Goal: Task Accomplishment & Management: Complete application form

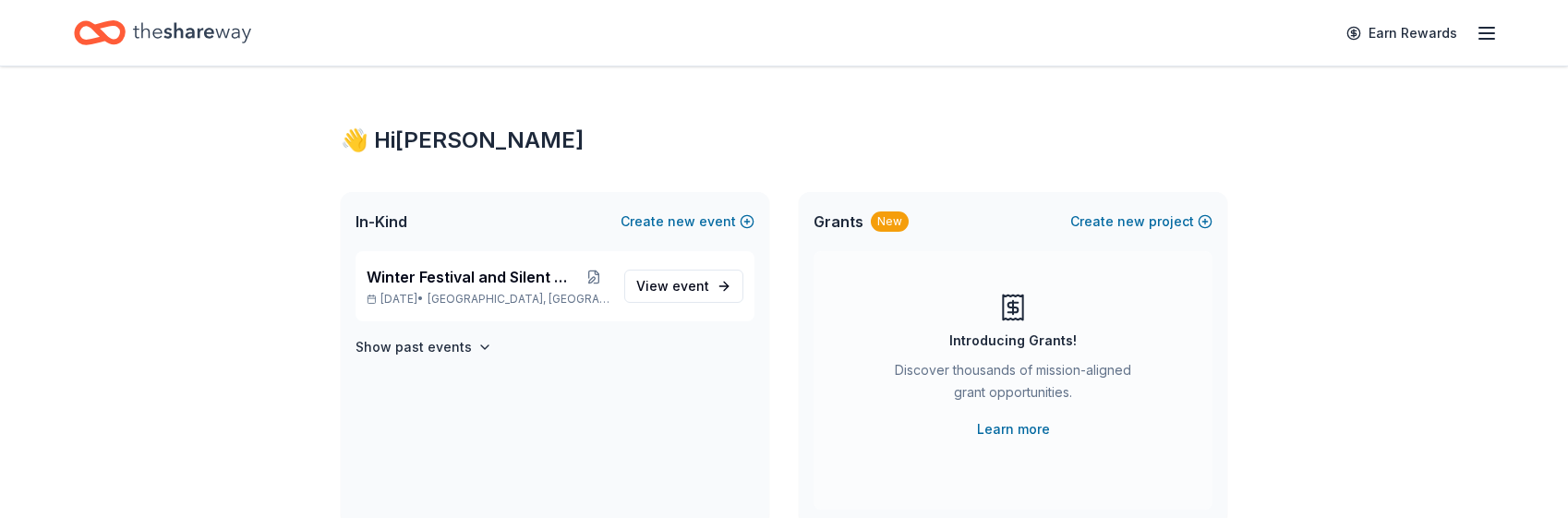
click at [1491, 37] on icon "button" at bounding box center [1486, 33] width 22 height 22
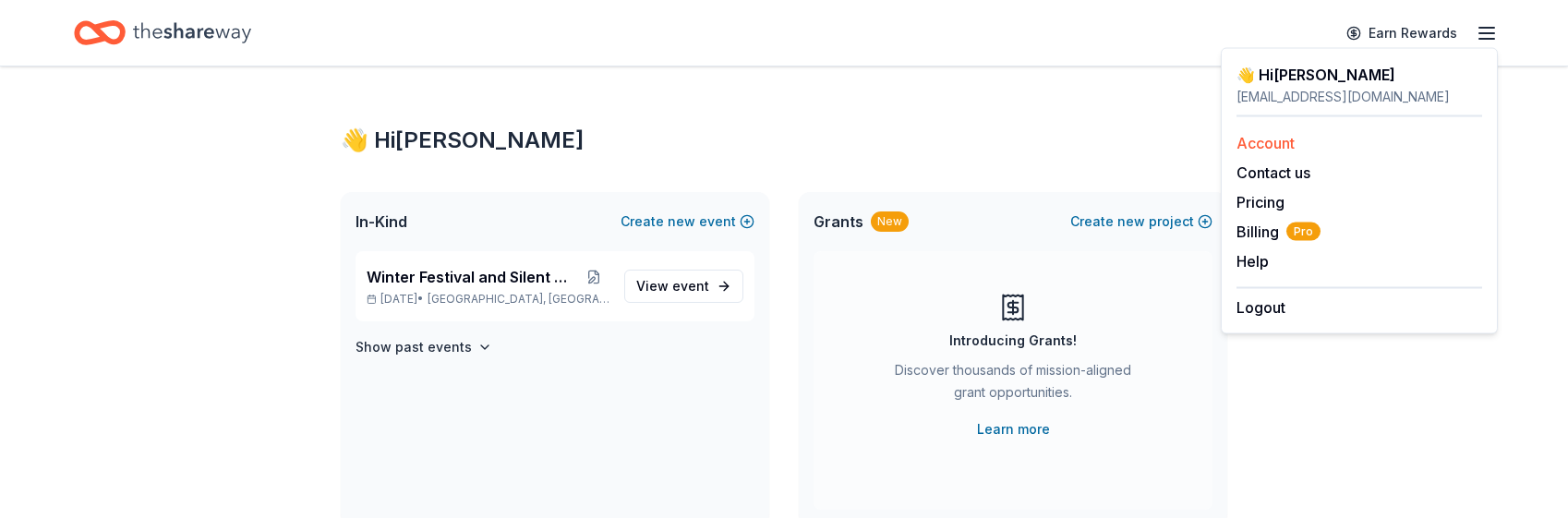
click at [1265, 138] on link "Account" at bounding box center [1265, 143] width 58 height 18
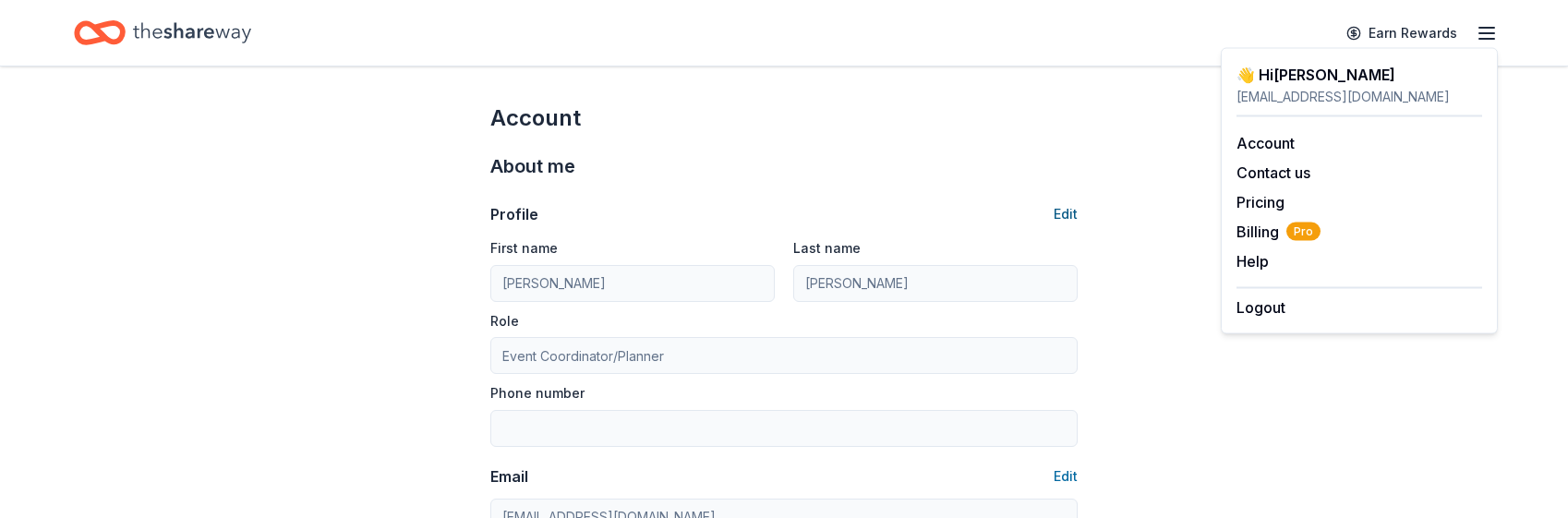
click at [1071, 217] on button "Edit" at bounding box center [1065, 214] width 24 height 22
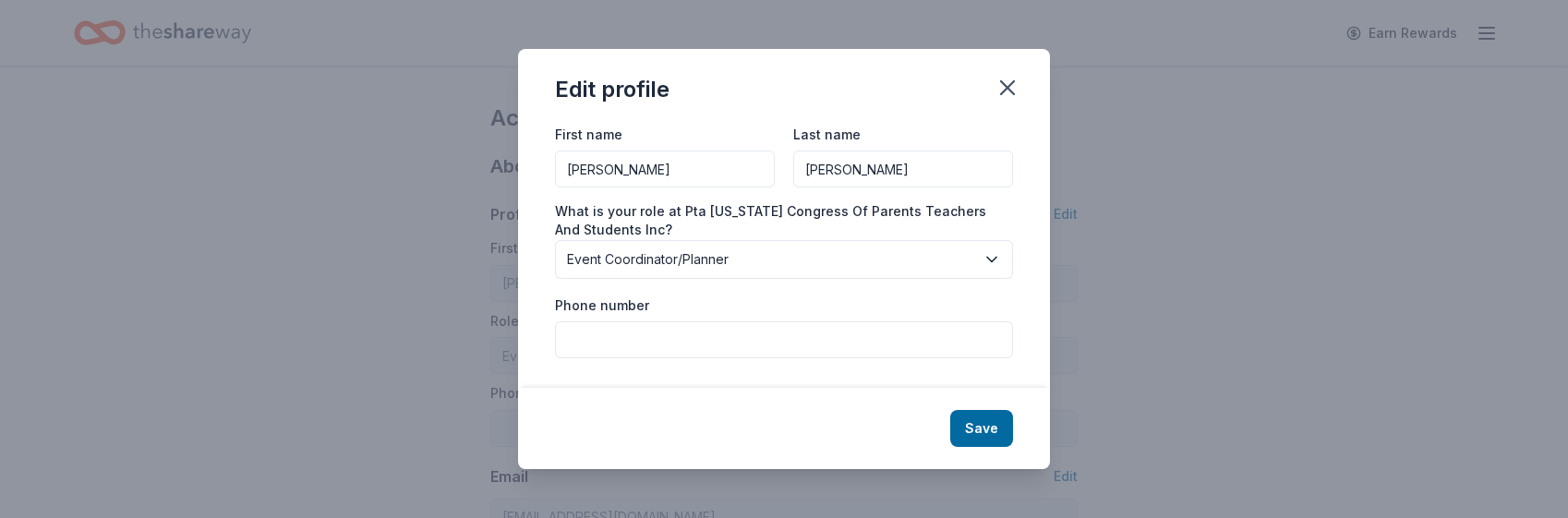
drag, startPoint x: 691, startPoint y: 168, endPoint x: 559, endPoint y: 156, distance: 132.5
click at [559, 156] on input "Carrie" at bounding box center [665, 169] width 220 height 37
type input "Altamont"
type input "PTA"
click at [771, 87] on div "Edit profile" at bounding box center [784, 86] width 532 height 74
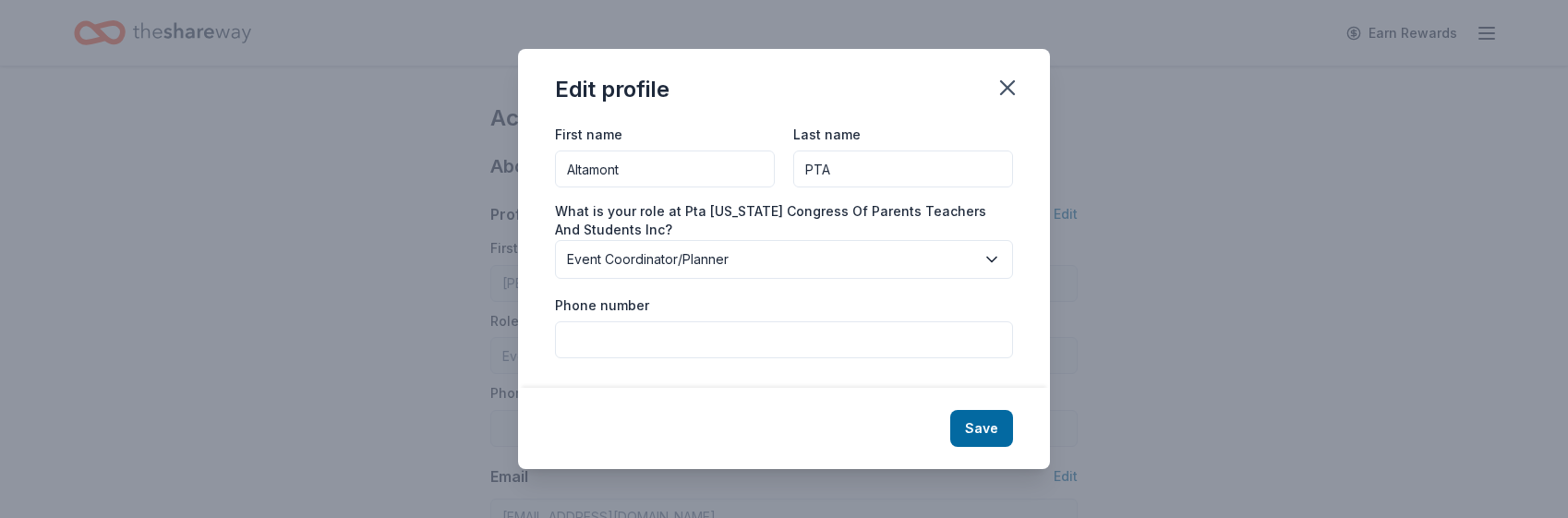
click at [848, 297] on div "Phone number" at bounding box center [784, 326] width 458 height 65
drag, startPoint x: 675, startPoint y: 171, endPoint x: 556, endPoint y: 165, distance: 119.2
click at [556, 165] on input "Altamont" at bounding box center [665, 169] width 220 height 37
type input "Michelle"
type input "Gimelberg"
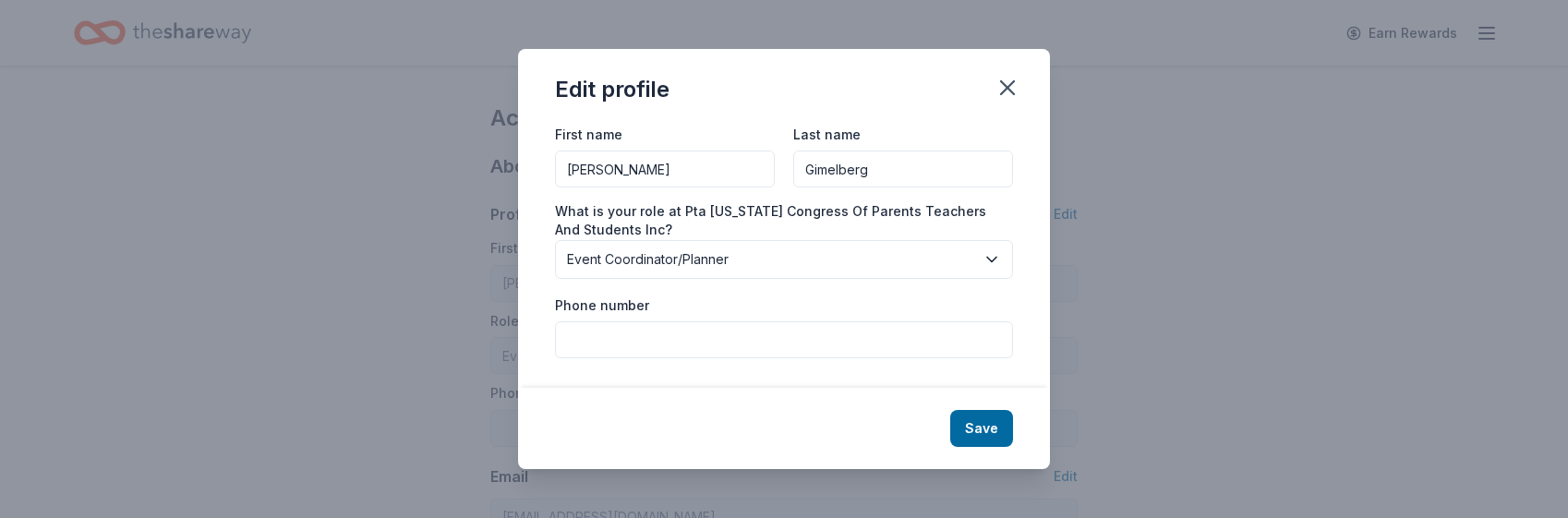
click at [724, 100] on div "Edit profile" at bounding box center [784, 86] width 532 height 74
click at [981, 399] on button "Save" at bounding box center [981, 429] width 63 height 37
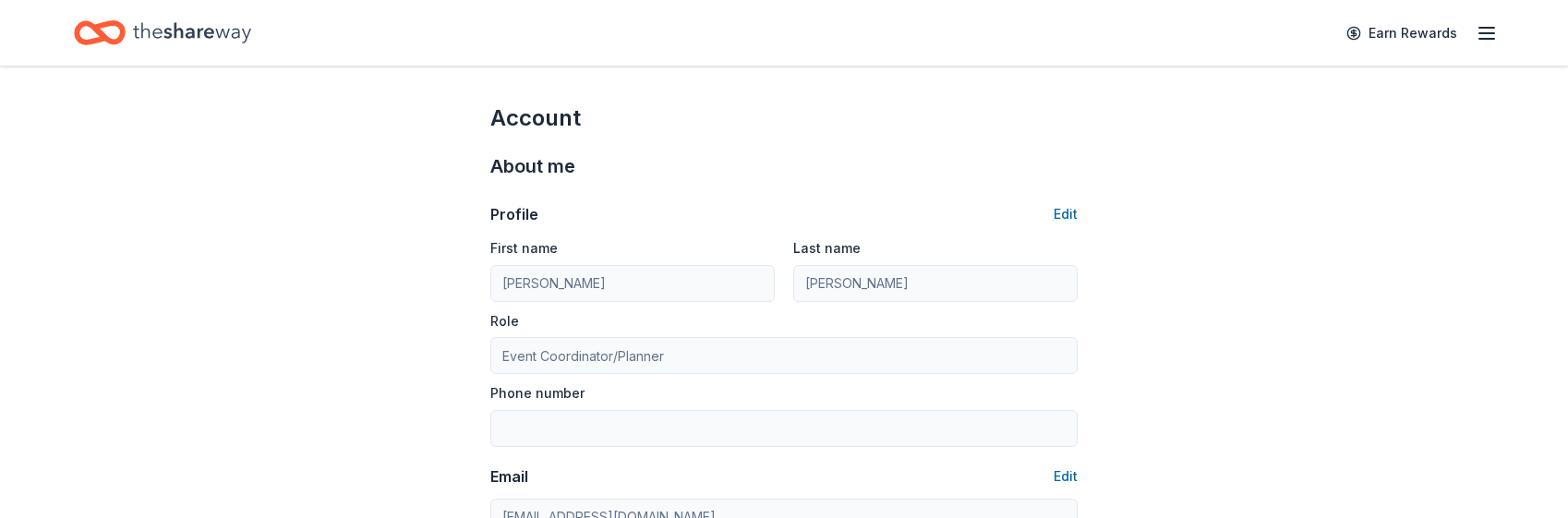
type input "Michelle"
type input "Gimelberg"
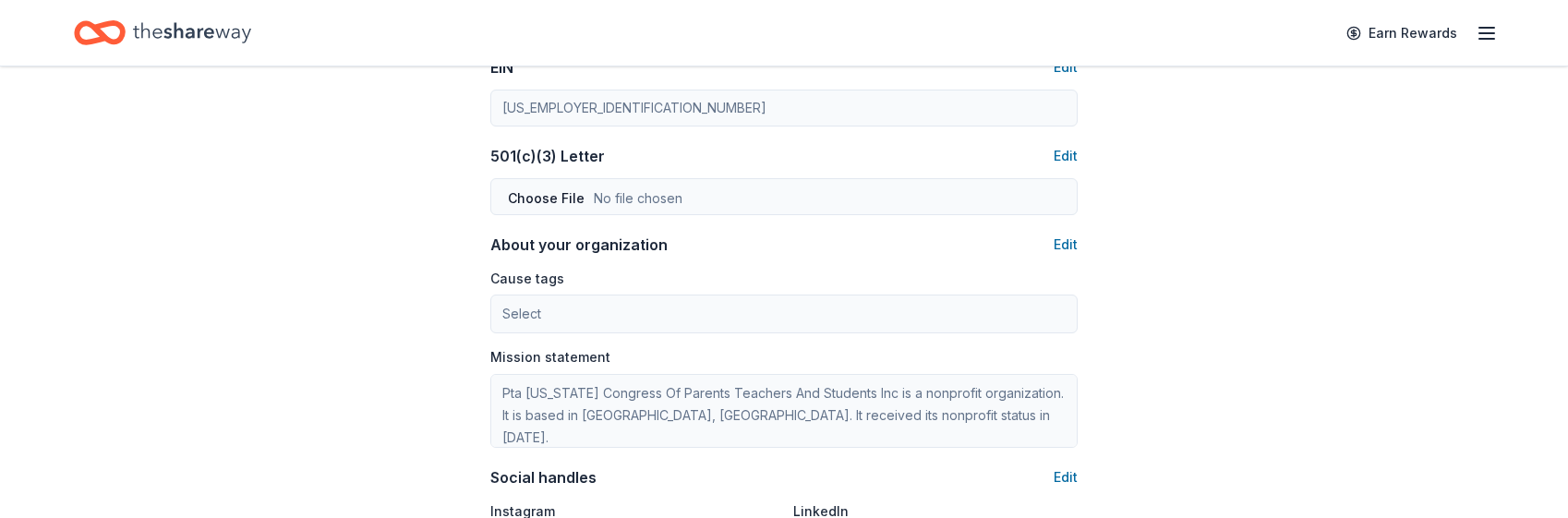
scroll to position [924, 0]
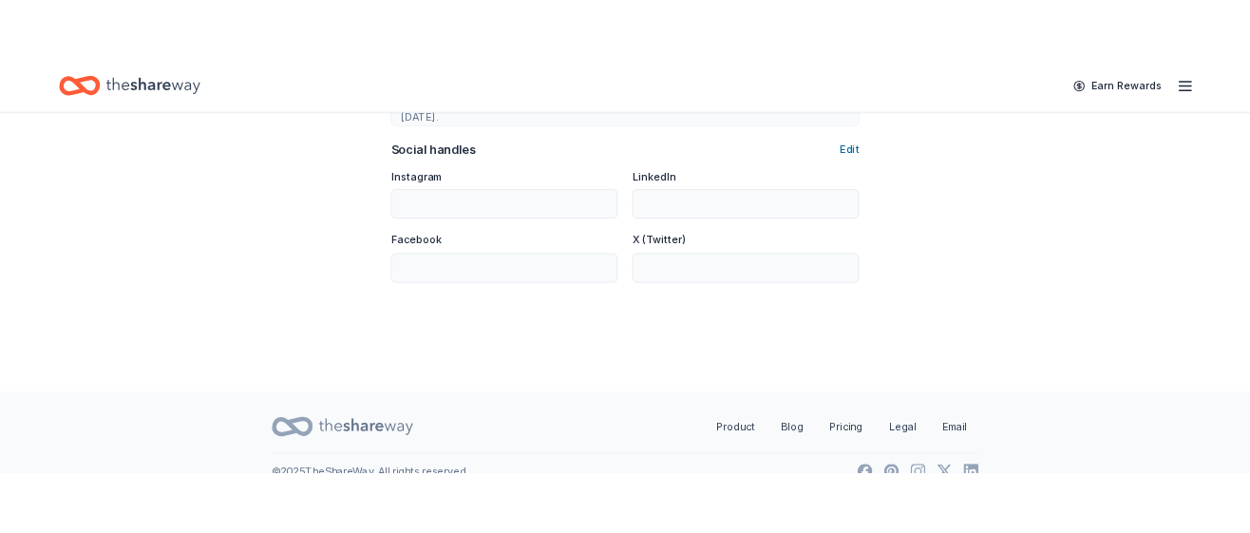
scroll to position [1314, 0]
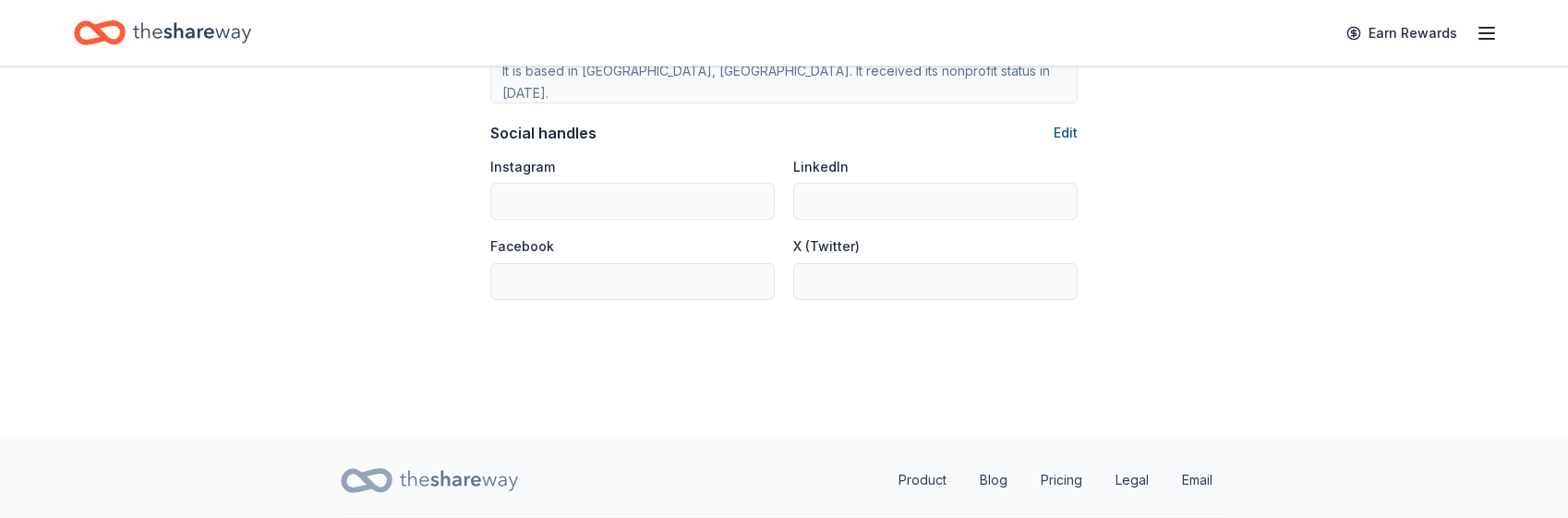
click at [1071, 131] on button "Edit" at bounding box center [1065, 132] width 24 height 22
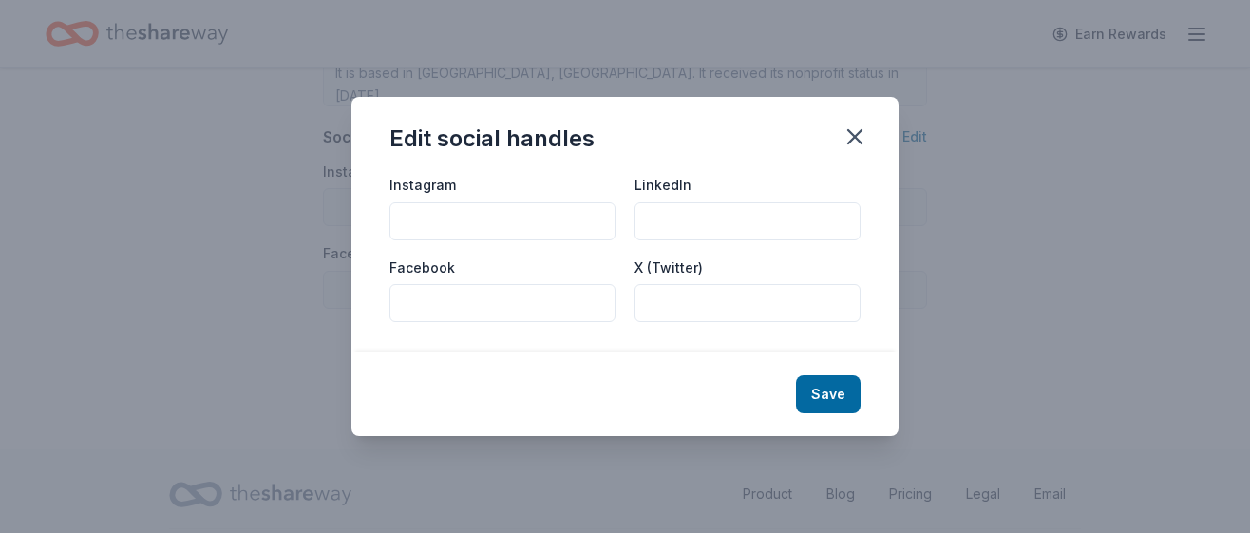
click at [500, 311] on input "Facebook" at bounding box center [502, 303] width 226 height 38
type input "www.facebook.com/AltamontParents/"
click at [500, 209] on input "Instagram" at bounding box center [502, 221] width 226 height 38
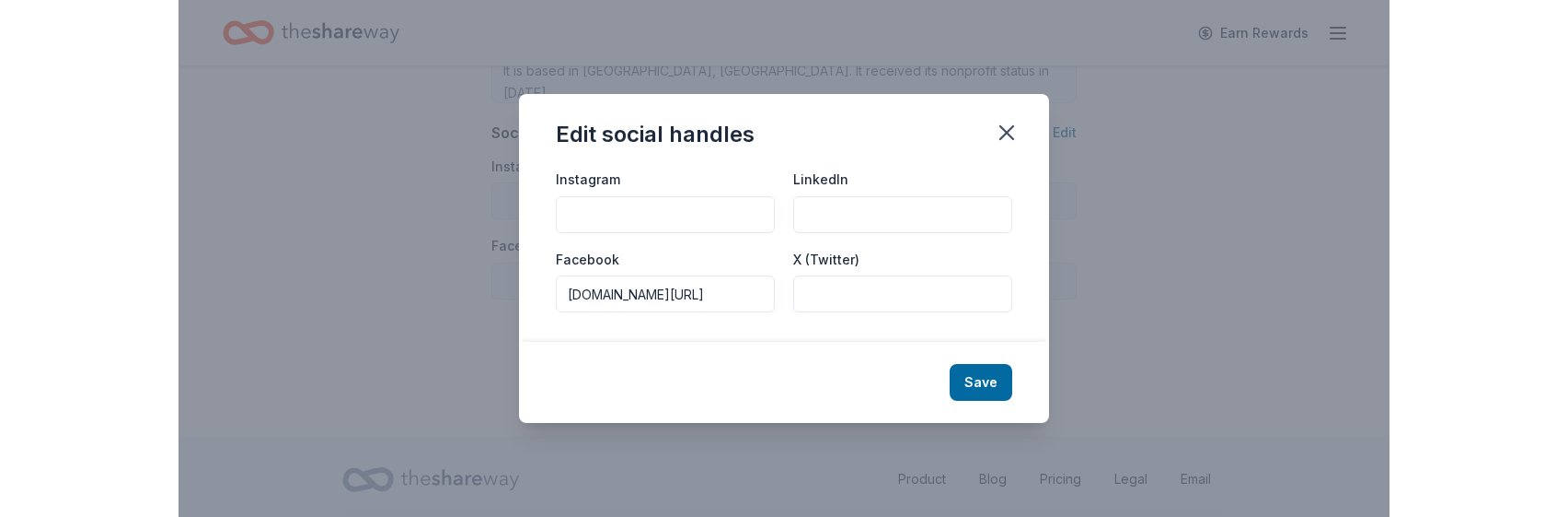
scroll to position [0, 0]
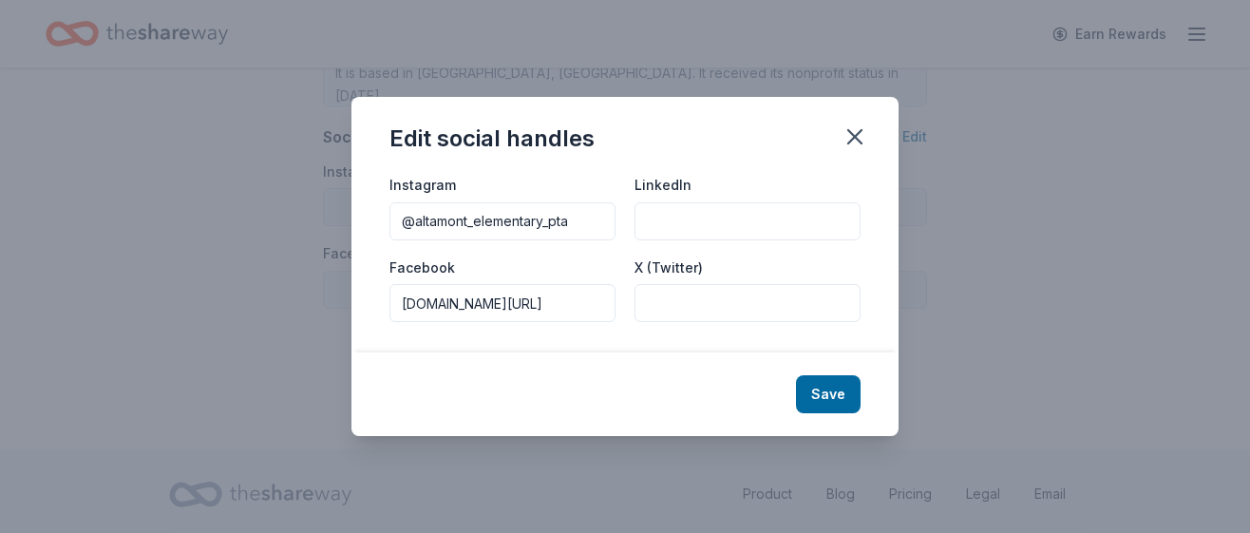
type input "@altamont_elementary_pta"
click at [773, 139] on div "Edit social handles" at bounding box center [624, 135] width 547 height 76
click at [824, 393] on button "Save" at bounding box center [828, 394] width 65 height 38
click at [1182, 281] on div "Edit social handles Instagram @altamont_elementary_pta LinkedIn Facebook www.fa…" at bounding box center [625, 266] width 1250 height 533
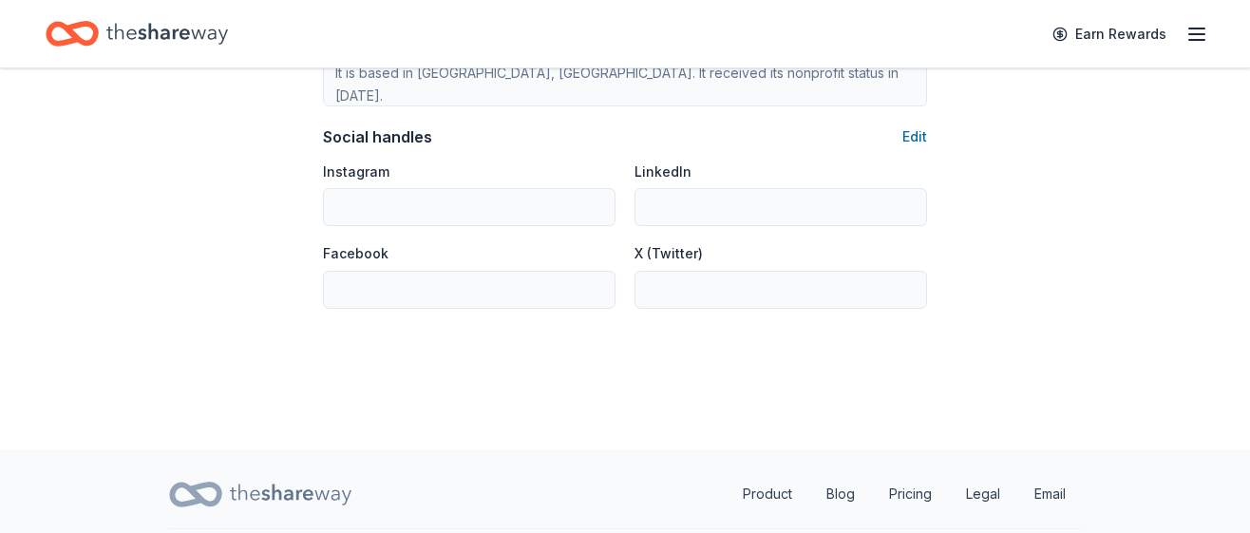
type input "@altamont_elementary_pta"
type input "www.facebook.com/AltamontParents/"
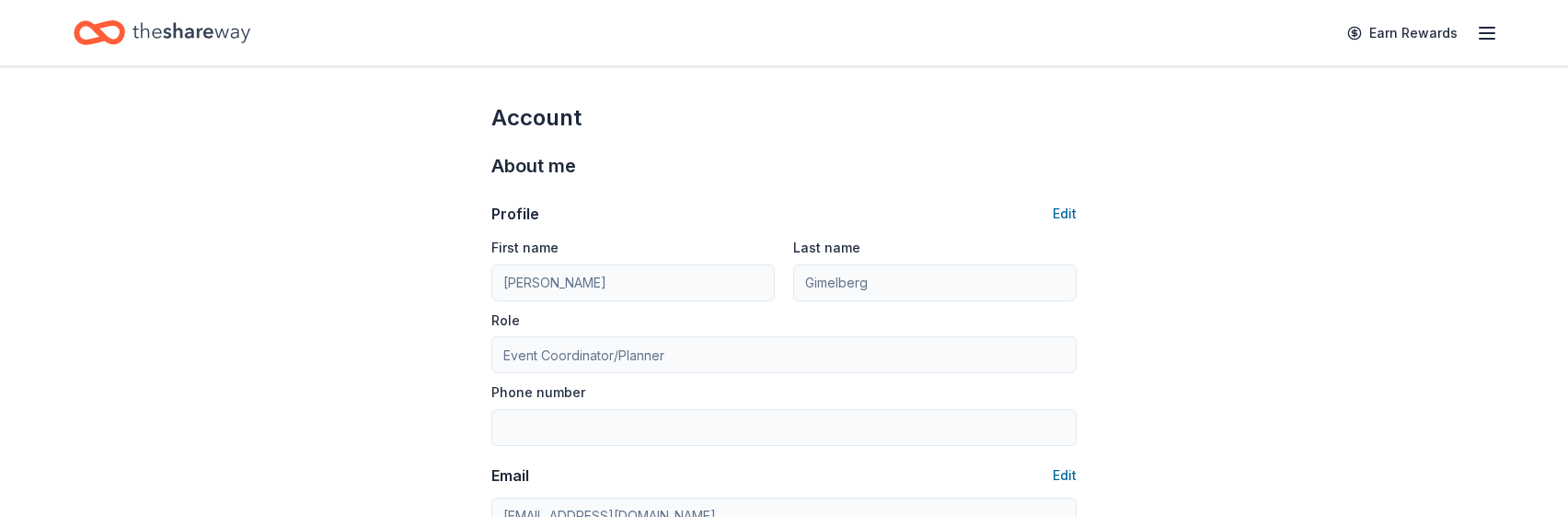
click at [1490, 33] on line "button" at bounding box center [1487, 33] width 15 height 0
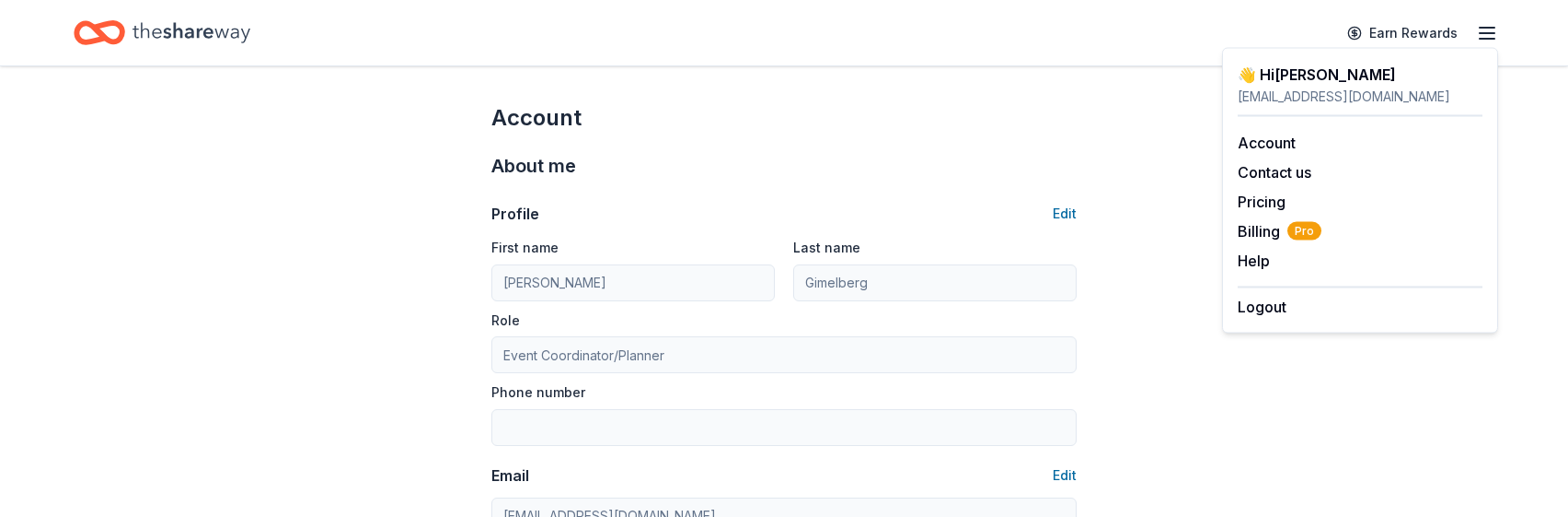
click at [144, 37] on icon "Home" at bounding box center [192, 32] width 118 height 38
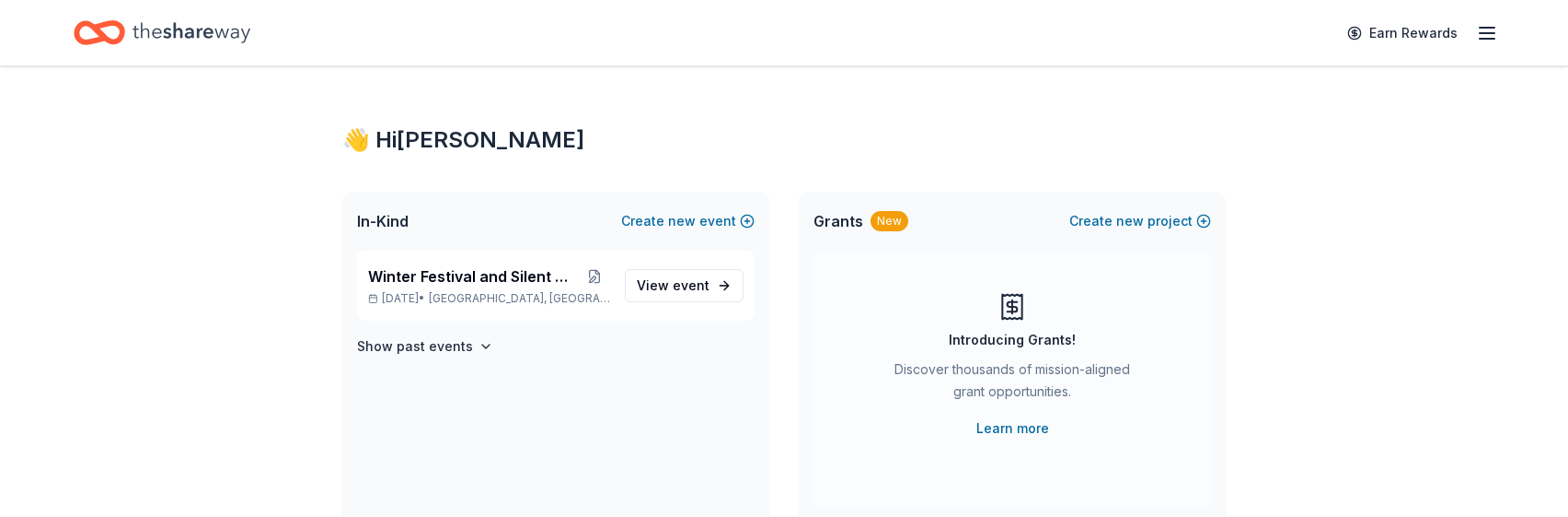
click at [685, 398] on div "Winter Festival and Silent Auction Dec 05, 2025 • Mountain House, CA View event…" at bounding box center [555, 386] width 427 height 273
click at [672, 280] on span "View event" at bounding box center [673, 285] width 73 height 22
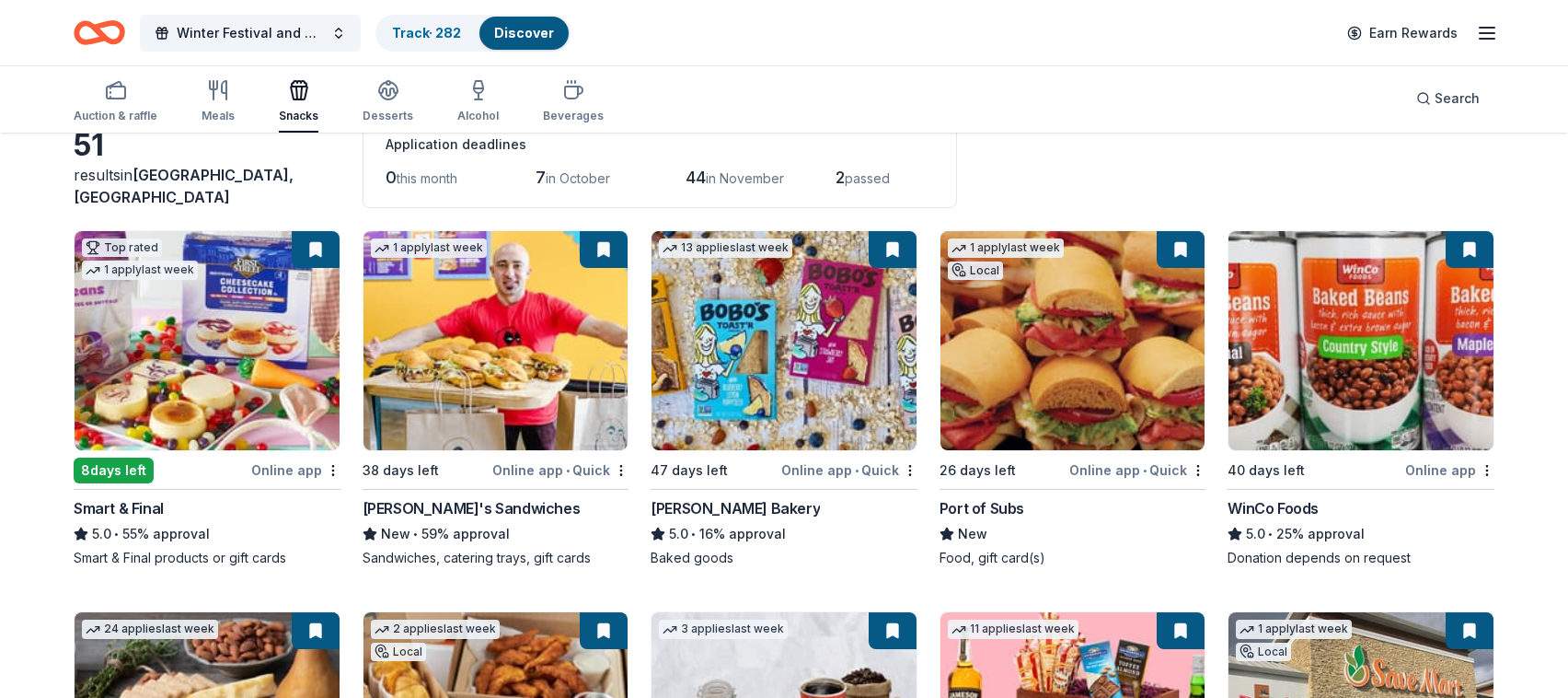
scroll to position [111, 0]
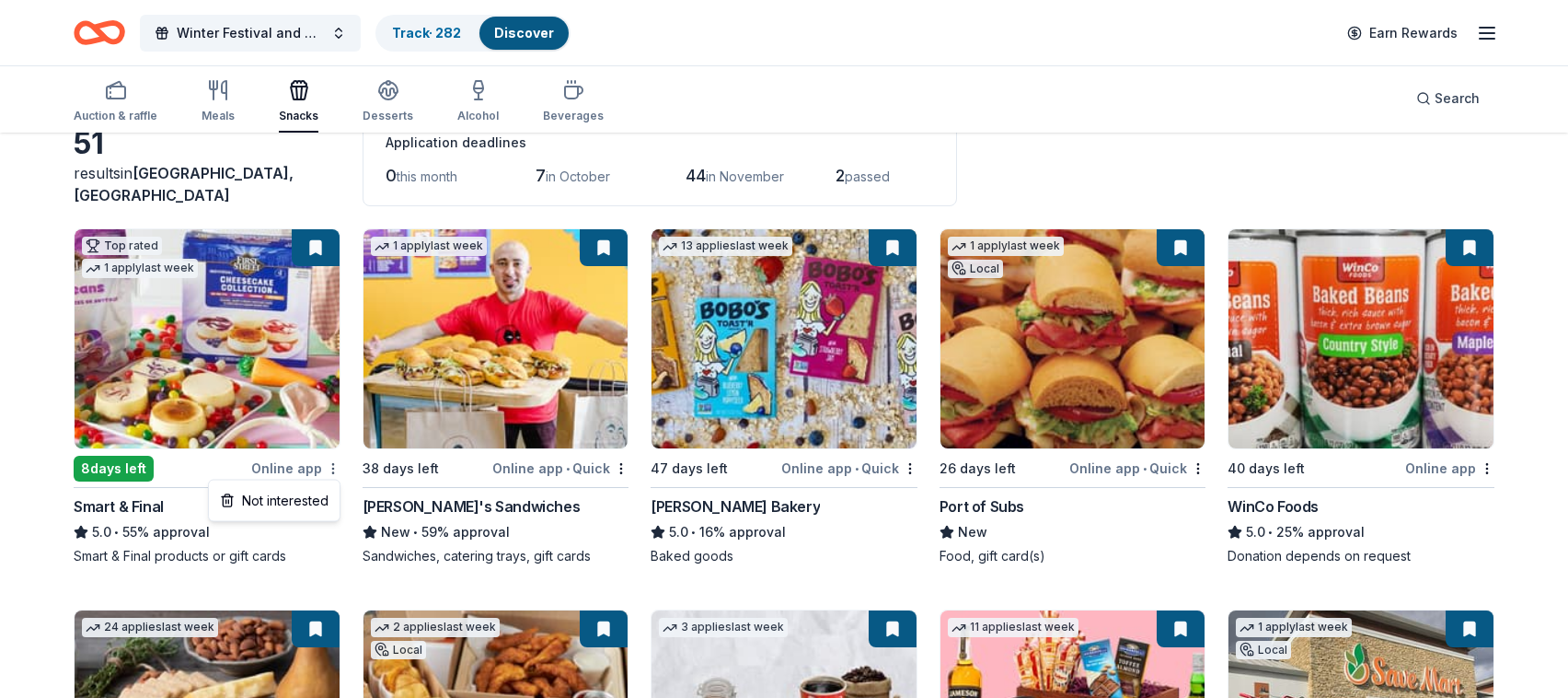
click at [331, 398] on html "Winter Festival and Silent Auction Track · 282 Discover Earn Rewards Auction & …" at bounding box center [784, 238] width 1568 height 698
click at [320, 246] on html "Winter Festival and Silent Auction Track · 282 Discover Earn Rewards Auction & …" at bounding box center [784, 238] width 1568 height 698
click at [320, 246] on button at bounding box center [315, 247] width 47 height 37
click at [307, 252] on button at bounding box center [315, 247] width 47 height 37
click at [239, 344] on img at bounding box center [206, 338] width 265 height 219
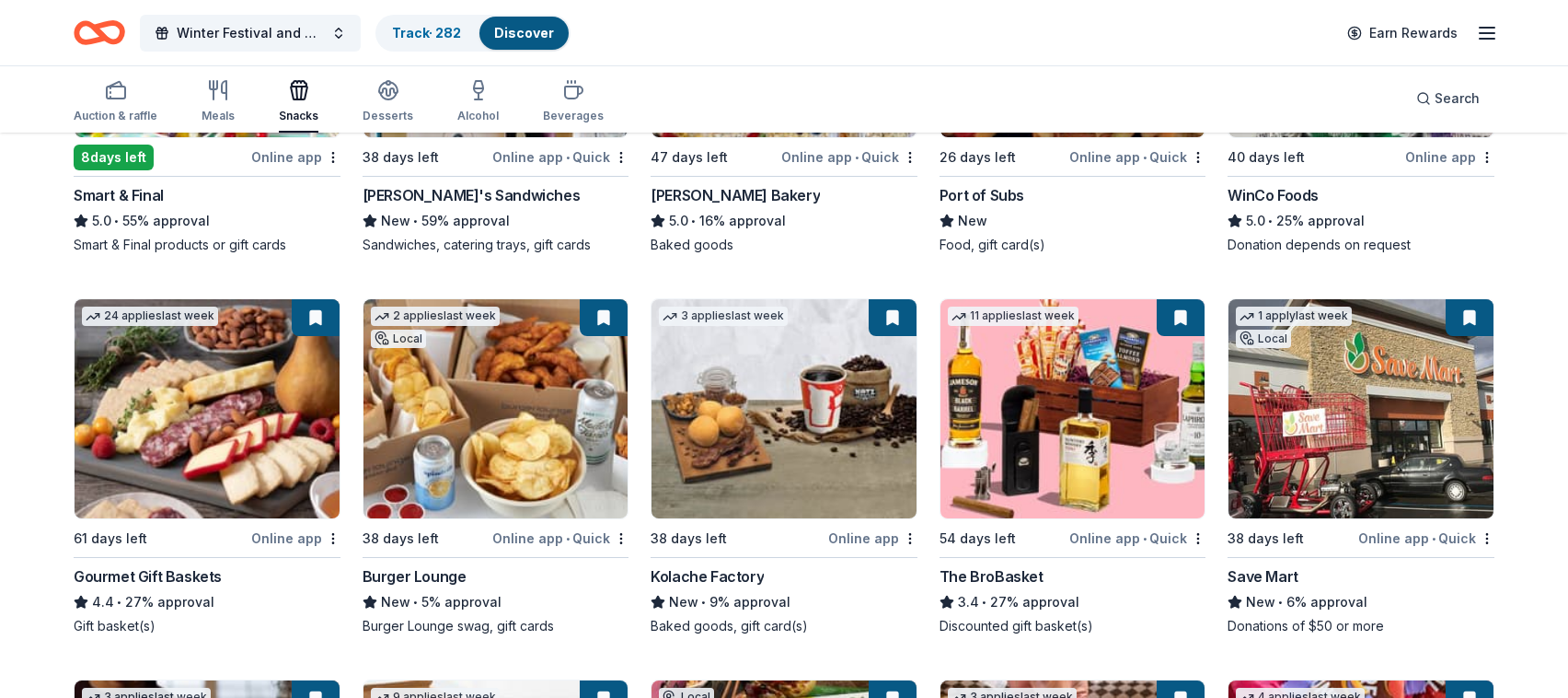
scroll to position [425, 0]
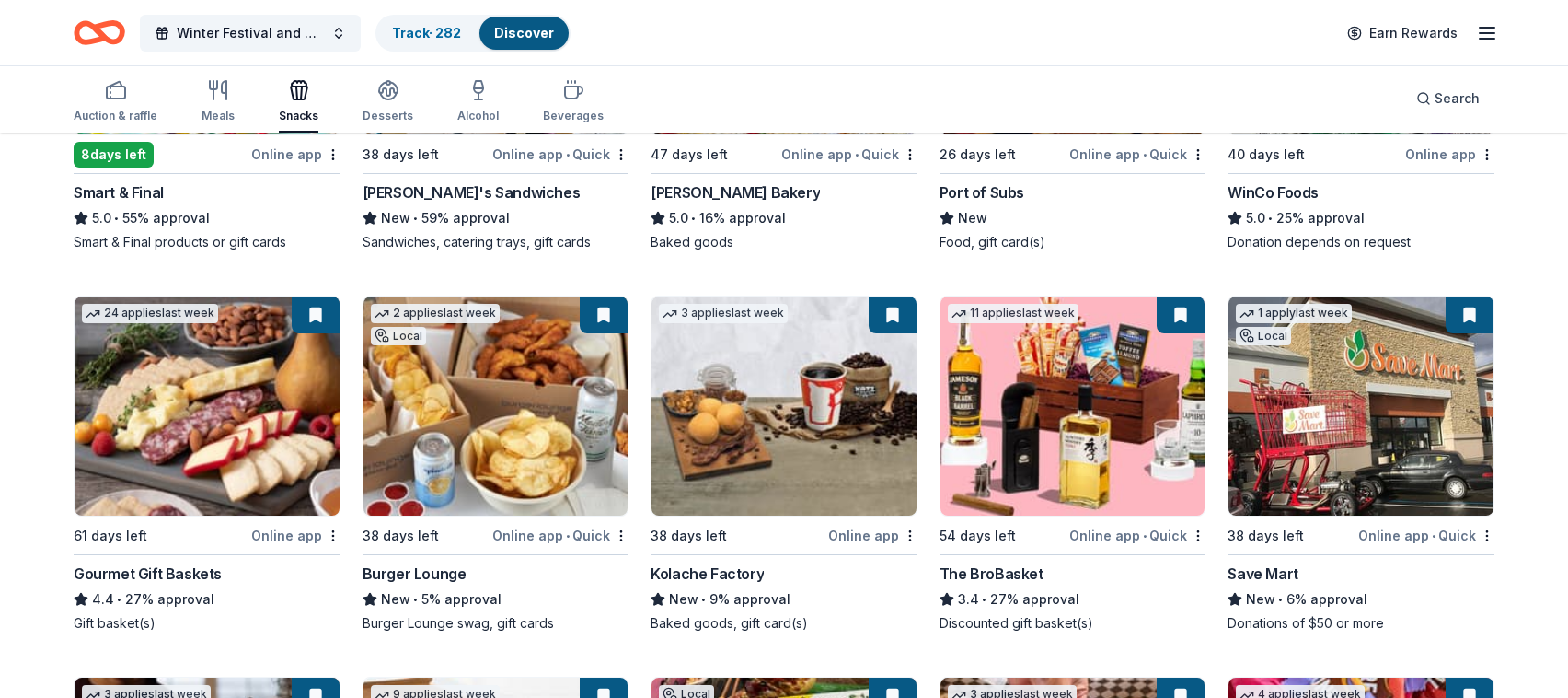
click at [1184, 323] on button at bounding box center [1180, 315] width 47 height 37
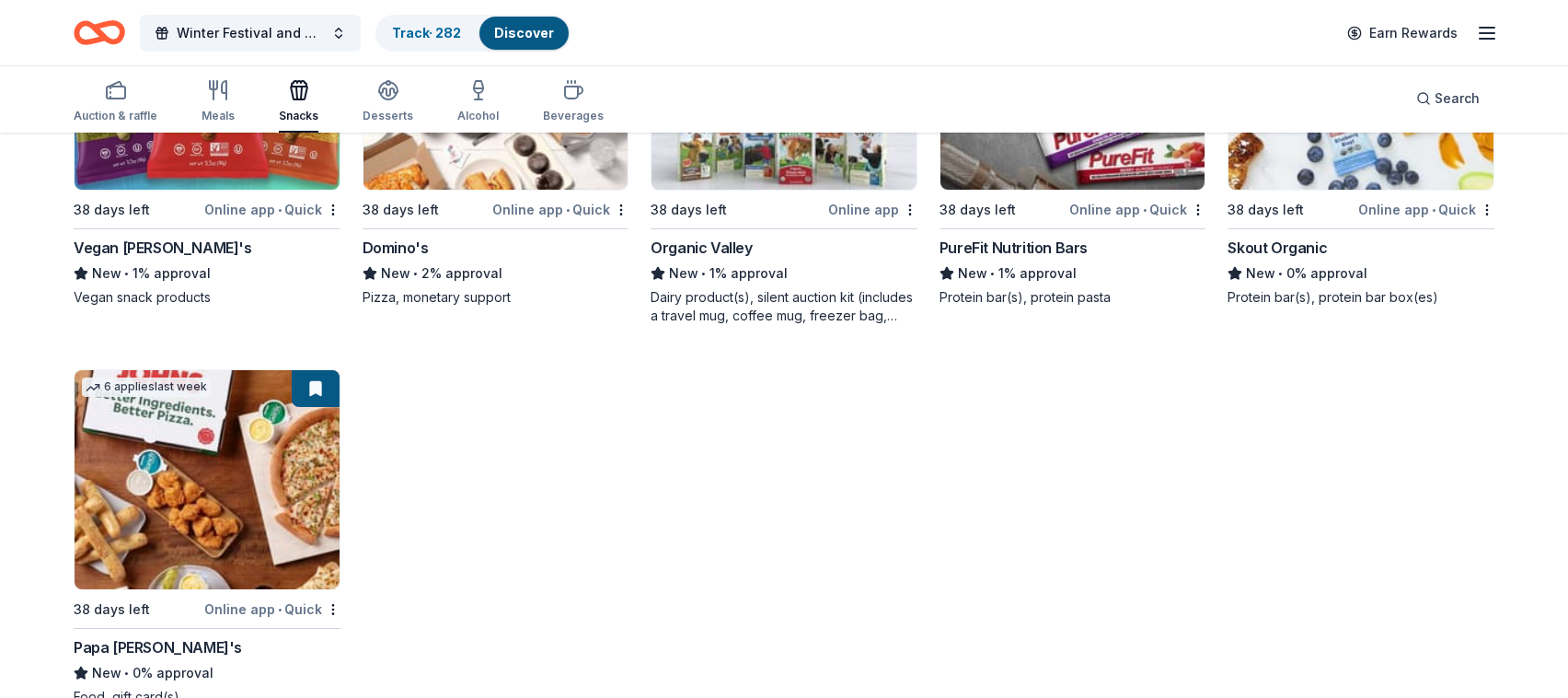
scroll to position [3954, 0]
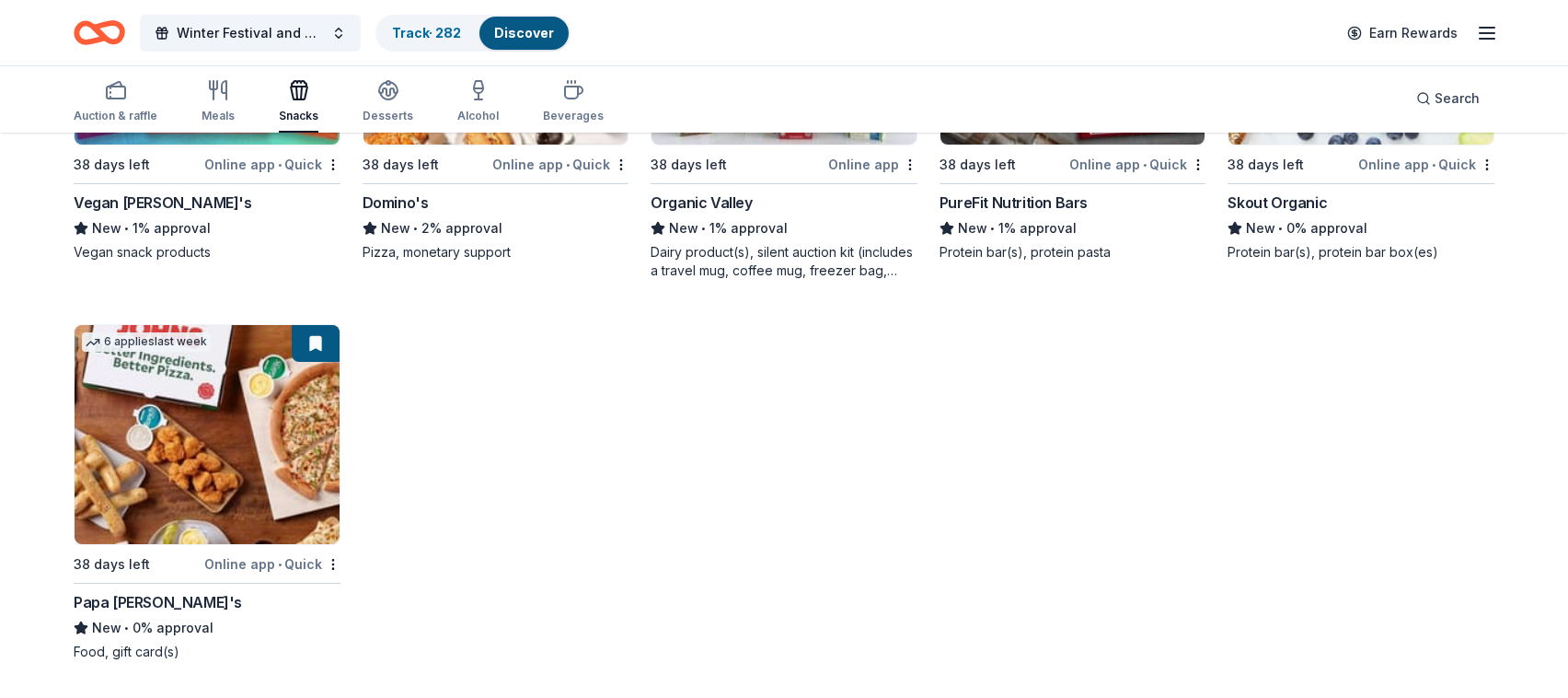
drag, startPoint x: 190, startPoint y: 301, endPoint x: 527, endPoint y: 30, distance: 432.4
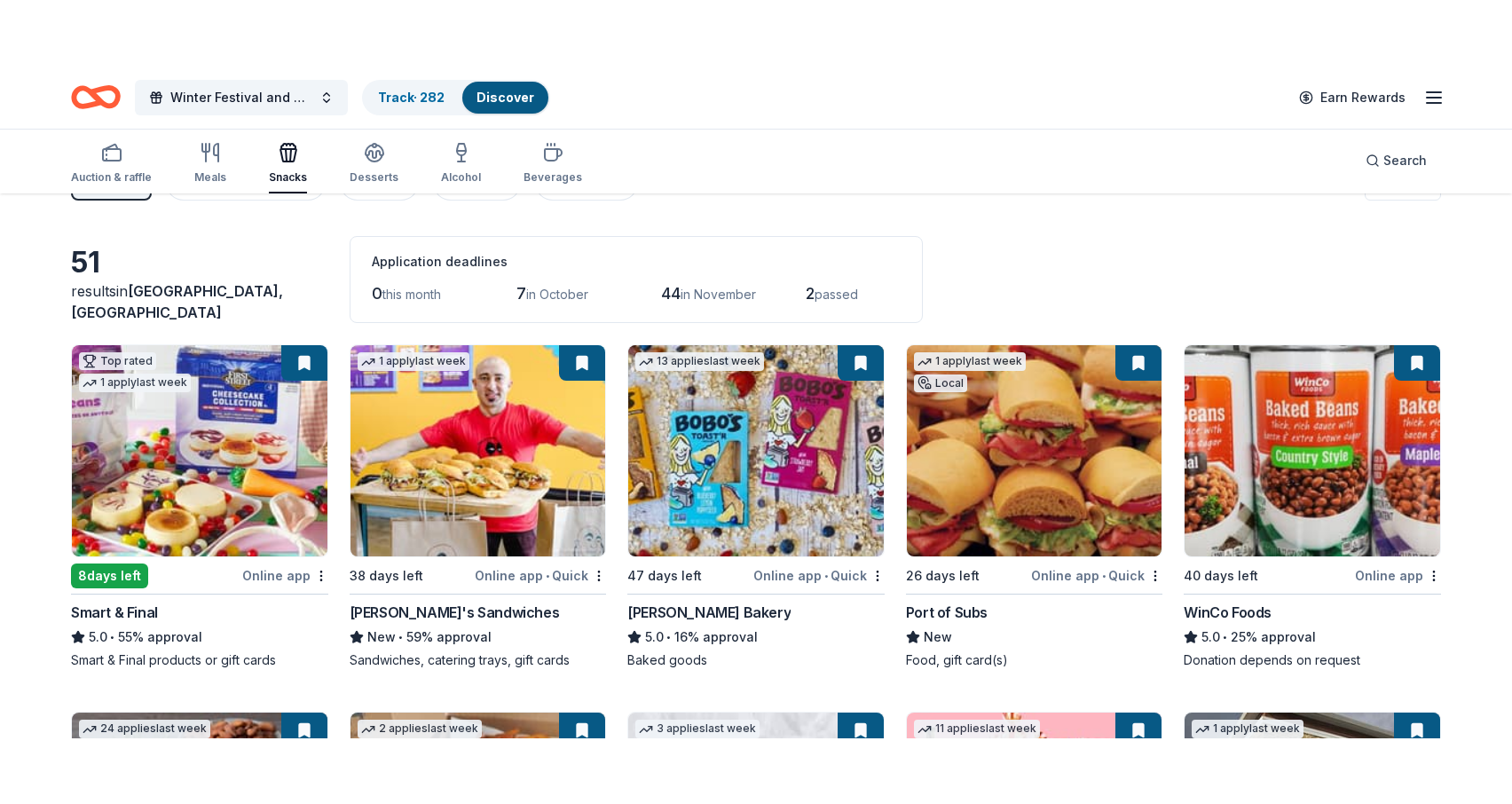
scroll to position [0, 0]
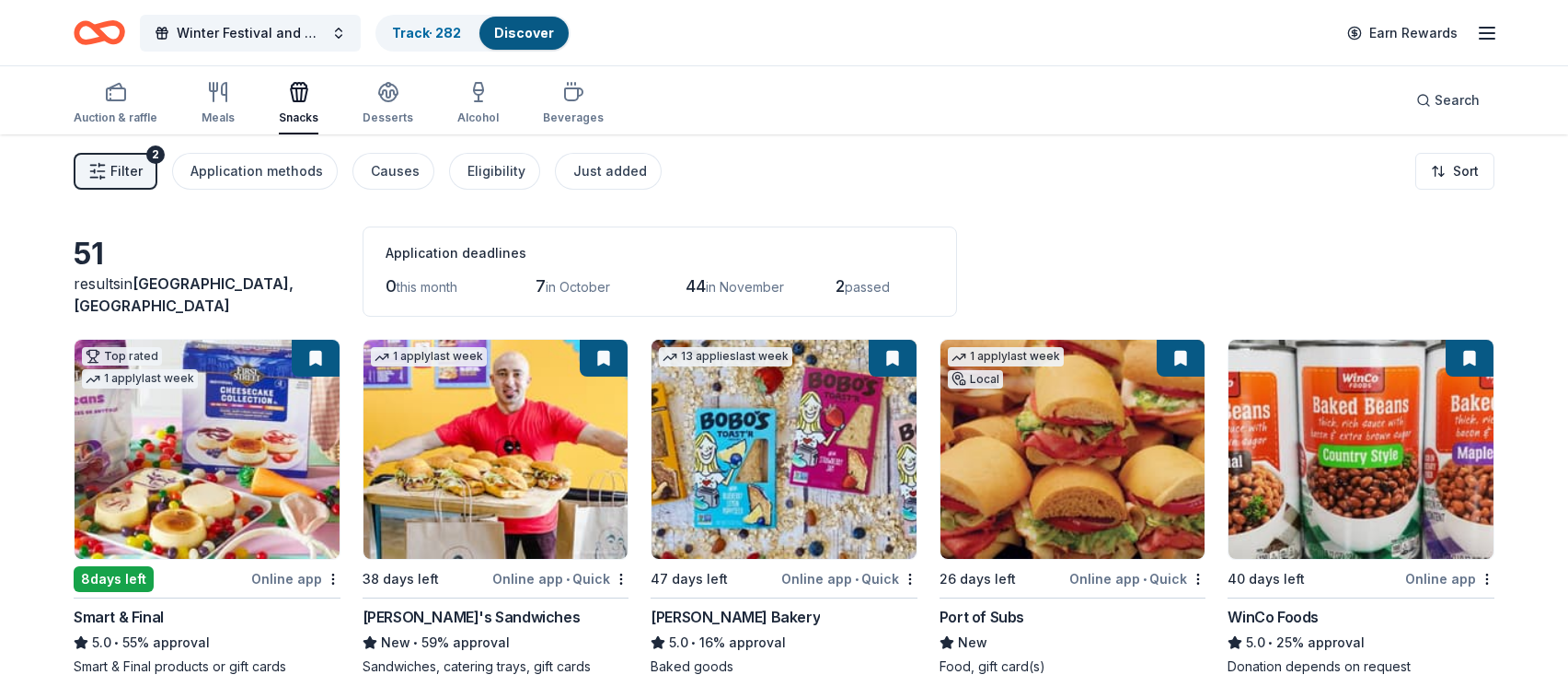
click at [356, 127] on div "Auction & raffle Meals Snacks Desserts Alcohol Beverages" at bounding box center [338, 104] width 530 height 61
click at [215, 92] on icon "button" at bounding box center [218, 92] width 22 height 22
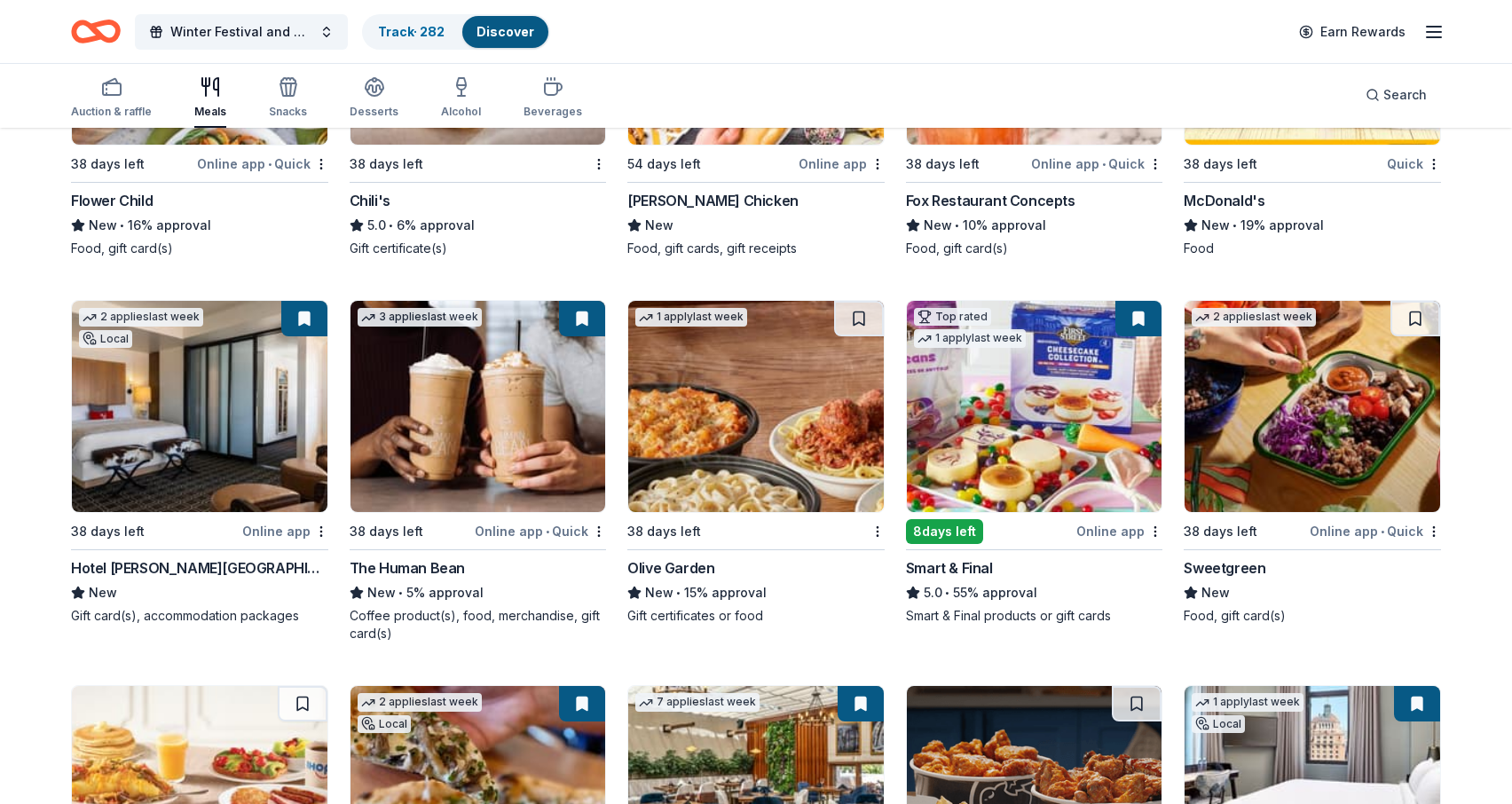
scroll to position [1924, 0]
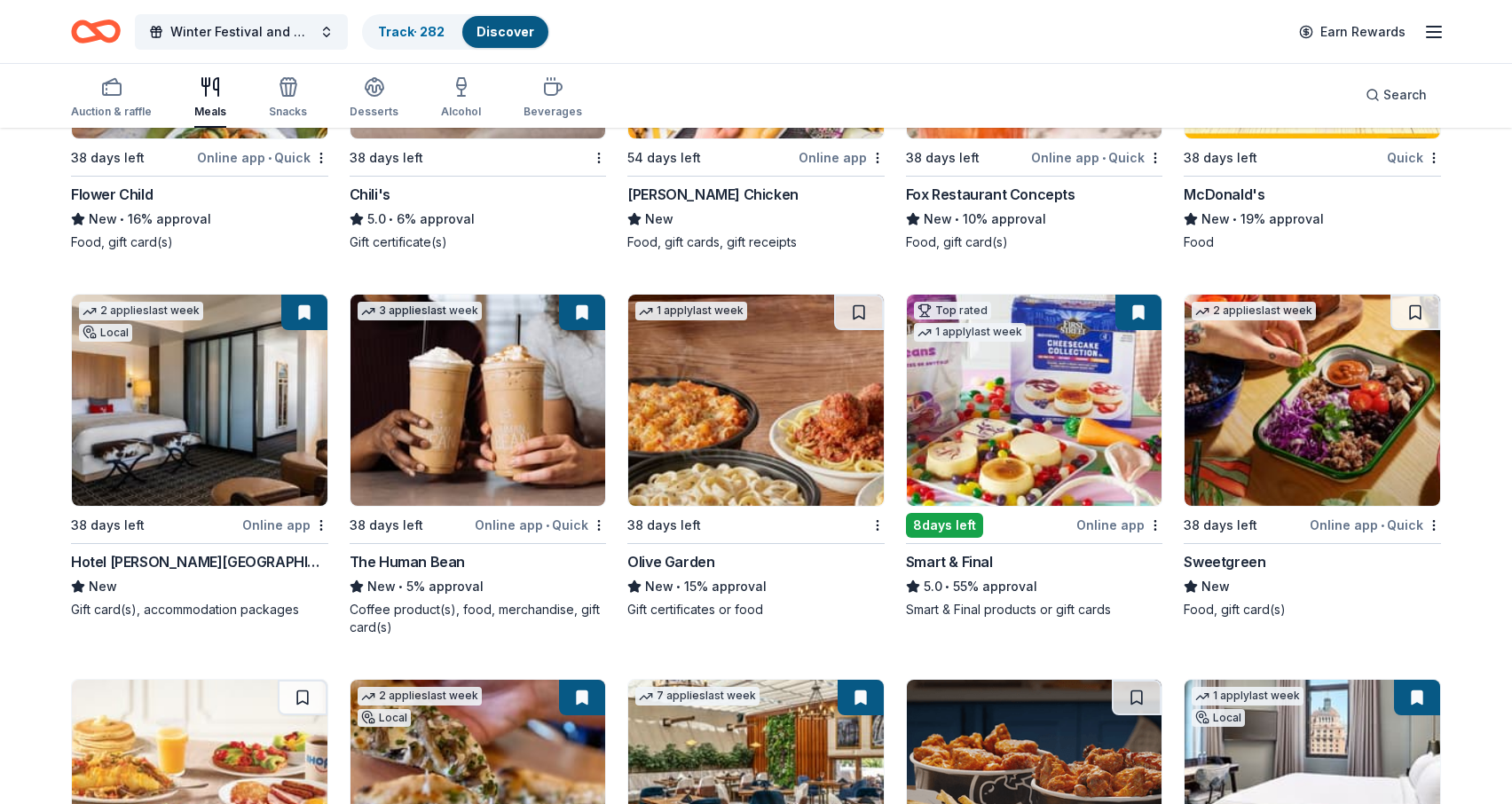
click at [753, 384] on img at bounding box center [755, 400] width 255 height 211
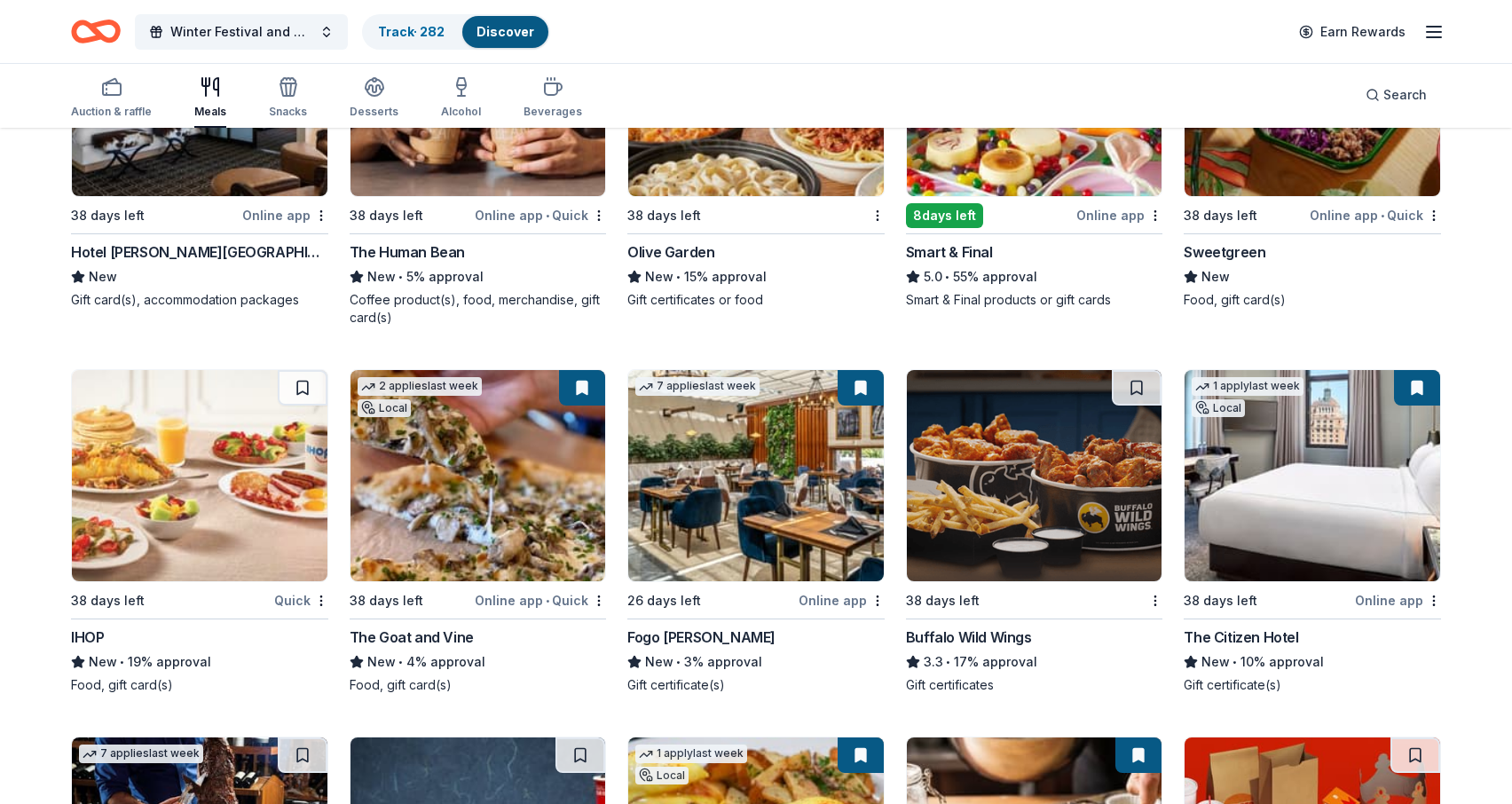
scroll to position [2237, 0]
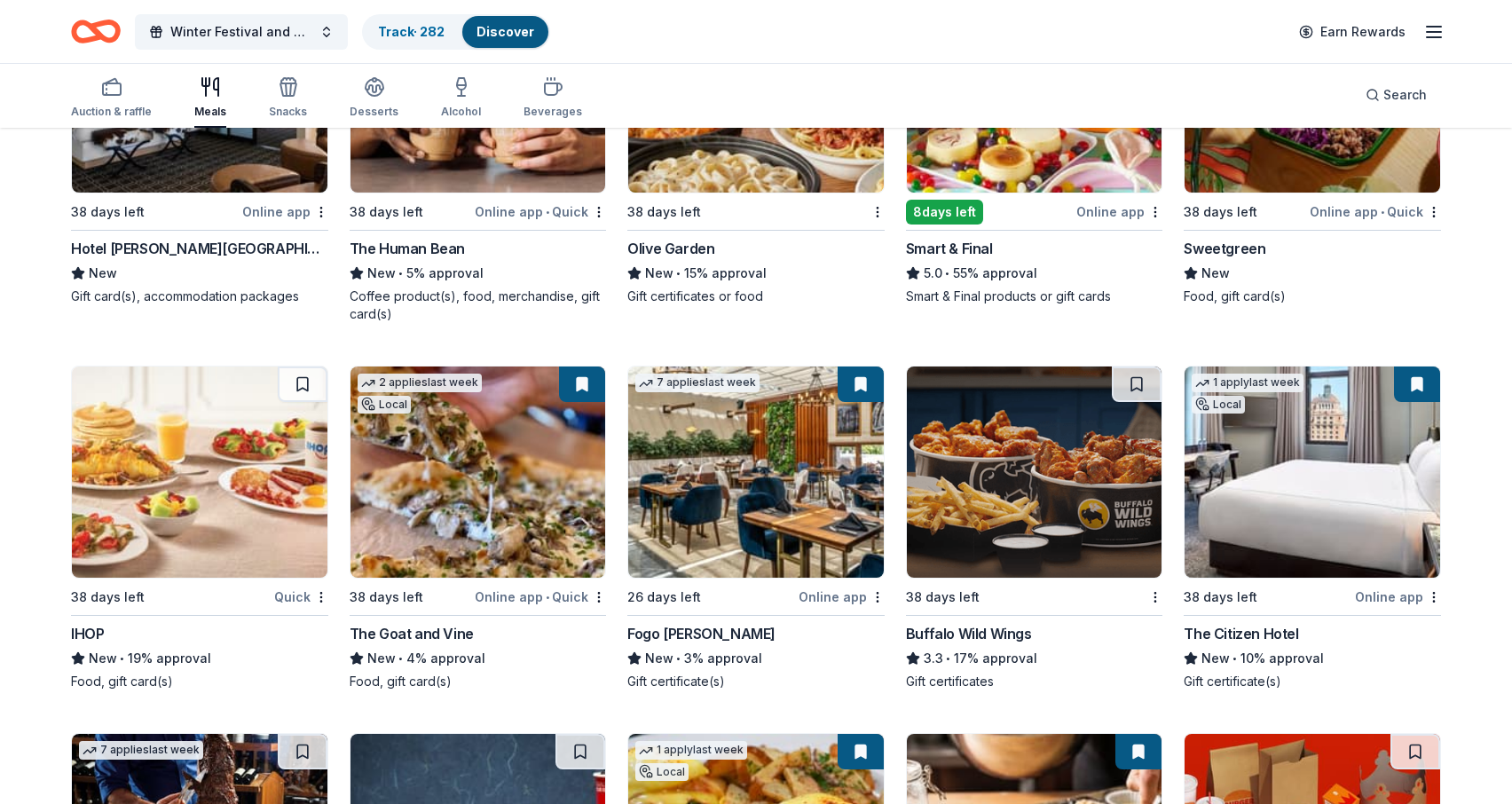
click at [1364, 384] on img at bounding box center [1312, 472] width 255 height 211
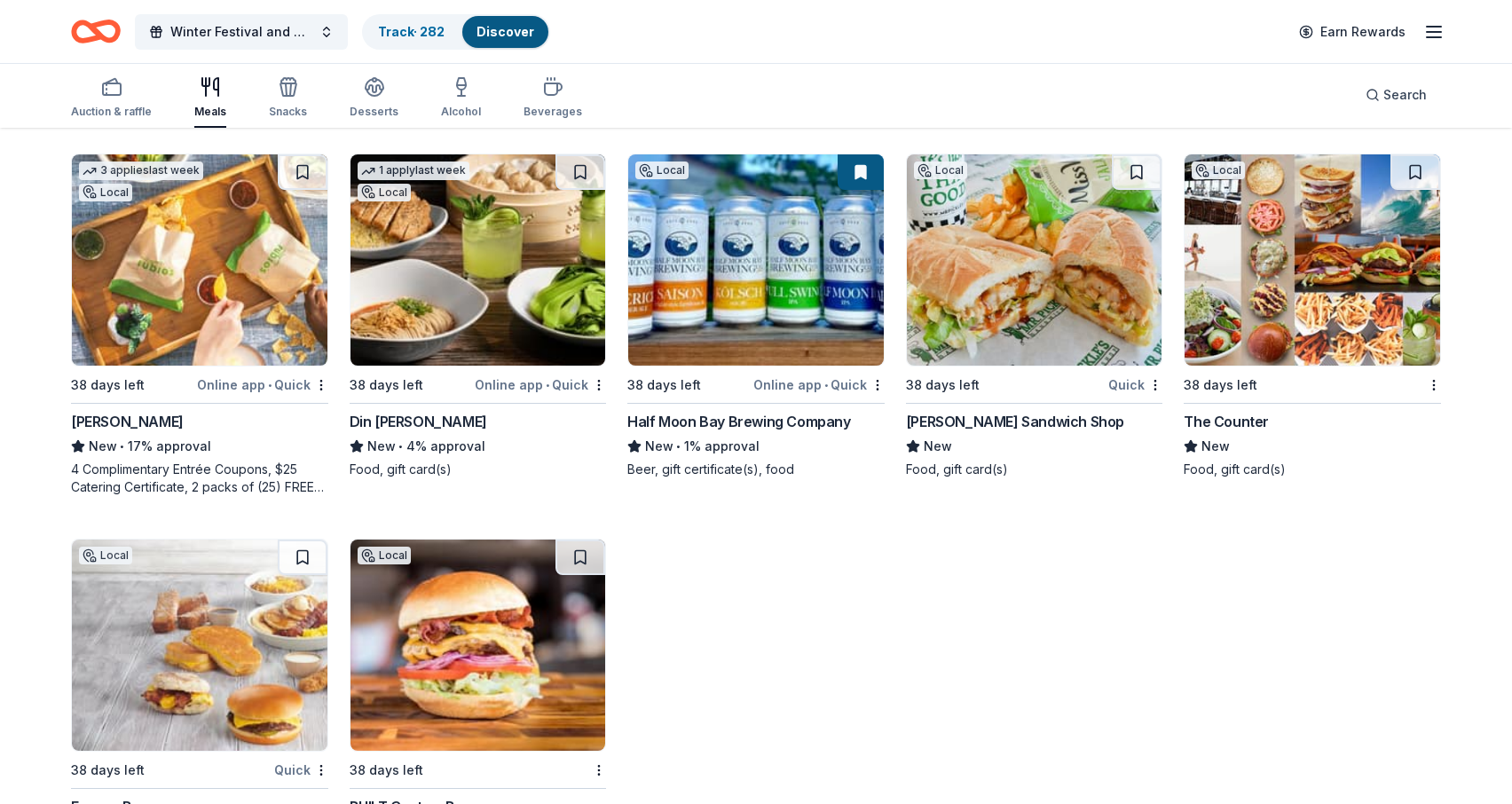
scroll to position [5134, 0]
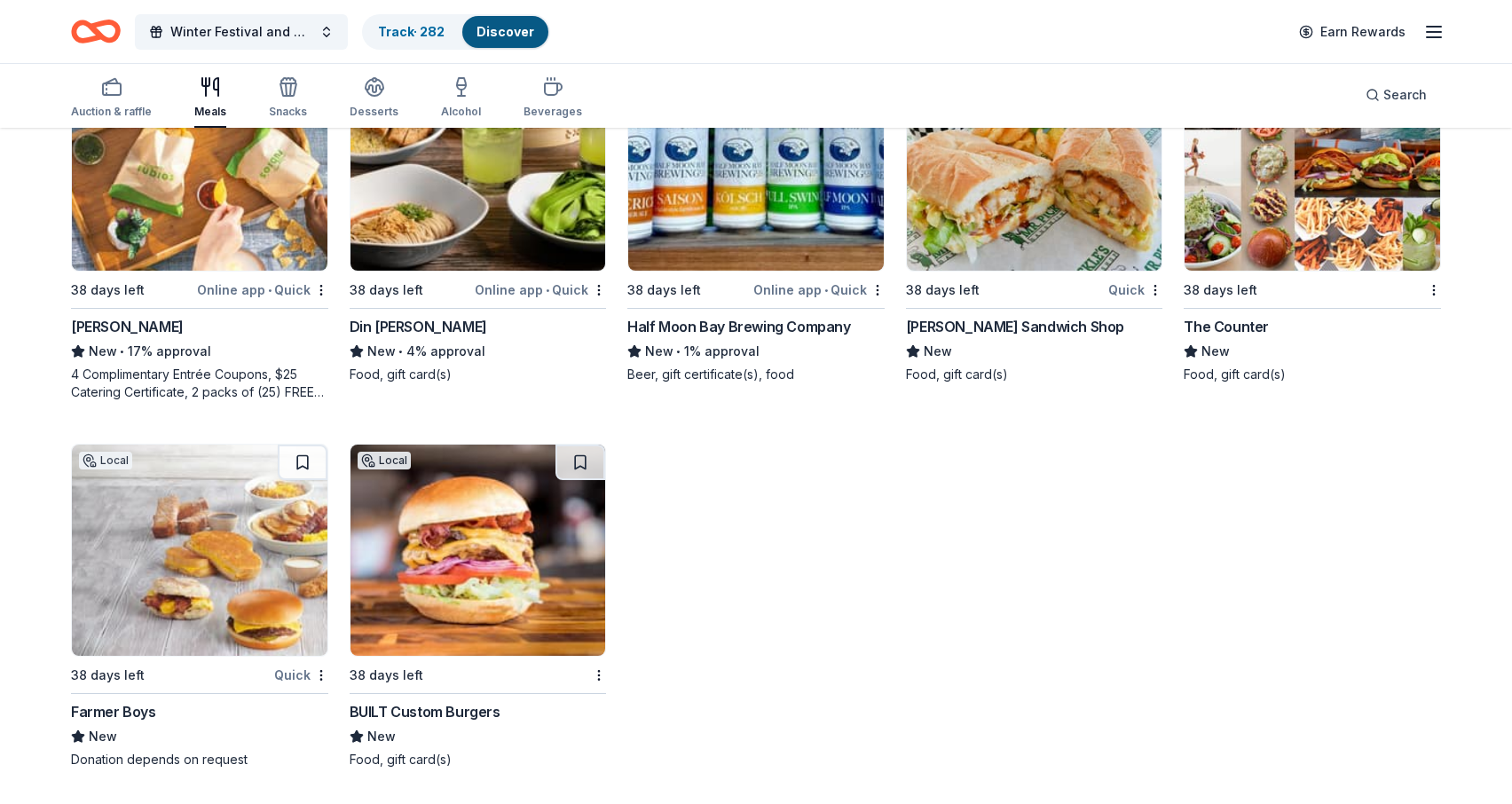
drag, startPoint x: 1043, startPoint y: 444, endPoint x: 371, endPoint y: 12, distance: 798.9
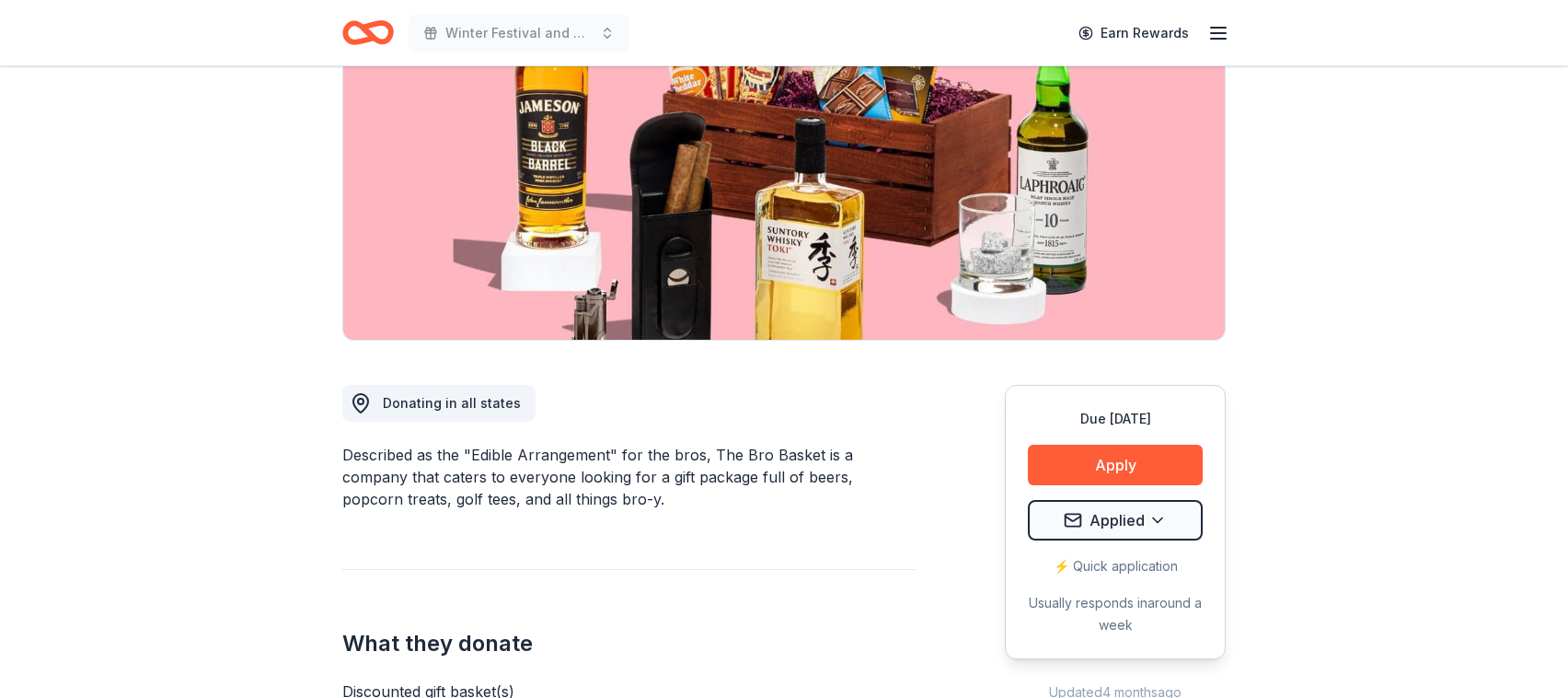
scroll to position [304, 0]
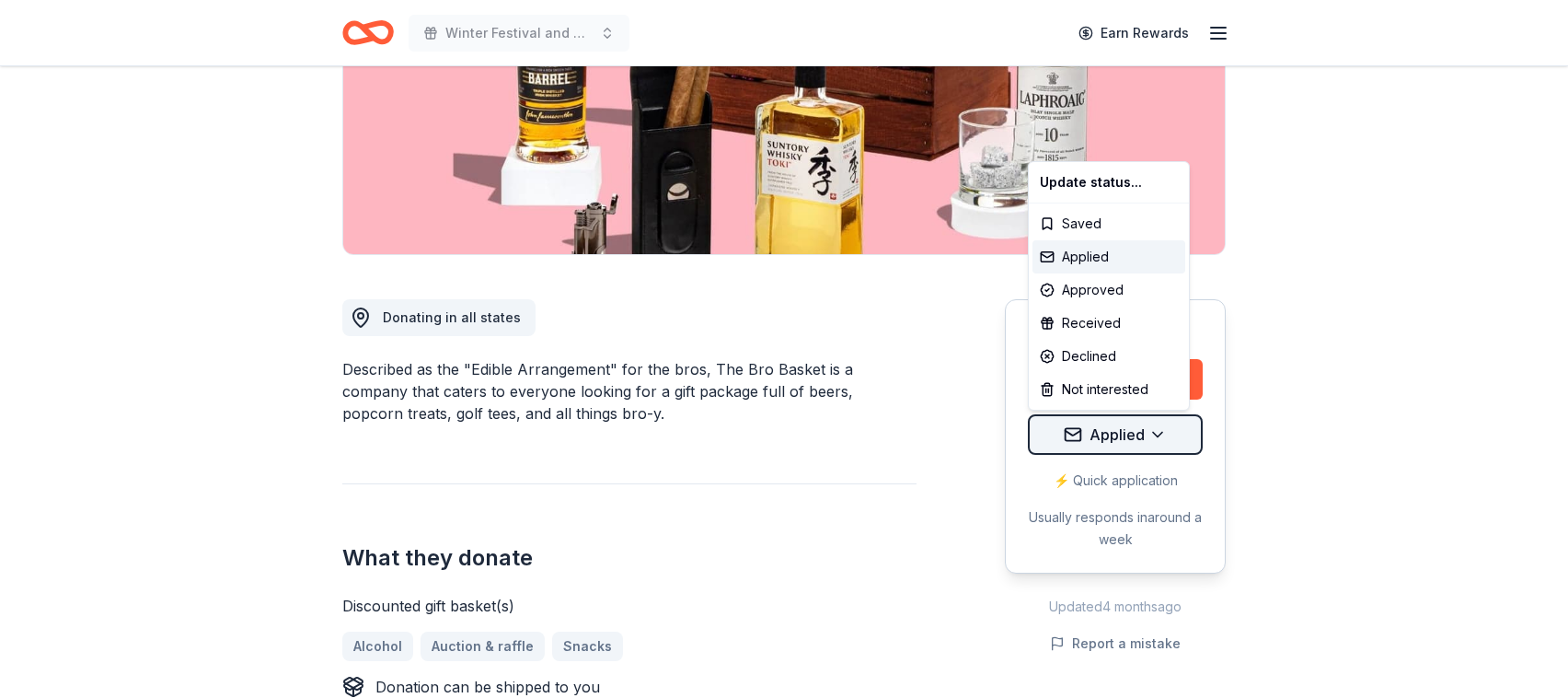
click at [1161, 393] on html "Winter Festival and Silent Auction Earn Rewards Due in 54 days Share The BroBas…" at bounding box center [784, 45] width 1568 height 698
click at [1127, 354] on div "Declined" at bounding box center [1109, 356] width 153 height 33
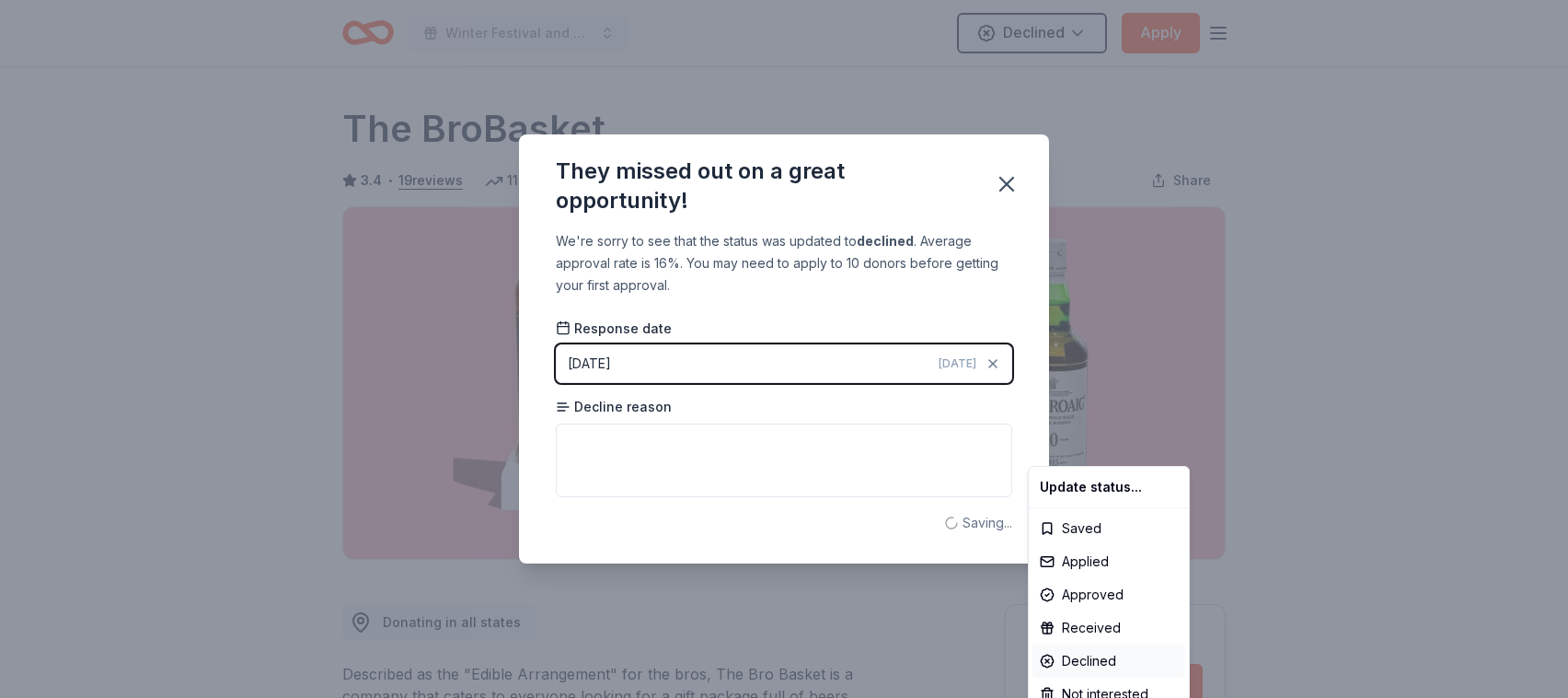
scroll to position [0, 0]
click at [861, 455] on html "Winter Festival and Silent Auction Declined Apply Due in 54 days Share The BroB…" at bounding box center [784, 349] width 1568 height 698
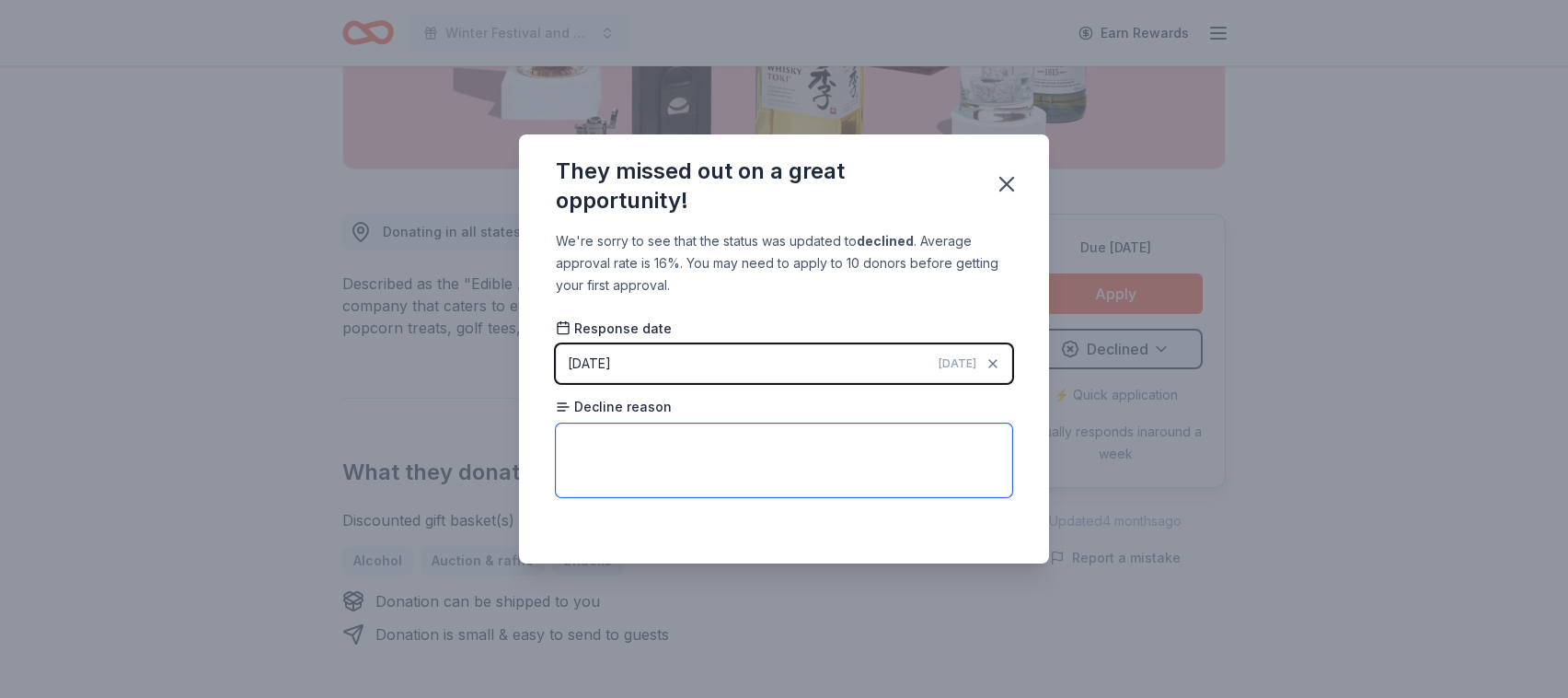
click at [861, 455] on textarea at bounding box center [784, 460] width 456 height 74
type textarea "gave discount for us to purchase a discounted one"
click at [1010, 189] on icon "button" at bounding box center [1006, 183] width 13 height 13
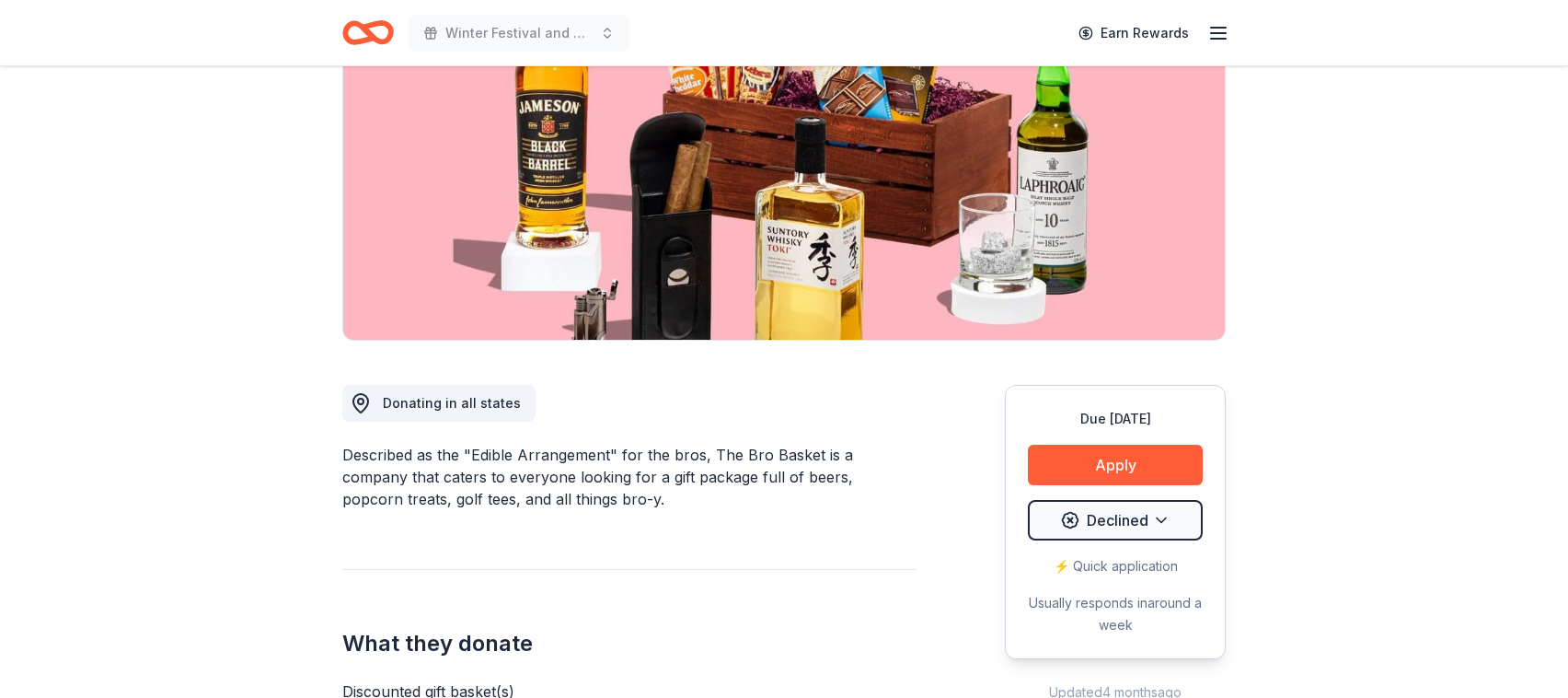
scroll to position [0, 0]
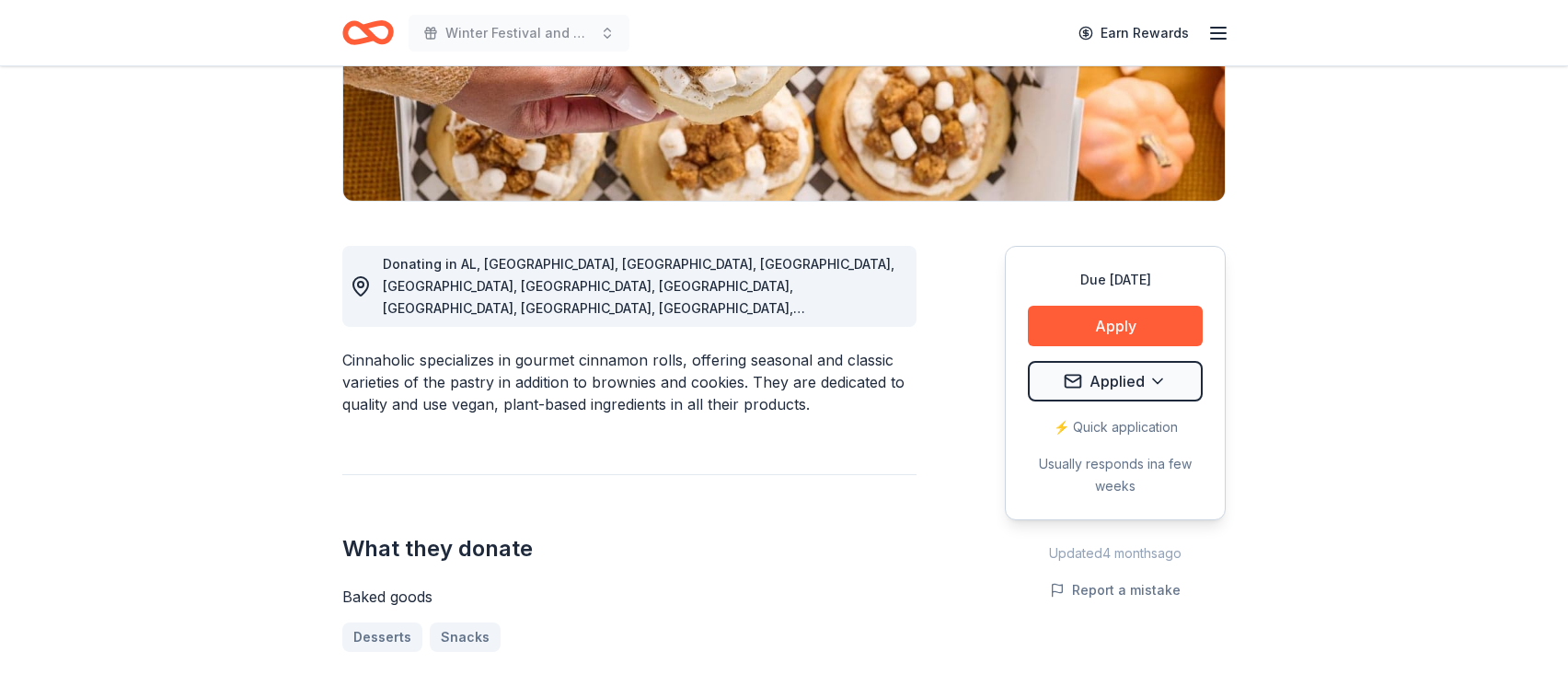
scroll to position [374, 0]
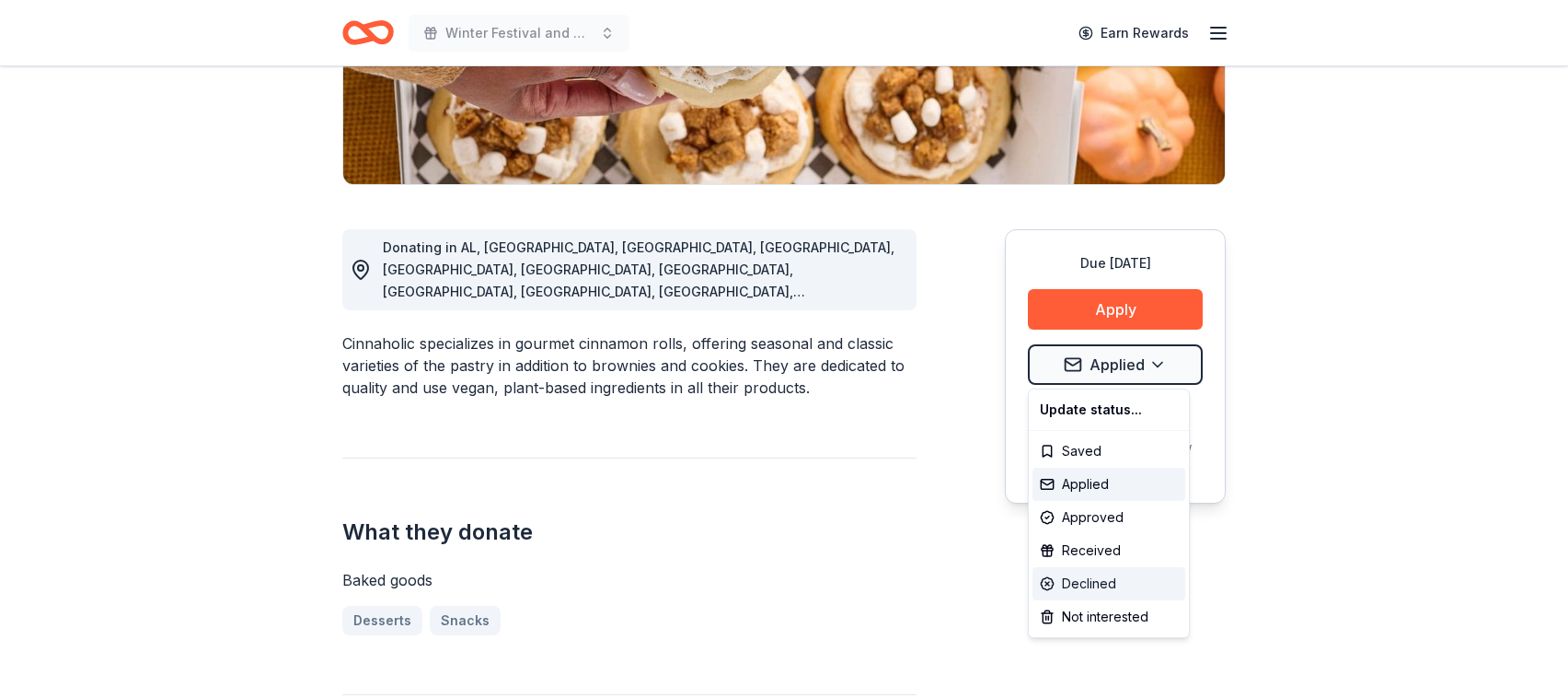
click at [1122, 585] on div "Declined" at bounding box center [1109, 584] width 153 height 33
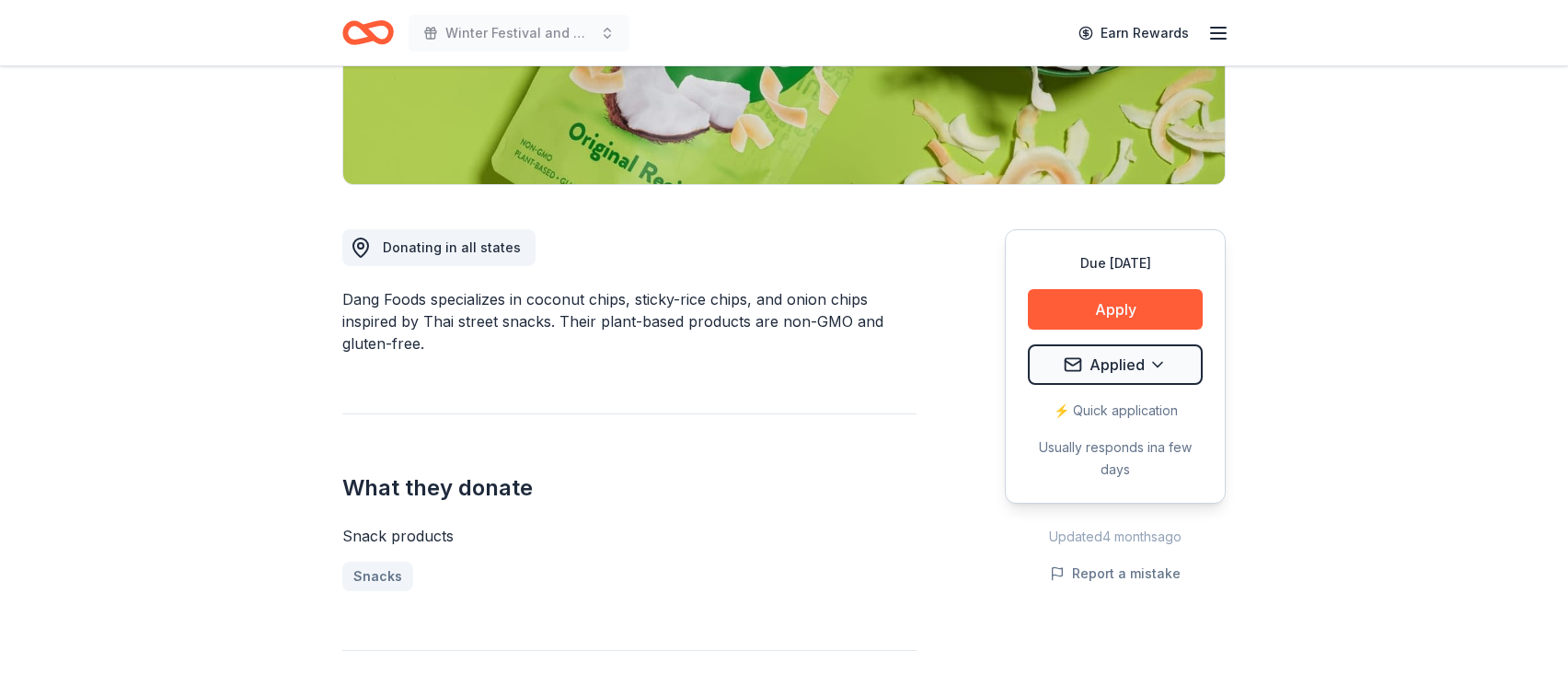
scroll to position [377, 0]
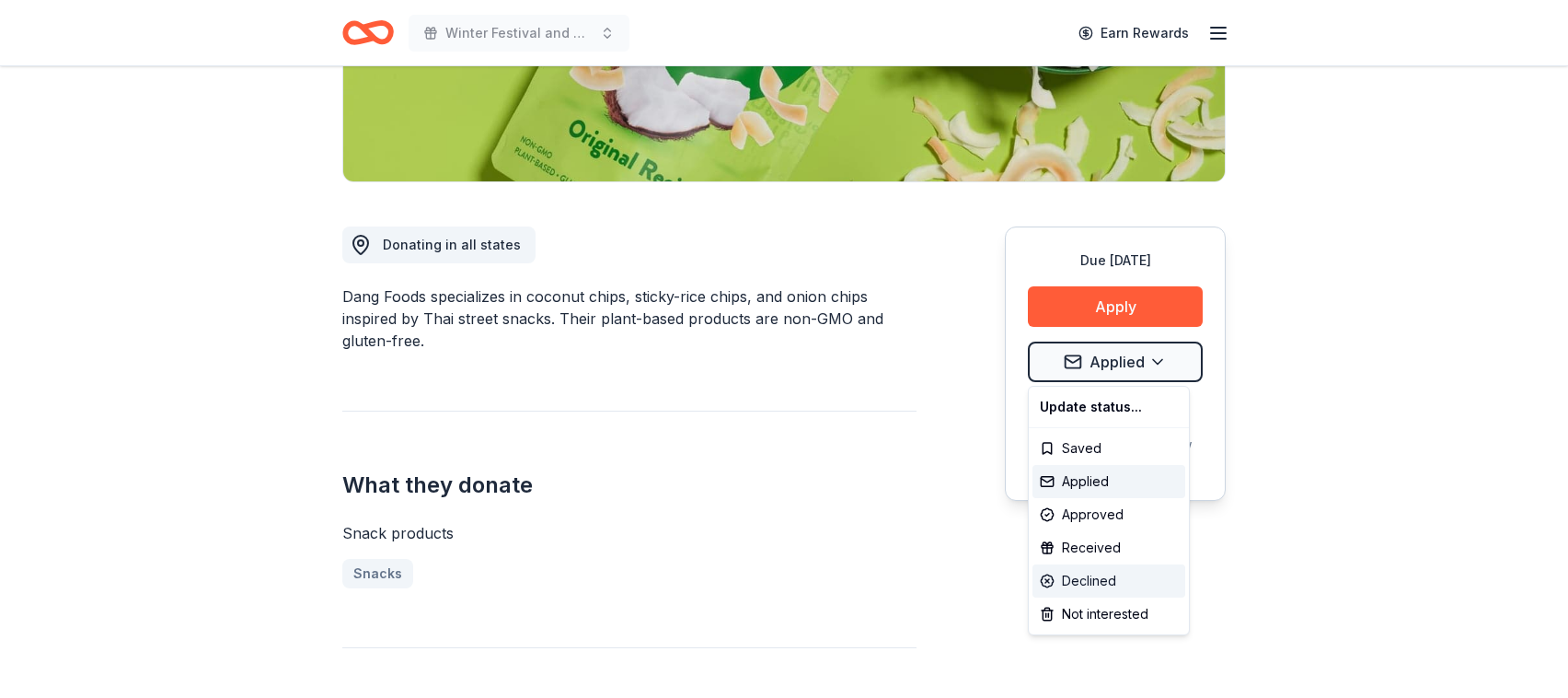
click at [1123, 586] on div "Declined" at bounding box center [1109, 581] width 153 height 33
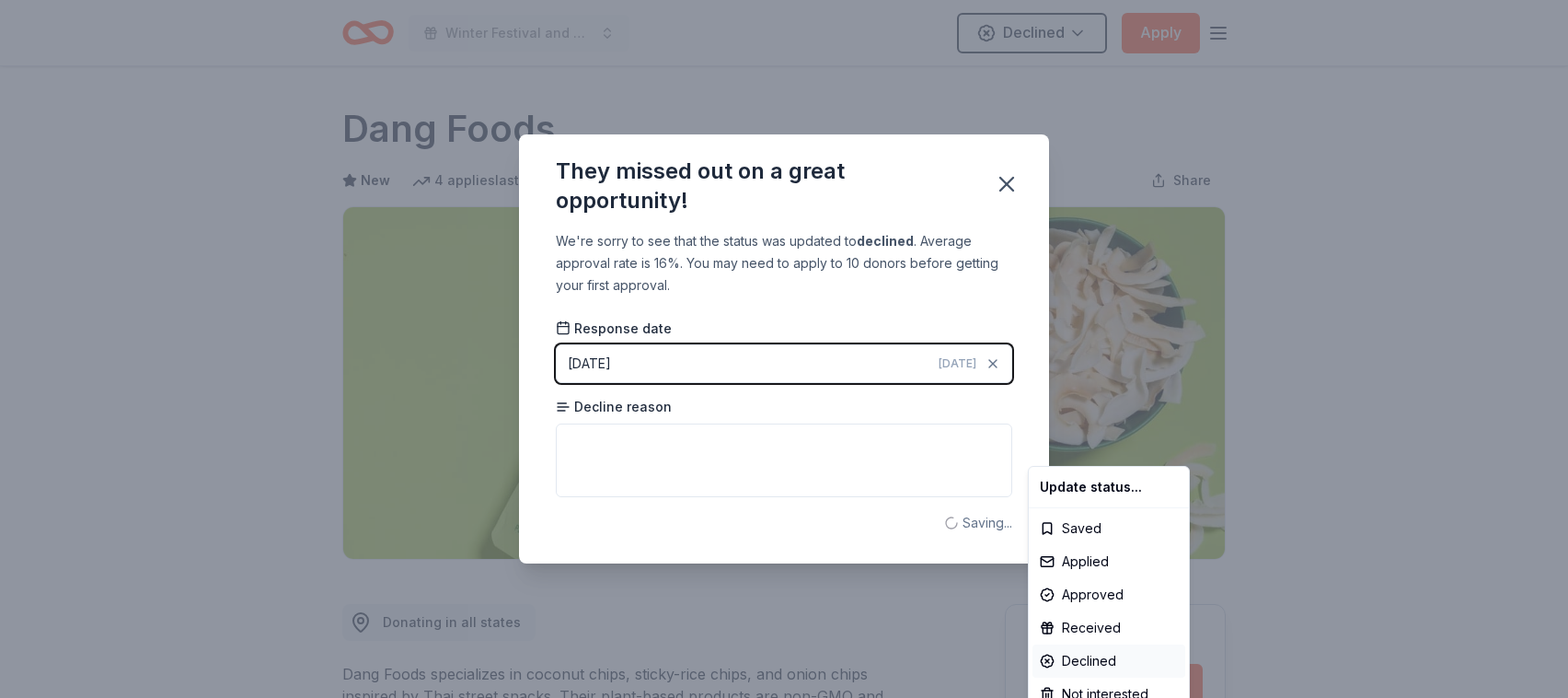
scroll to position [0, 0]
click at [856, 439] on html "Winter Festival and Silent Auction Declined Apply Due in 38 days Share Dang Foo…" at bounding box center [784, 349] width 1568 height 698
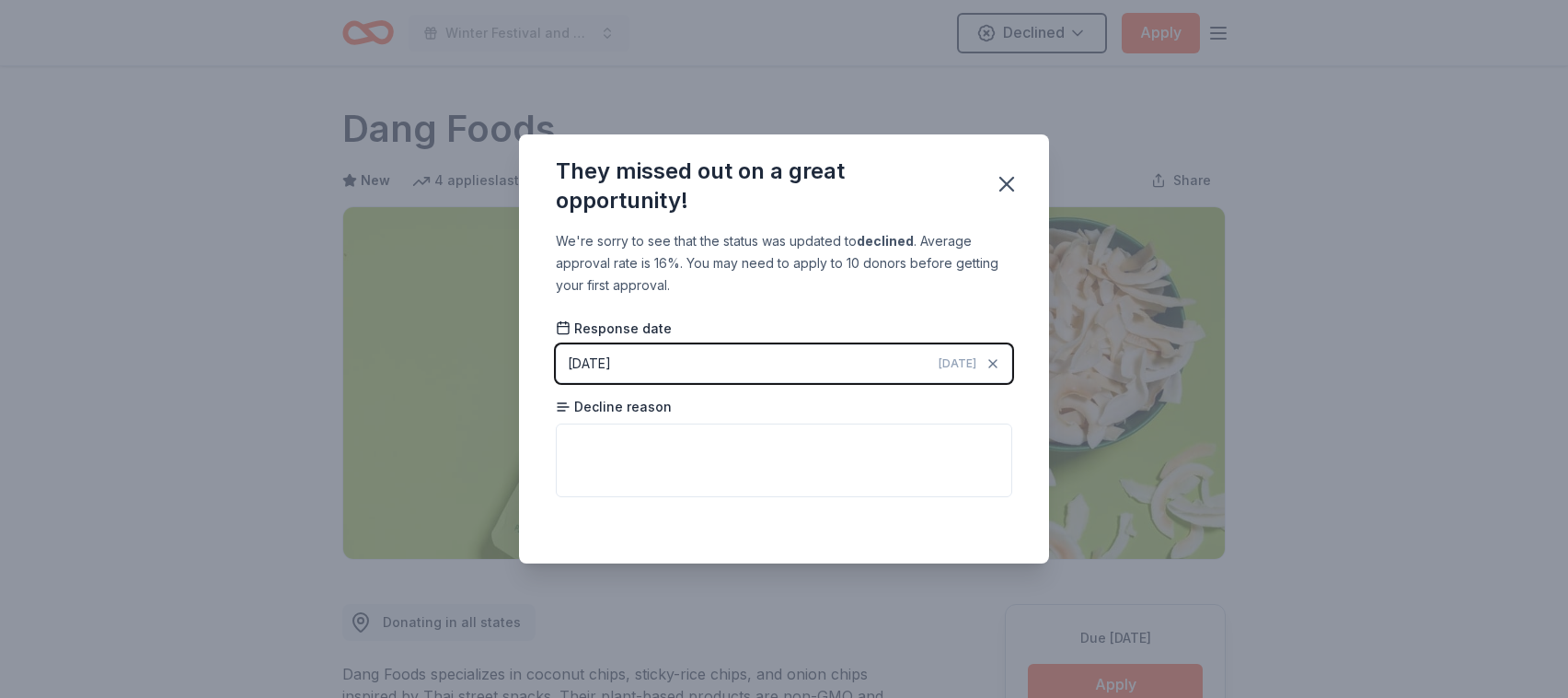
scroll to position [391, 0]
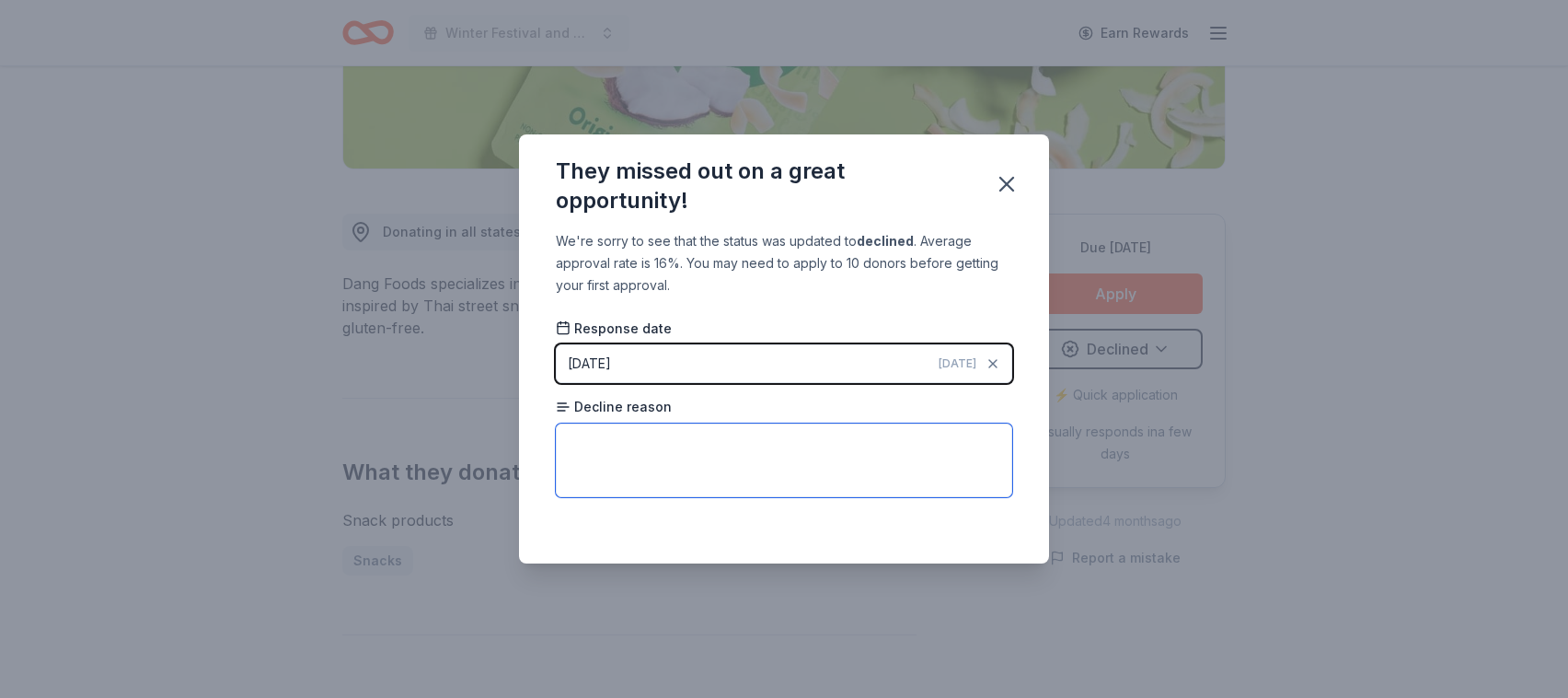
click at [856, 439] on textarea at bounding box center [784, 460] width 456 height 74
type textarea "Only supports their cause which is via Arc."
click at [1011, 182] on icon "button" at bounding box center [1007, 184] width 26 height 26
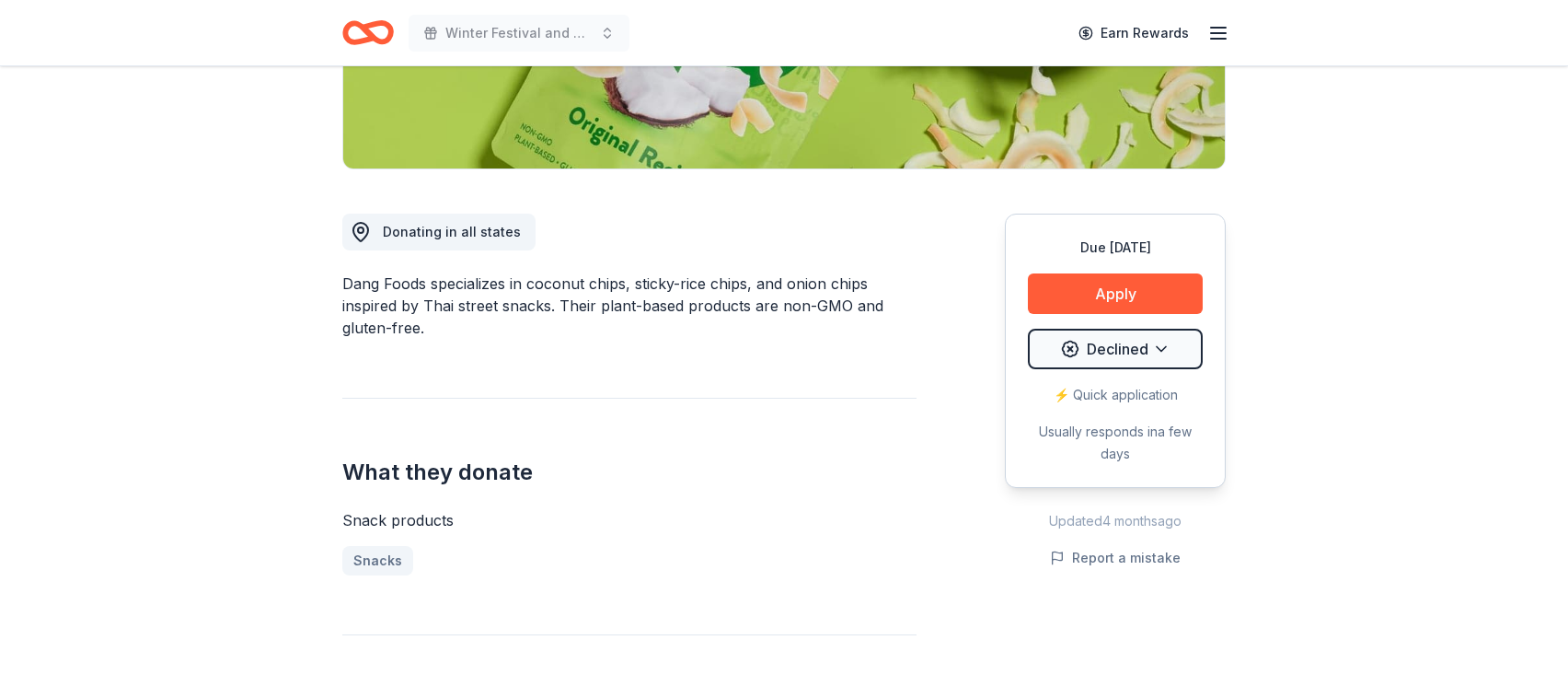
scroll to position [0, 0]
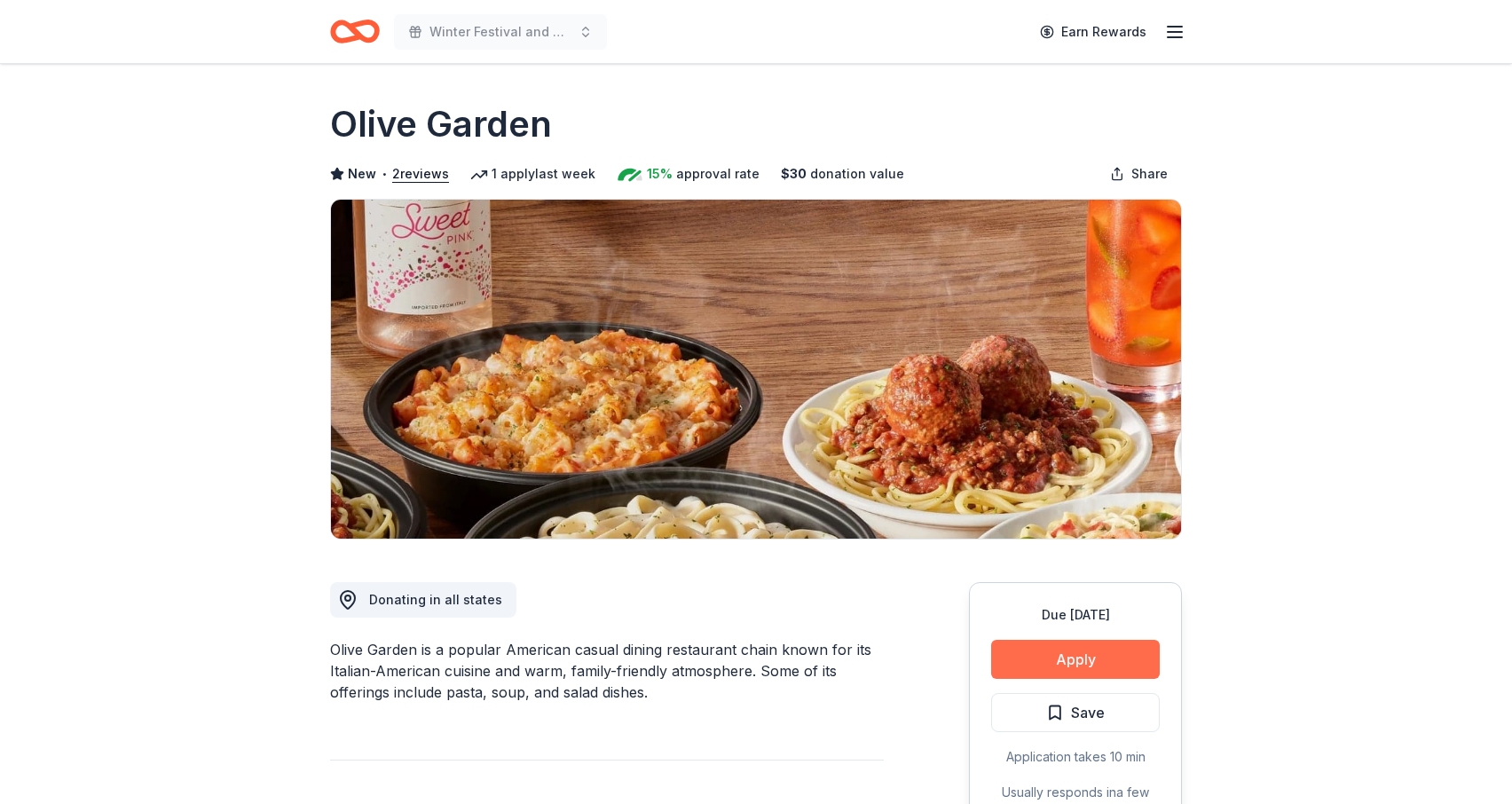
click at [1064, 666] on button "Apply" at bounding box center [1076, 660] width 168 height 39
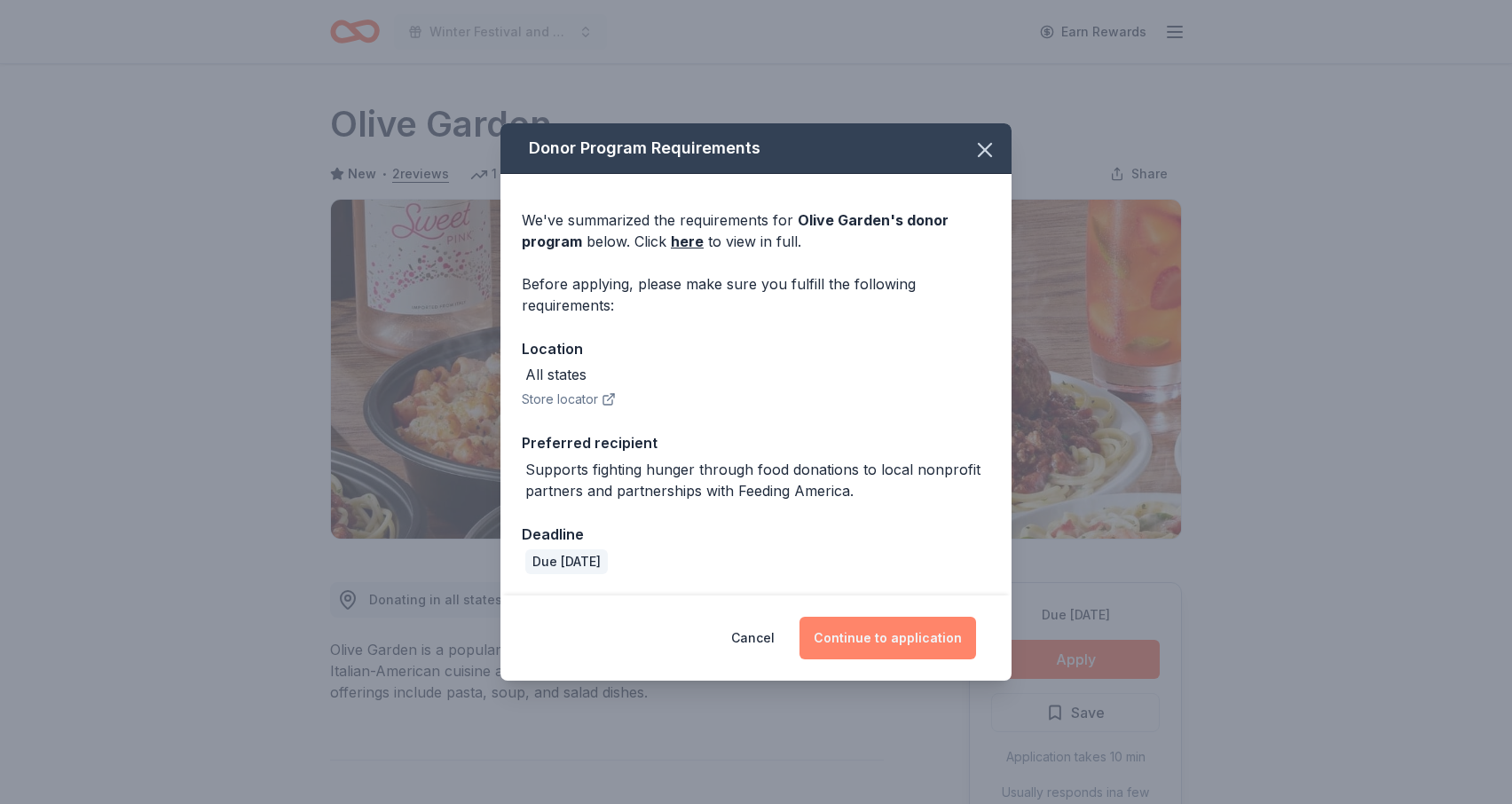
click at [922, 639] on button "Continue to application" at bounding box center [888, 639] width 177 height 43
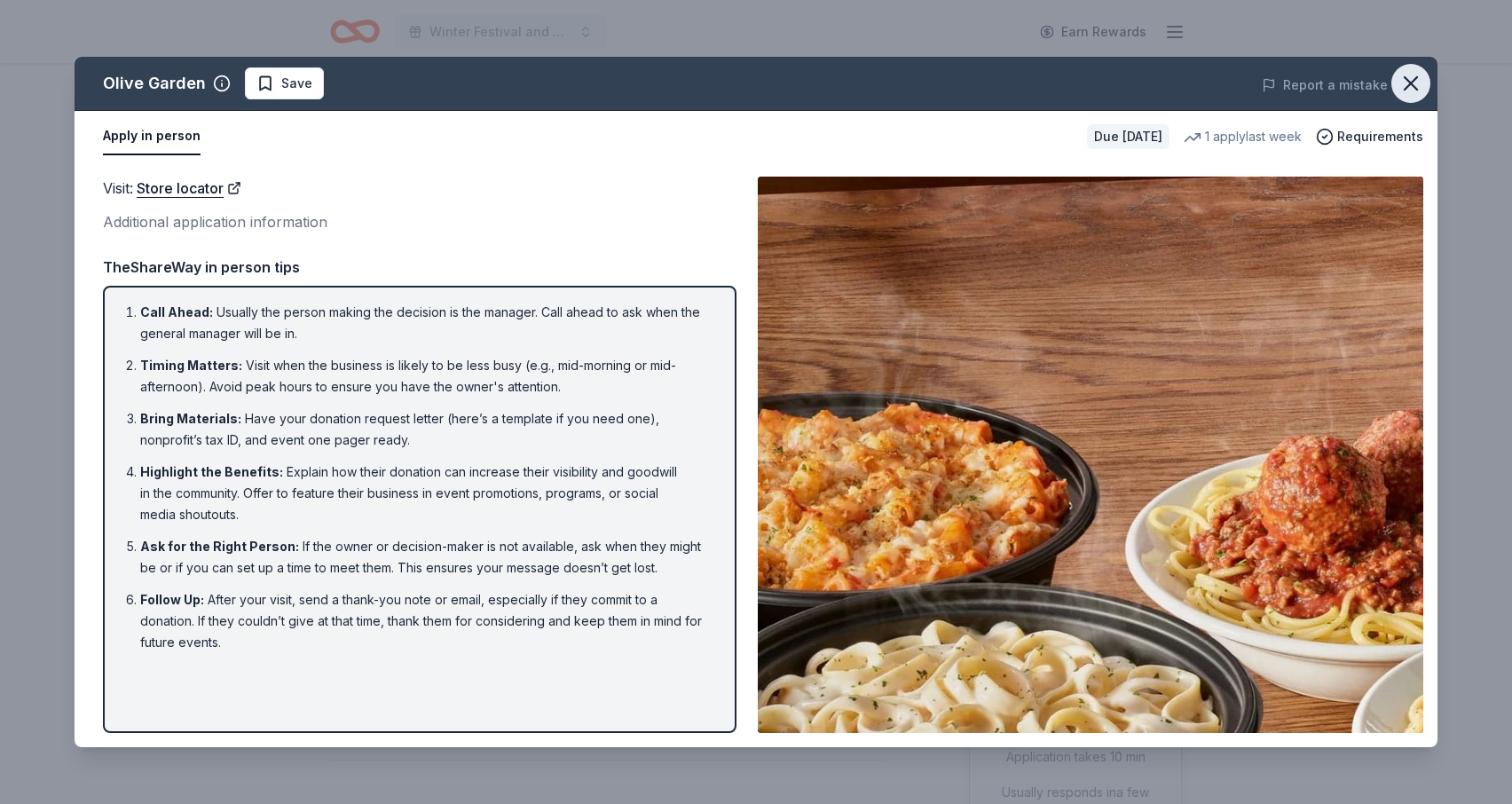
click at [1417, 81] on icon "button" at bounding box center [1411, 83] width 25 height 25
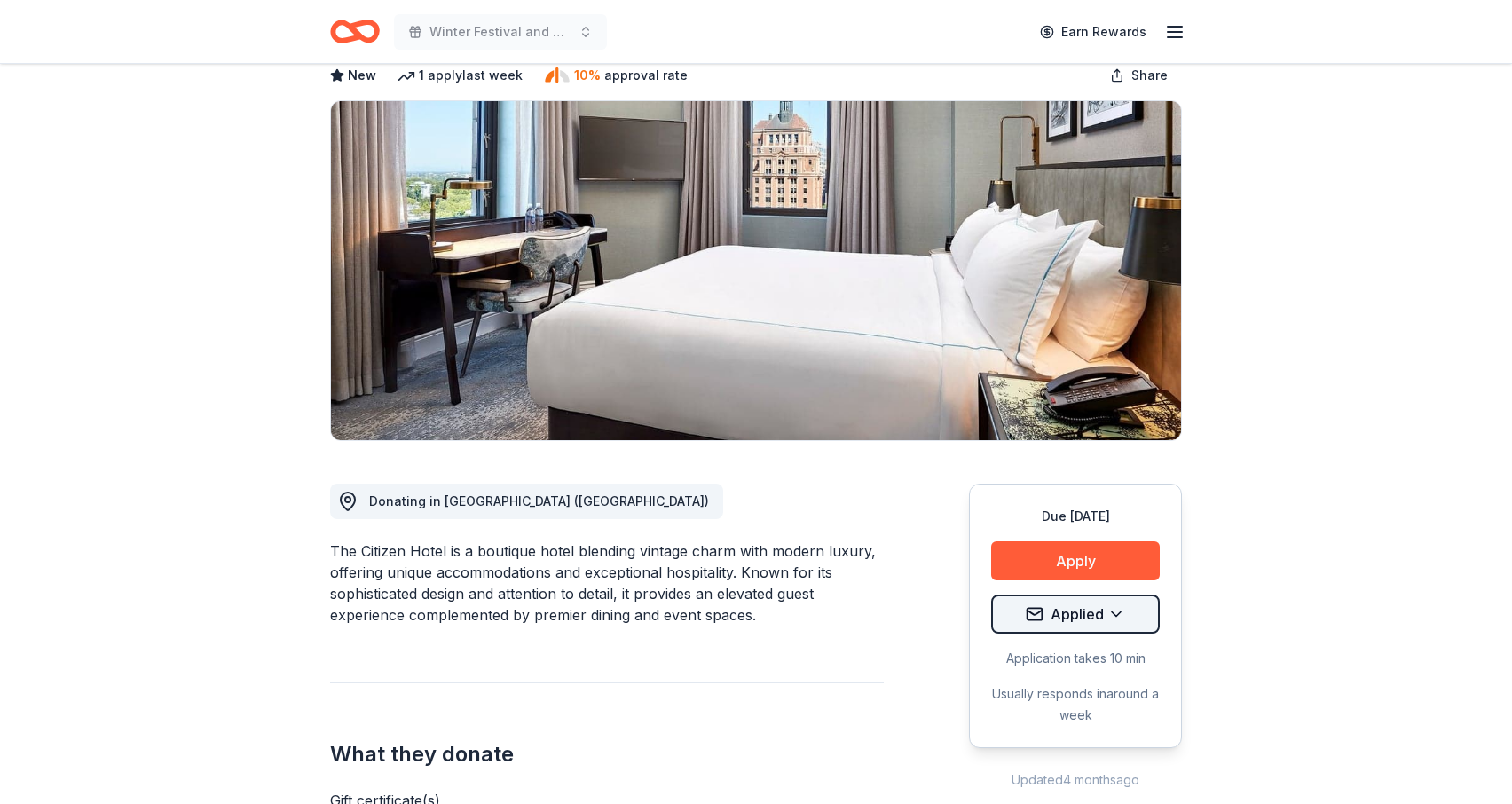
scroll to position [115, 0]
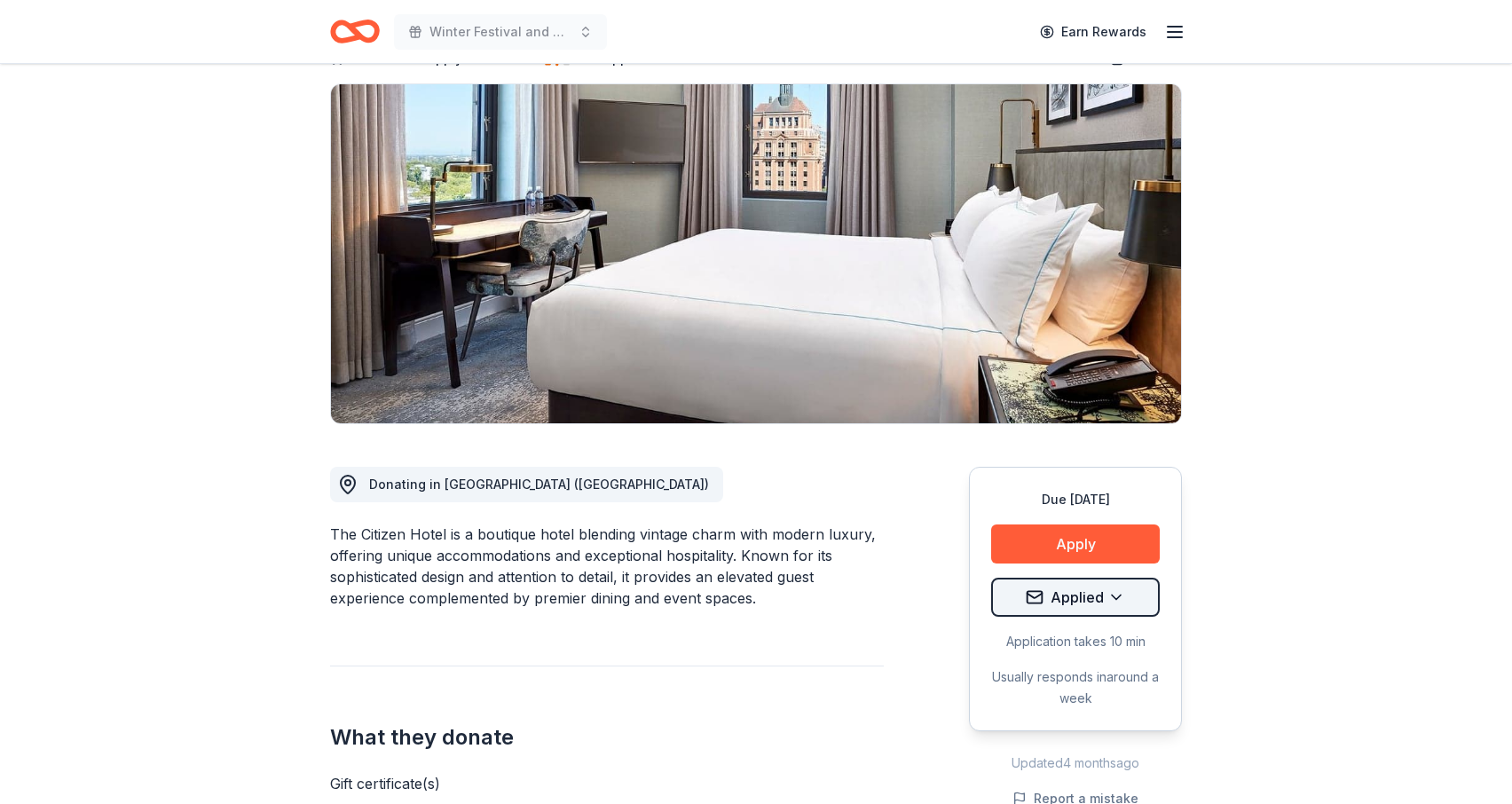
click at [1108, 590] on html "Winter Festival and Silent Auction Earn Rewards Due [DATE] Share The Citizen Ho…" at bounding box center [756, 287] width 1512 height 804
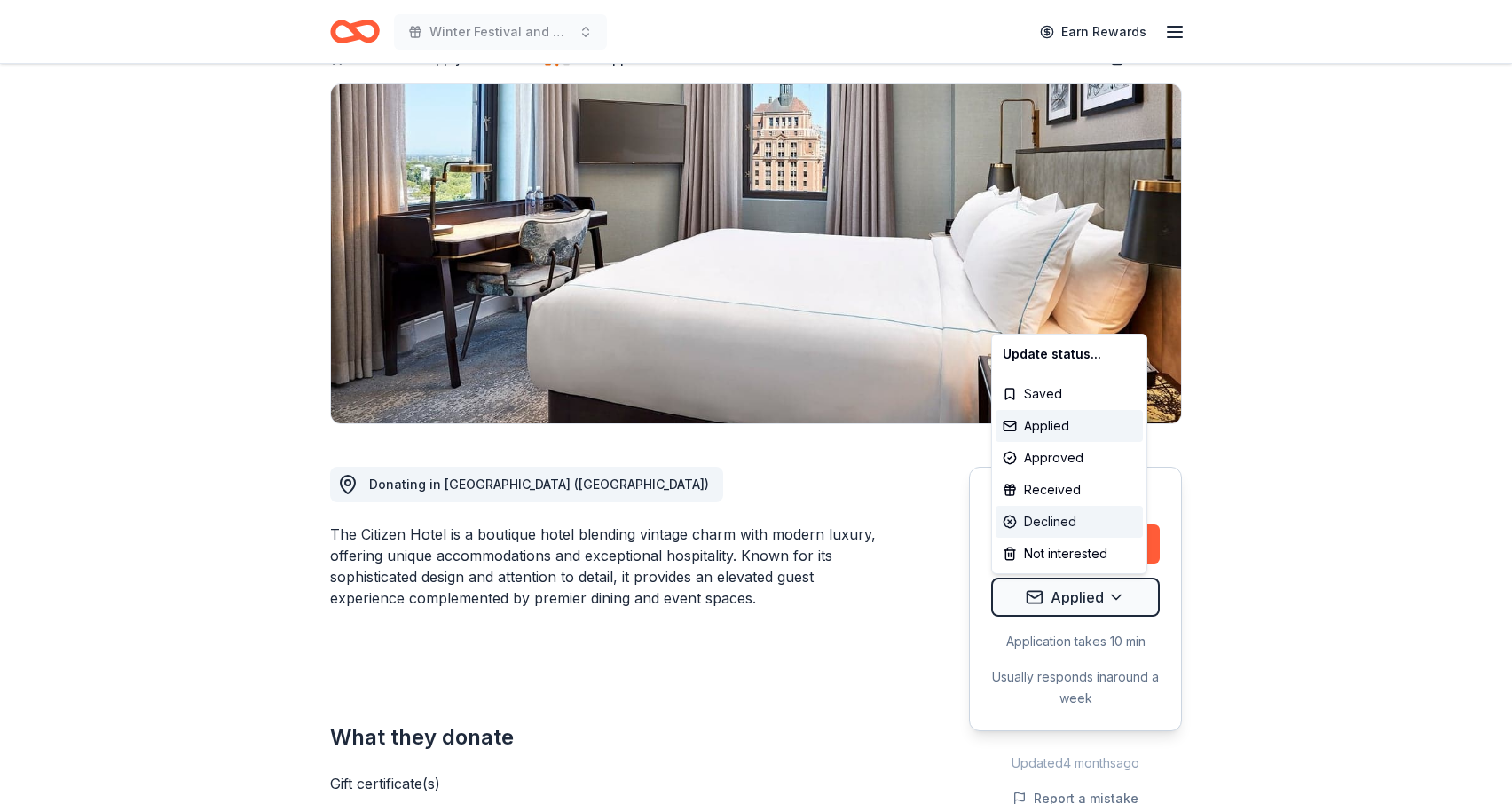
click at [1085, 518] on div "Declined" at bounding box center [1069, 522] width 148 height 32
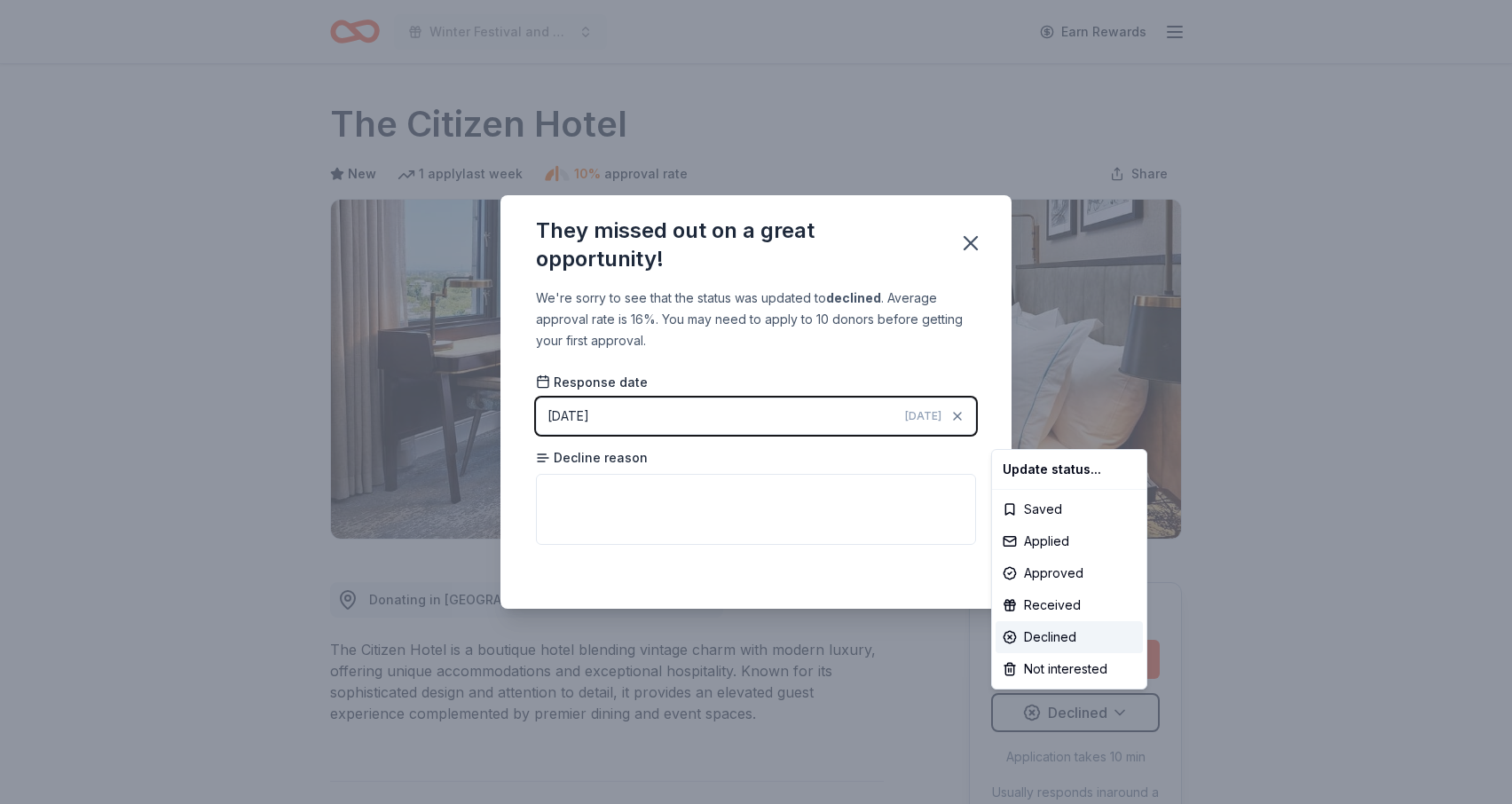
click at [796, 498] on html "Winter Festival and Silent Auction Earn Rewards Due [DATE] Share The Citizen Ho…" at bounding box center [756, 402] width 1512 height 804
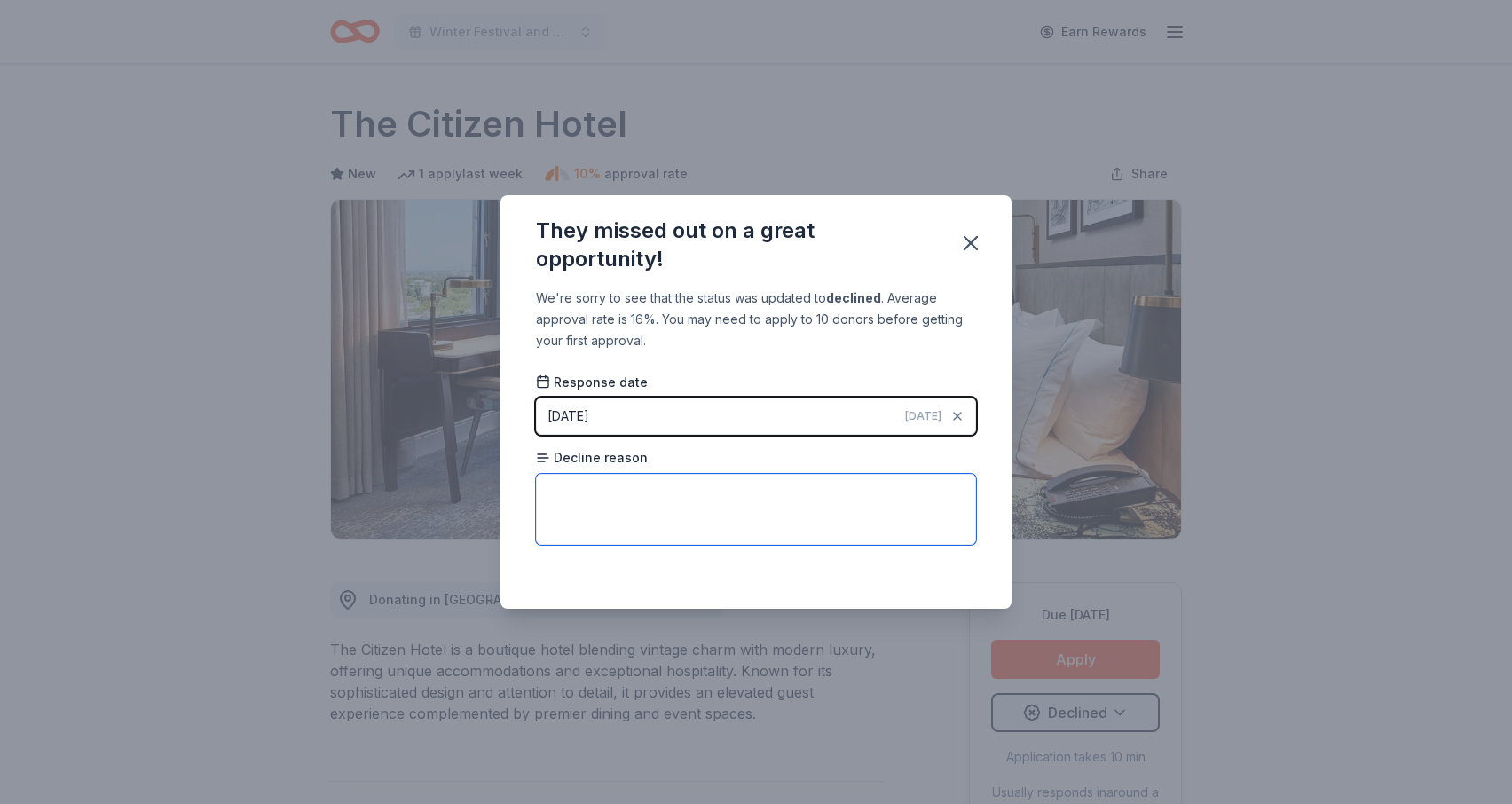
click at [796, 498] on textarea at bounding box center [756, 510] width 440 height 71
type textarea "no reason given"
click at [968, 237] on icon "button" at bounding box center [971, 243] width 25 height 25
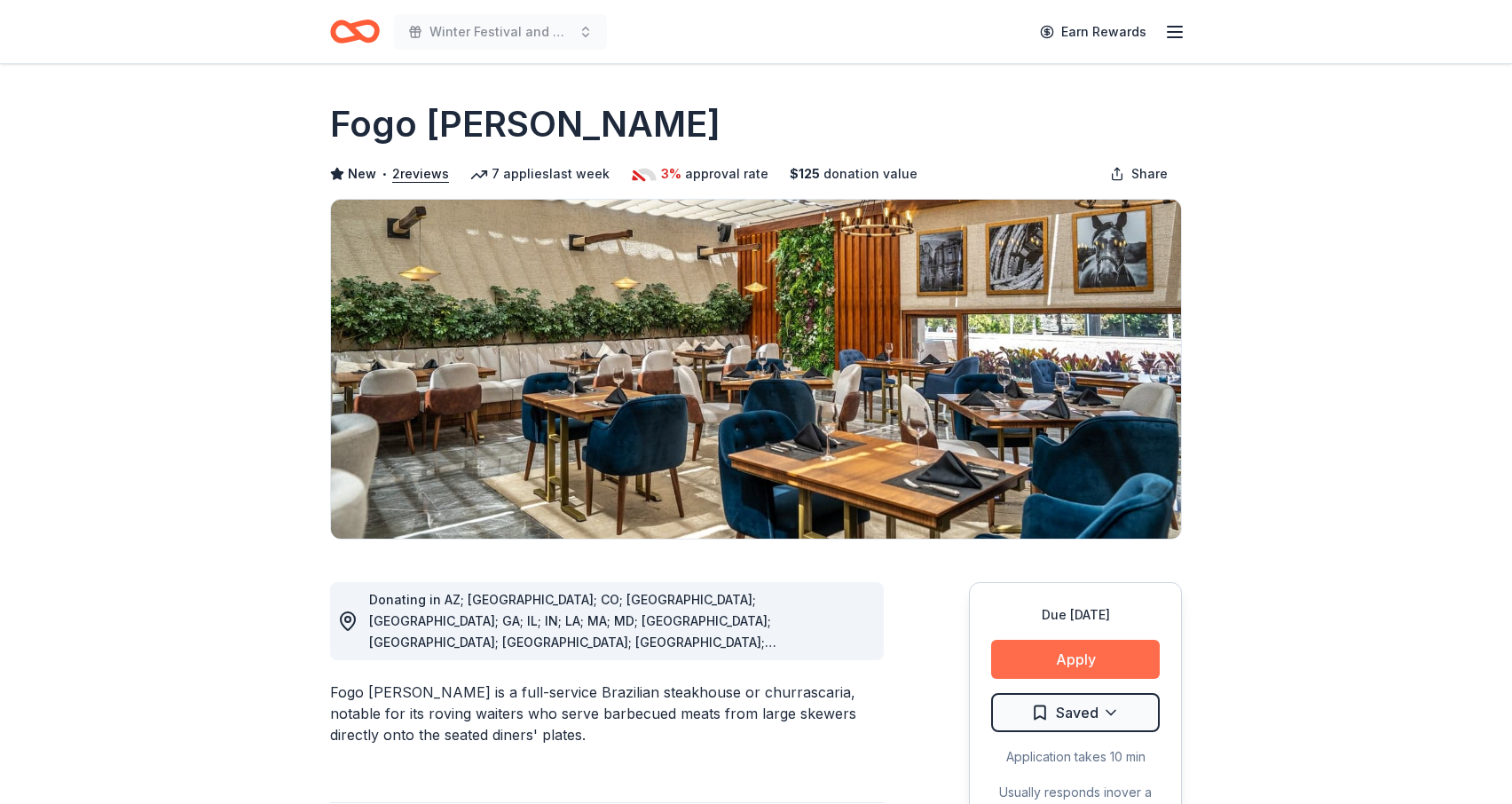
click at [1095, 655] on button "Apply" at bounding box center [1076, 660] width 168 height 39
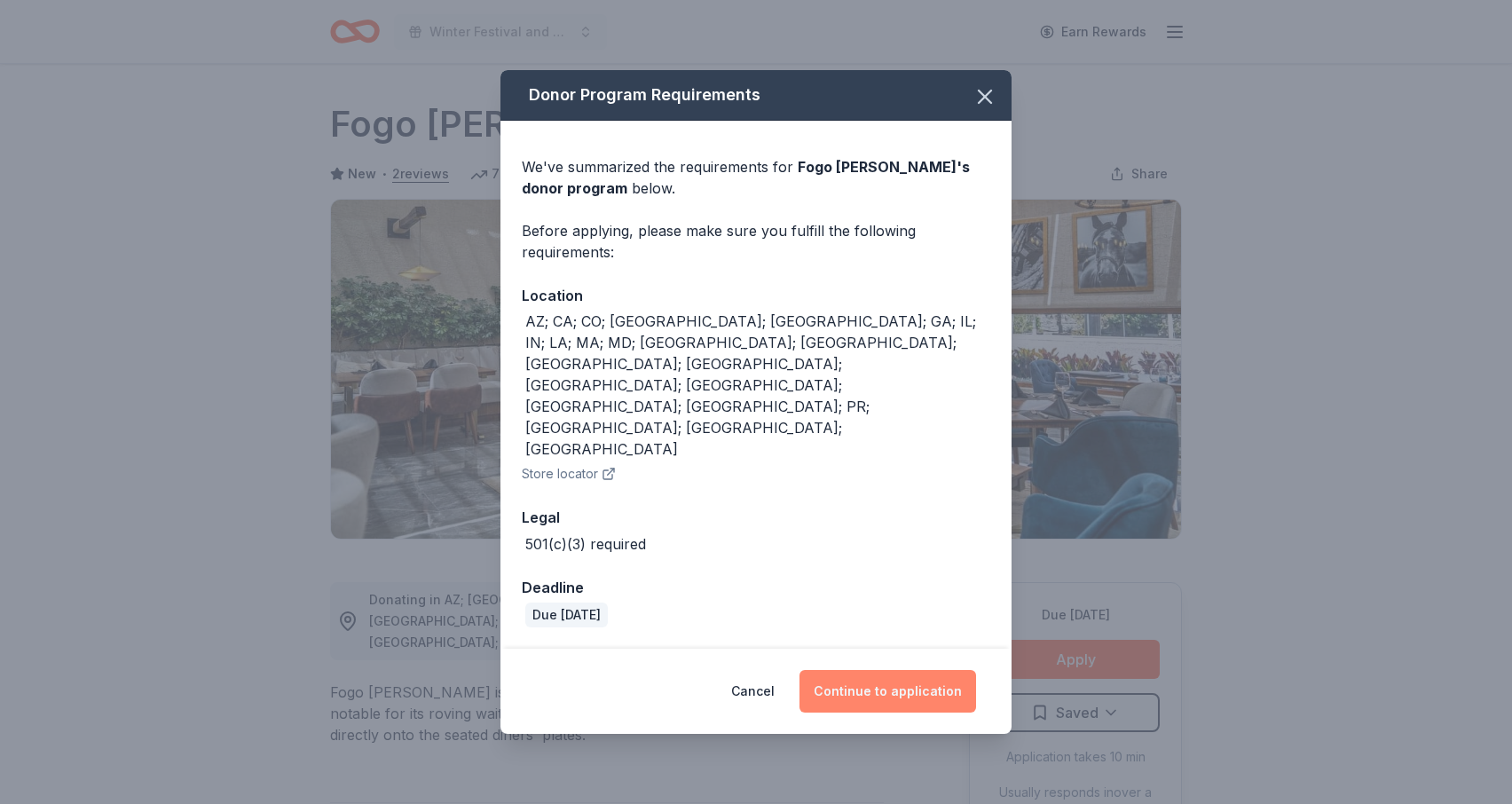
click at [889, 670] on button "Continue to application" at bounding box center [888, 692] width 177 height 43
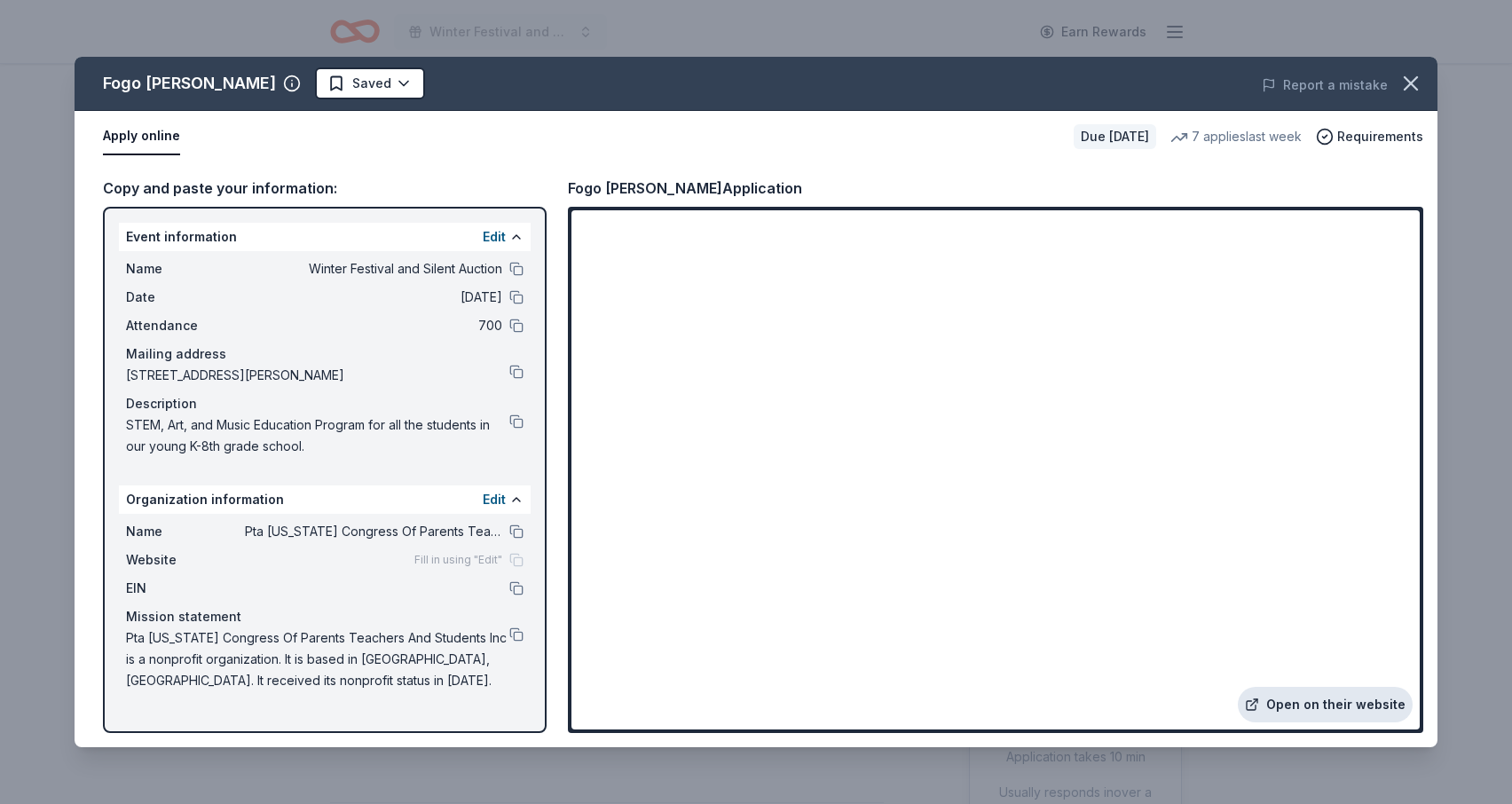
click at [1309, 709] on link "Open on their website" at bounding box center [1325, 705] width 175 height 36
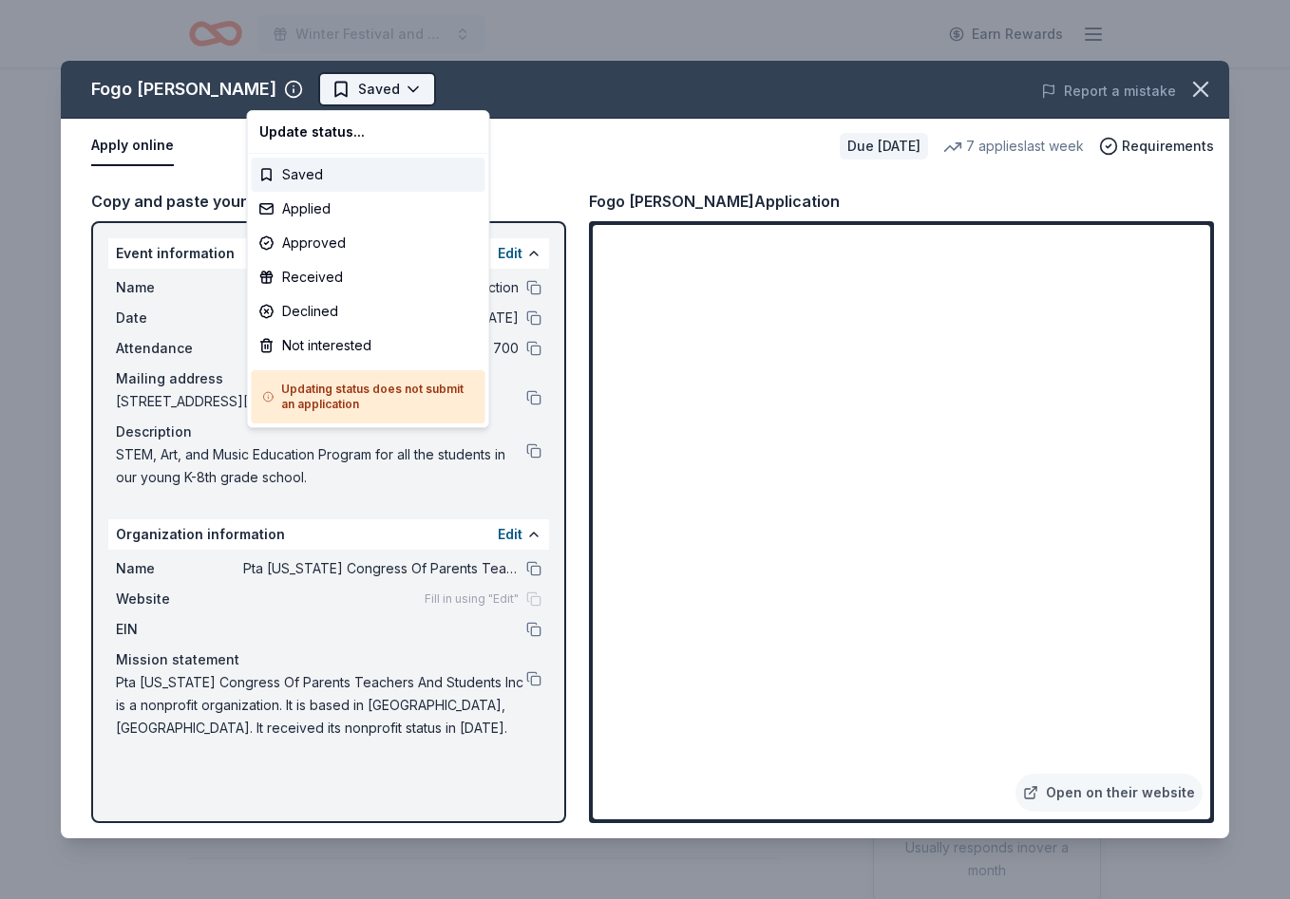
click at [339, 88] on html "Winter Festival and Silent Auction Earn Rewards Due [DATE] Share Fogo [PERSON_N…" at bounding box center [645, 449] width 1290 height 899
click at [349, 209] on div "Applied" at bounding box center [369, 209] width 234 height 34
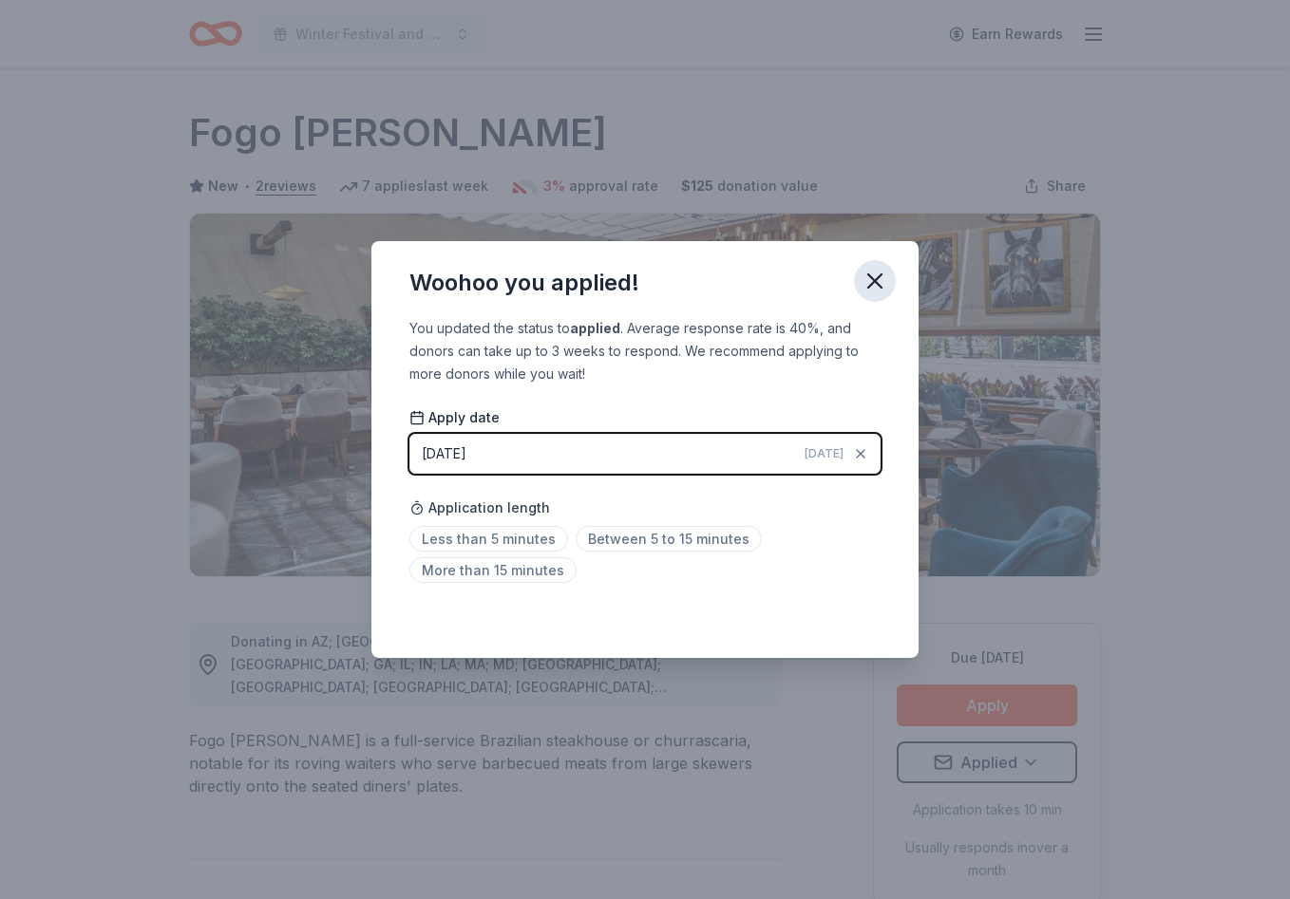
click at [879, 276] on icon "button" at bounding box center [874, 280] width 13 height 13
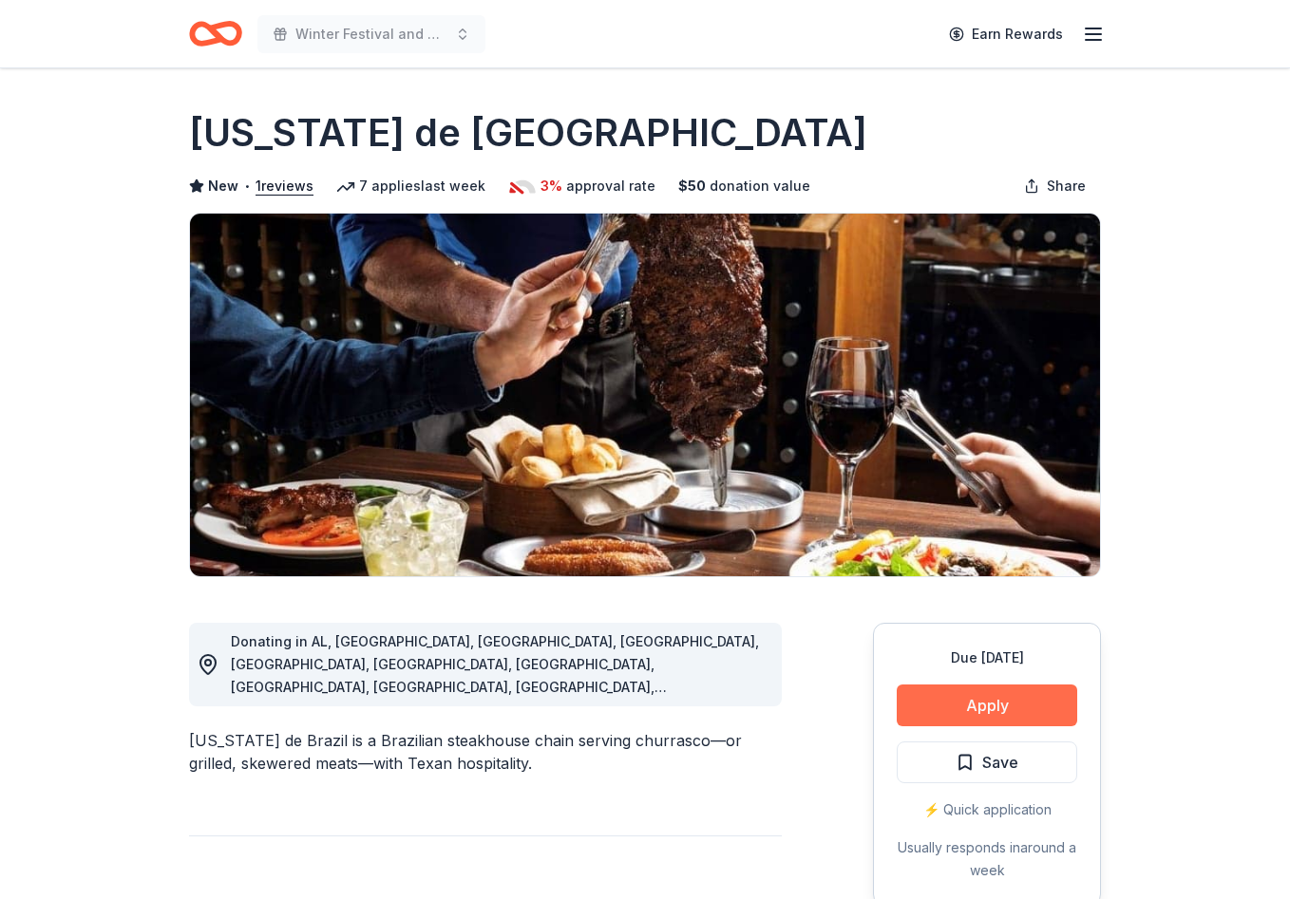
click at [970, 712] on button "Apply" at bounding box center [986, 706] width 180 height 42
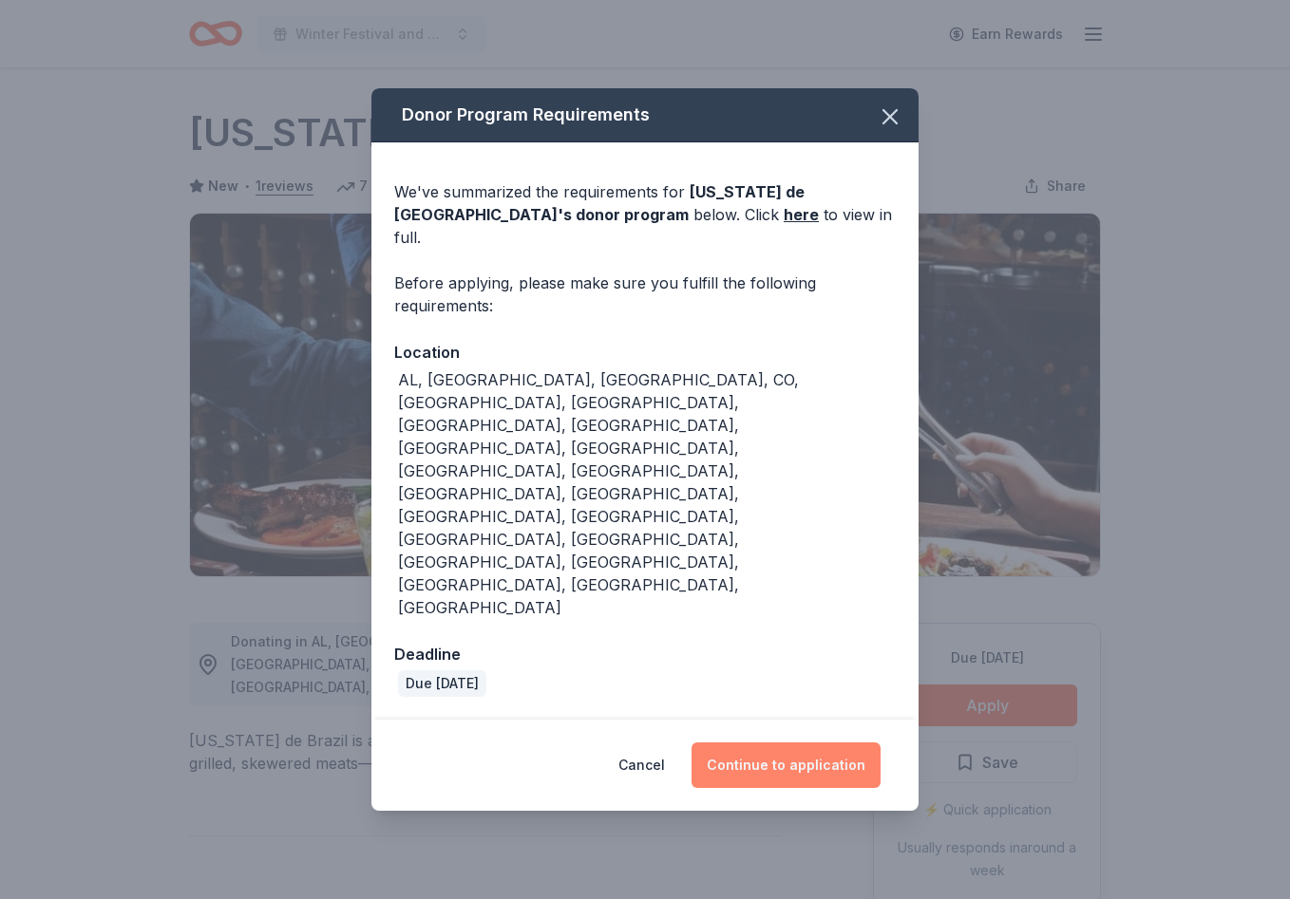
click at [741, 743] on button "Continue to application" at bounding box center [785, 766] width 189 height 46
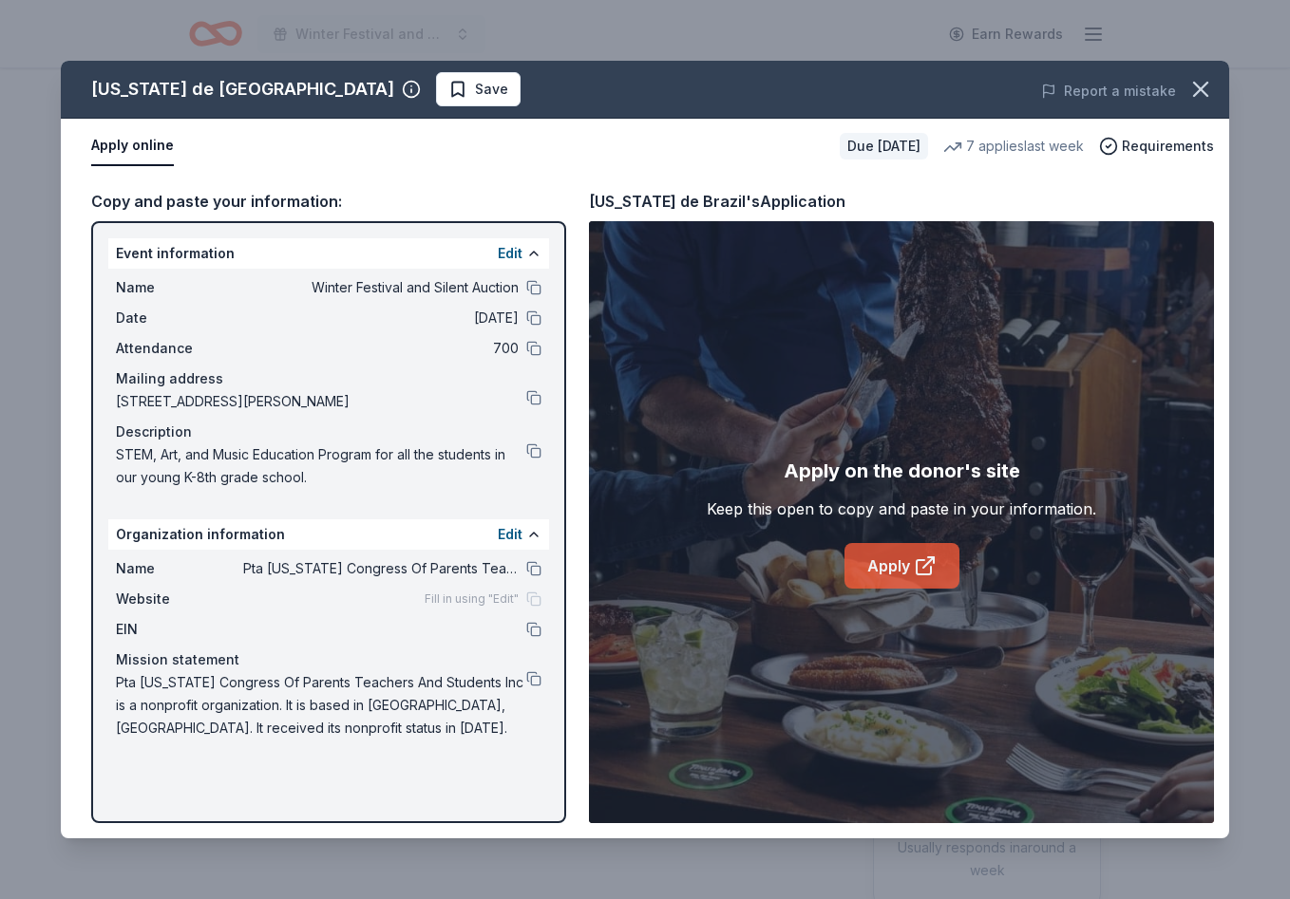
click at [909, 566] on link "Apply" at bounding box center [901, 566] width 115 height 46
click at [436, 94] on button "Save" at bounding box center [478, 89] width 85 height 34
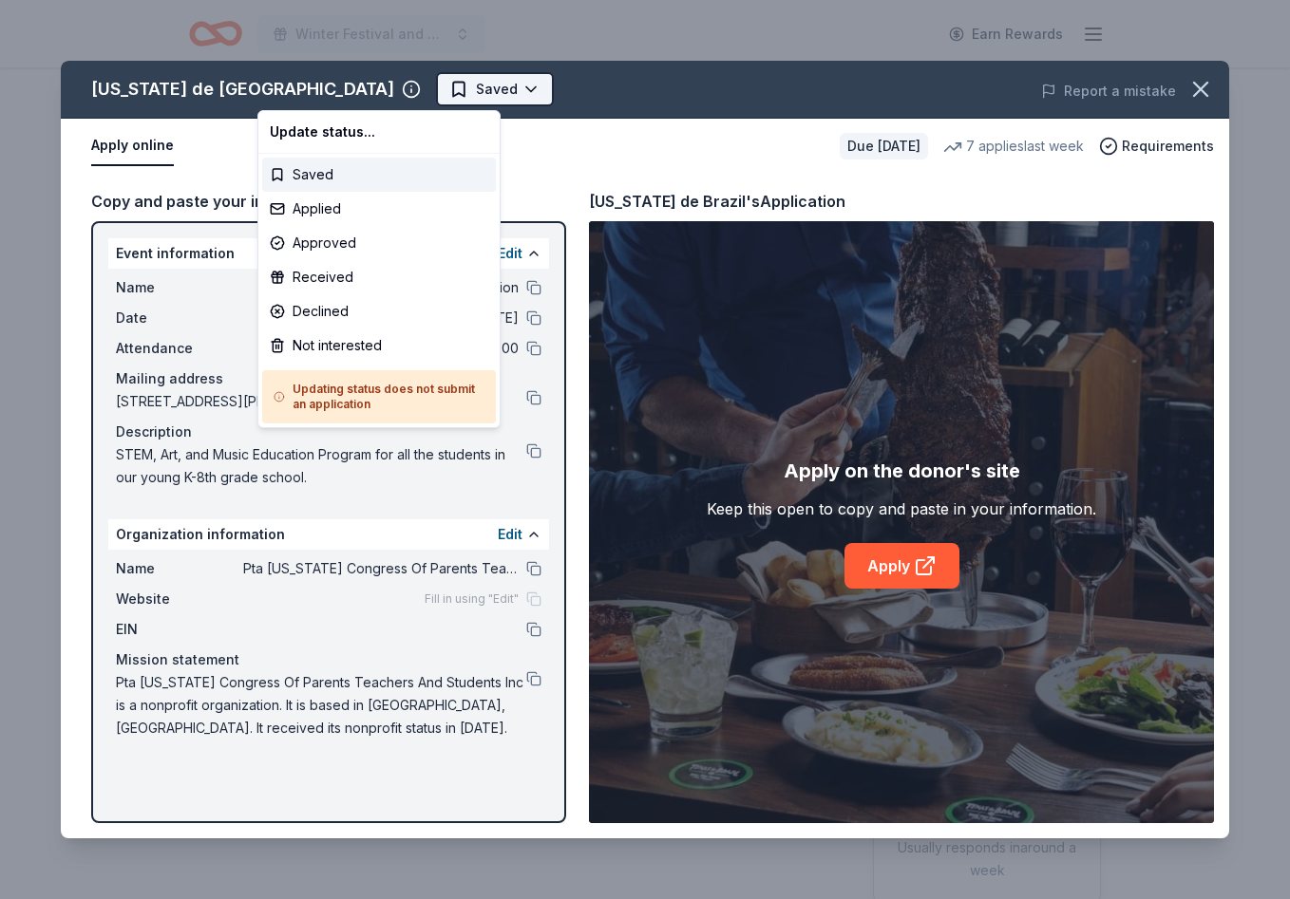
click at [328, 93] on html "Winter Festival and Silent Auction Earn Rewards Due in 38 days Share Texas de B…" at bounding box center [645, 449] width 1290 height 899
click at [389, 206] on div "Applied" at bounding box center [379, 209] width 234 height 34
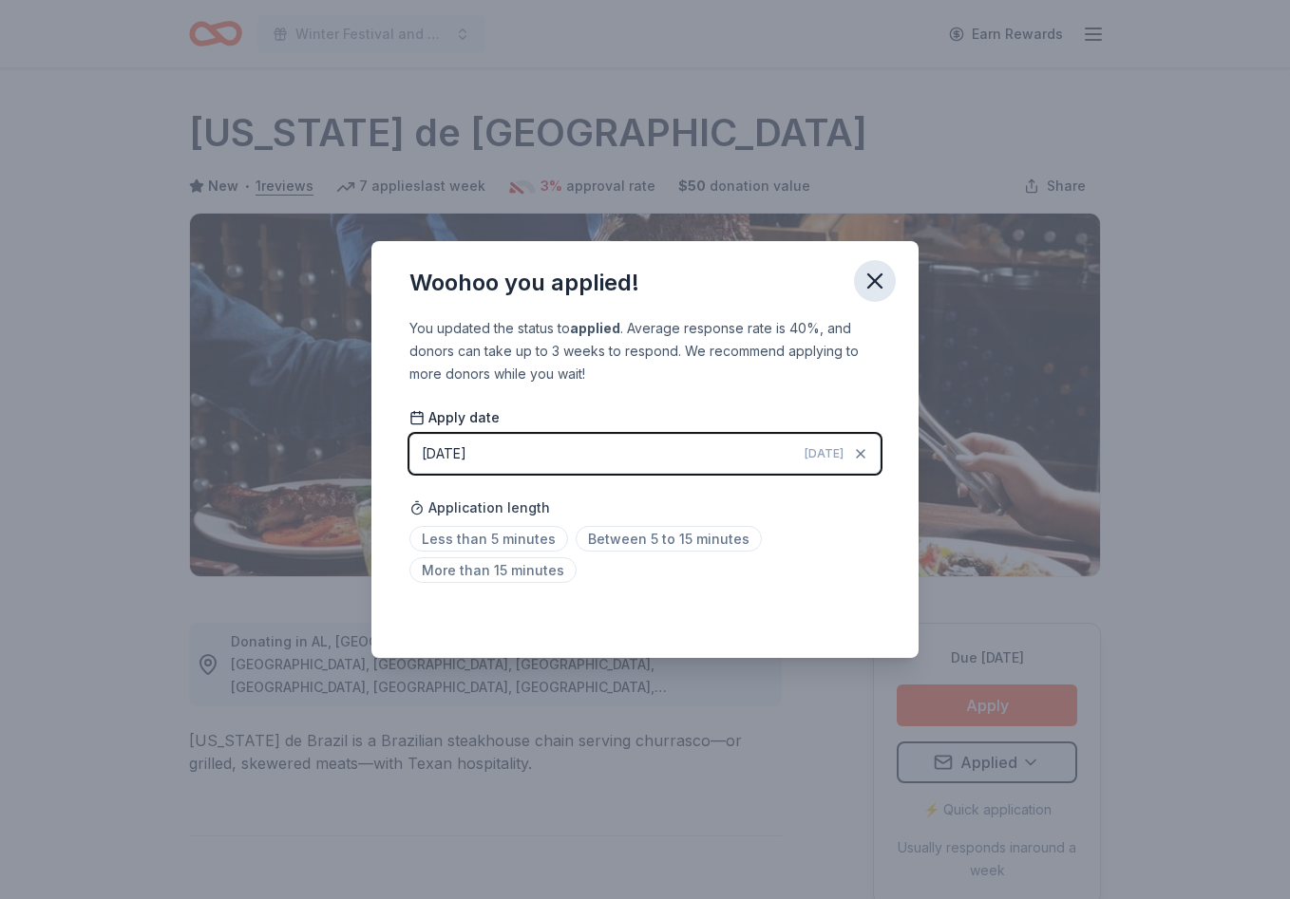
click at [869, 276] on icon "button" at bounding box center [874, 281] width 27 height 27
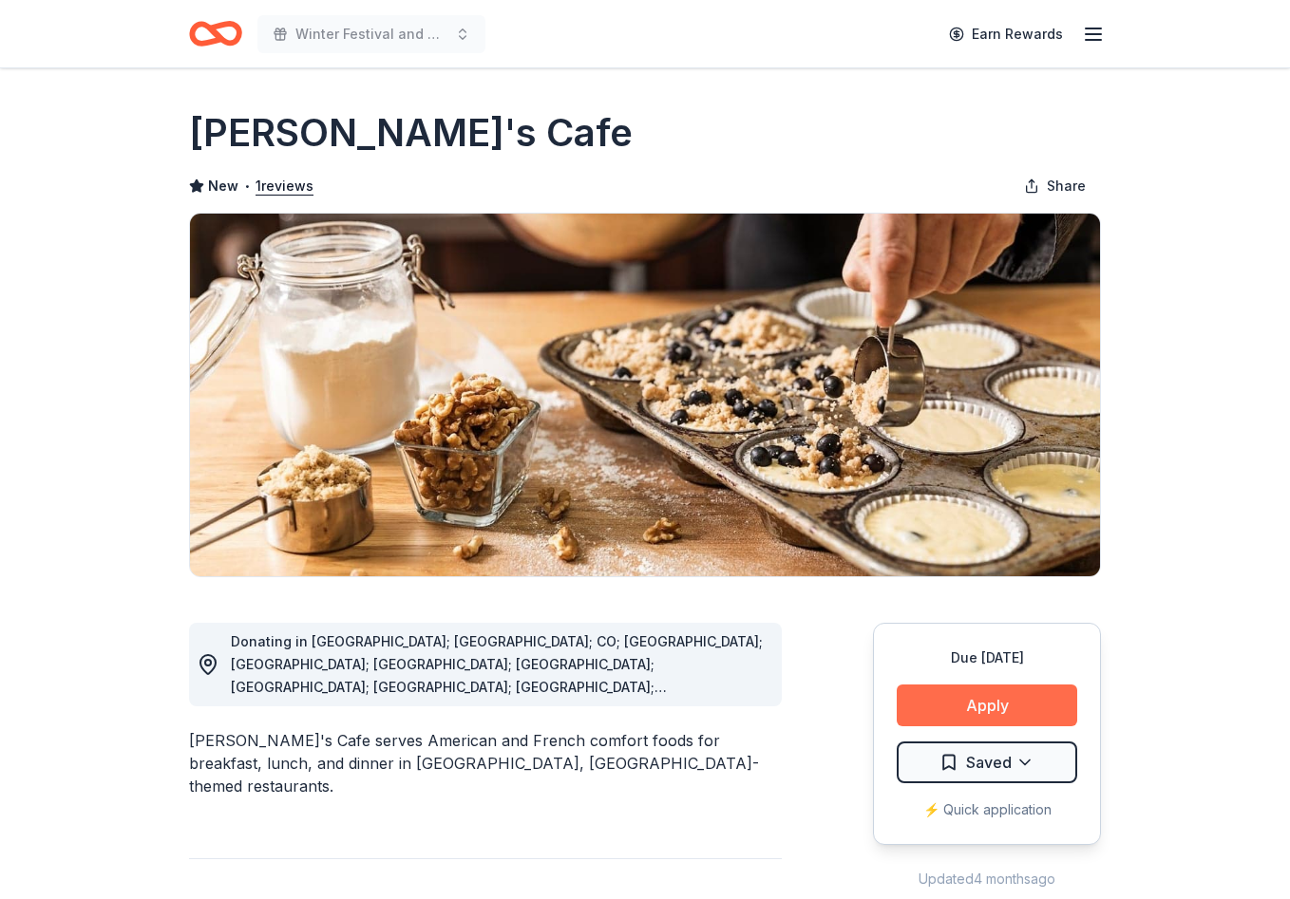
click at [986, 703] on button "Apply" at bounding box center [986, 706] width 180 height 42
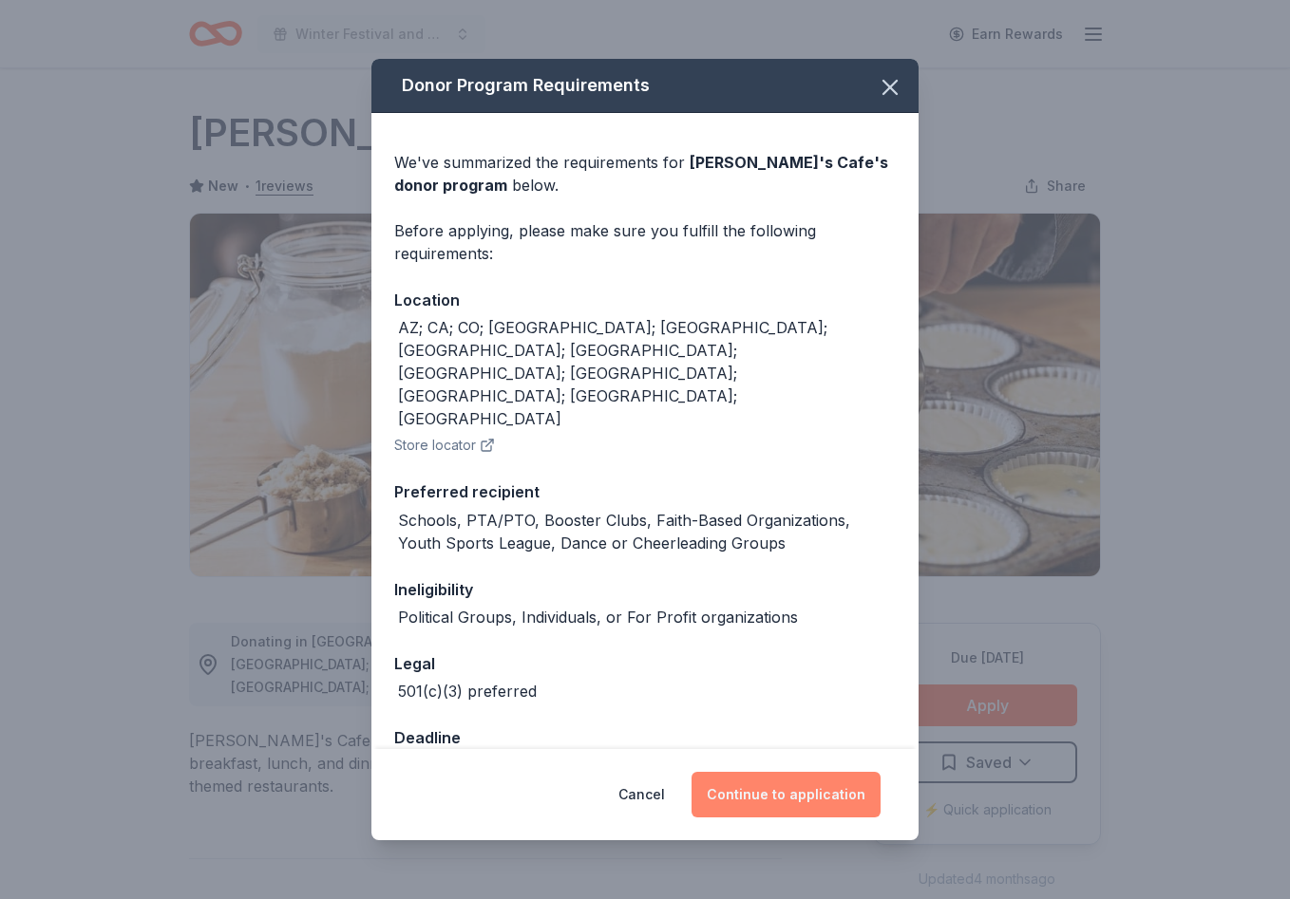
click at [791, 772] on button "Continue to application" at bounding box center [785, 795] width 189 height 46
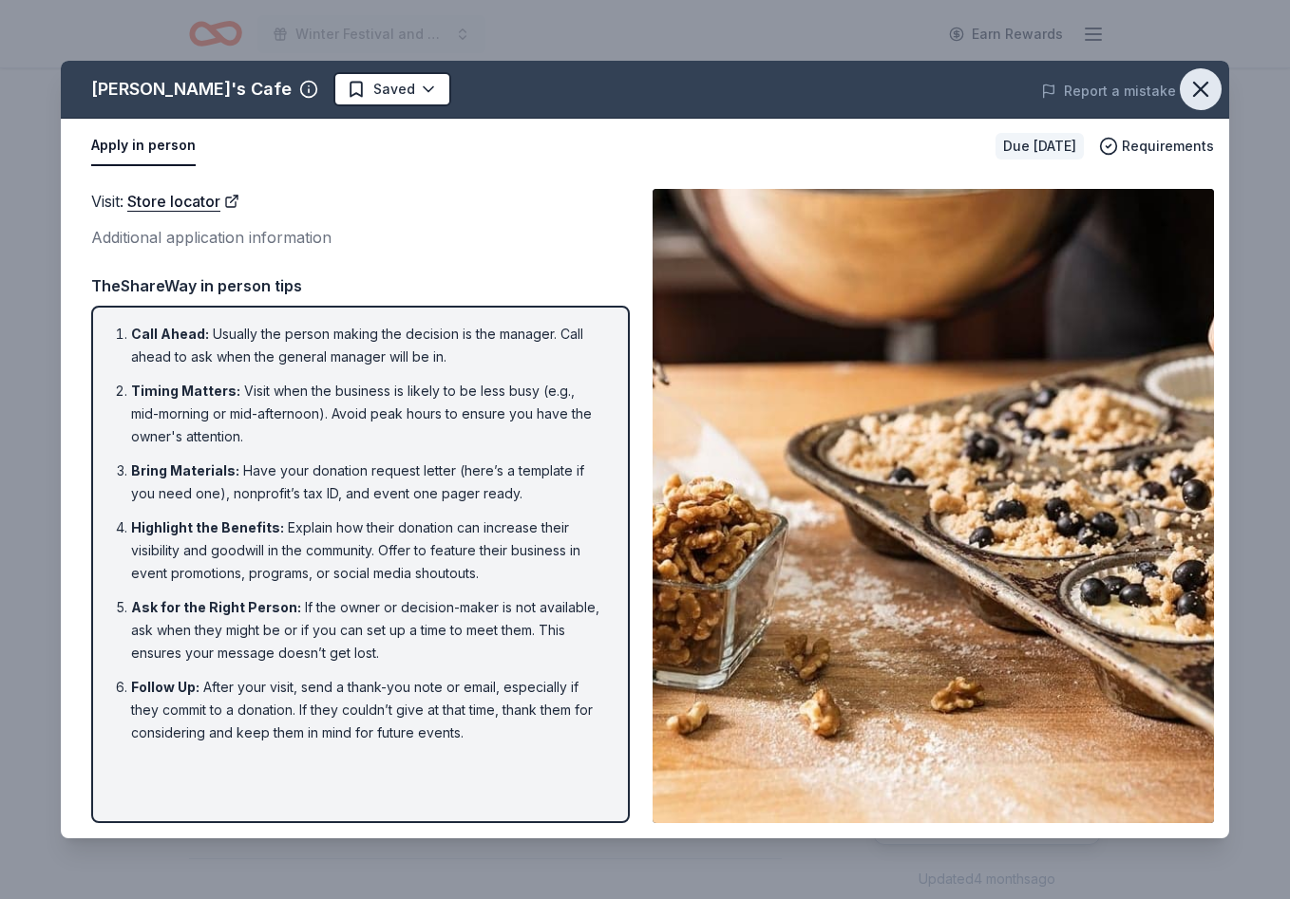
click at [1205, 90] on icon "button" at bounding box center [1200, 89] width 27 height 27
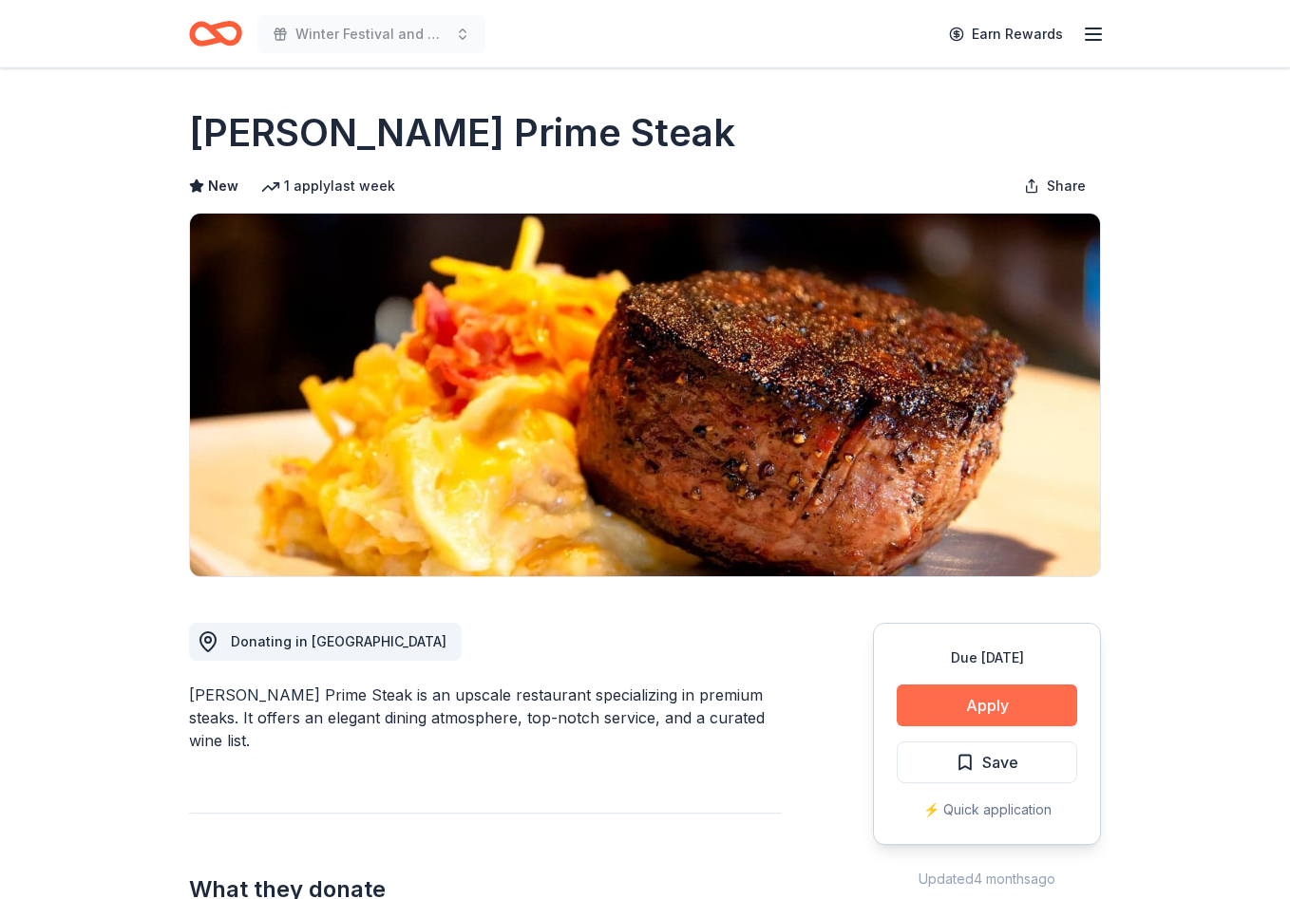
click at [977, 702] on button "Apply" at bounding box center [986, 706] width 180 height 42
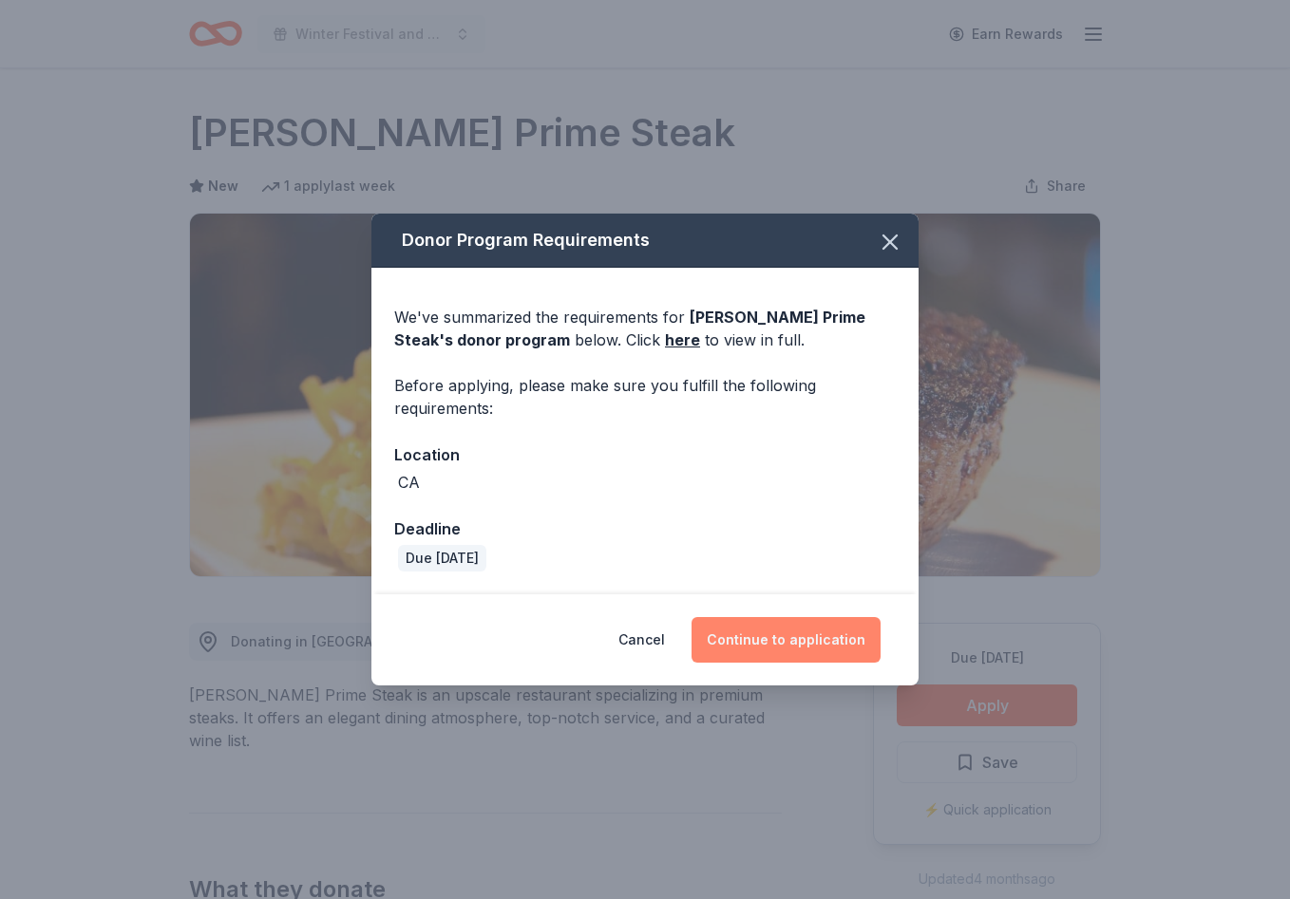
click at [793, 643] on button "Continue to application" at bounding box center [785, 640] width 189 height 46
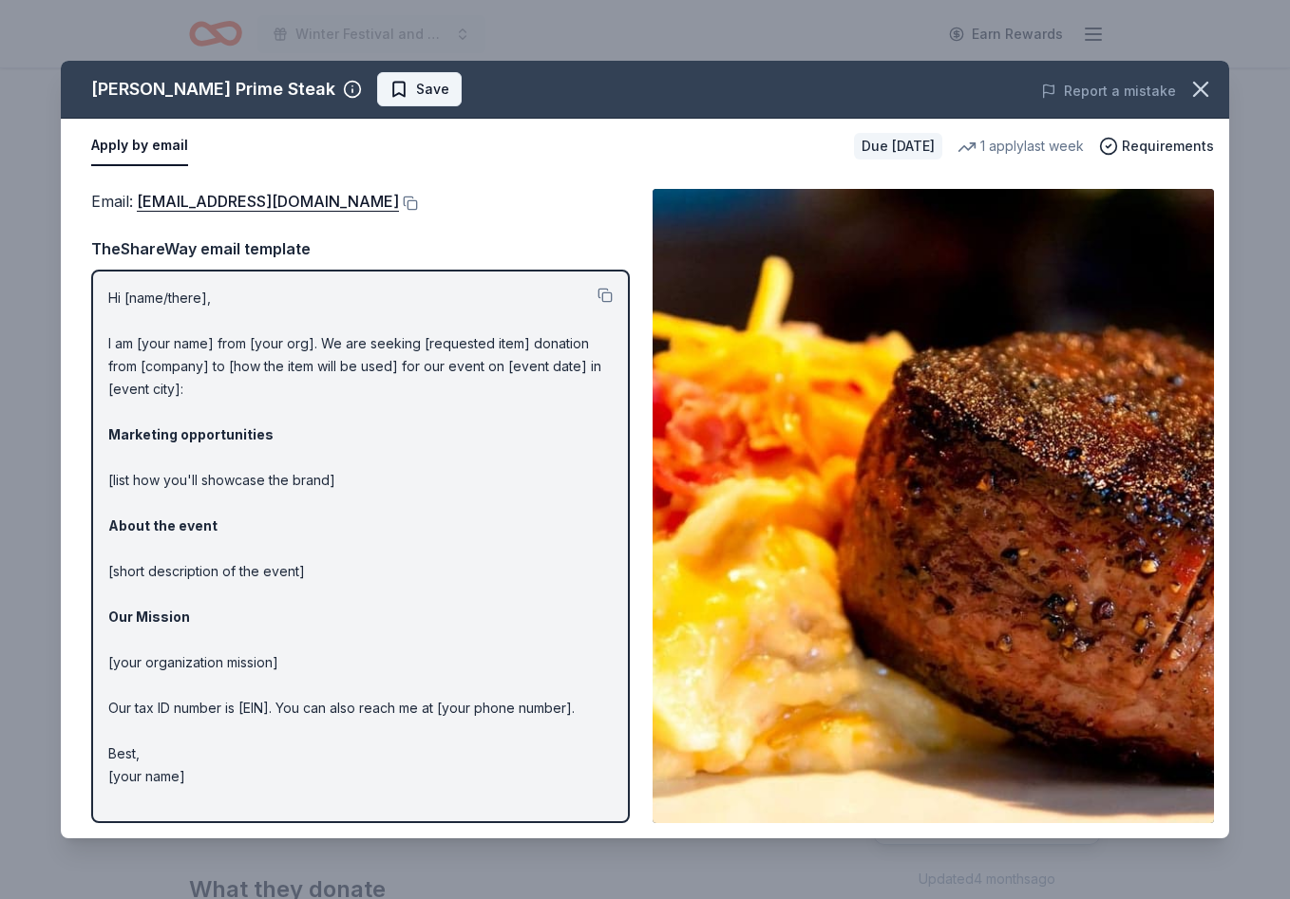
click at [416, 89] on span "Save" at bounding box center [432, 89] width 33 height 23
click at [369, 89] on html "Winter Festival and Silent Auction Earn Rewards Due [DATE] Share [PERSON_NAME] …" at bounding box center [645, 449] width 1290 height 899
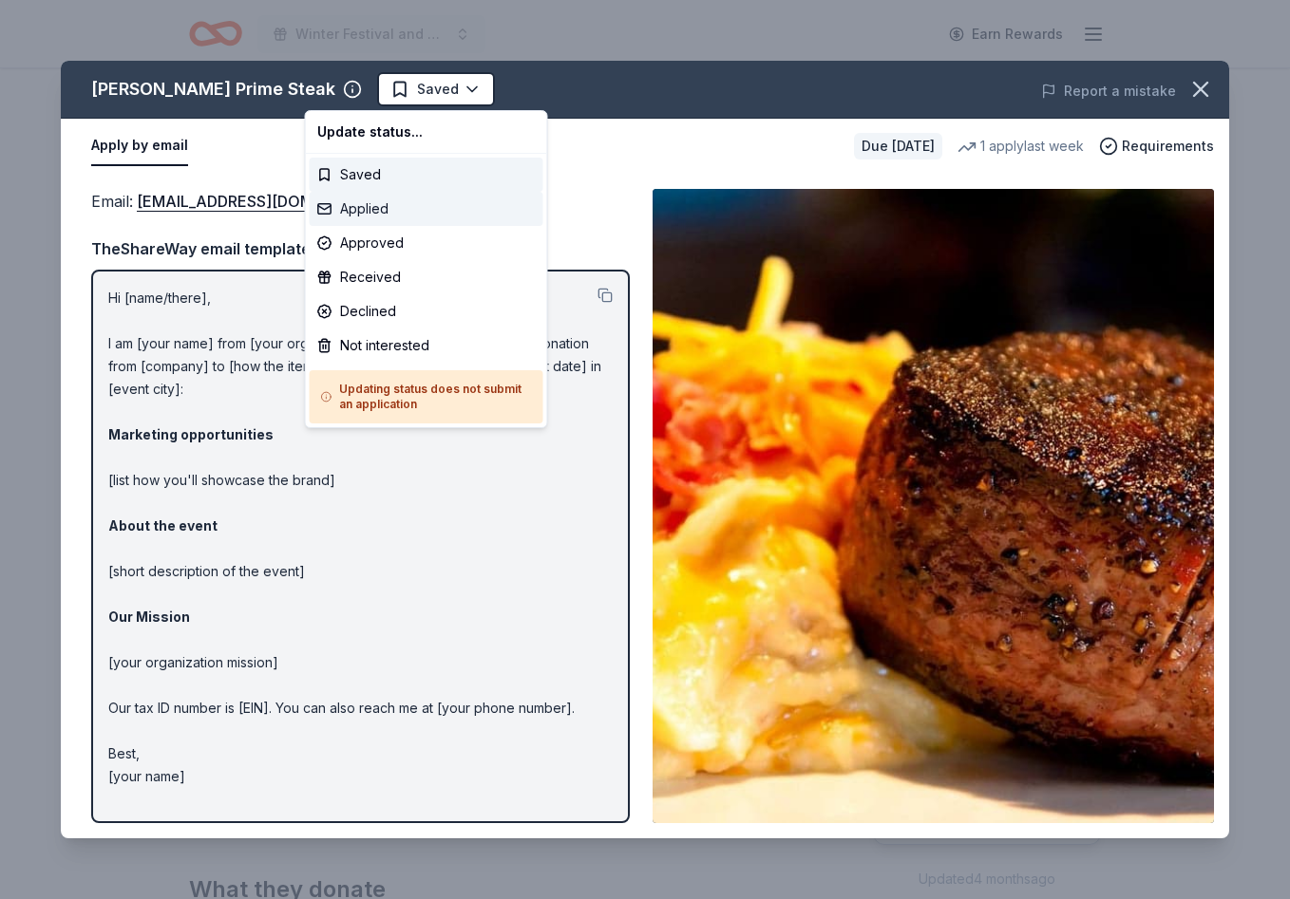
click at [415, 213] on div "Applied" at bounding box center [427, 209] width 234 height 34
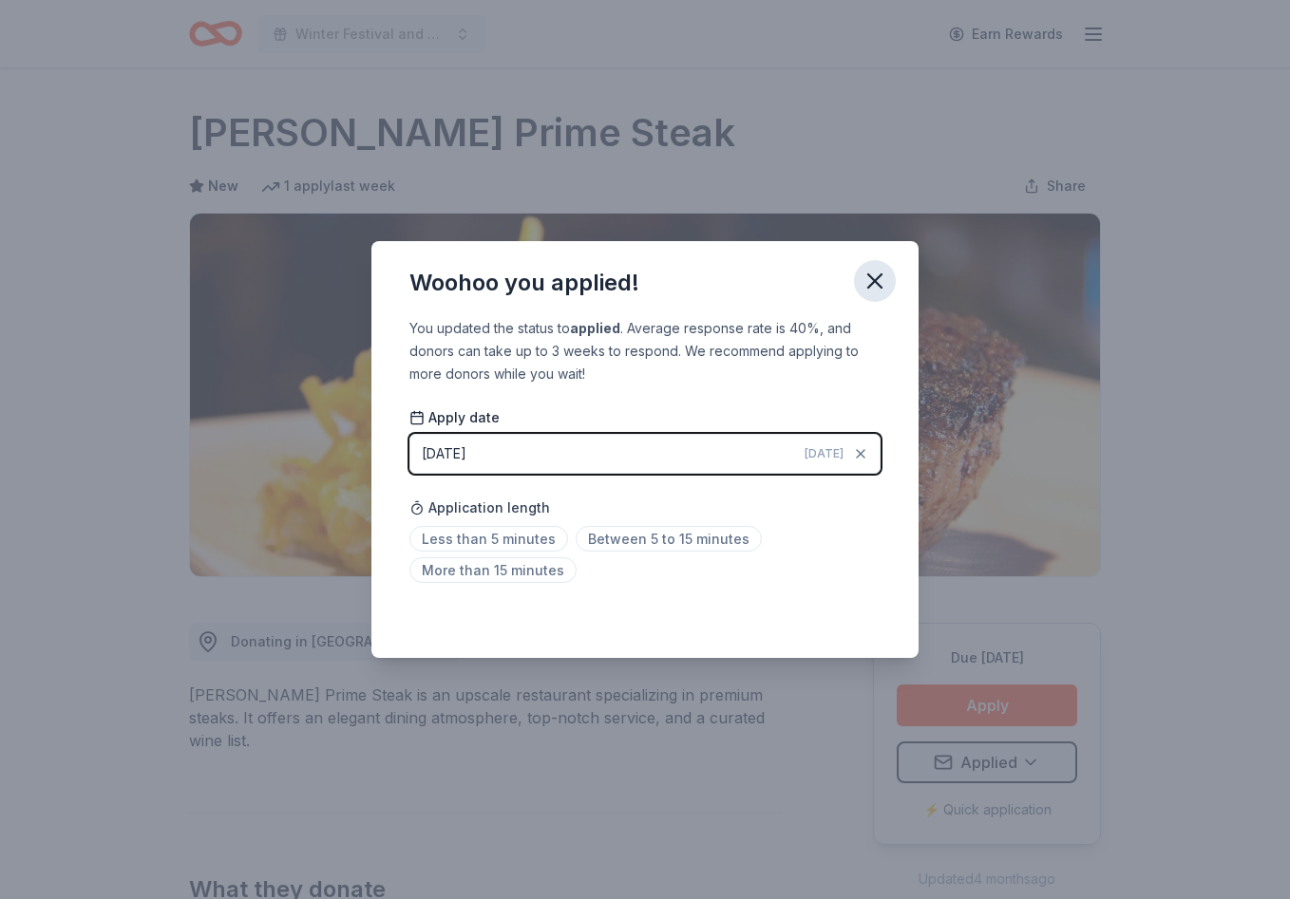
click at [869, 285] on icon "button" at bounding box center [874, 280] width 13 height 13
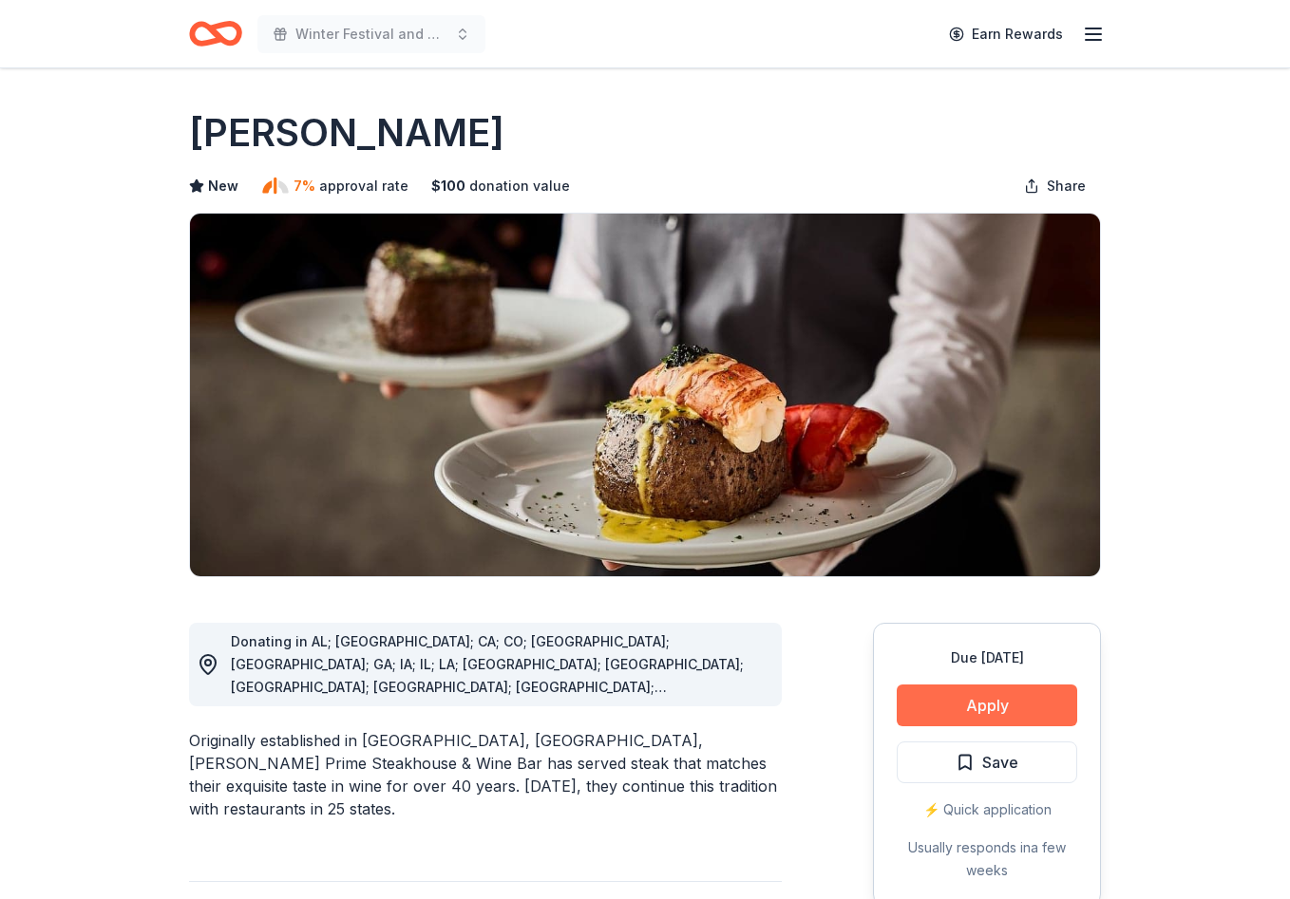
click at [970, 703] on button "Apply" at bounding box center [986, 706] width 180 height 42
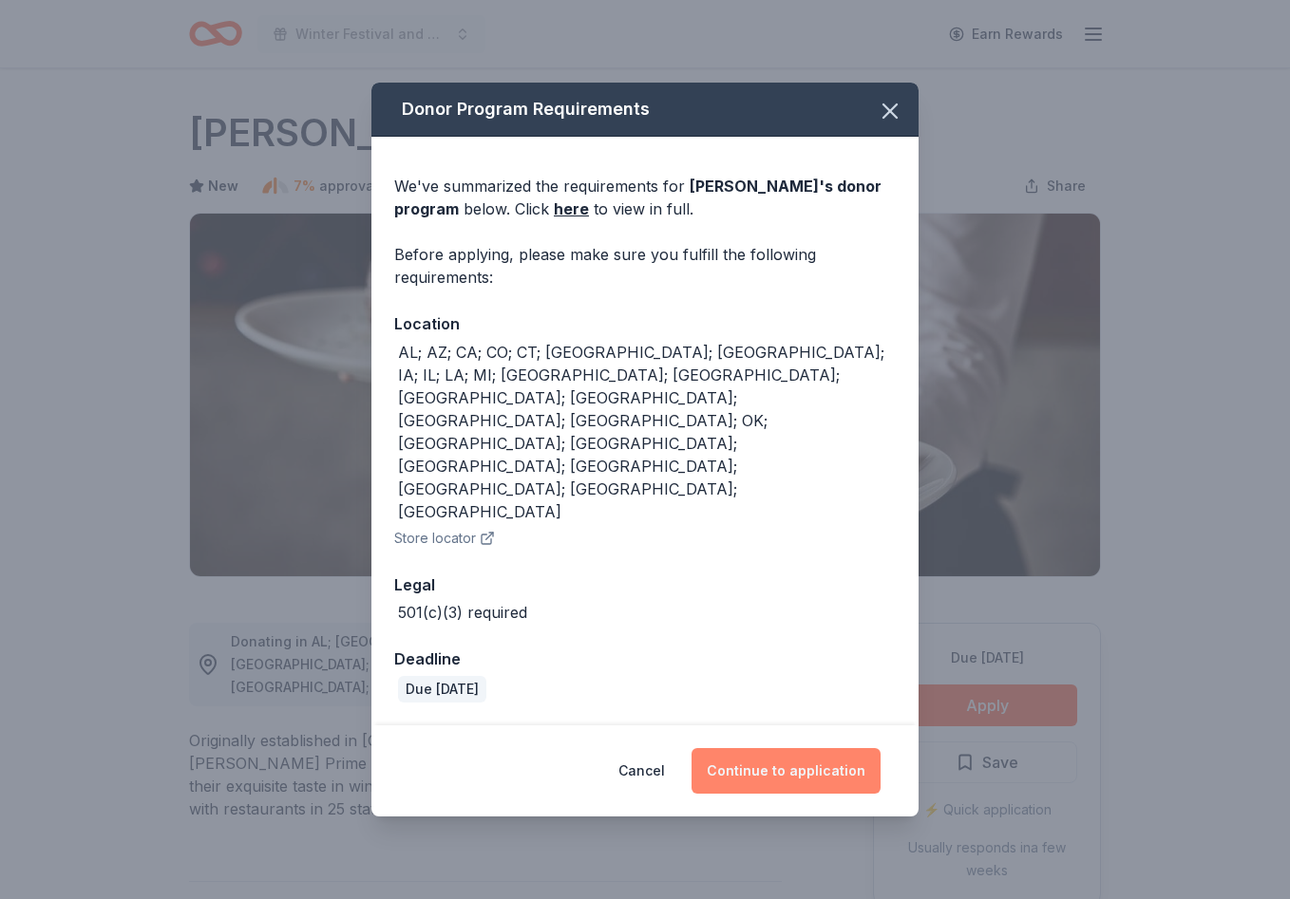
click at [783, 748] on button "Continue to application" at bounding box center [785, 771] width 189 height 46
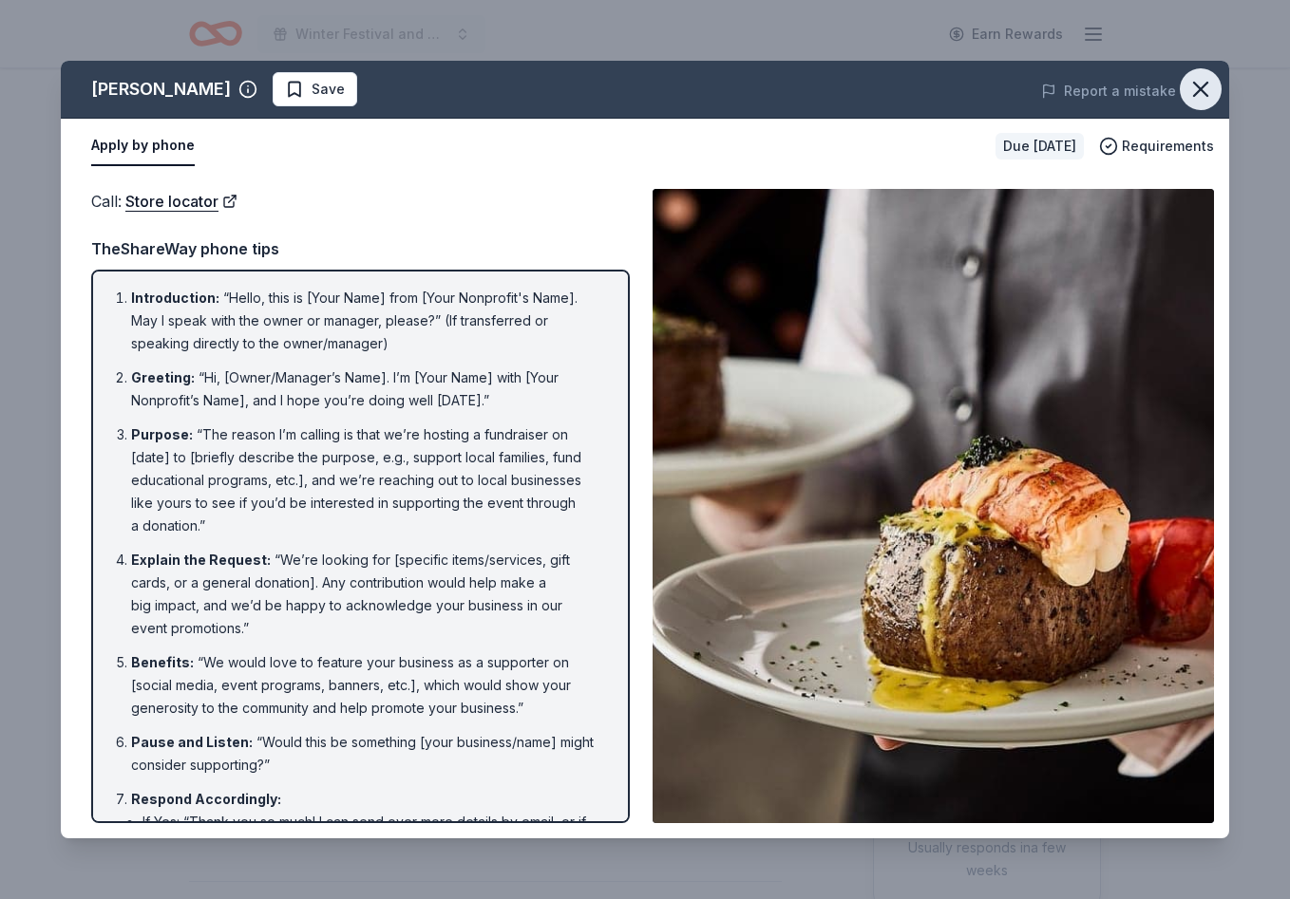
click at [1205, 85] on icon "button" at bounding box center [1200, 89] width 27 height 27
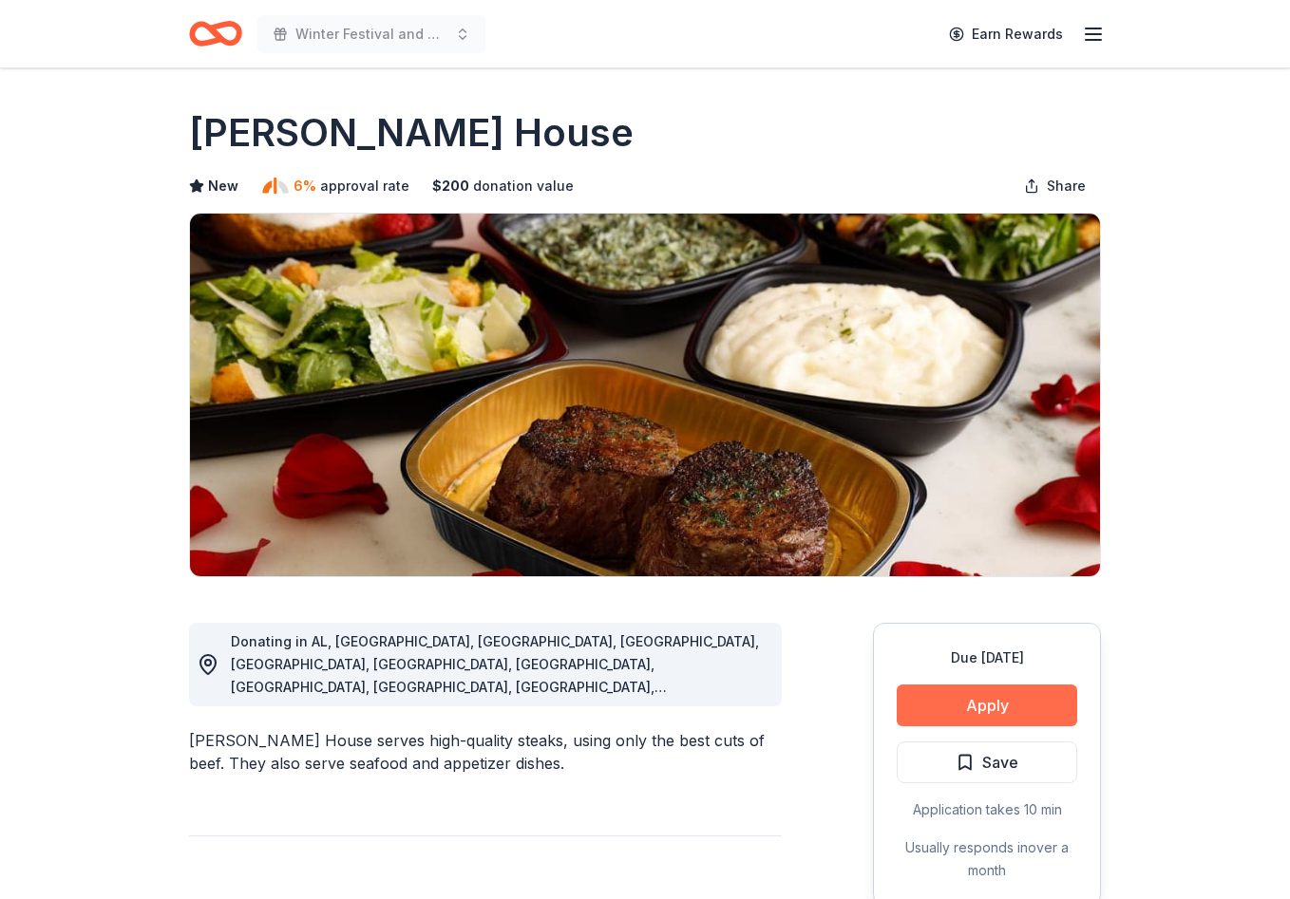
click at [970, 714] on button "Apply" at bounding box center [986, 706] width 180 height 42
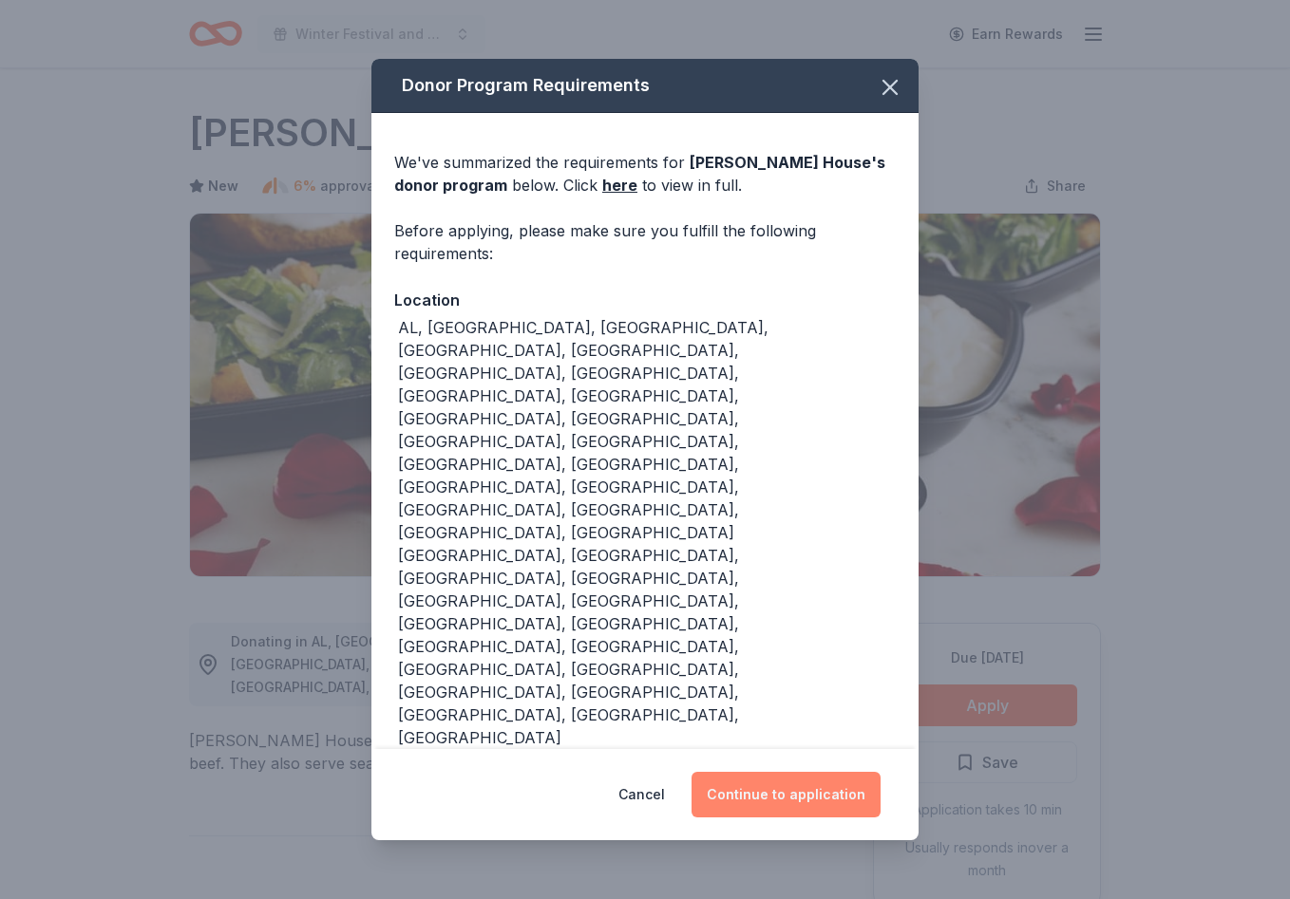
click at [747, 772] on button "Continue to application" at bounding box center [785, 795] width 189 height 46
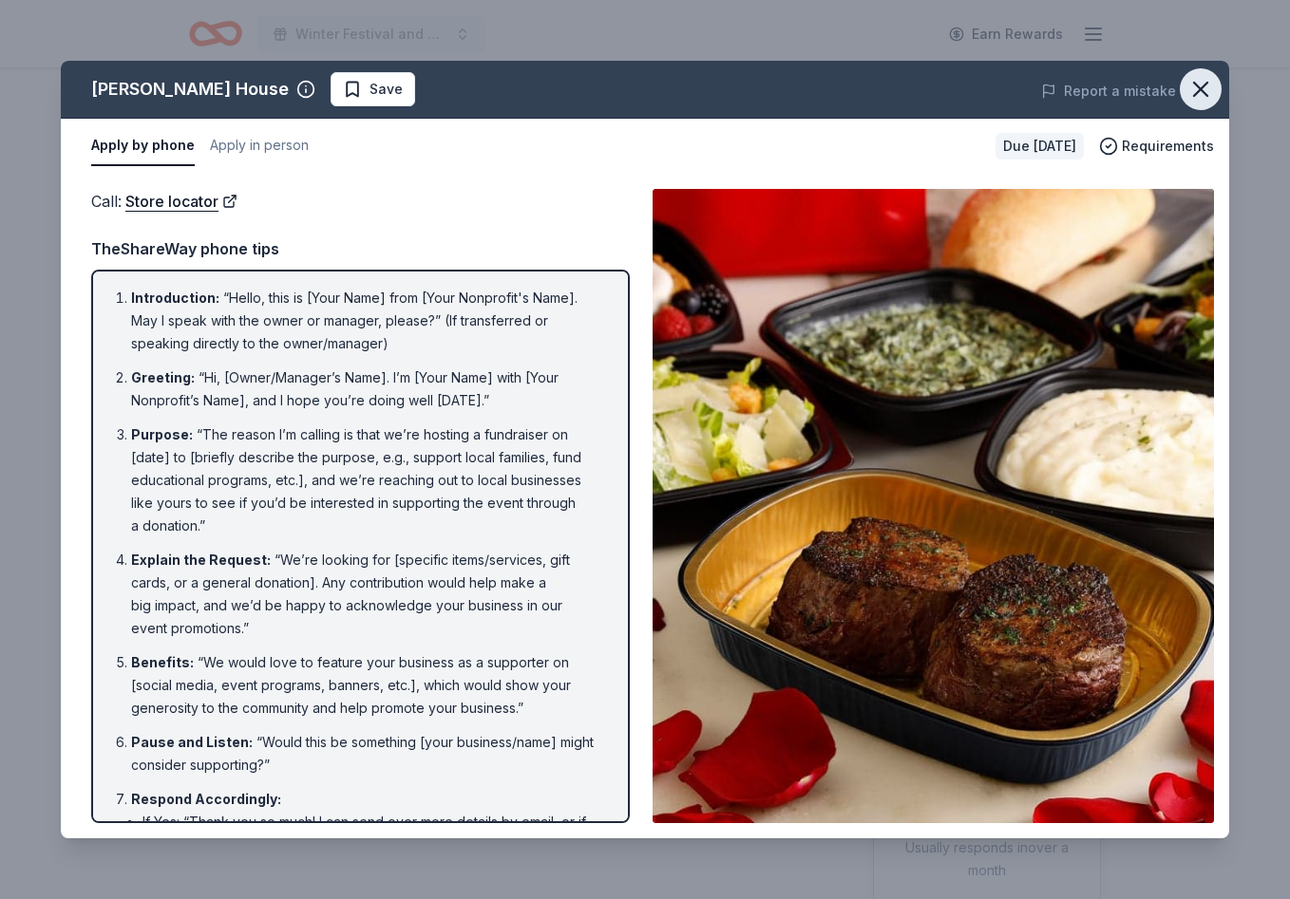
click at [1202, 93] on icon "button" at bounding box center [1200, 89] width 27 height 27
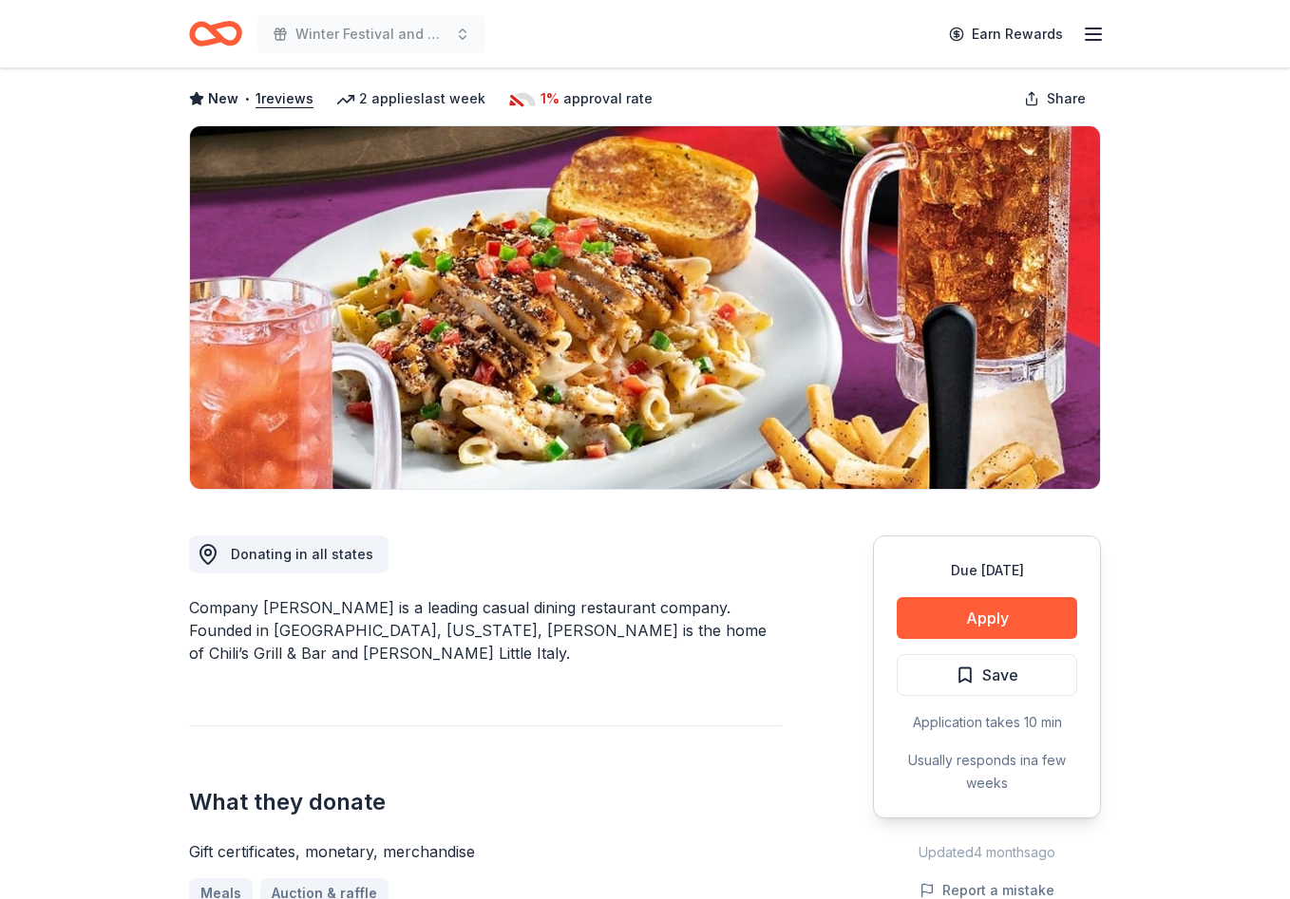
scroll to position [141, 0]
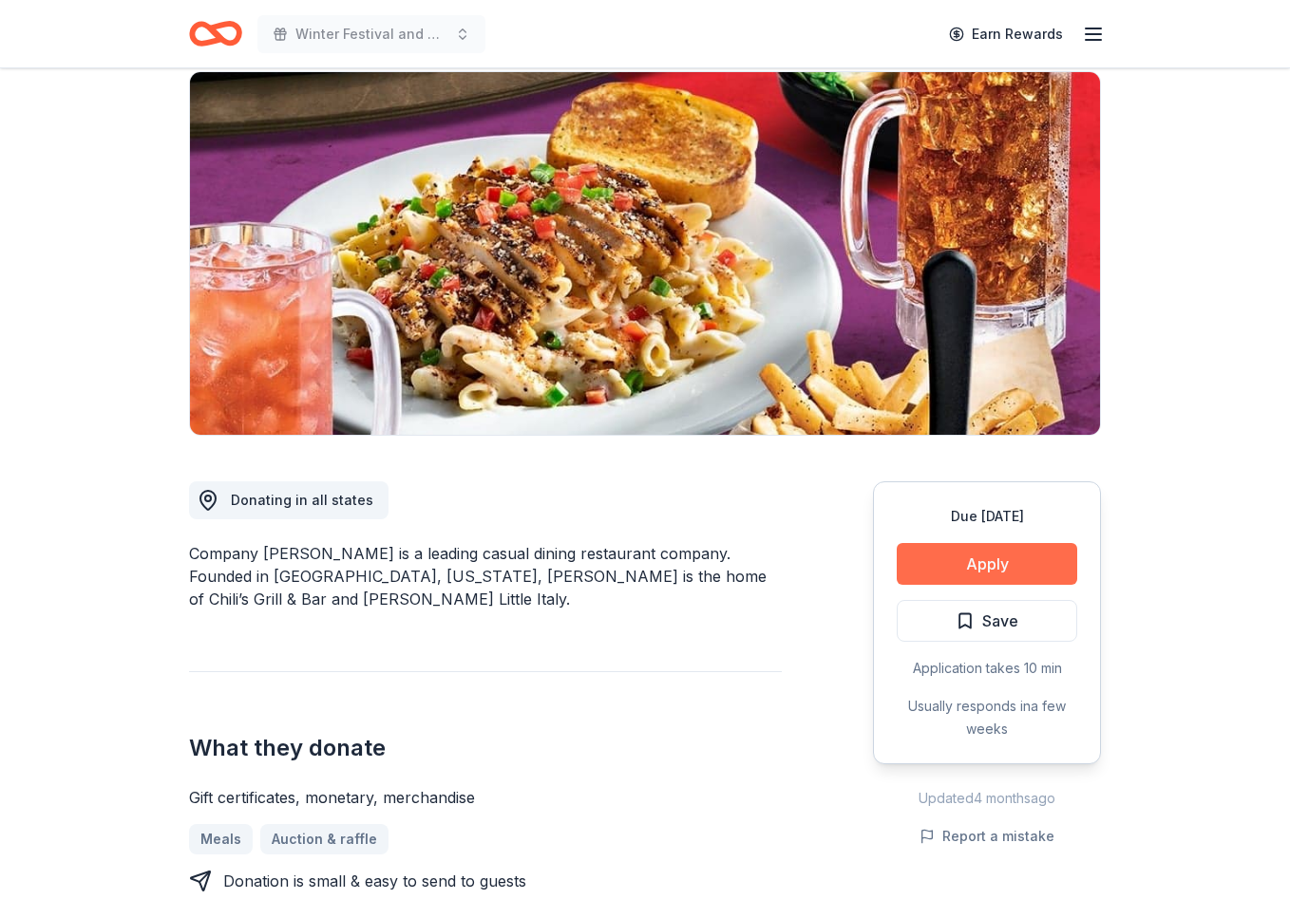
click at [985, 565] on button "Apply" at bounding box center [986, 564] width 180 height 42
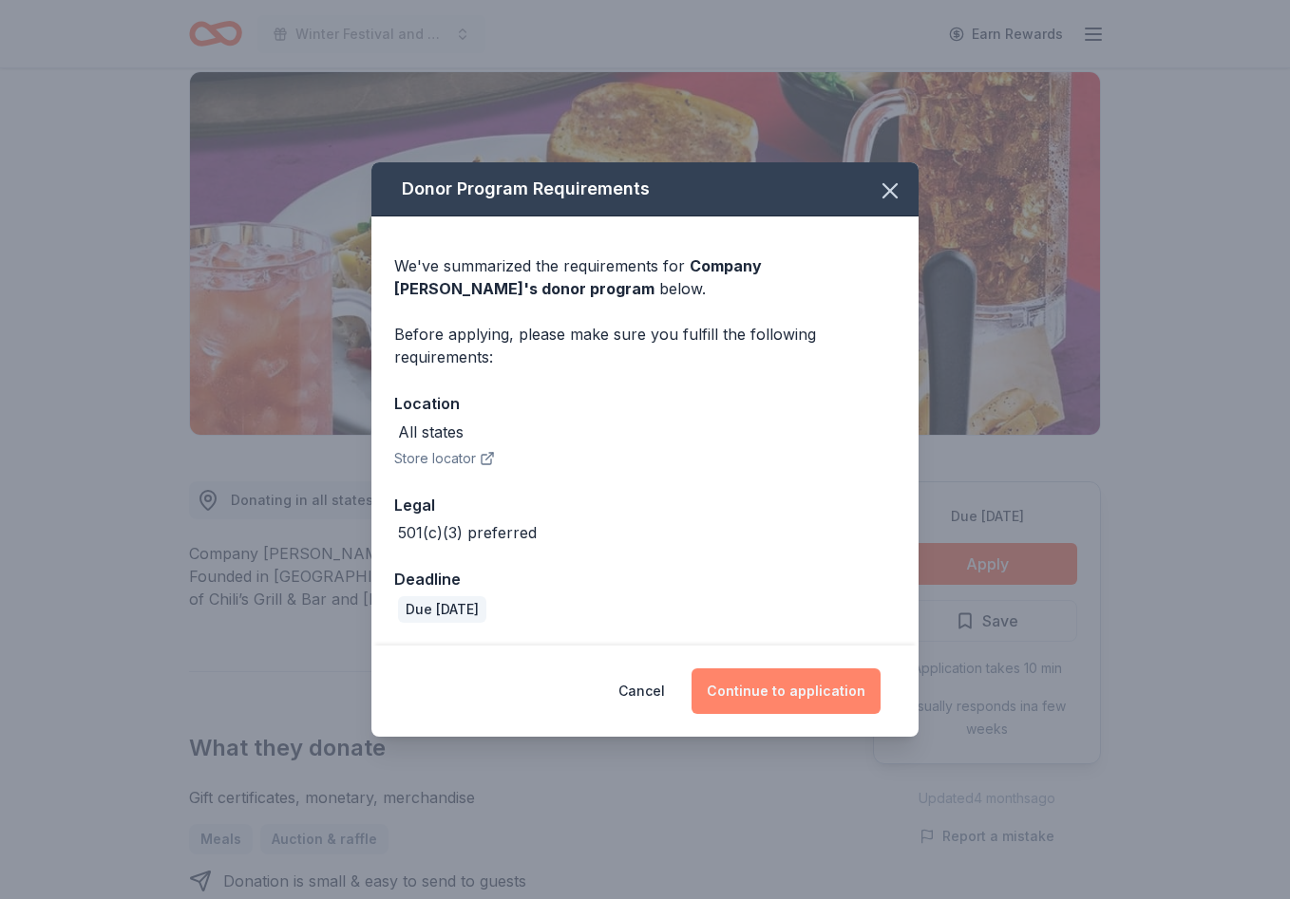
click at [812, 702] on button "Continue to application" at bounding box center [785, 692] width 189 height 46
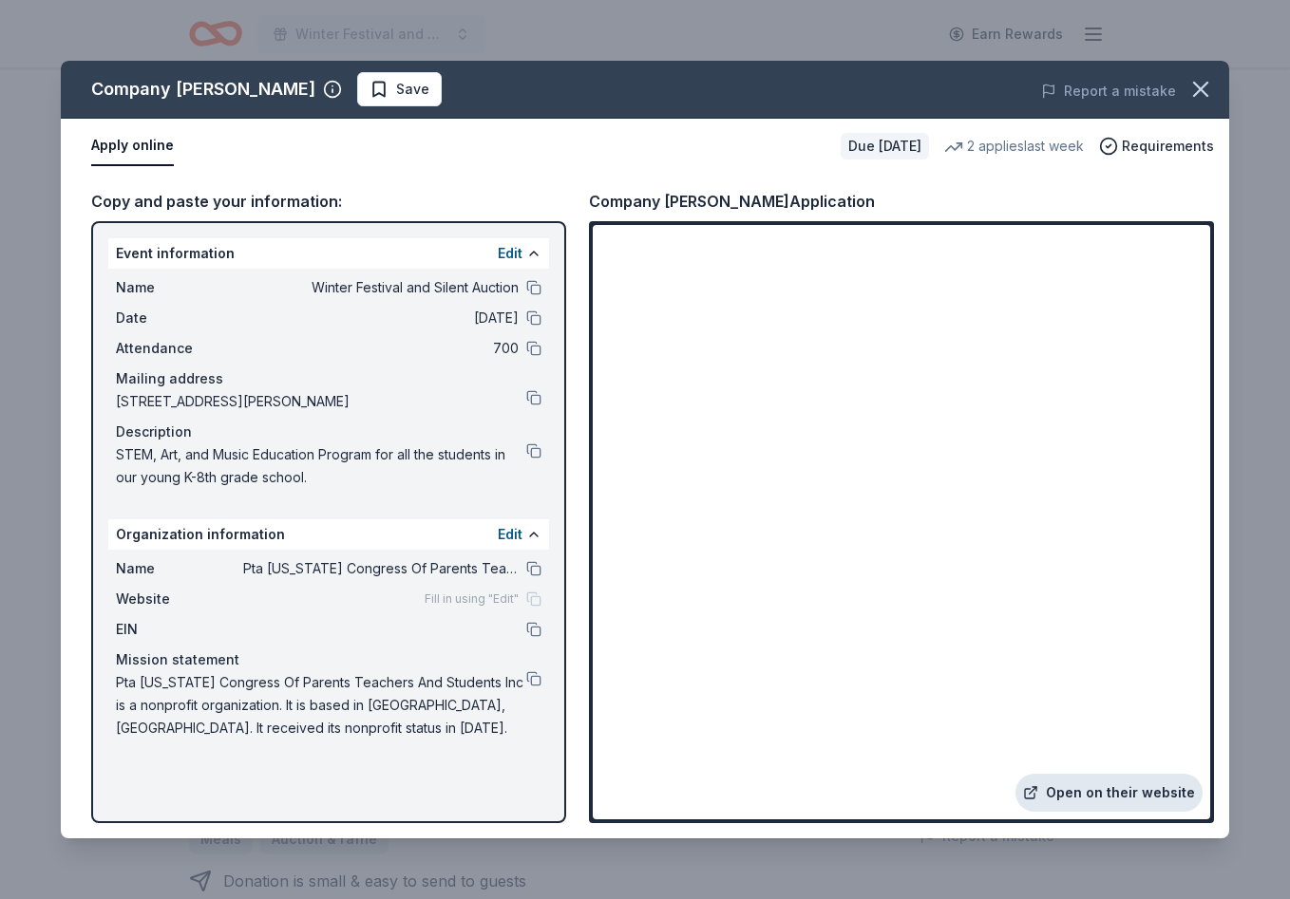
click at [1113, 795] on link "Open on their website" at bounding box center [1108, 793] width 187 height 38
click at [396, 91] on span "Save" at bounding box center [412, 89] width 33 height 23
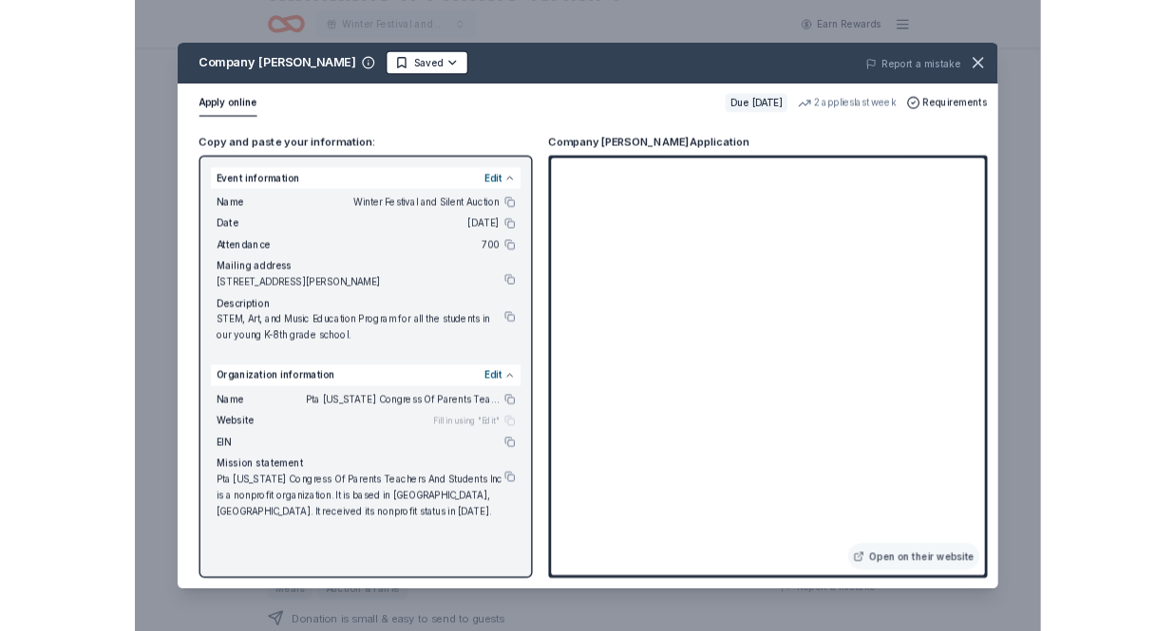
scroll to position [0, 0]
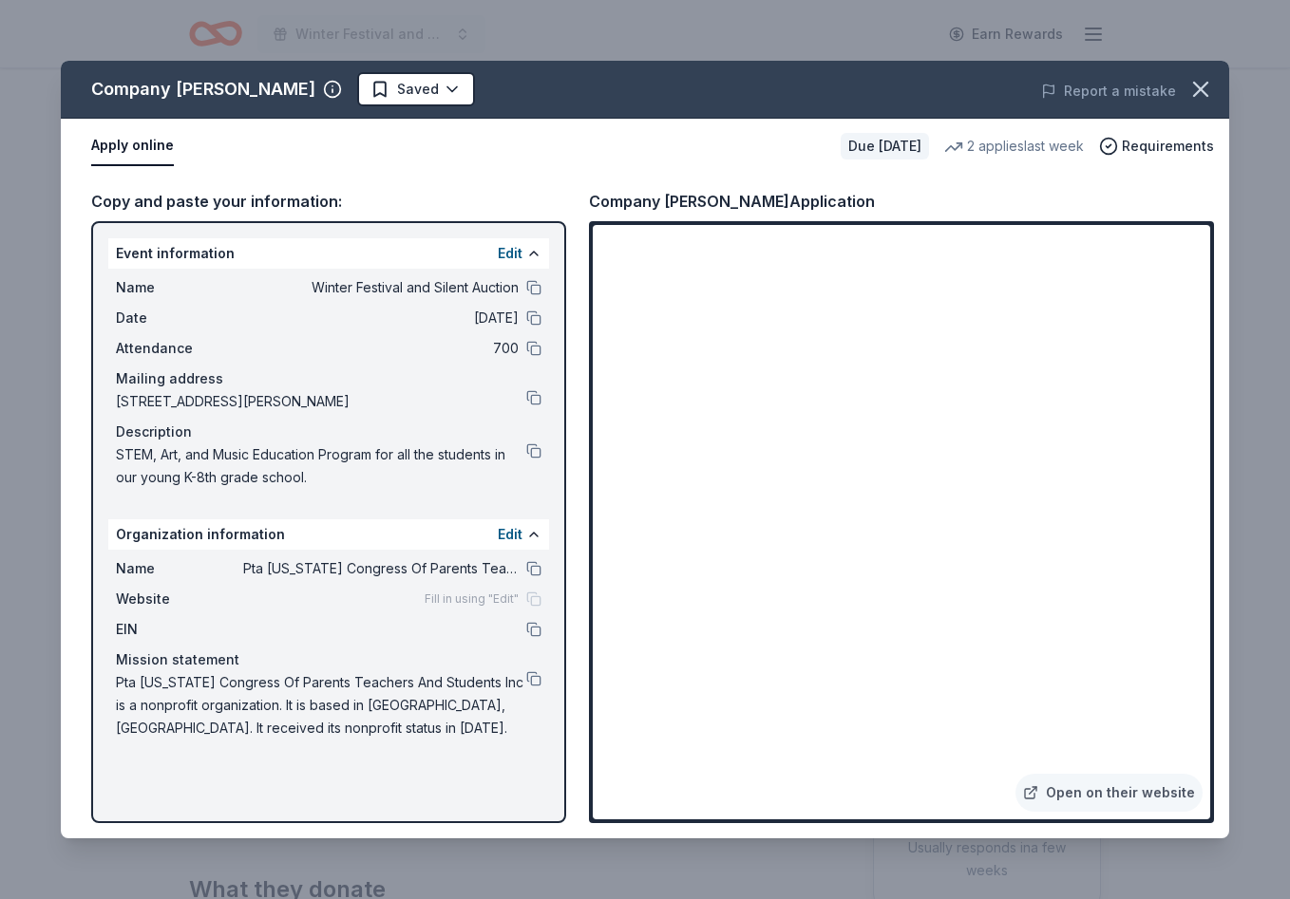
click at [329, 91] on html "Winter Festival and Silent Auction Earn Rewards Due [DATE] Share Company [PERSO…" at bounding box center [645, 449] width 1290 height 899
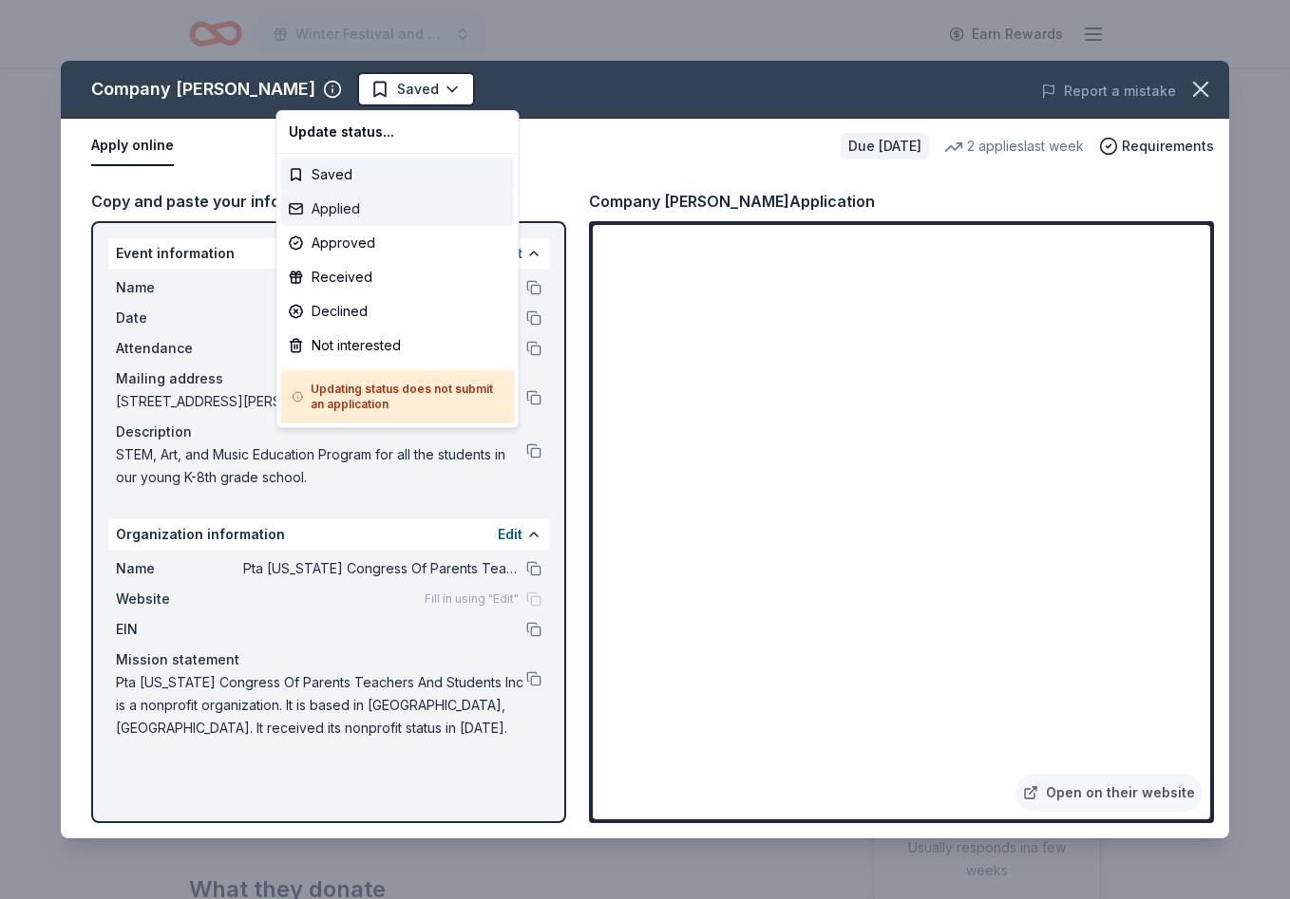
click at [340, 211] on div "Applied" at bounding box center [398, 209] width 234 height 34
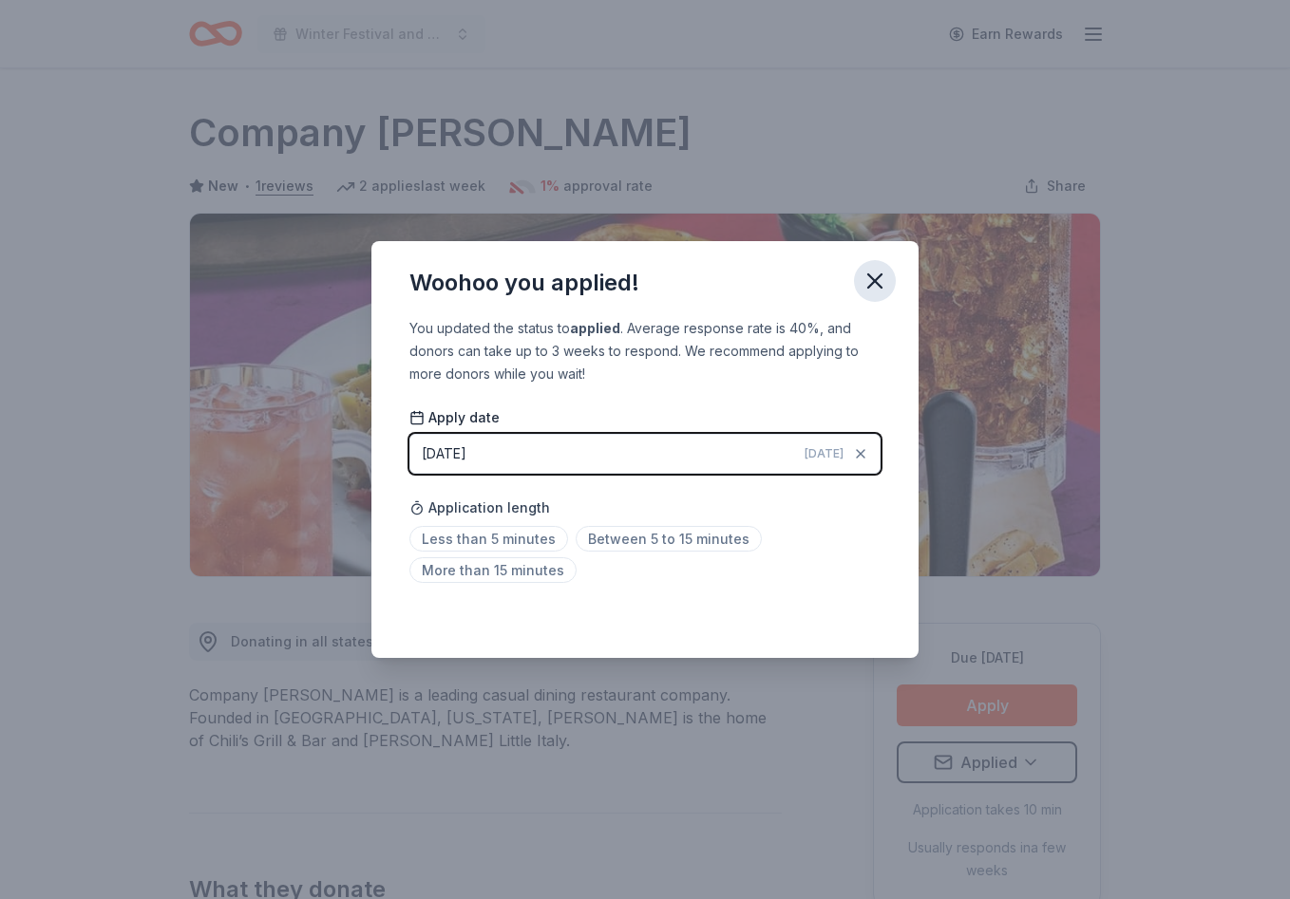
click at [874, 283] on icon "button" at bounding box center [874, 281] width 27 height 27
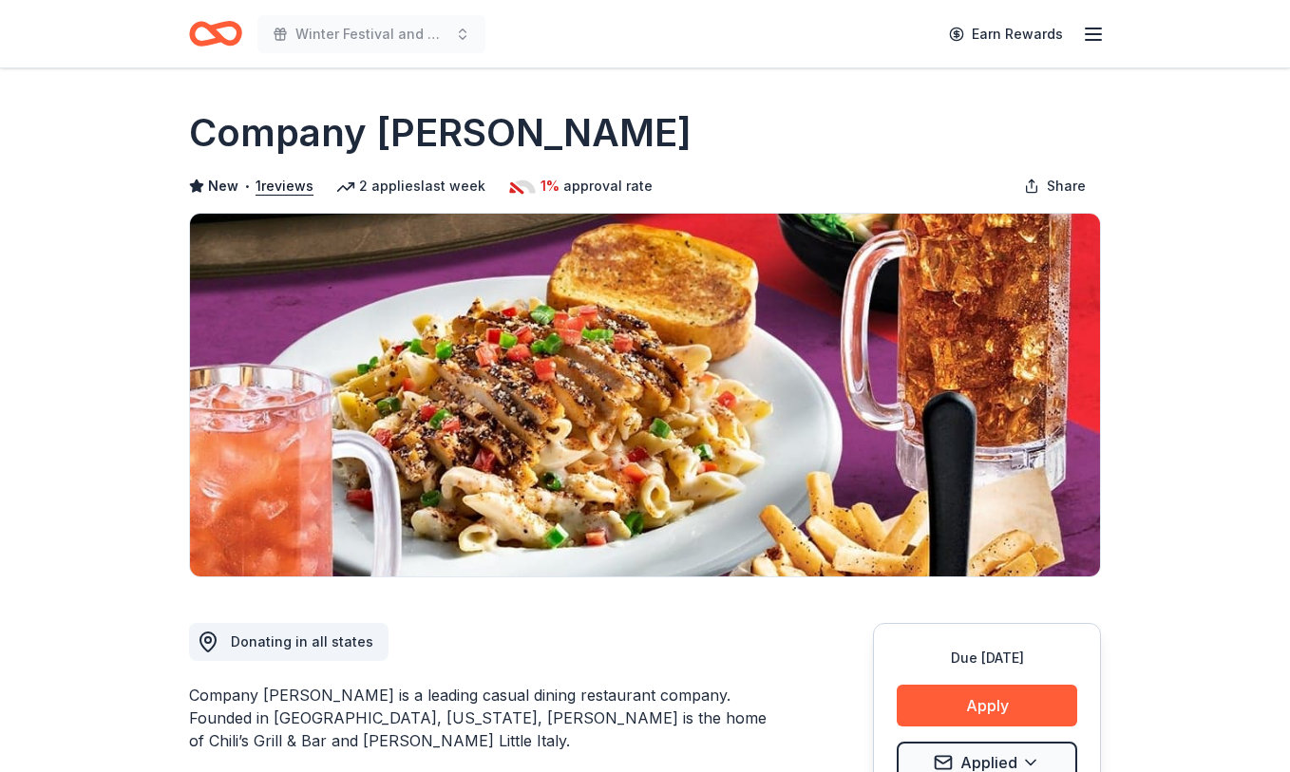
drag, startPoint x: 644, startPoint y: 5, endPoint x: 663, endPoint y: -120, distance: 125.8
click at [663, 0] on html "Winter Festival and Silent Auction Earn Rewards Due in 38 days Share Company Br…" at bounding box center [645, 386] width 1290 height 772
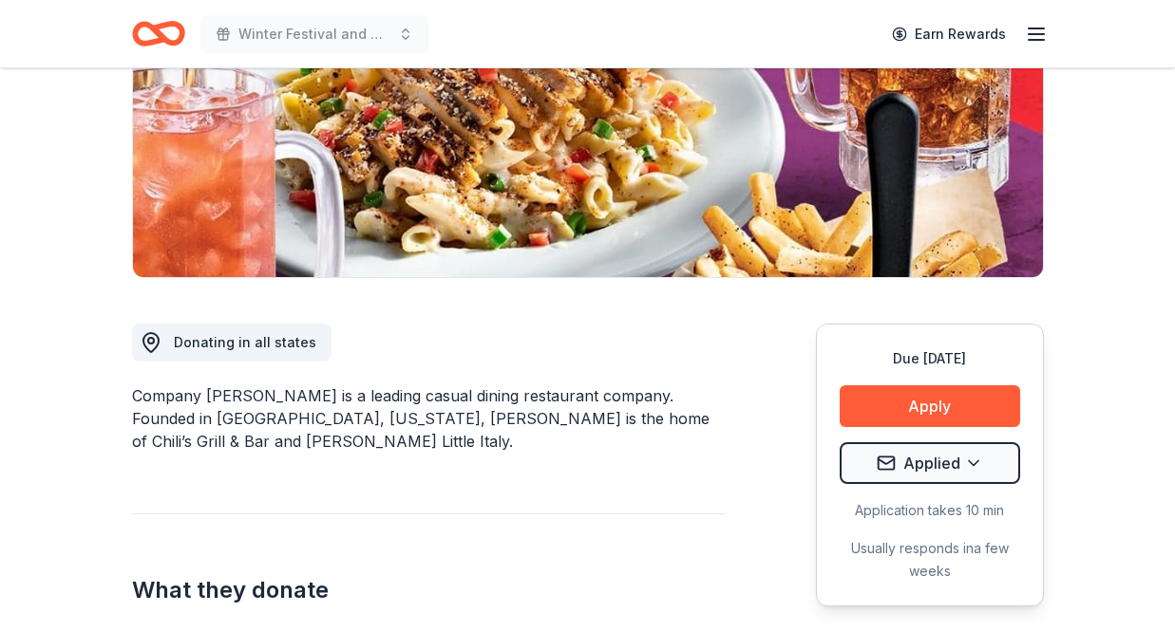
scroll to position [280, 0]
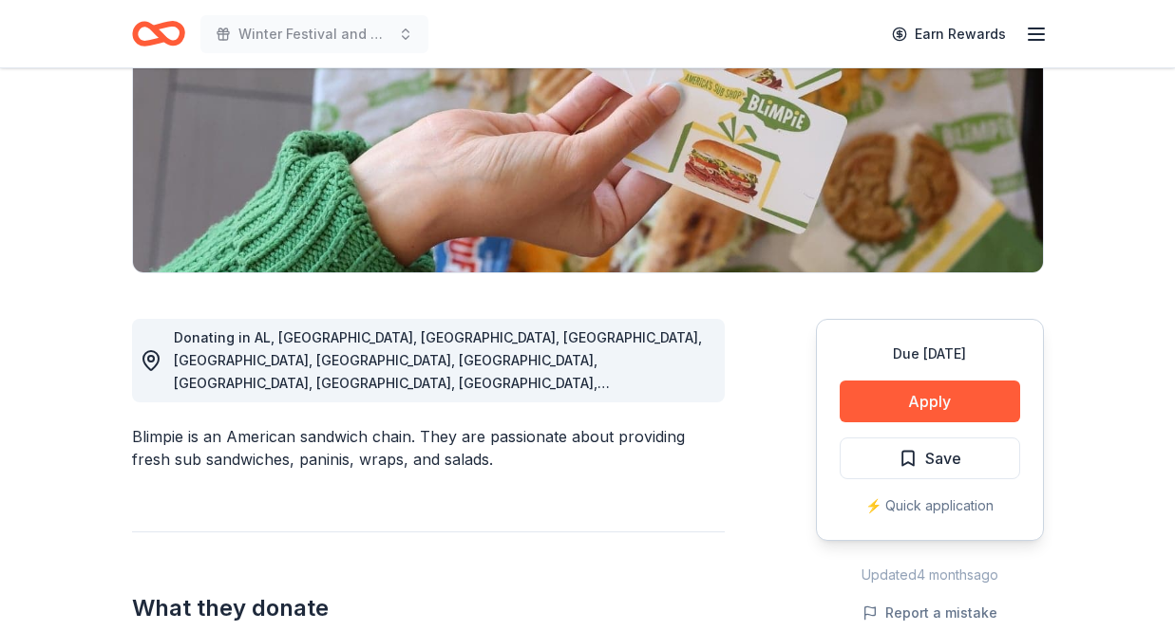
scroll to position [336, 0]
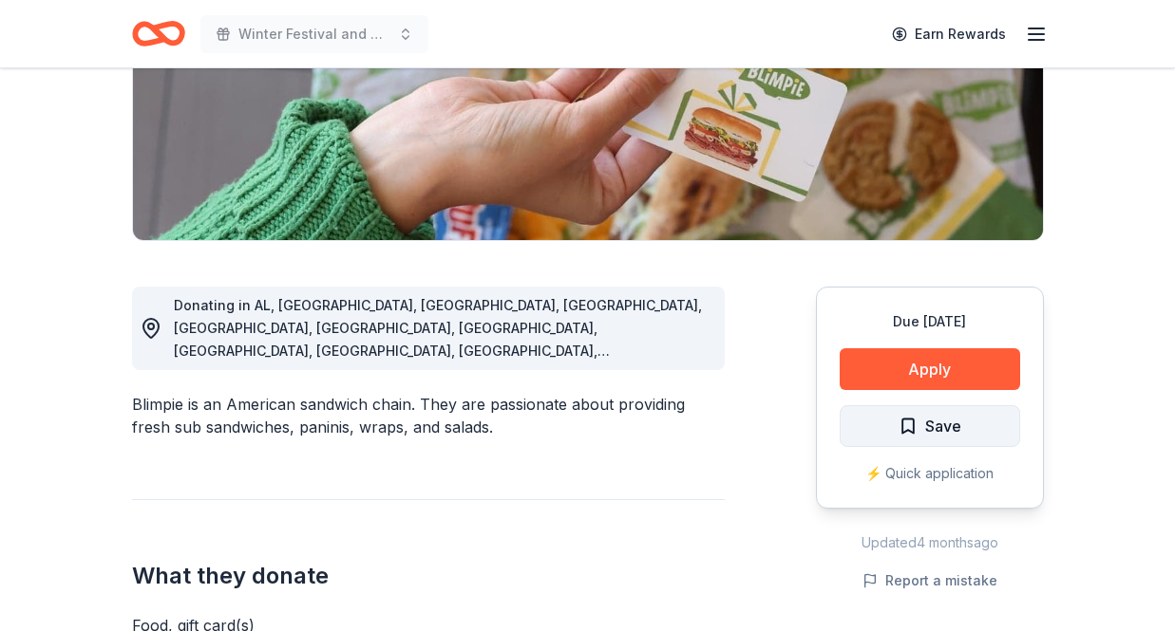
click at [1004, 431] on button "Save" at bounding box center [929, 426] width 180 height 42
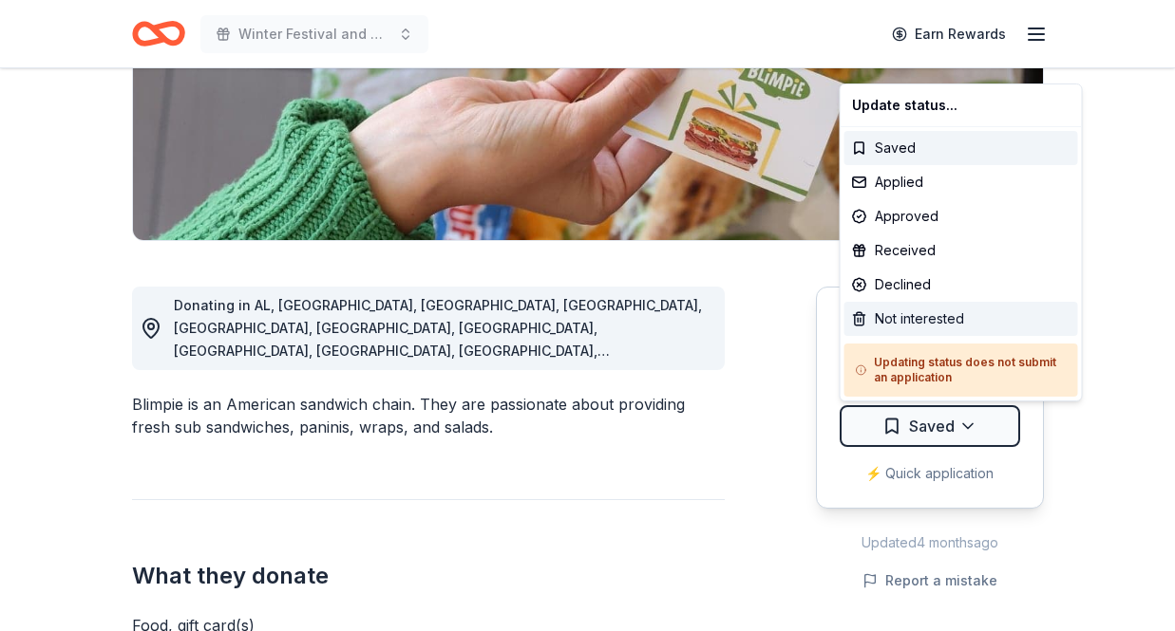
click at [941, 317] on div "Not interested" at bounding box center [961, 319] width 234 height 34
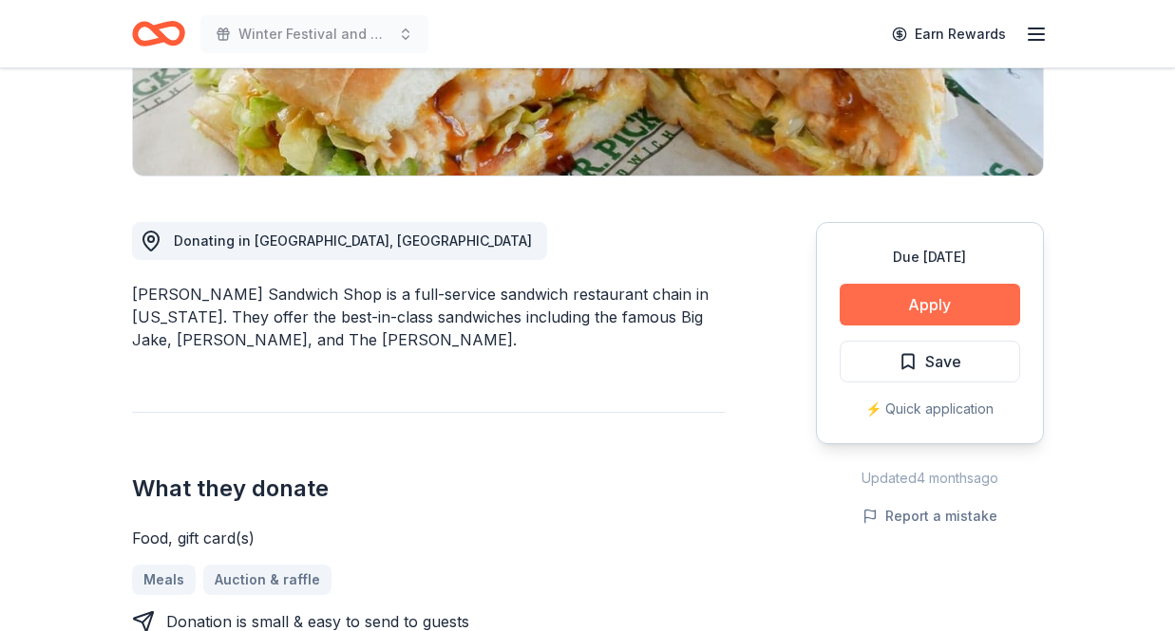
scroll to position [419, 0]
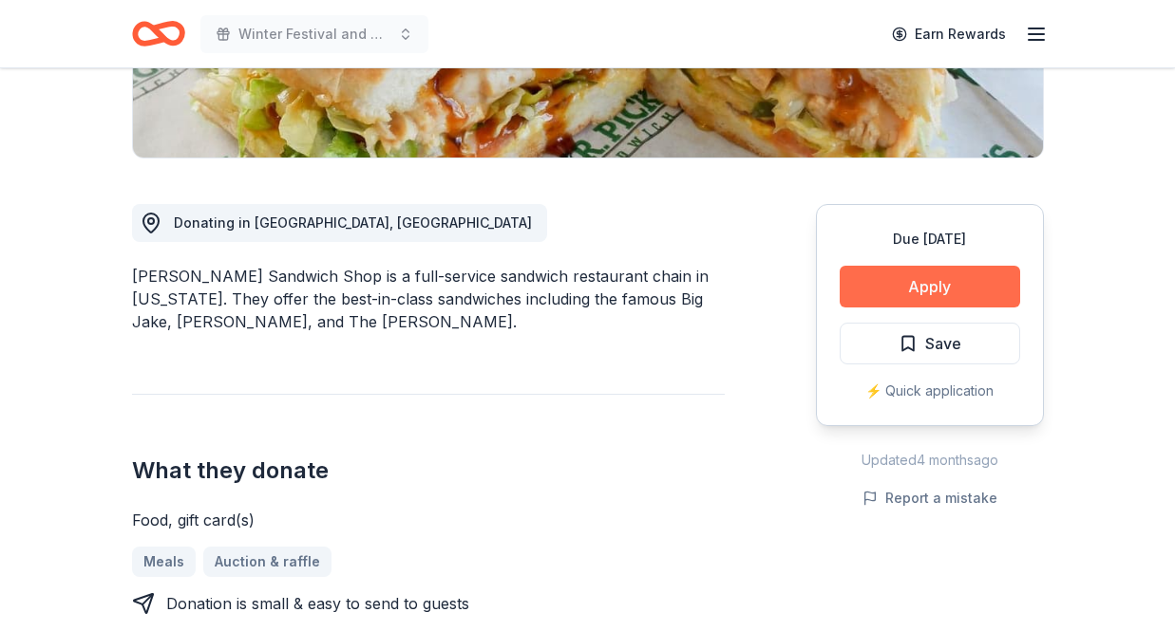
click at [951, 289] on button "Apply" at bounding box center [929, 287] width 180 height 42
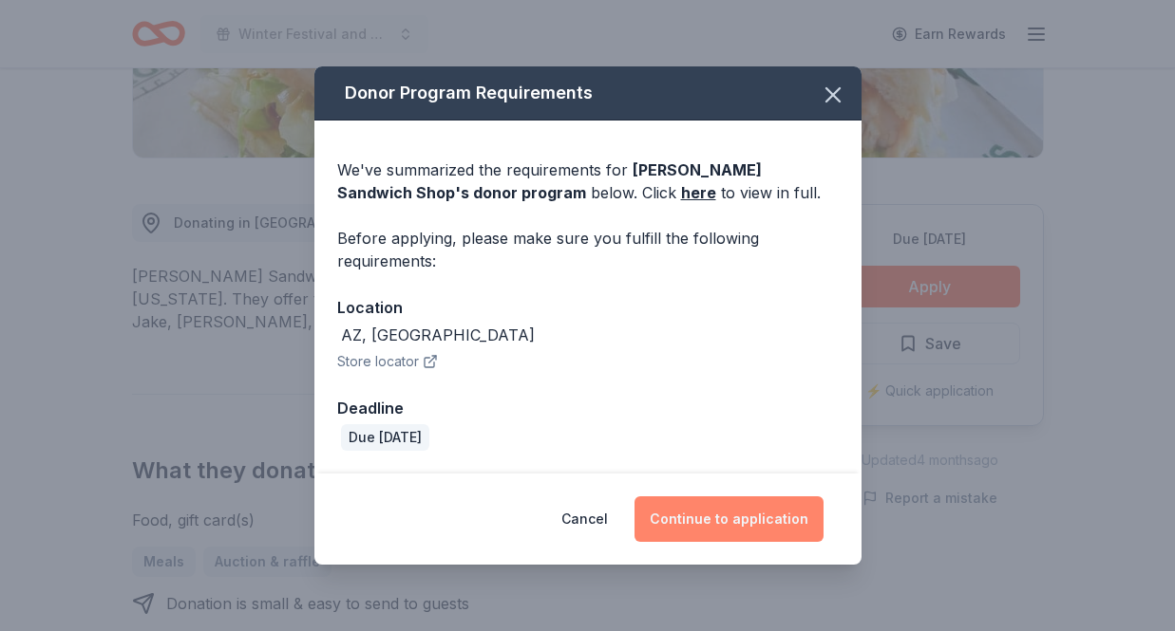
click at [729, 525] on button "Continue to application" at bounding box center [728, 520] width 189 height 46
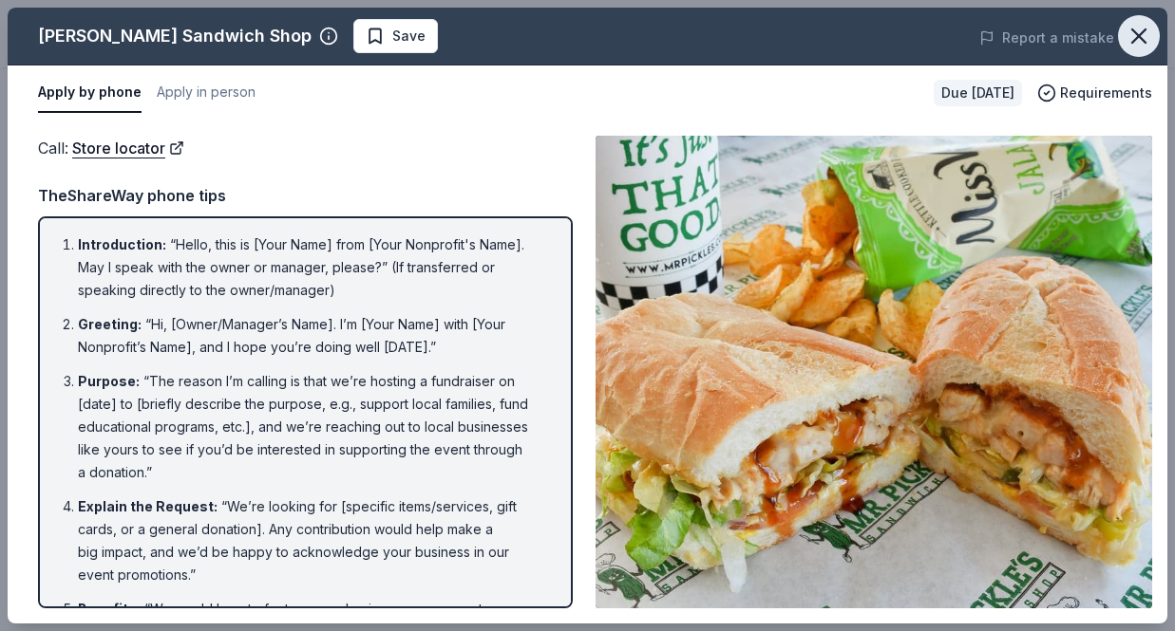
click at [1144, 37] on icon "button" at bounding box center [1138, 36] width 27 height 27
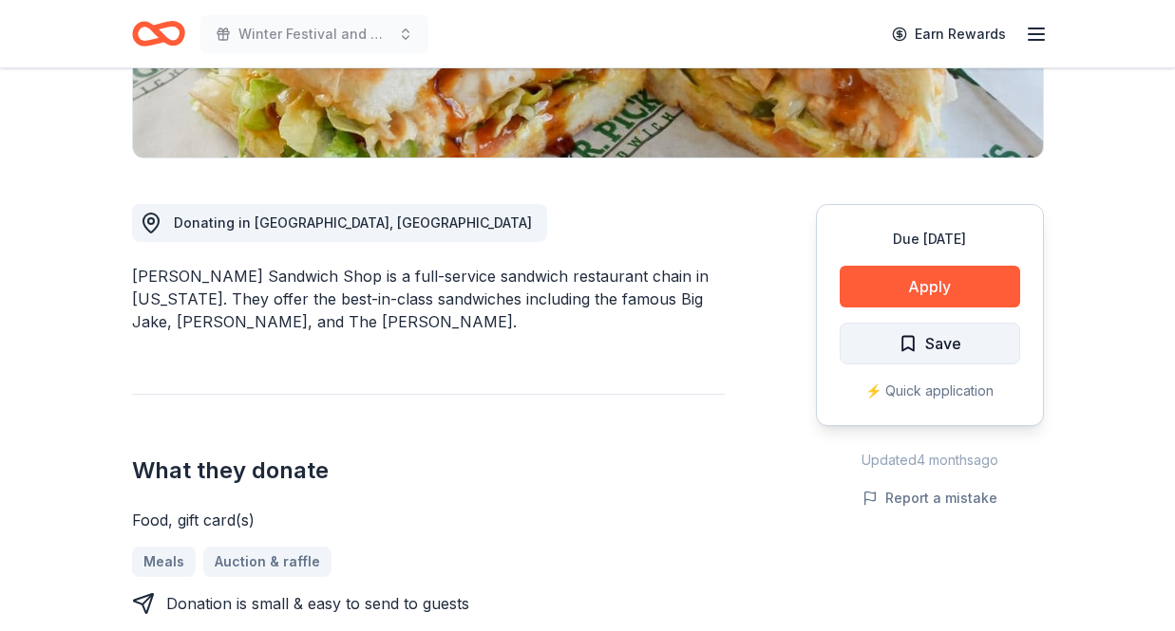
click at [944, 341] on span "Save" at bounding box center [943, 343] width 36 height 25
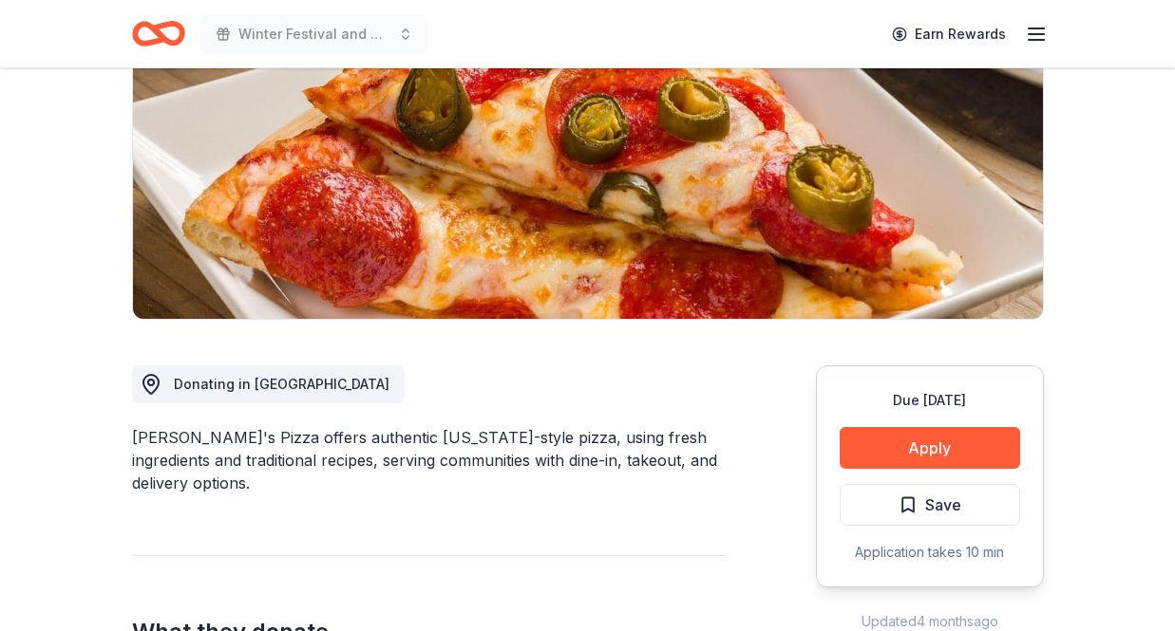
scroll to position [264, 0]
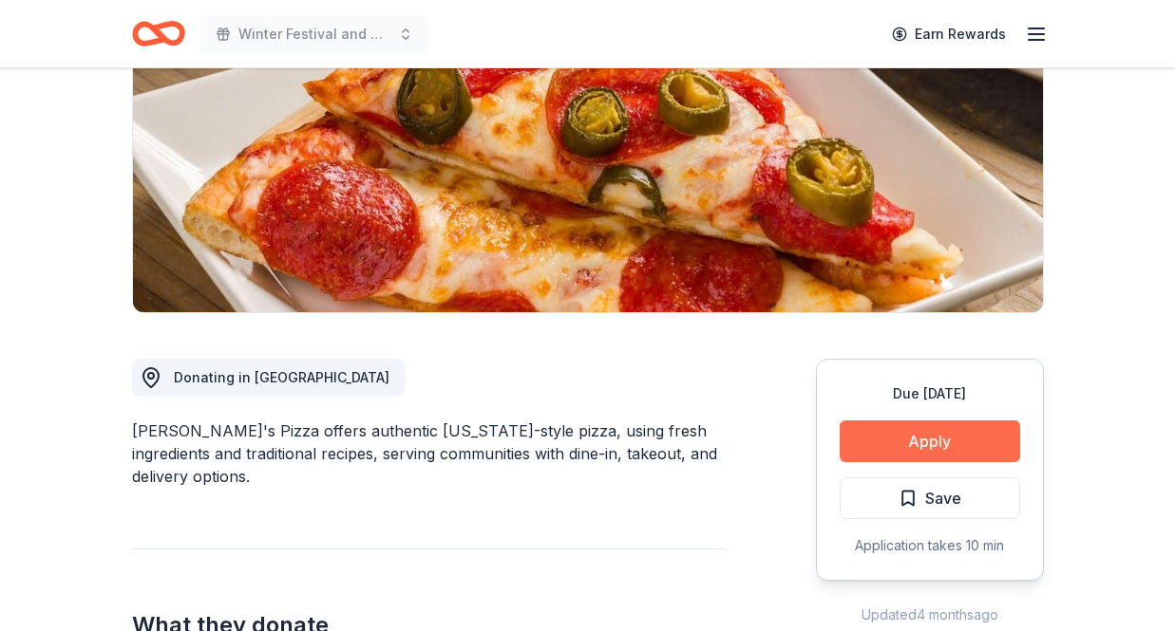
click at [939, 442] on button "Apply" at bounding box center [929, 442] width 180 height 42
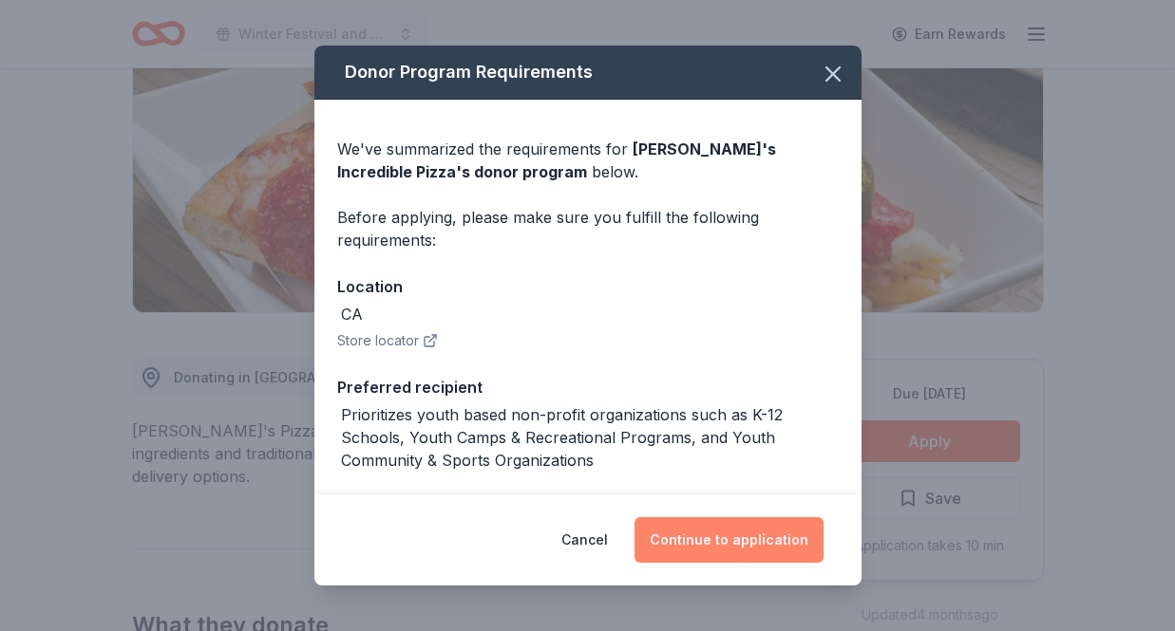
click at [754, 542] on button "Continue to application" at bounding box center [728, 541] width 189 height 46
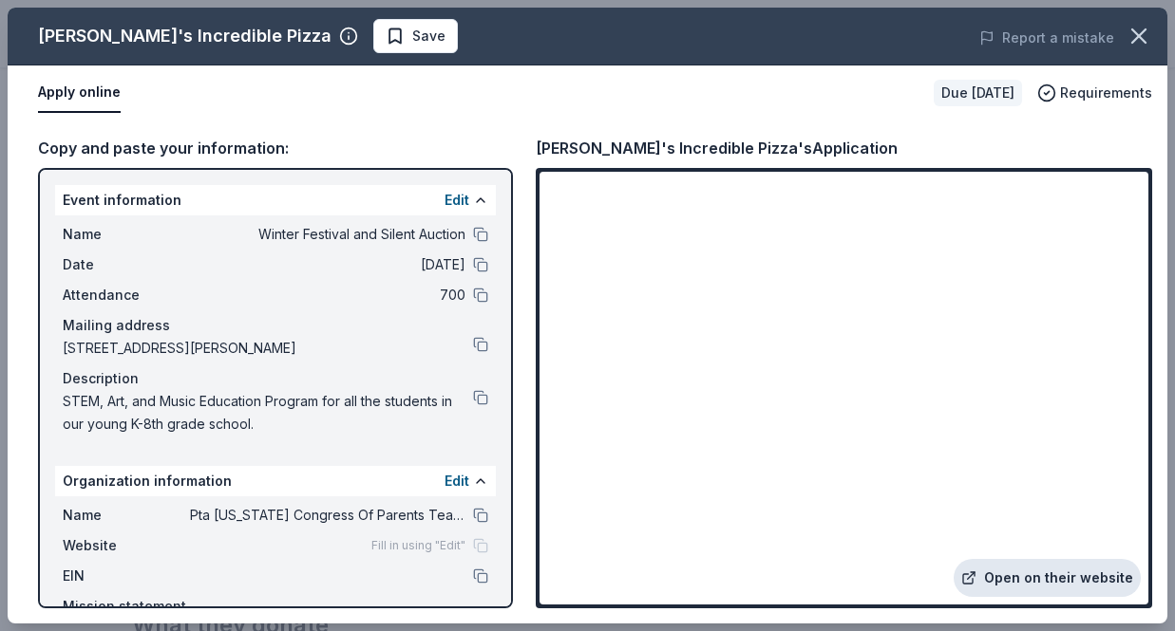
click at [1036, 578] on link "Open on their website" at bounding box center [1046, 578] width 187 height 38
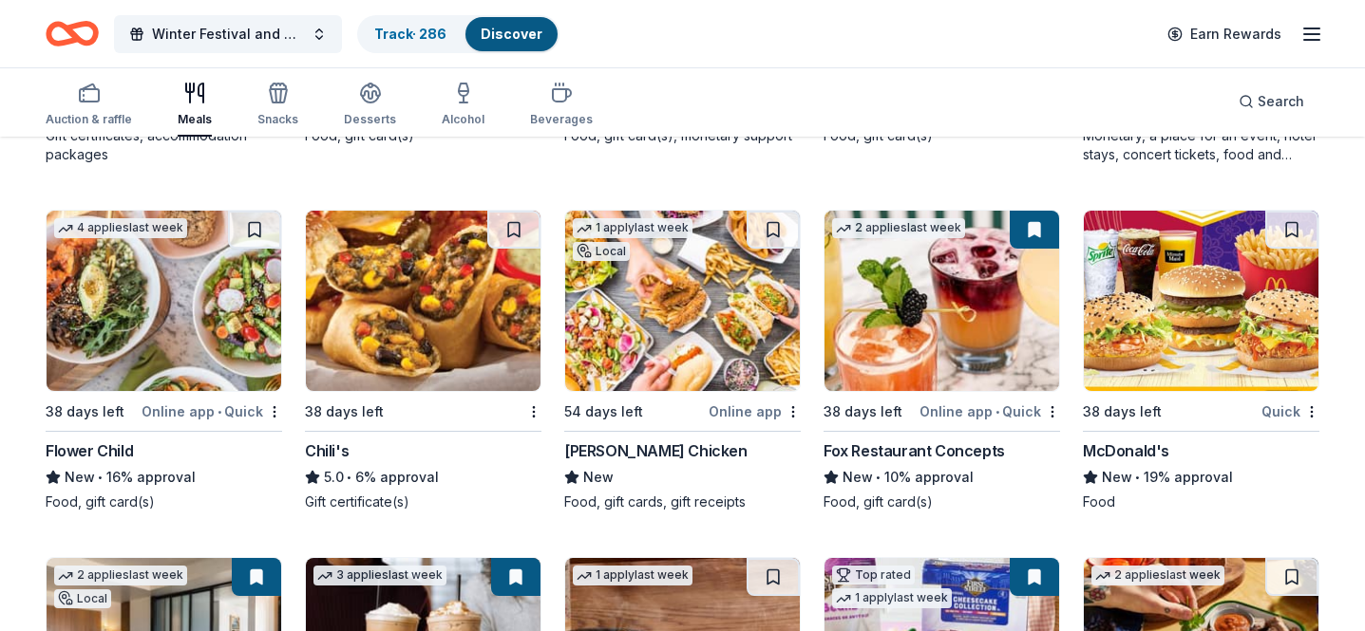
scroll to position [1559, 0]
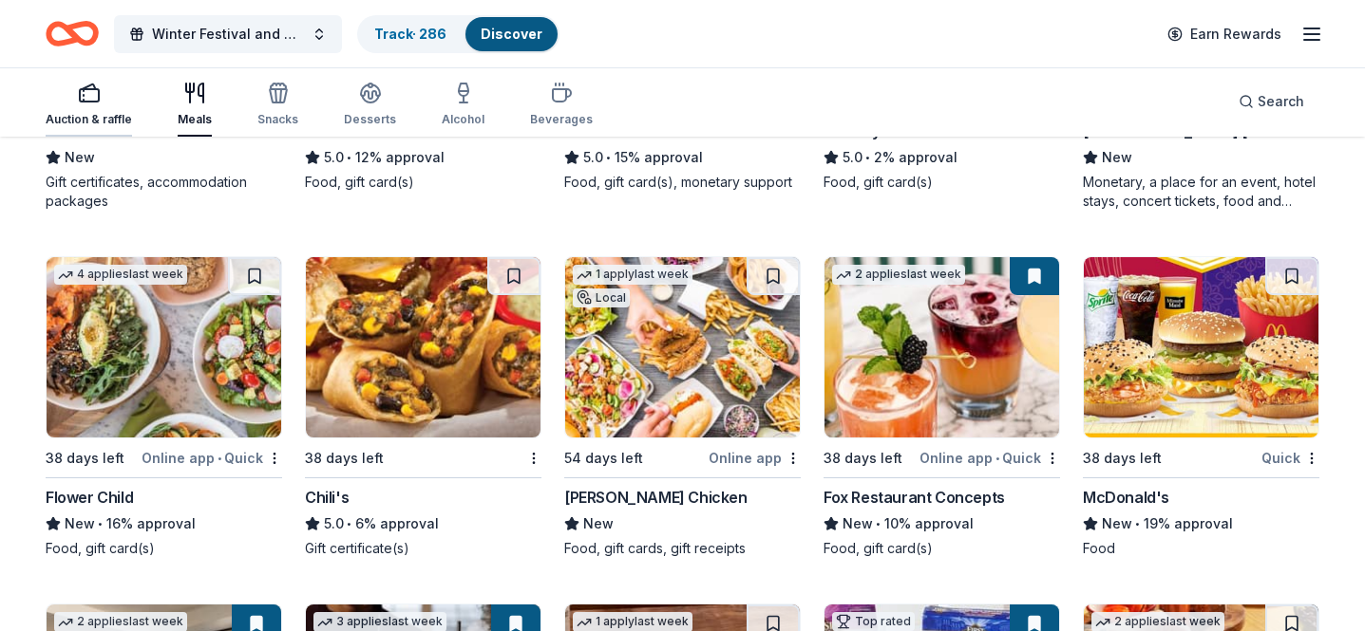
click at [86, 91] on icon "button" at bounding box center [89, 93] width 23 height 23
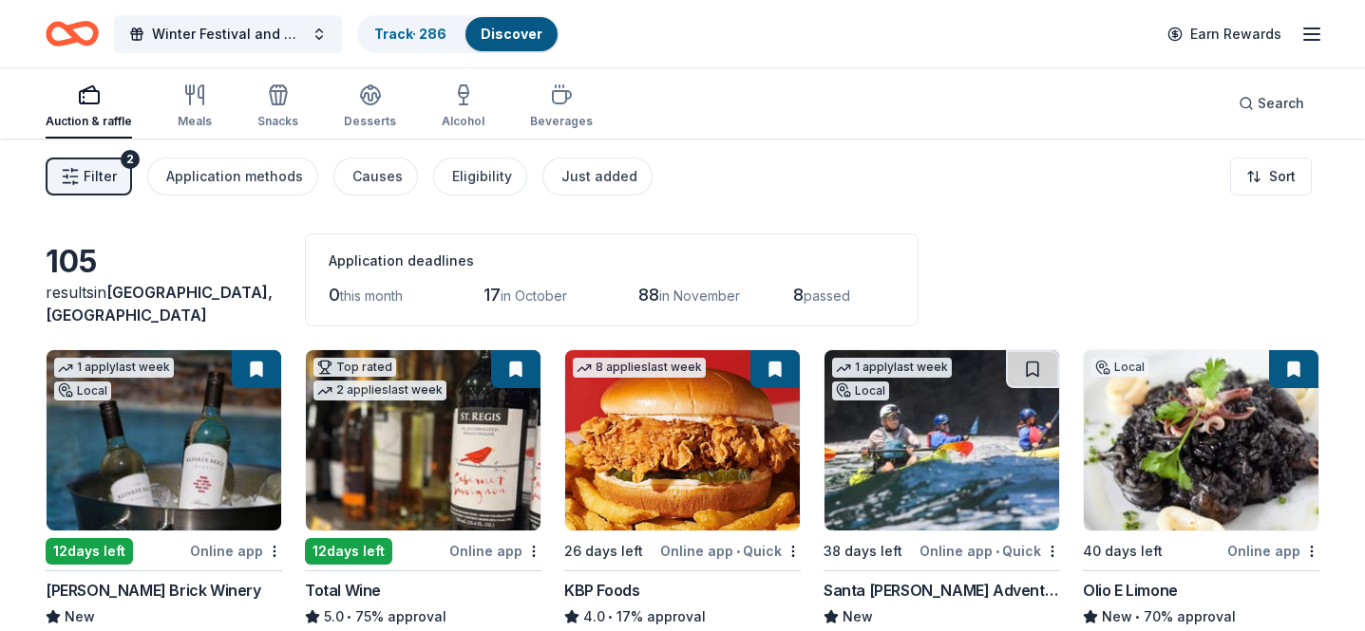
click at [100, 179] on span "Filter" at bounding box center [100, 176] width 33 height 23
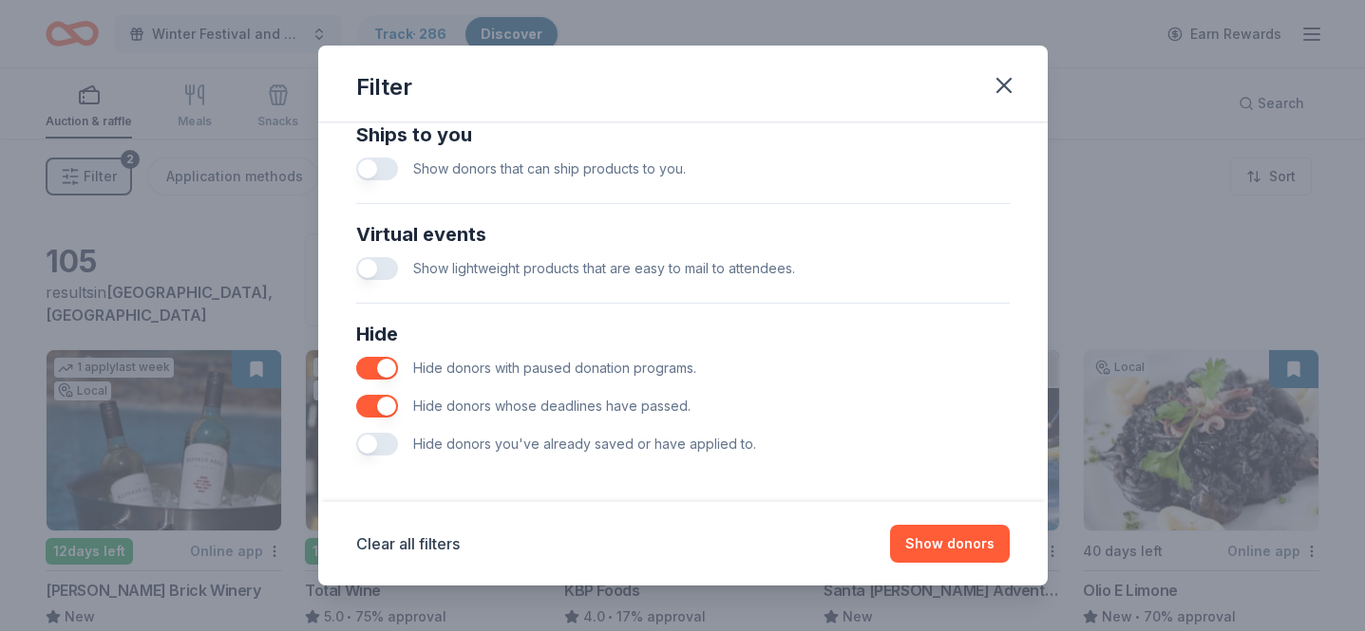
scroll to position [871, 0]
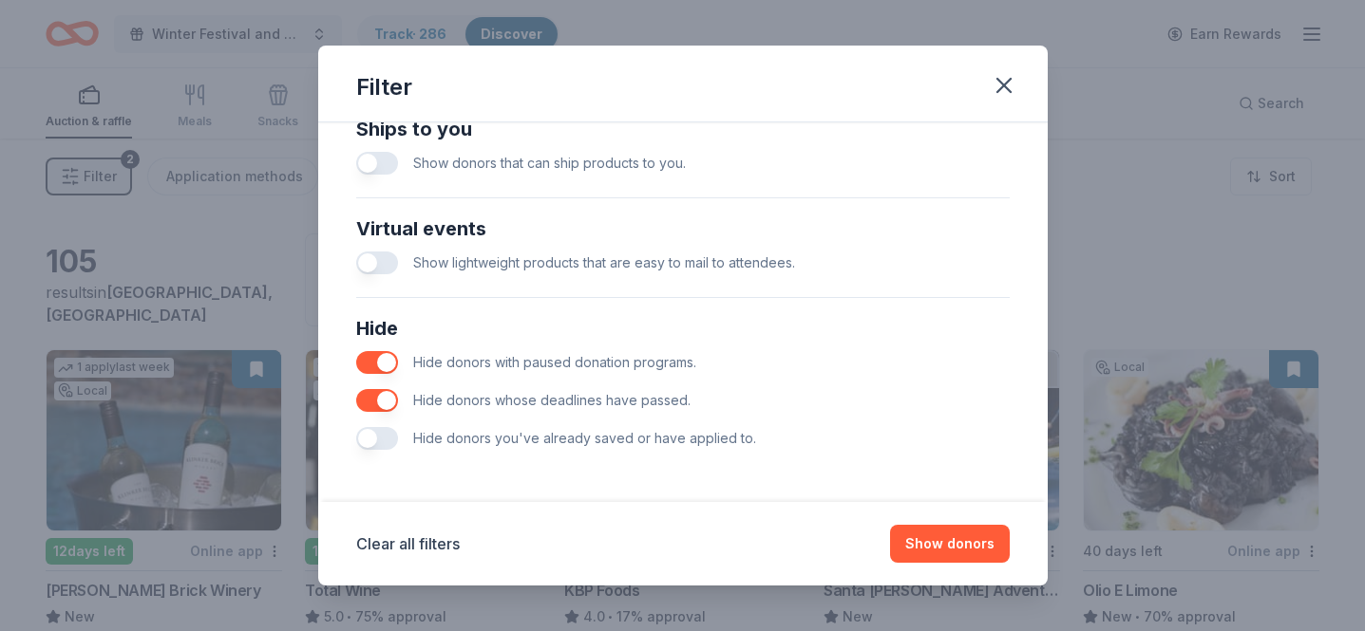
click at [373, 437] on button "button" at bounding box center [377, 438] width 42 height 23
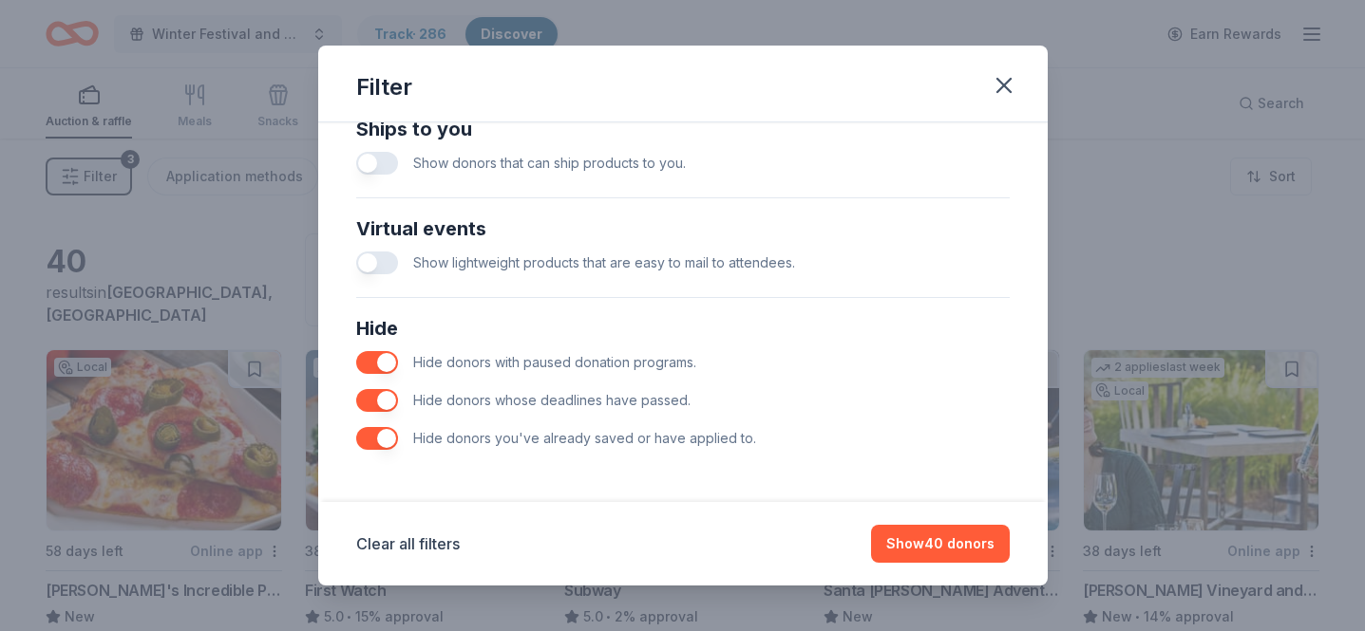
click at [870, 412] on div "Hide donors whose deadlines have passed." at bounding box center [682, 401] width 653 height 38
click at [938, 548] on button "Show 40 donors" at bounding box center [940, 544] width 139 height 38
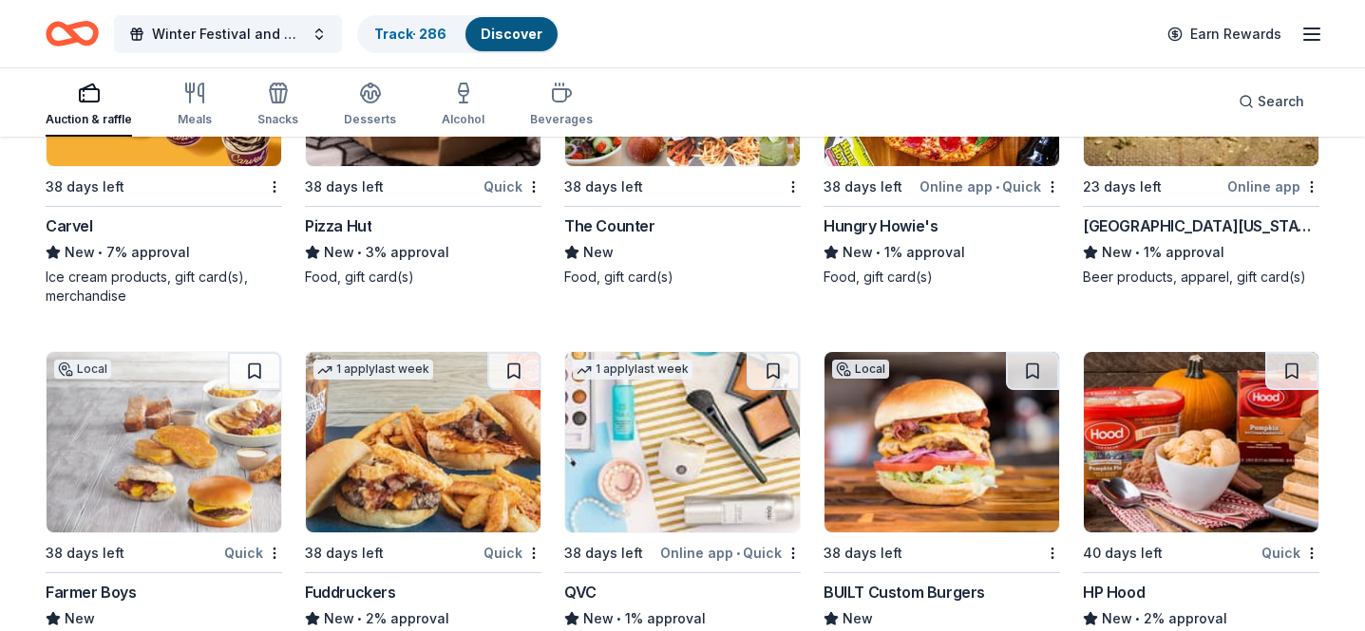
scroll to position [2567, 0]
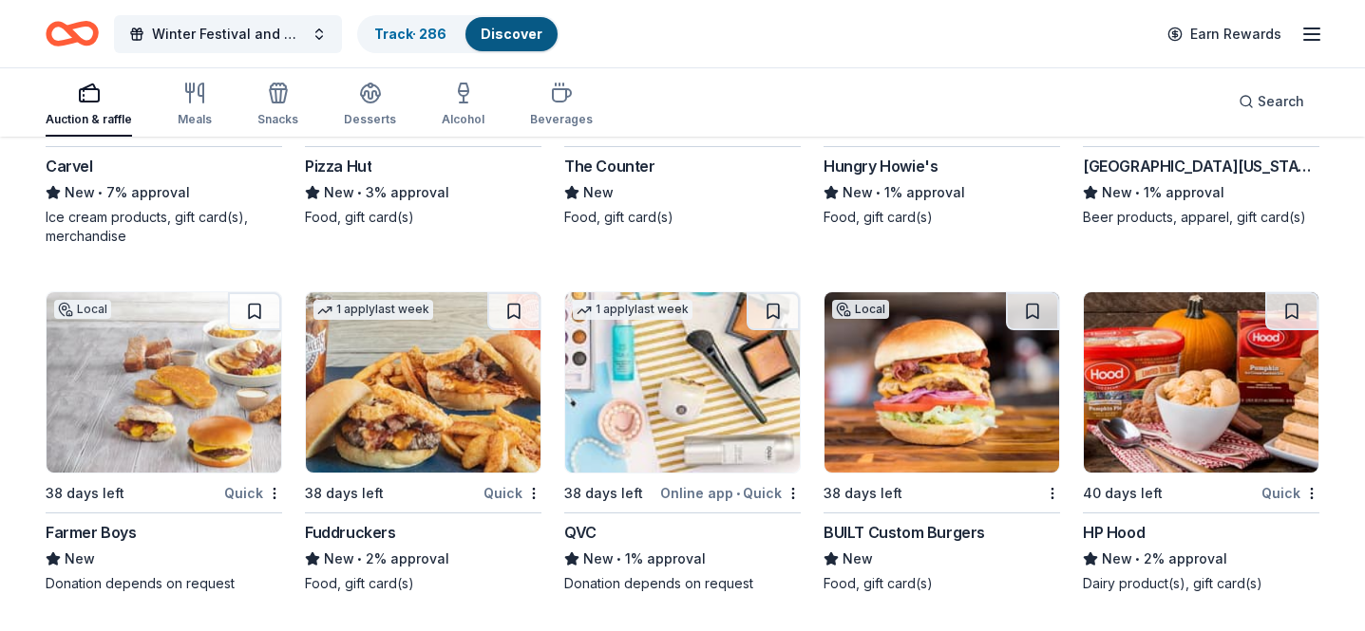
drag, startPoint x: 1195, startPoint y: 388, endPoint x: 632, endPoint y: 18, distance: 673.2
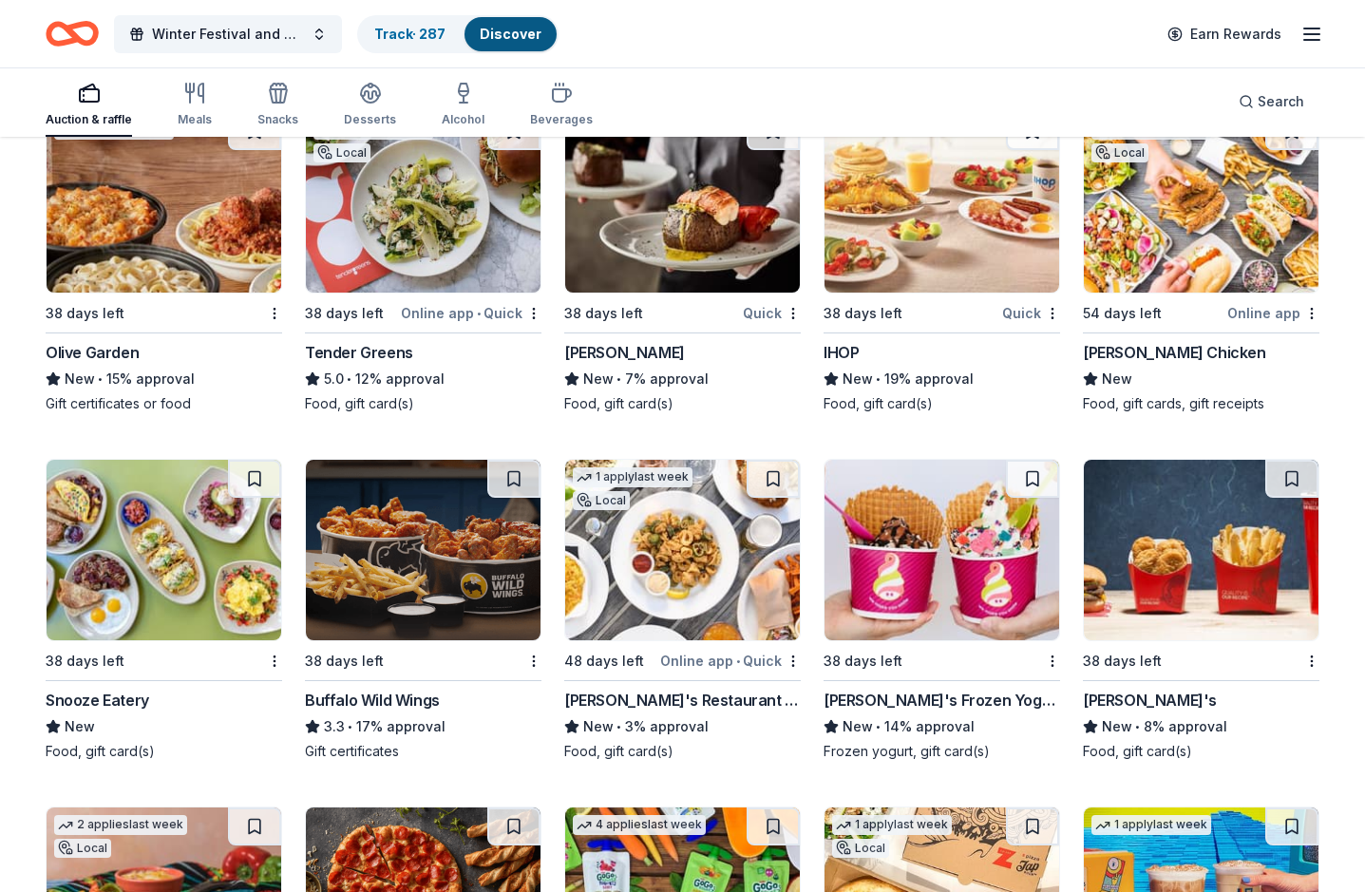
scroll to position [0, 0]
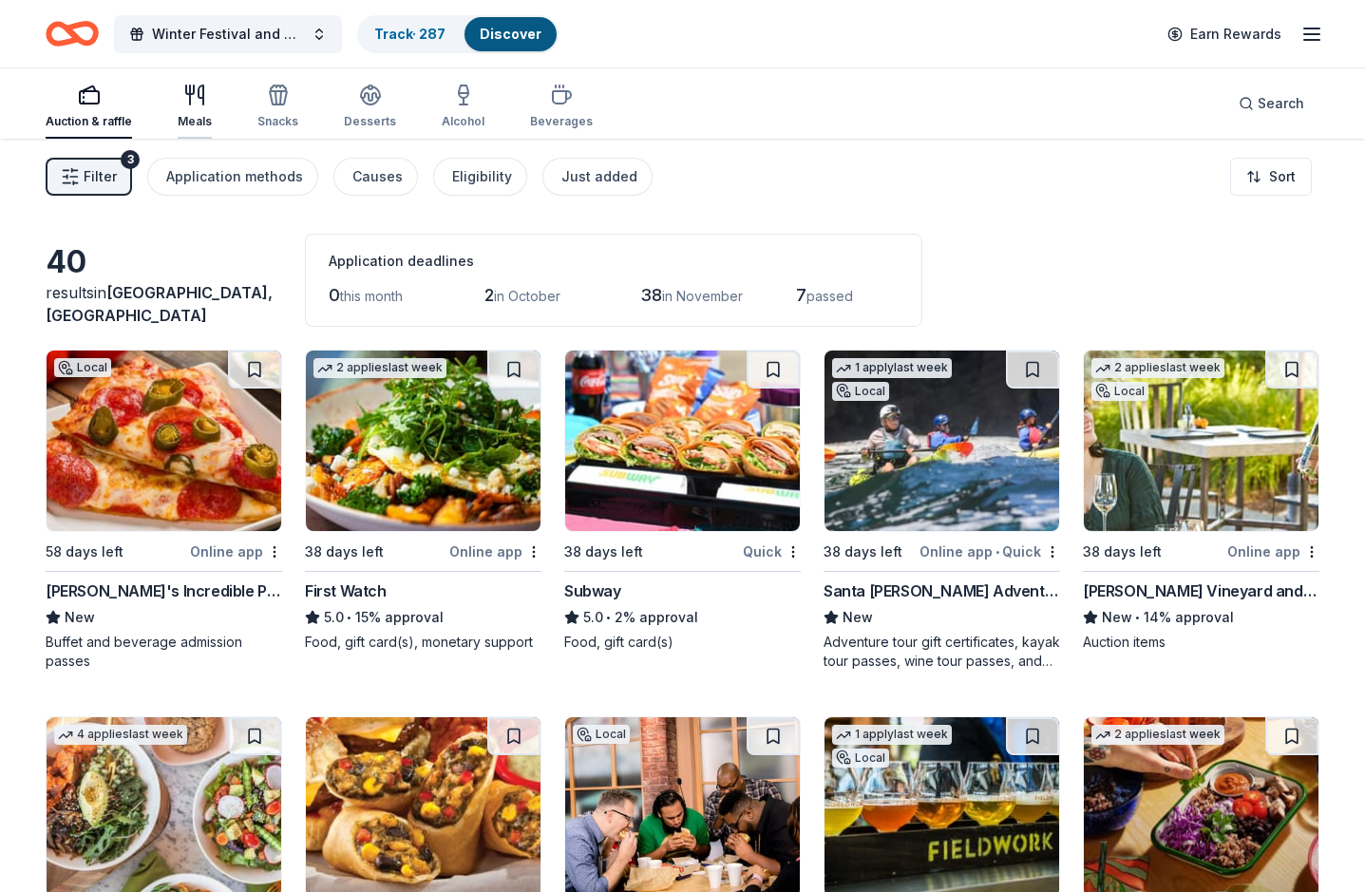
click at [195, 93] on icon "button" at bounding box center [194, 95] width 23 height 23
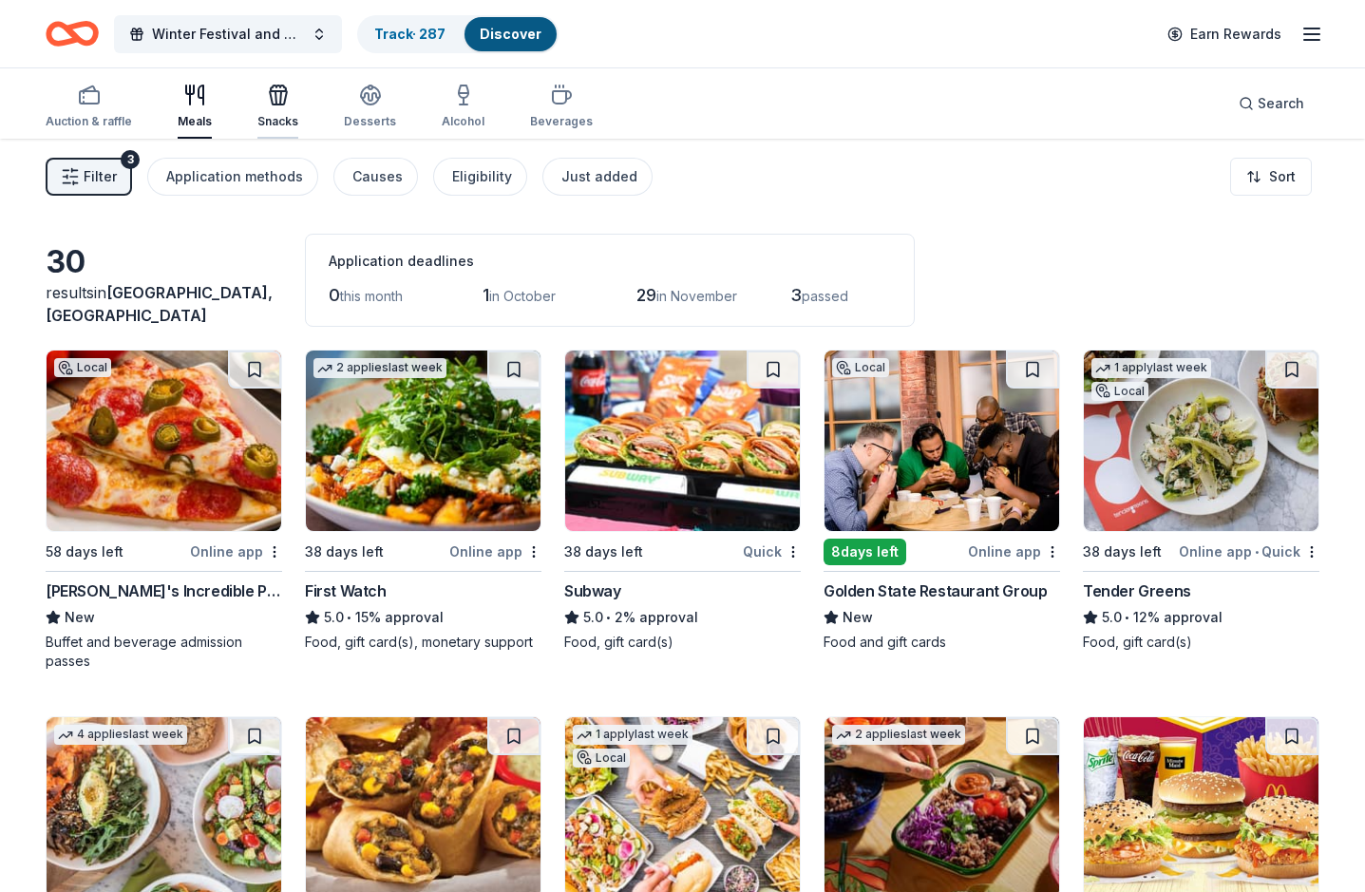
click at [280, 96] on icon "button" at bounding box center [280, 97] width 1 height 13
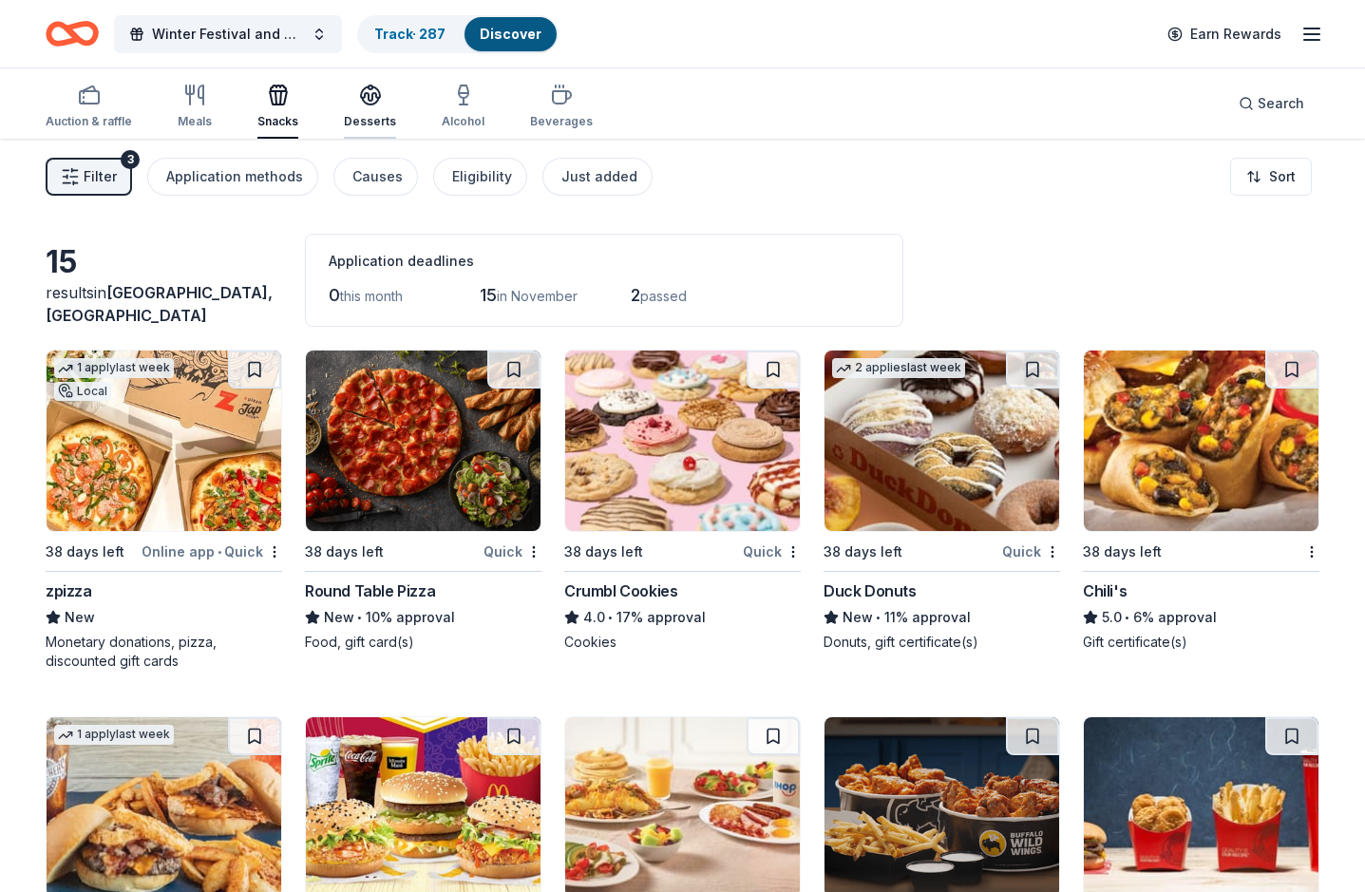
click at [368, 96] on icon "button" at bounding box center [370, 95] width 23 height 23
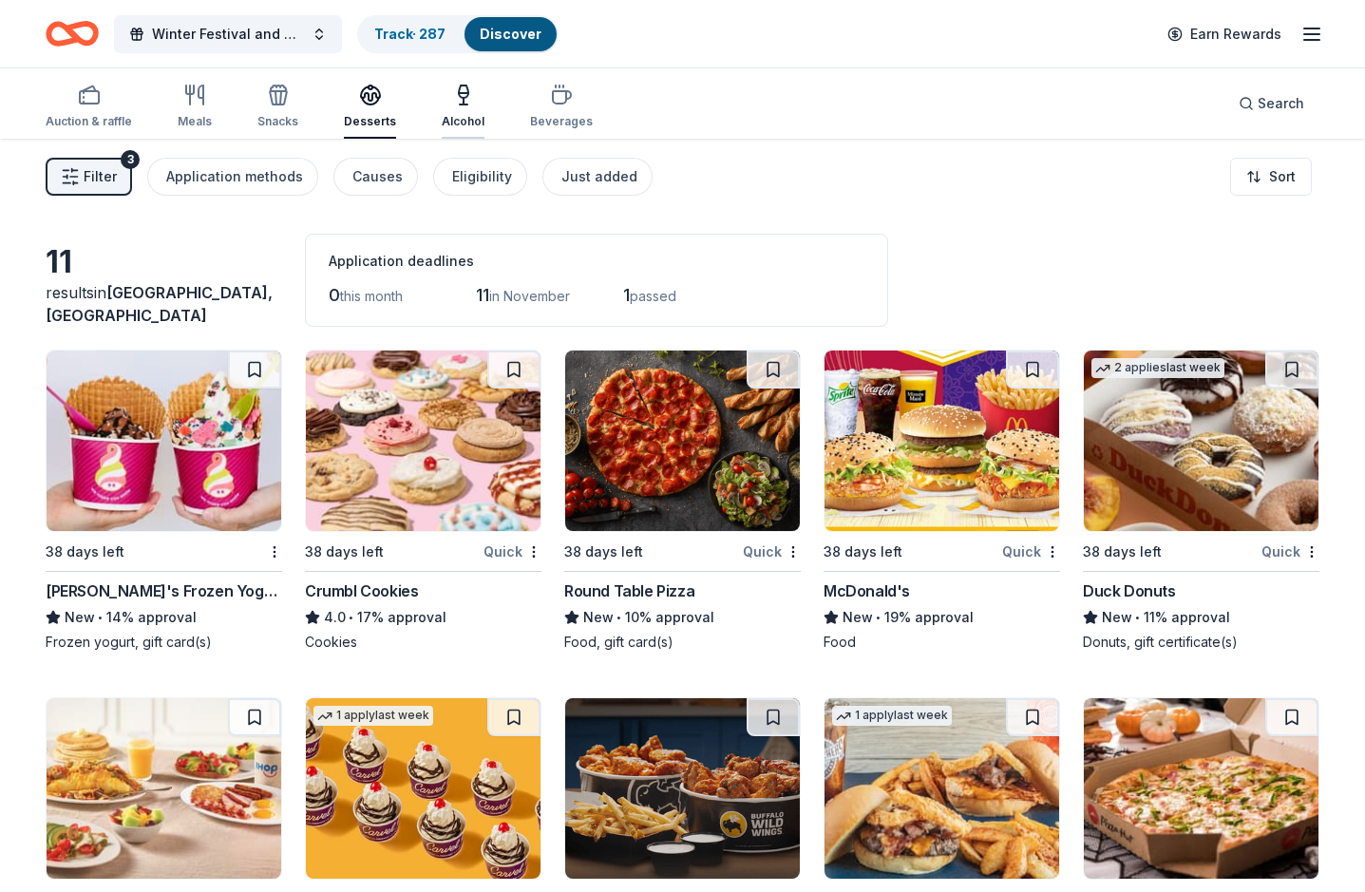
click at [459, 95] on icon "button" at bounding box center [463, 95] width 23 height 23
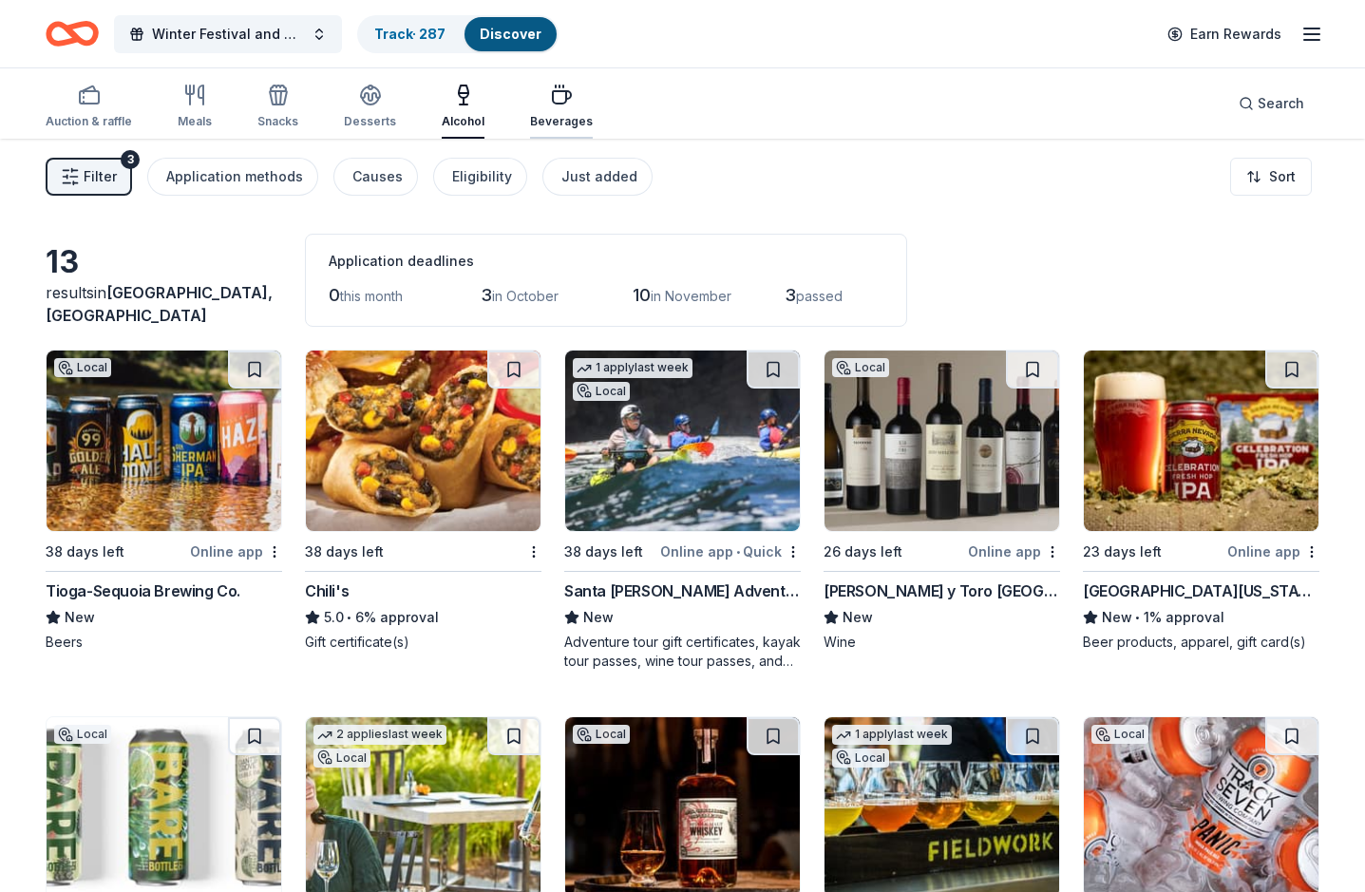
click at [550, 100] on icon "button" at bounding box center [561, 95] width 23 height 23
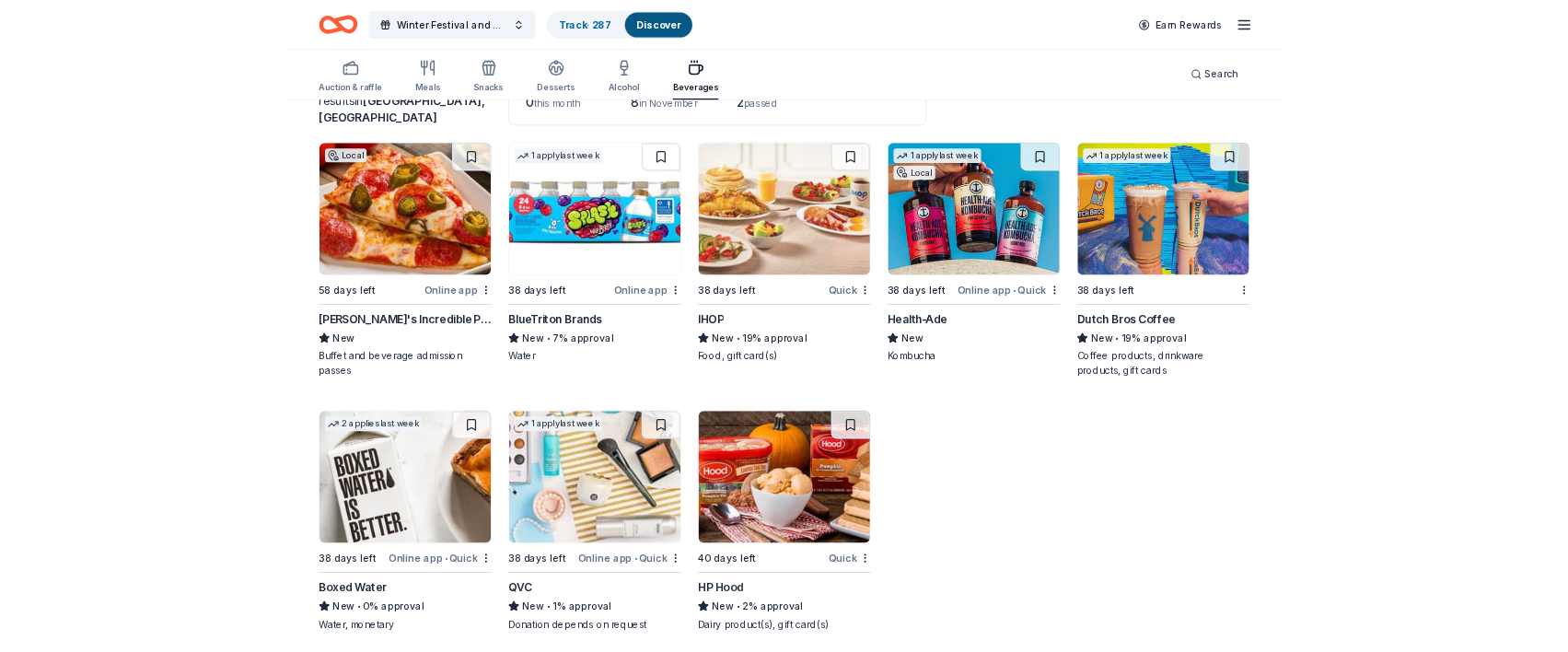
scroll to position [159, 0]
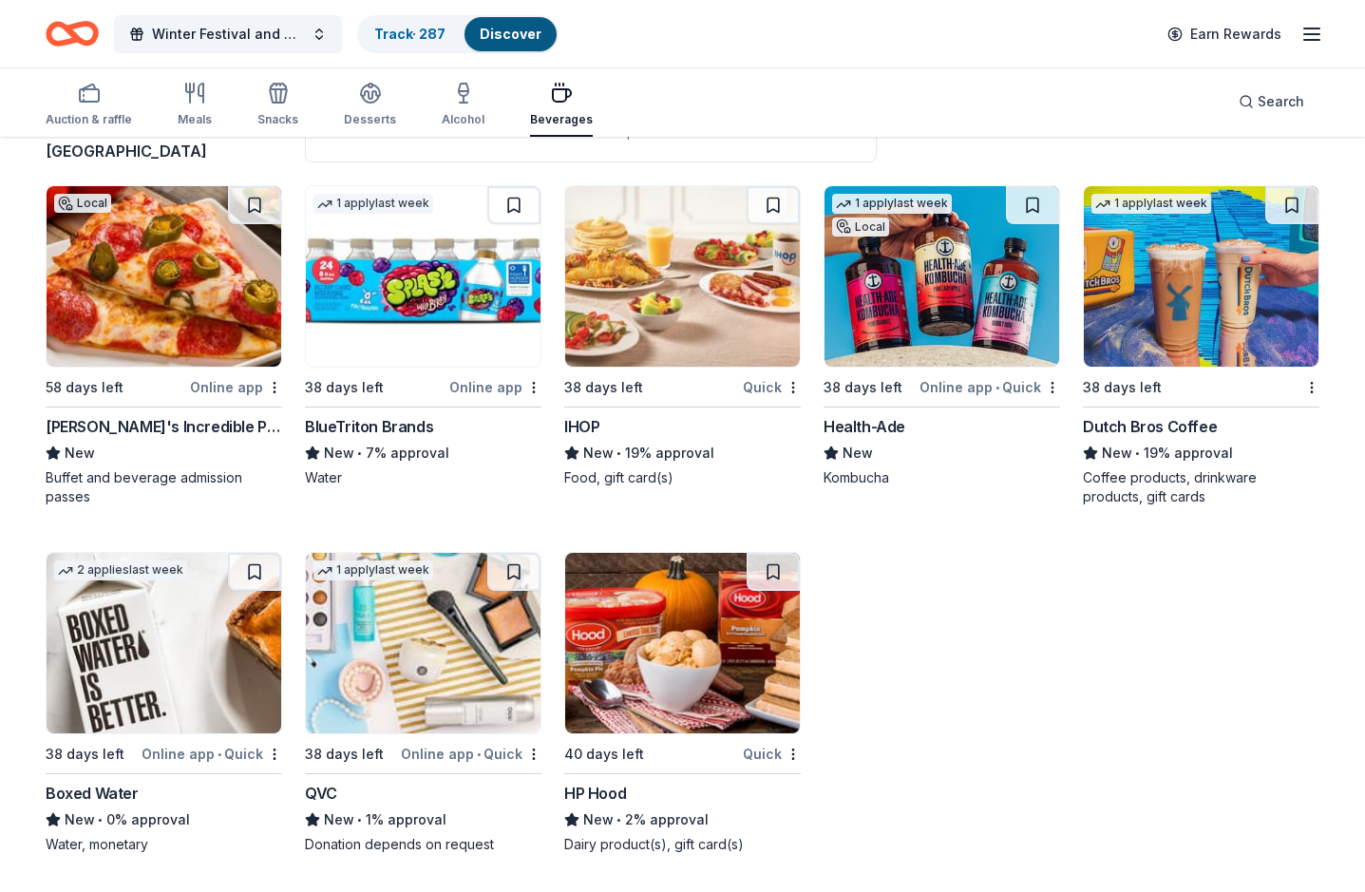
drag, startPoint x: 1203, startPoint y: 295, endPoint x: 677, endPoint y: 0, distance: 603.3
click at [0, 0] on div "Winter Festival and Silent Auction Track · 287 Discover Earn Rewards Auction & …" at bounding box center [682, 364] width 1365 height 1056
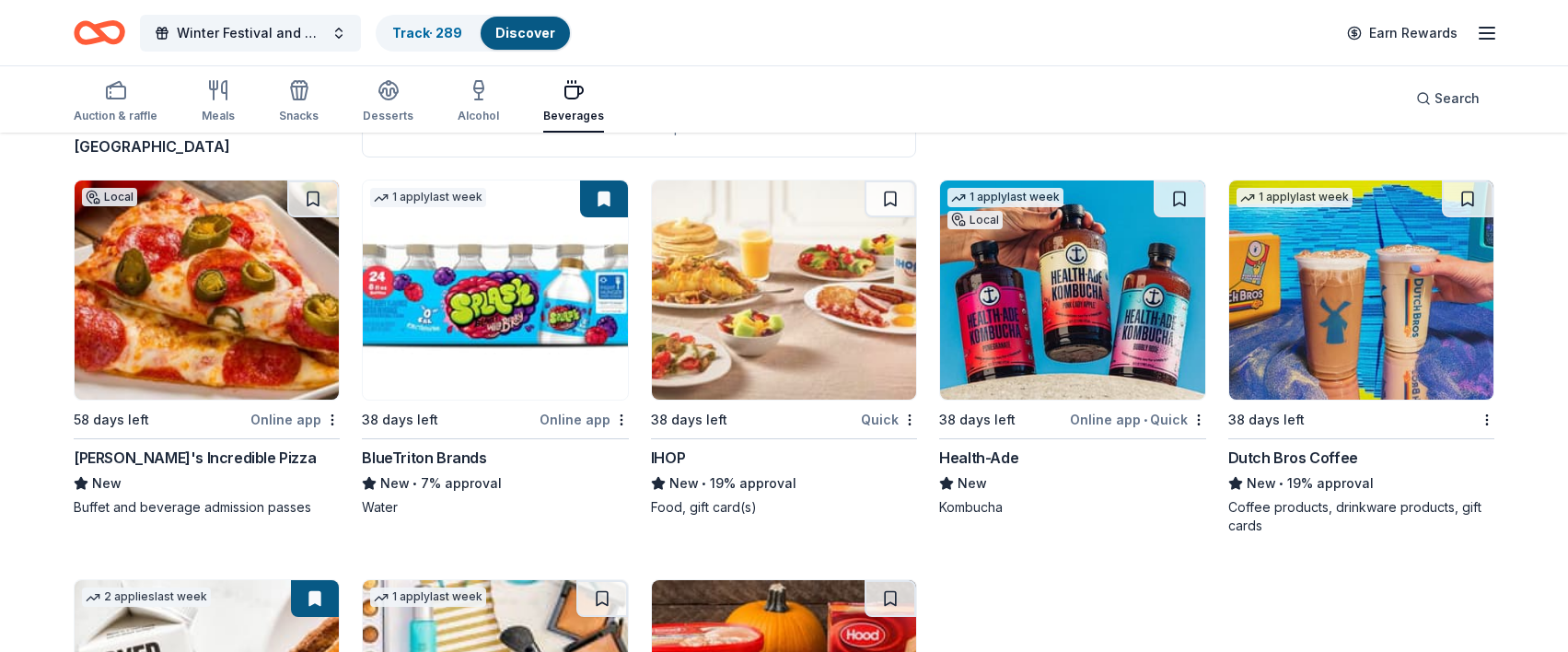
click at [1138, 36] on icon "button" at bounding box center [1487, 33] width 22 height 22
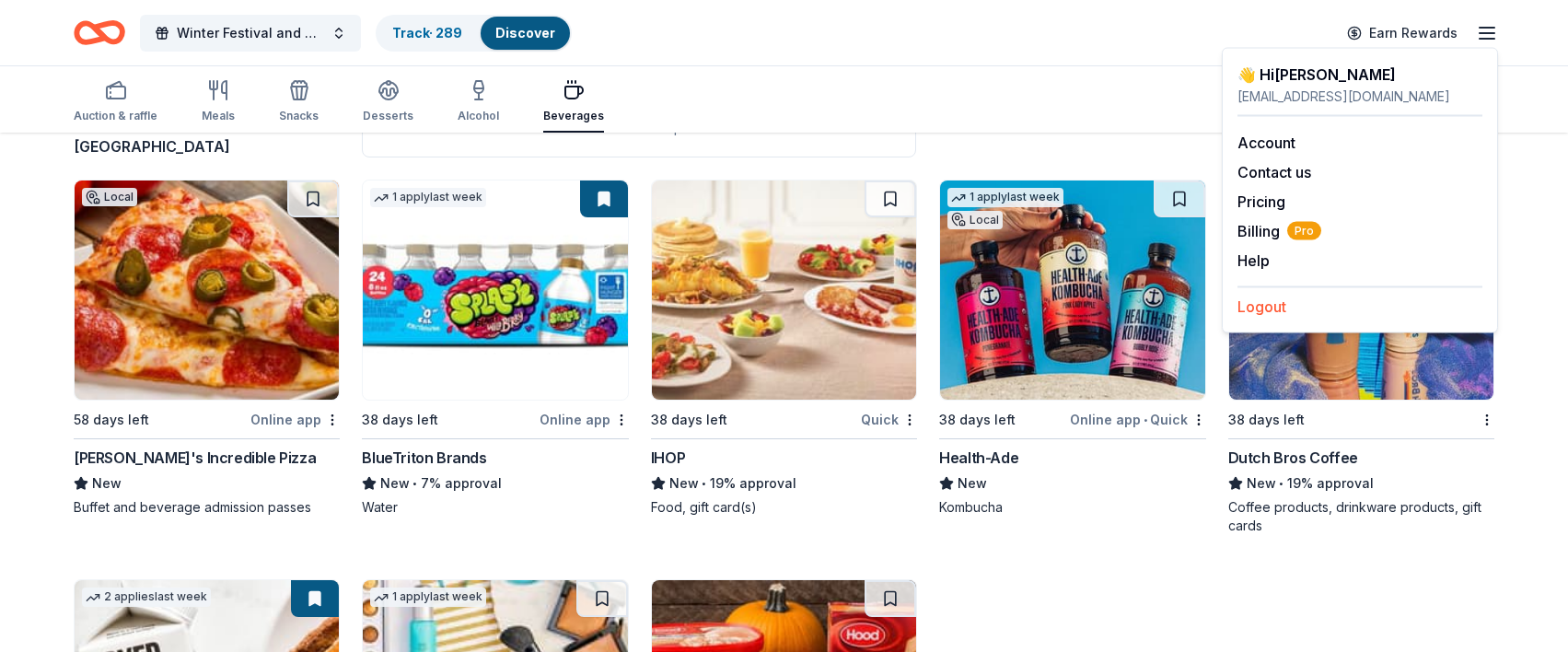
click at [1138, 305] on button "Logout" at bounding box center [1262, 307] width 48 height 22
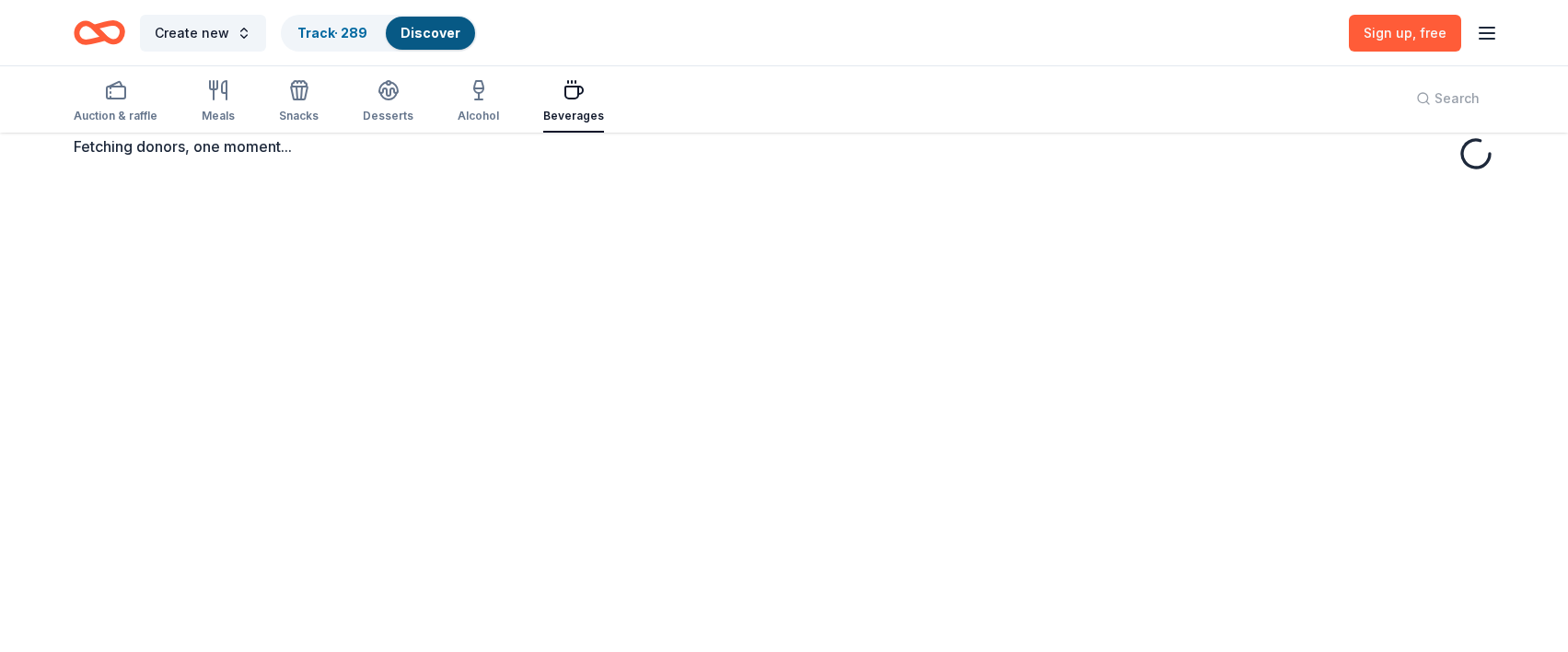
scroll to position [0, 0]
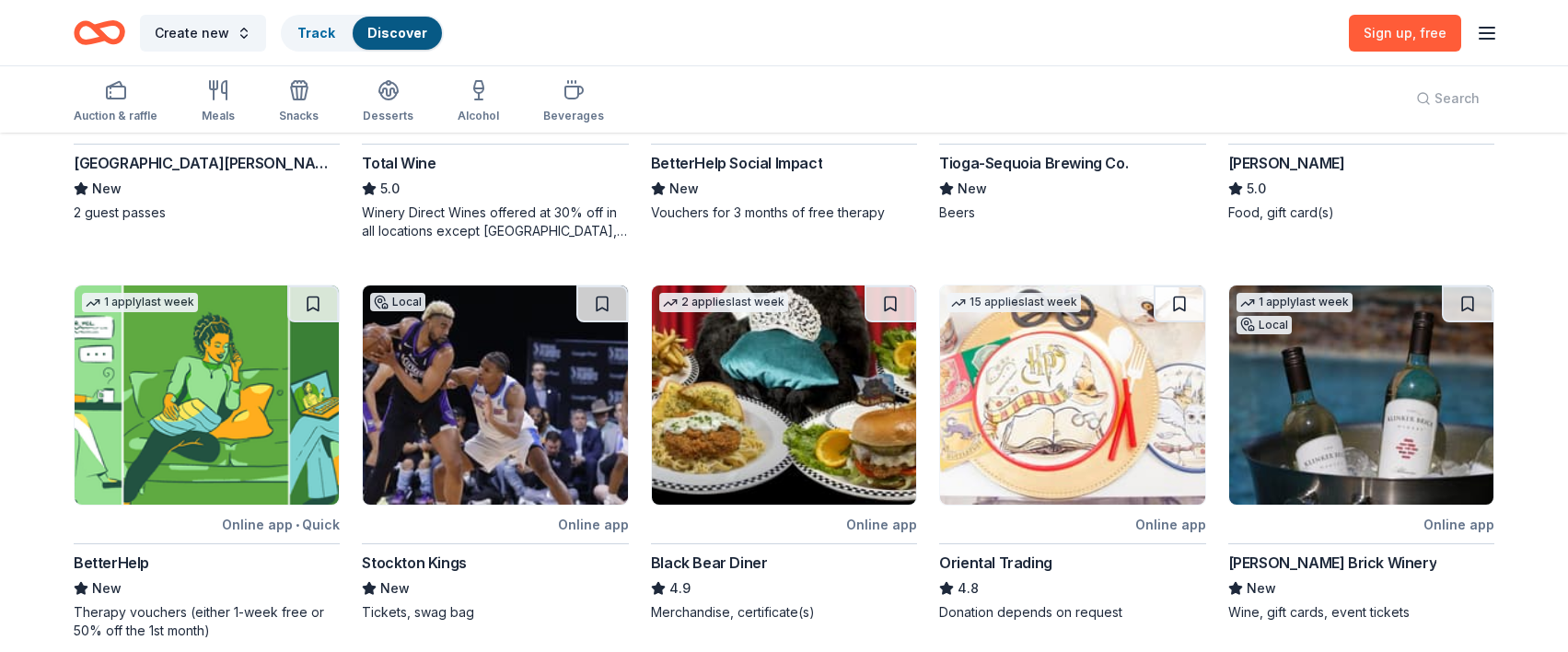
scroll to position [405, 0]
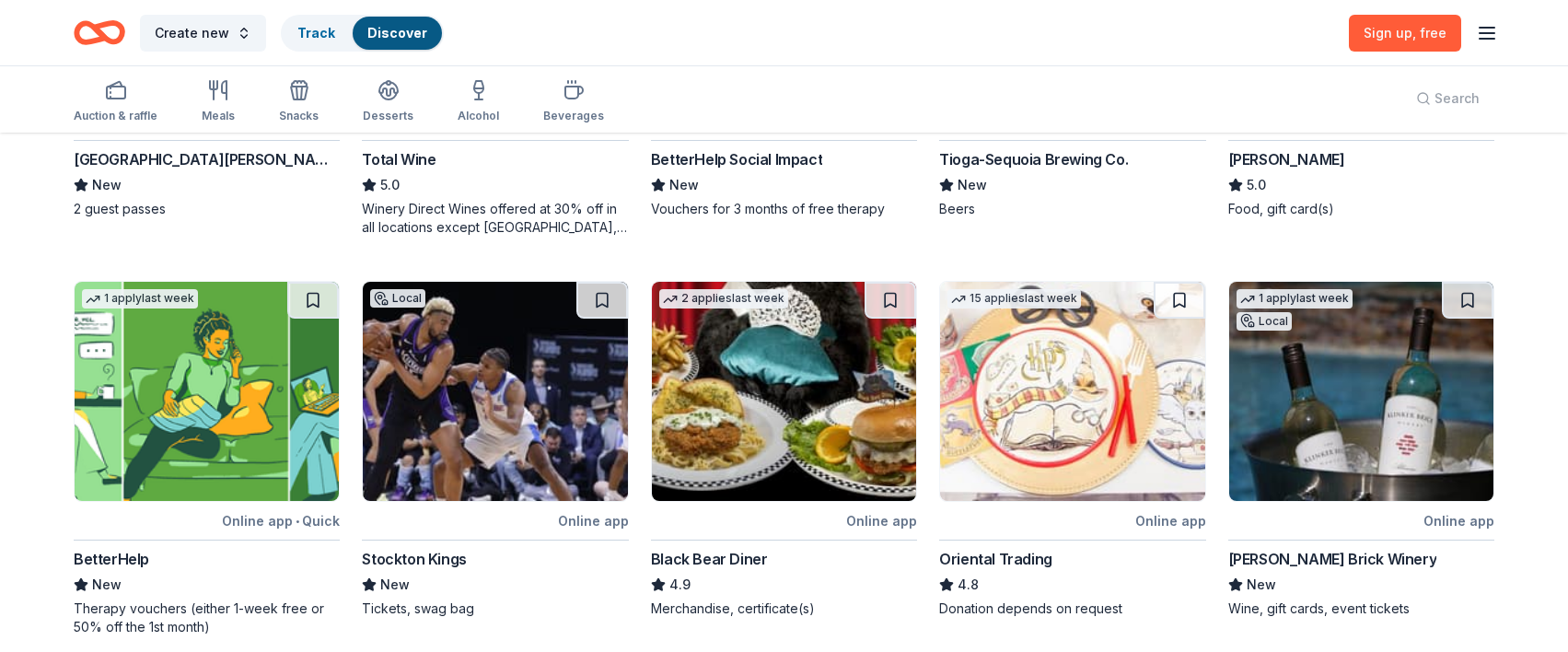
click at [1138, 34] on icon "button" at bounding box center [1487, 33] width 22 height 22
click at [1138, 180] on button "Log in" at bounding box center [1259, 179] width 43 height 22
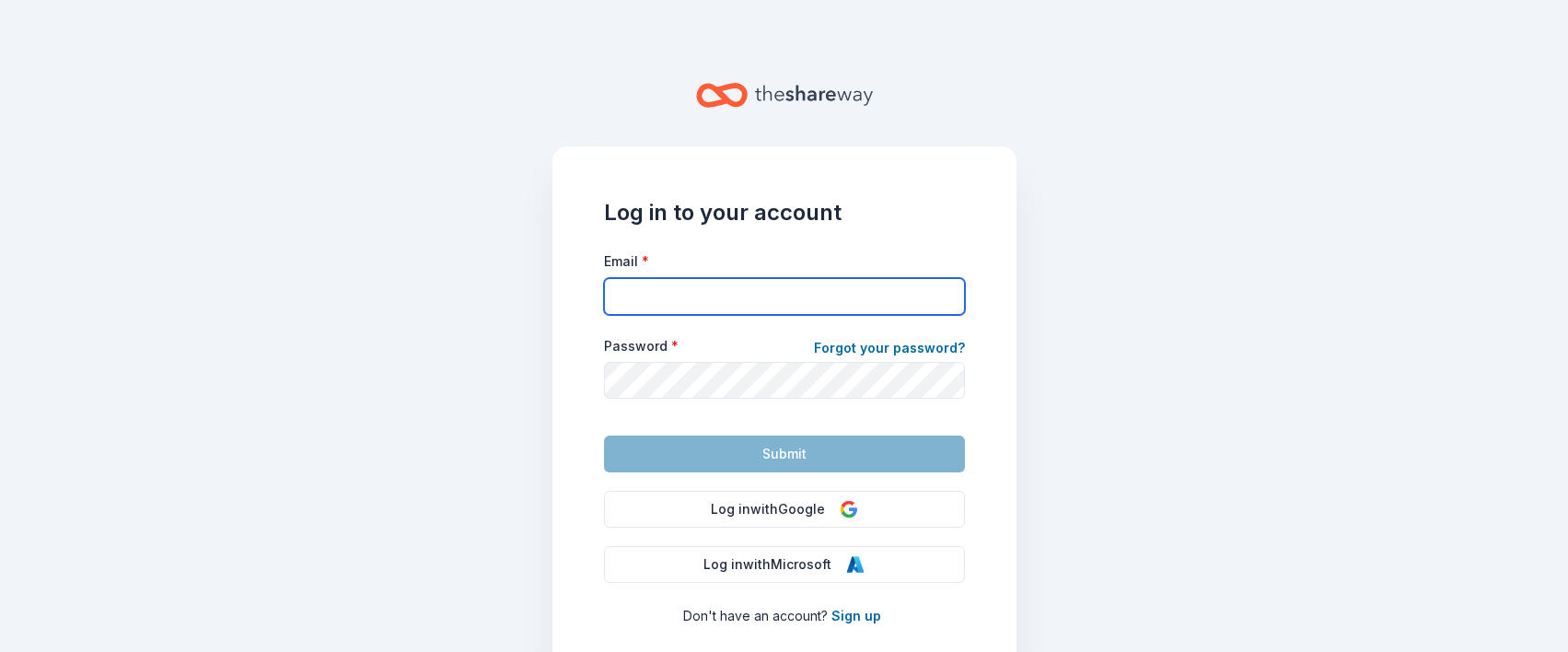
type input "aeswinterfest@gmail.com"
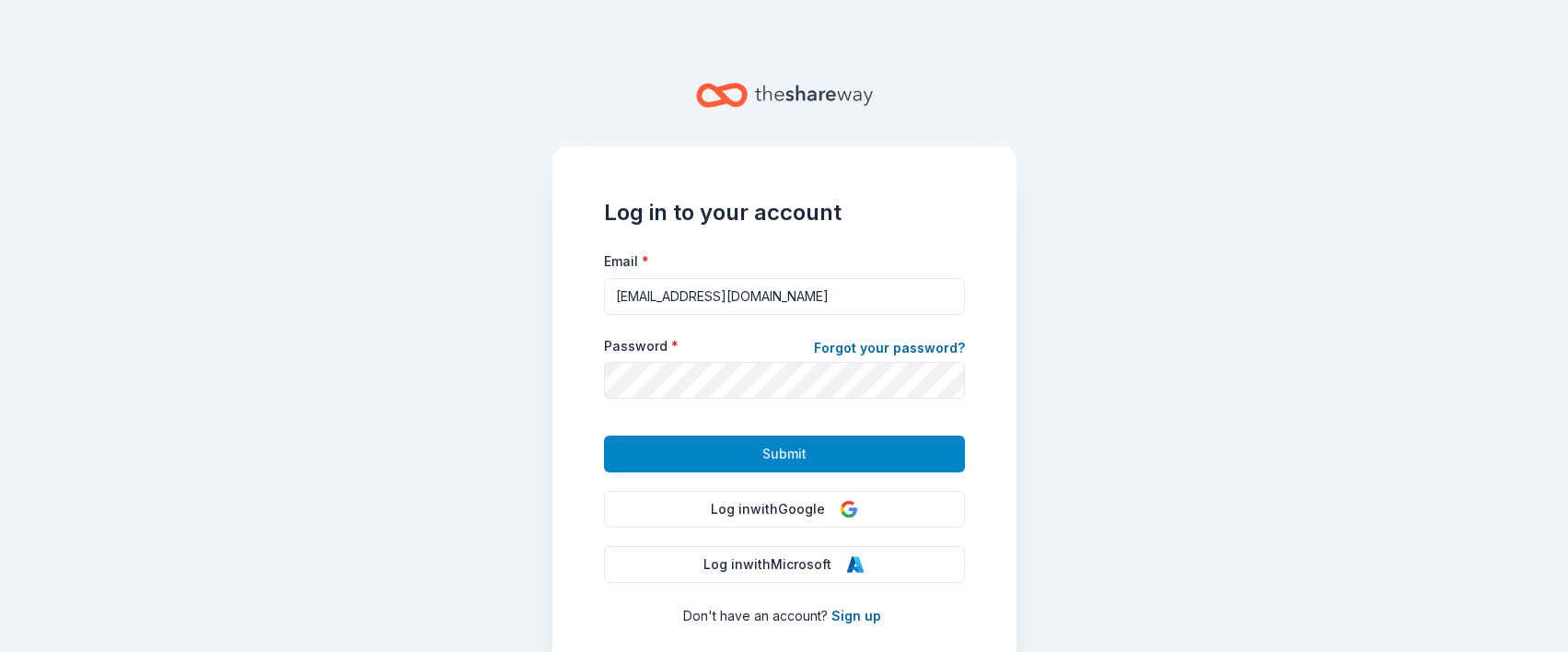
click at [796, 448] on span "Submit" at bounding box center [784, 454] width 45 height 22
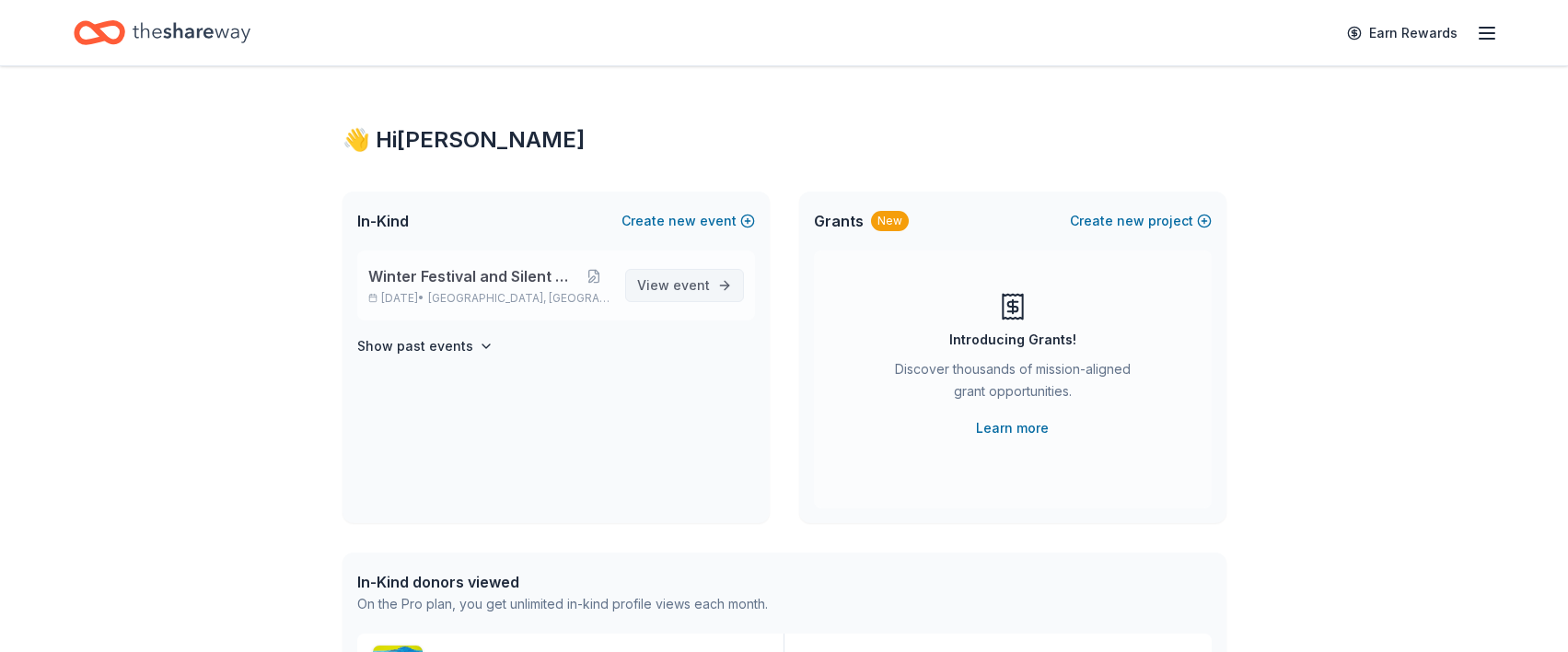
click at [685, 287] on span "event" at bounding box center [691, 285] width 37 height 16
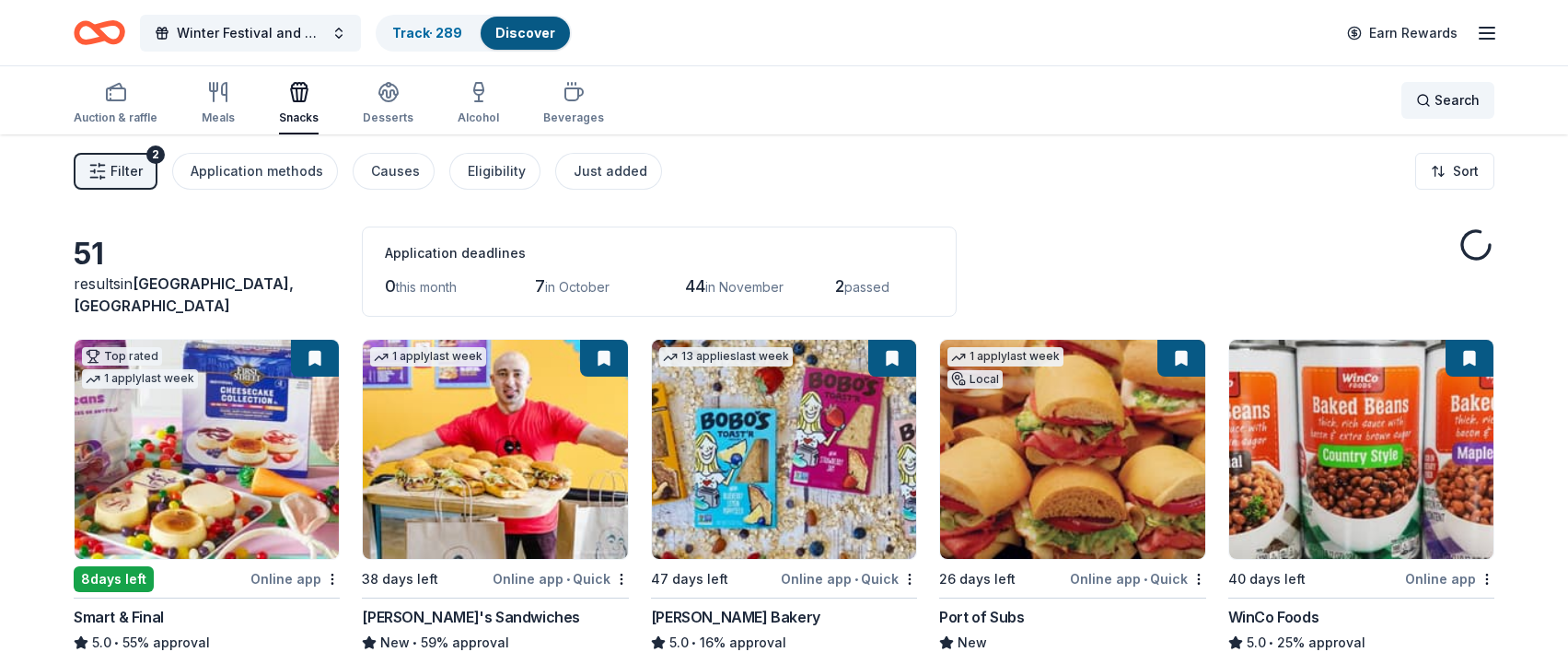
click at [1138, 98] on span "Search" at bounding box center [1456, 100] width 46 height 22
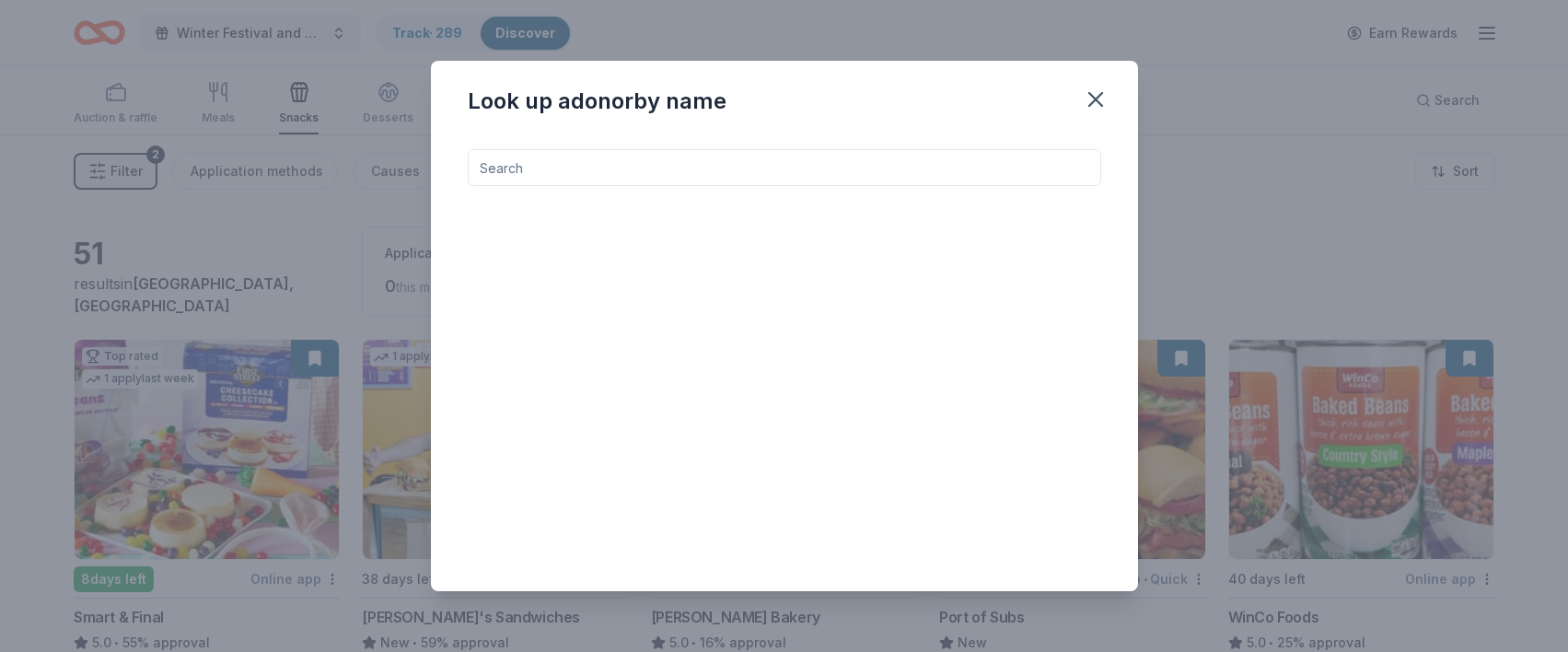
click at [765, 173] on input at bounding box center [784, 168] width 633 height 37
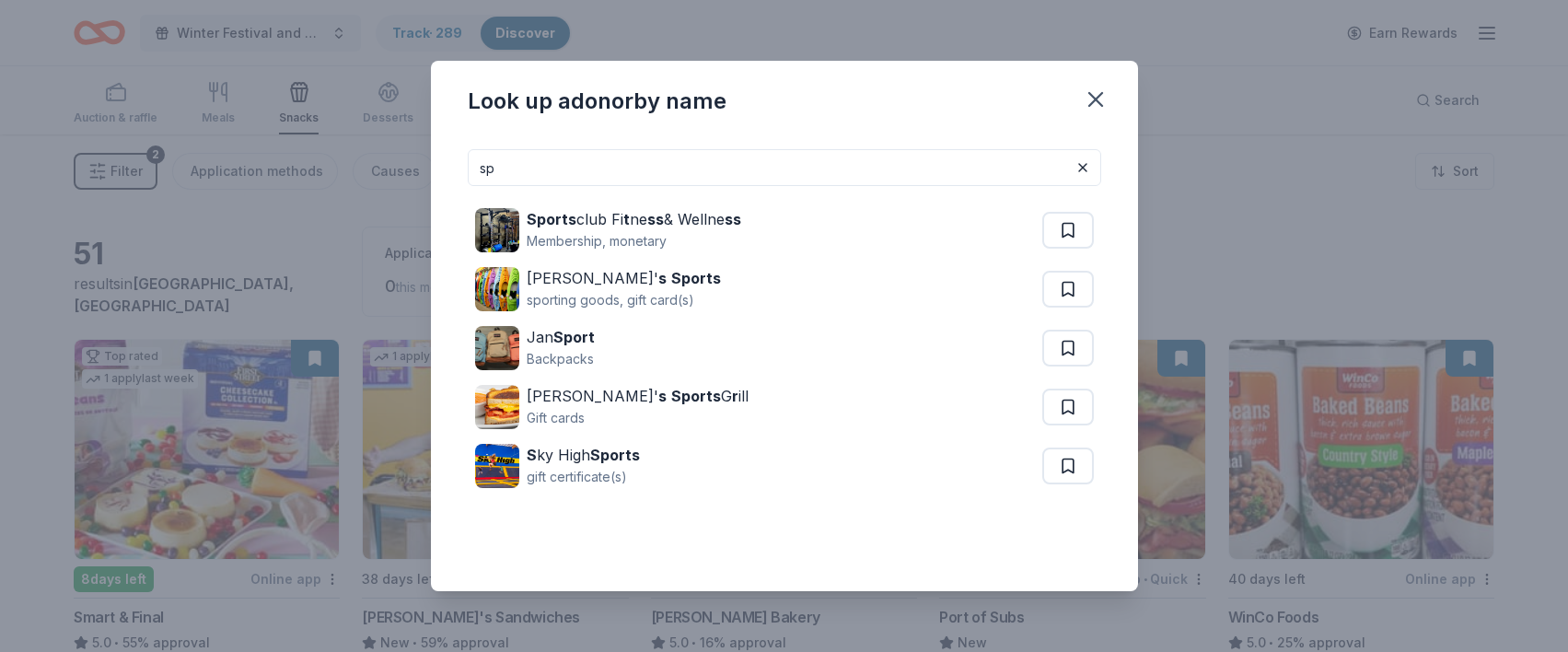
type input "s"
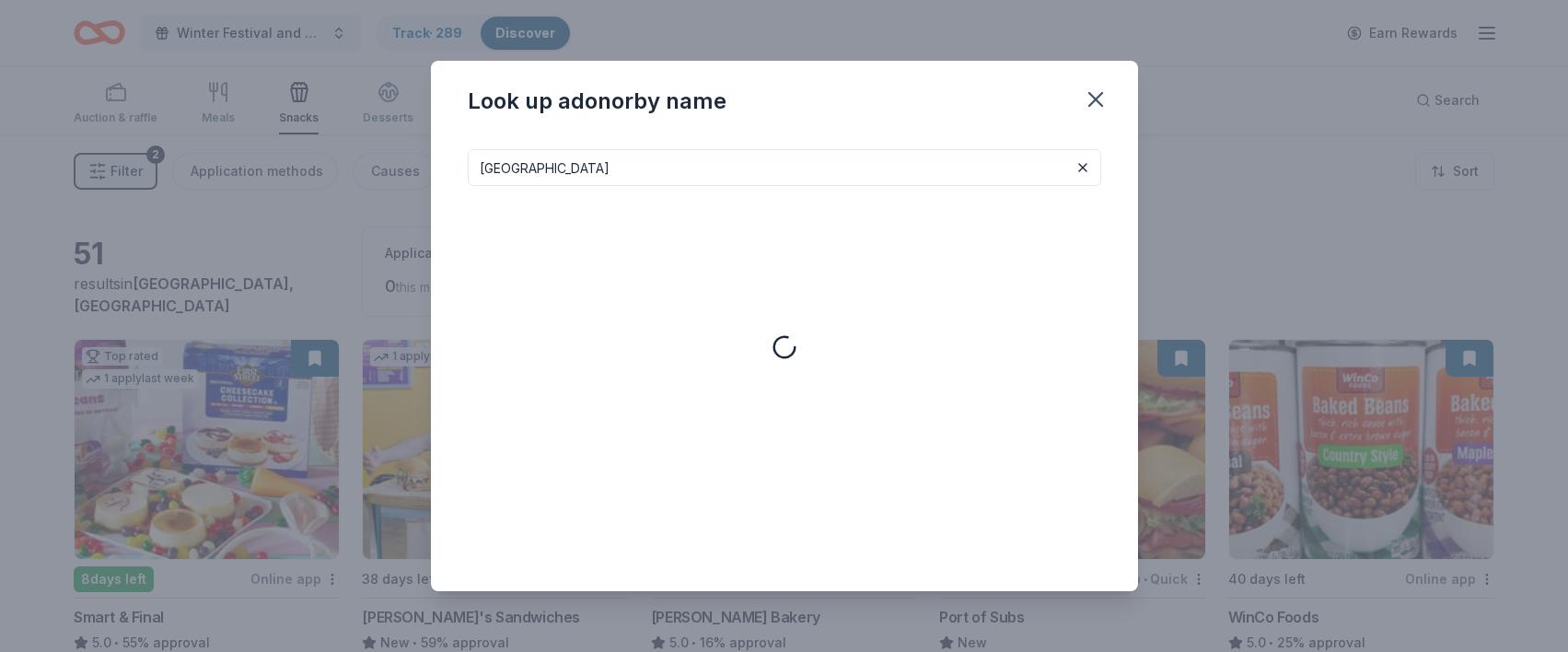
type input "San Francisco"
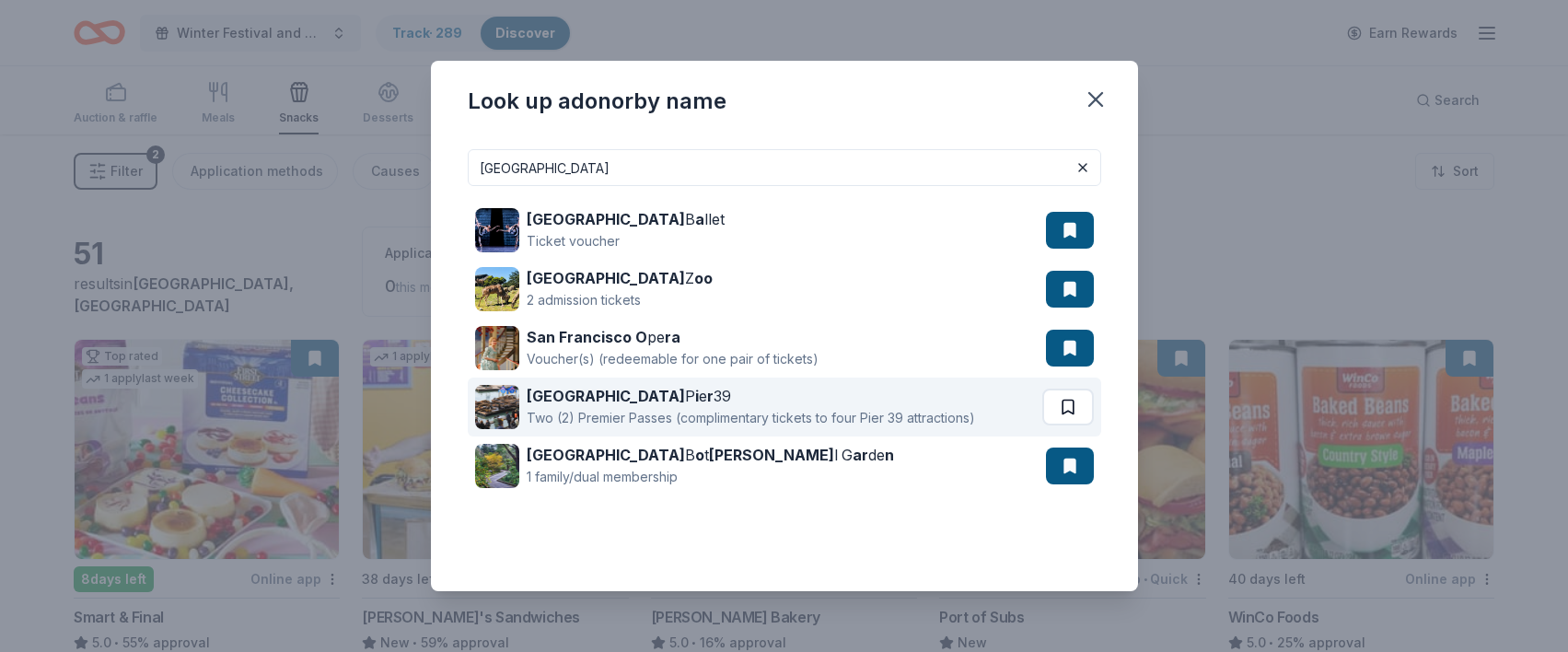
click at [1069, 413] on button at bounding box center [1068, 408] width 51 height 37
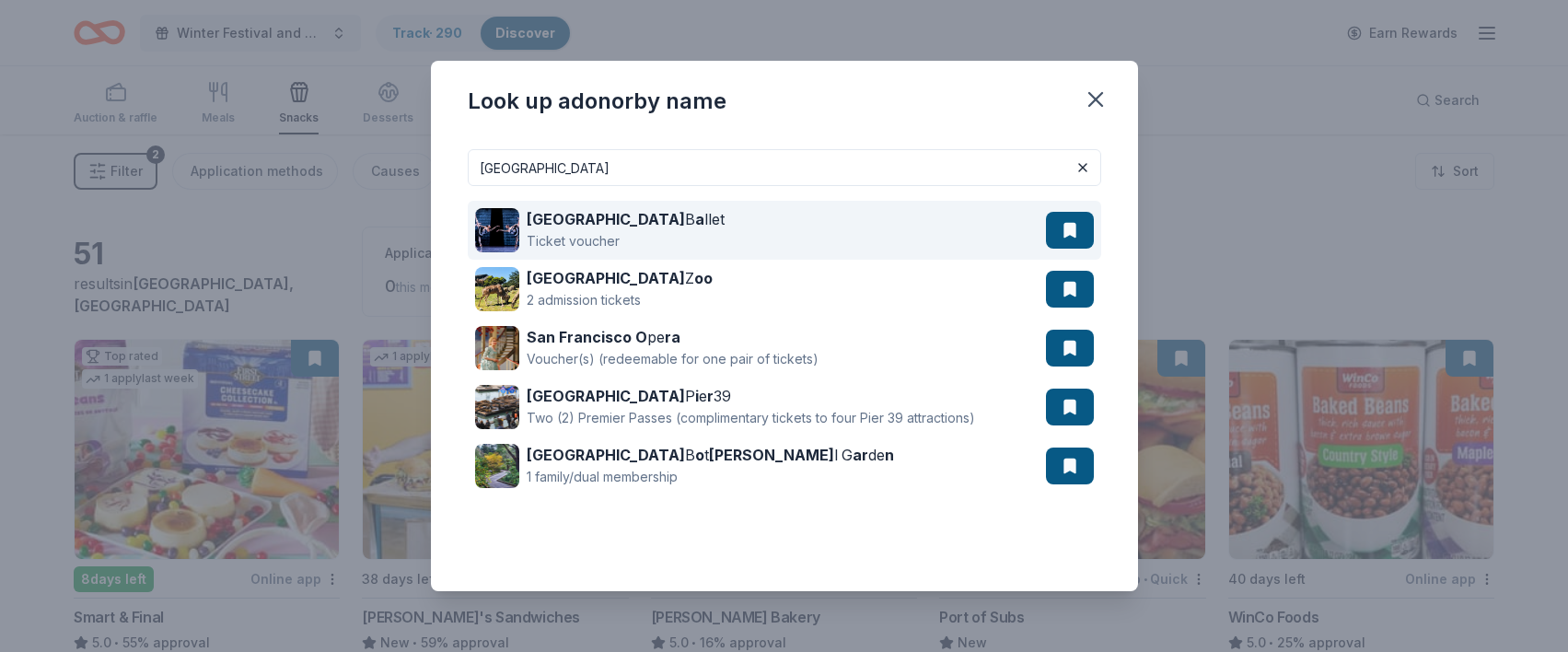
click at [580, 217] on strong "San Francisco" at bounding box center [605, 219] width 158 height 18
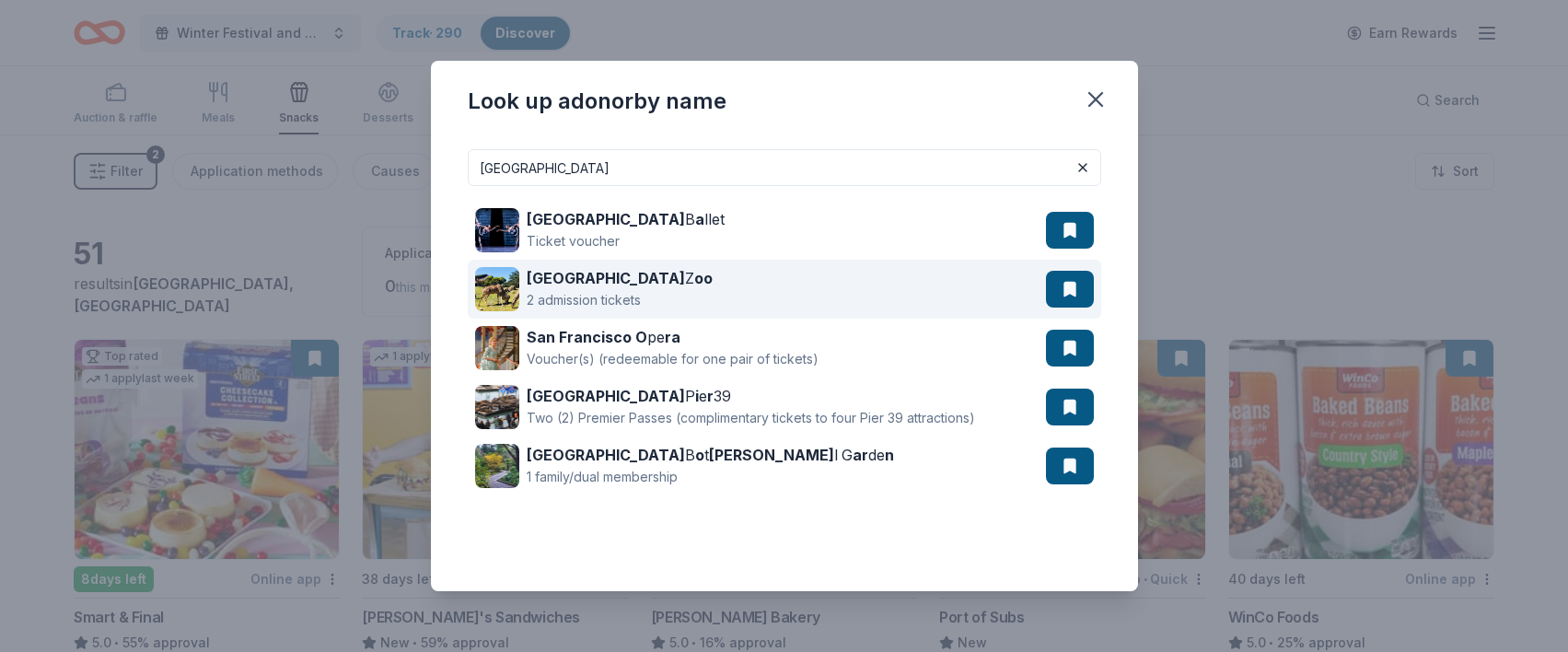
click at [601, 278] on strong "San Francisco" at bounding box center [605, 277] width 158 height 18
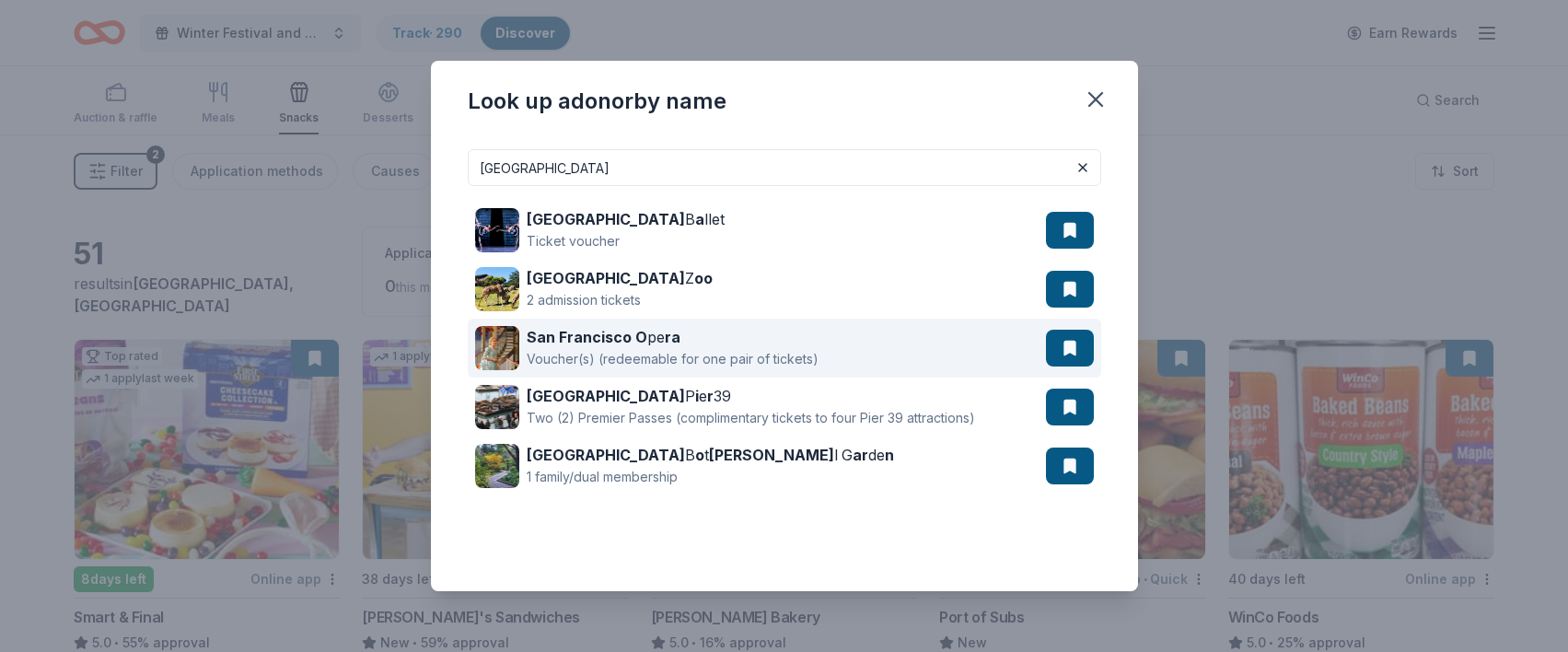
click at [600, 342] on strong "San Francisco O" at bounding box center [587, 337] width 120 height 18
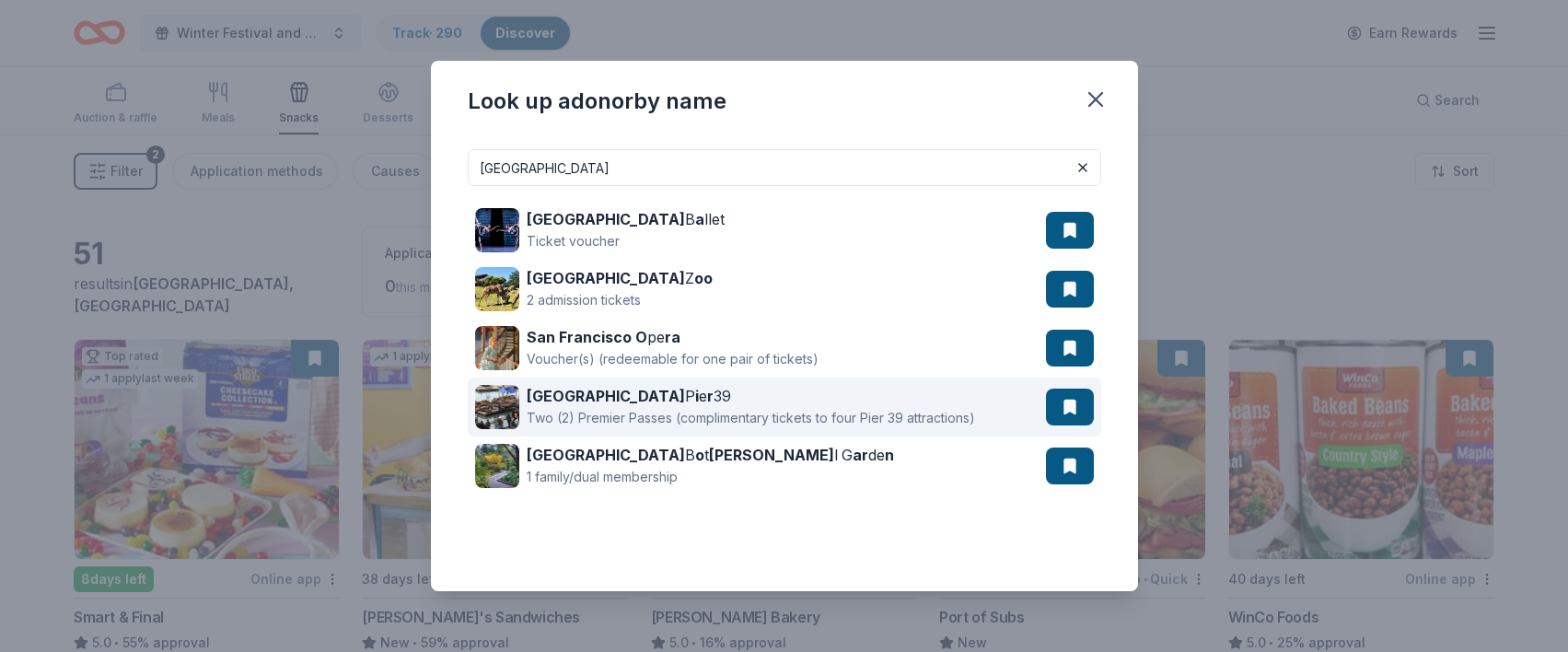
click at [611, 398] on strong "San Francisco" at bounding box center [605, 396] width 158 height 18
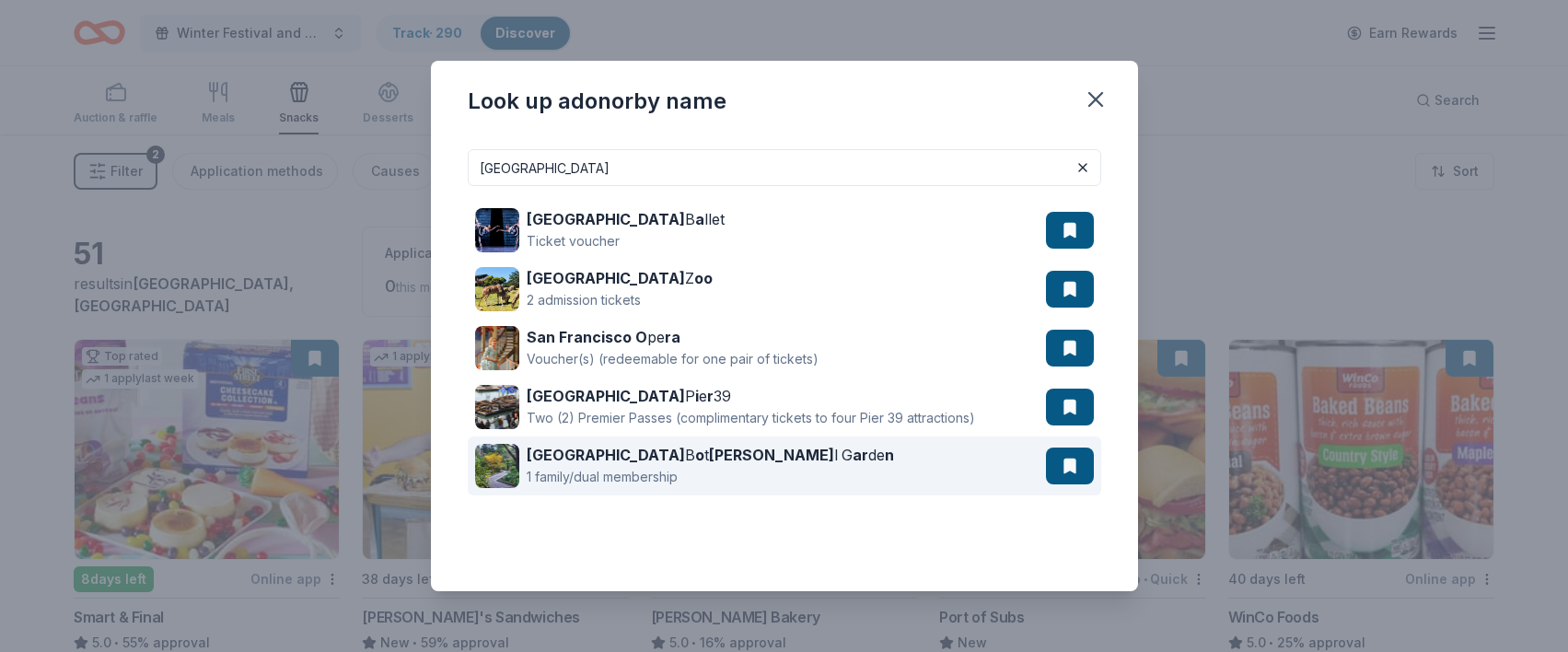
click at [709, 459] on strong "anica" at bounding box center [771, 455] width 125 height 18
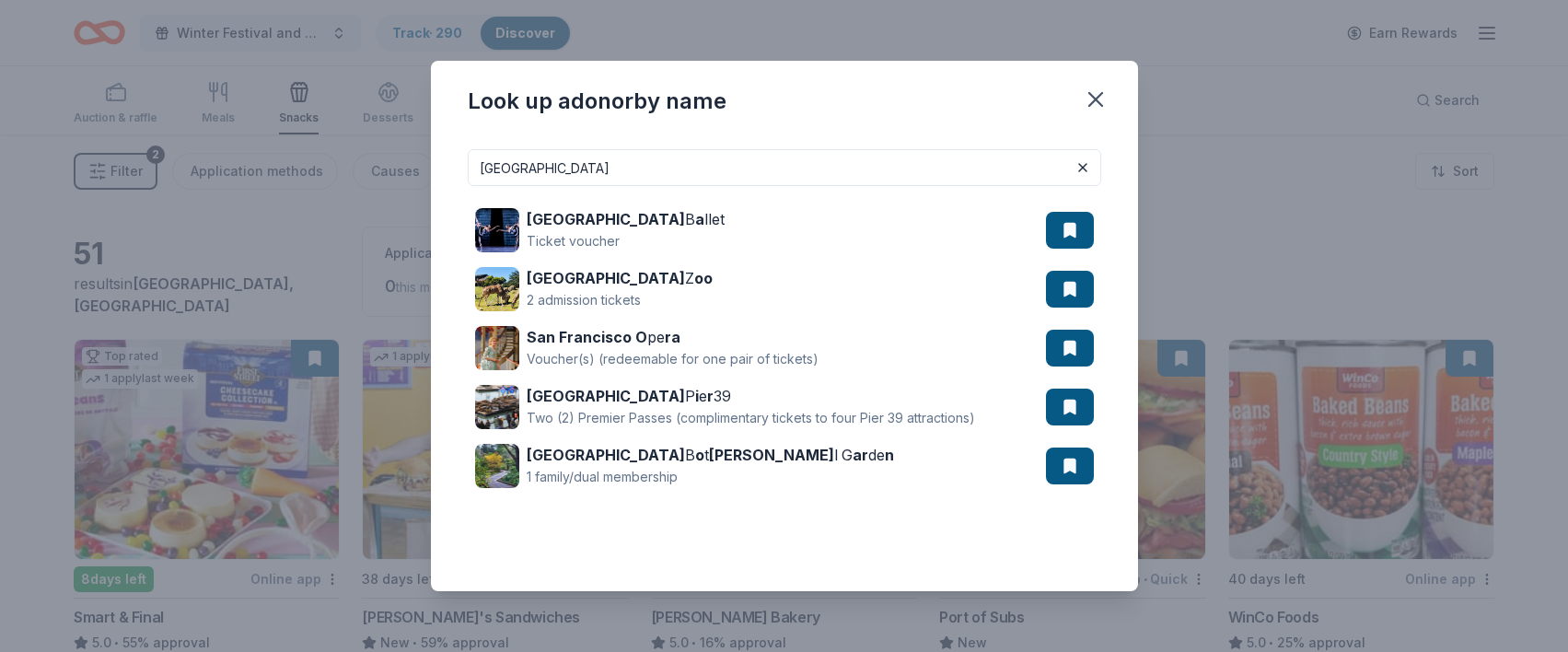
click at [614, 174] on input "San Francisco" at bounding box center [784, 168] width 633 height 37
drag, startPoint x: 614, startPoint y: 174, endPoint x: 487, endPoint y: 166, distance: 127.3
click at [487, 168] on input "San Francisco" at bounding box center [784, 168] width 633 height 37
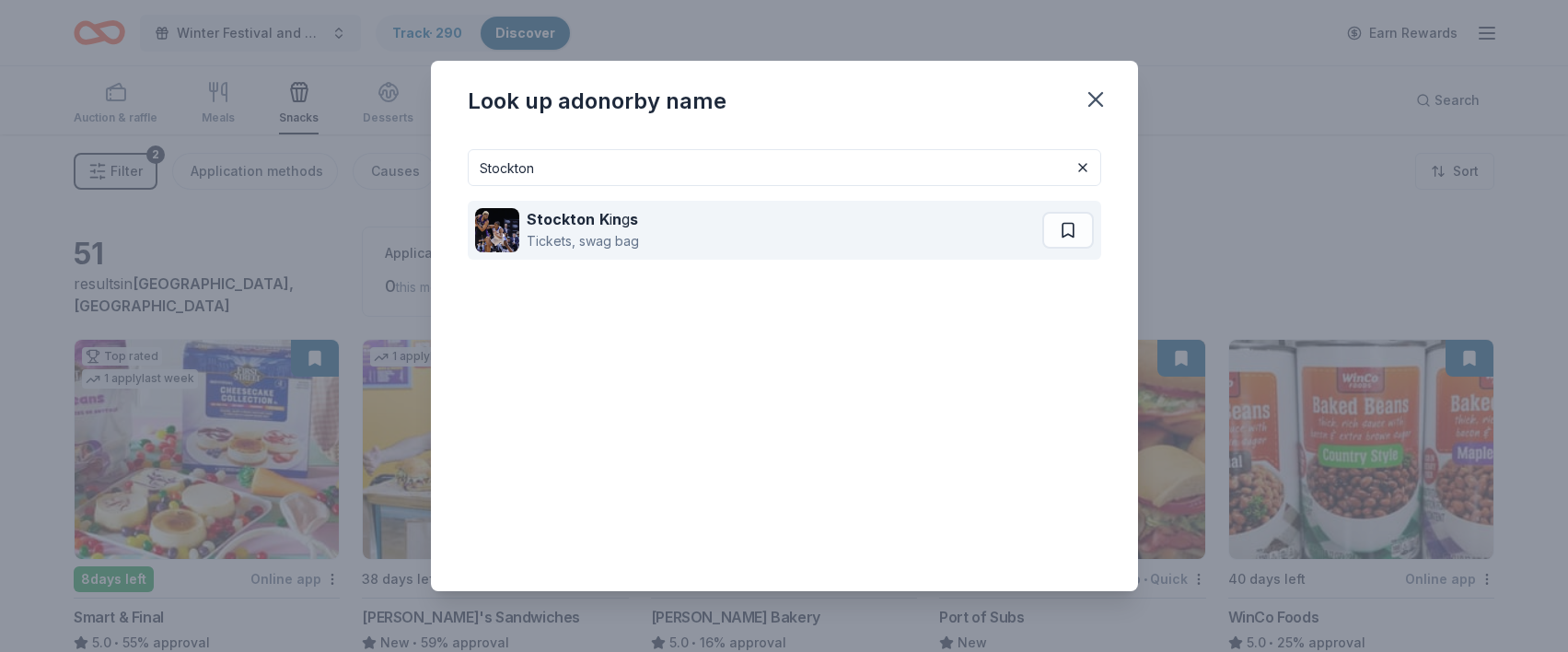
click at [572, 220] on strong "Stockton" at bounding box center [560, 219] width 68 height 18
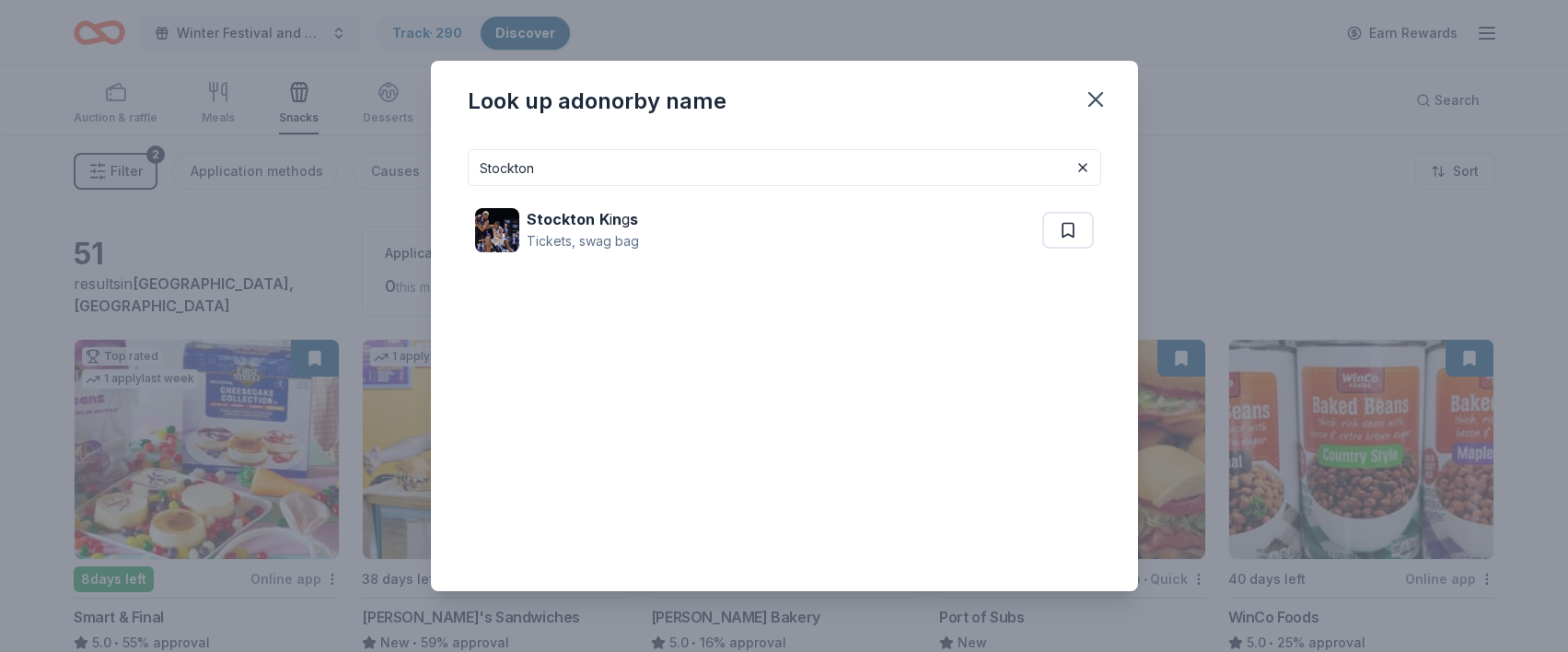
drag, startPoint x: 555, startPoint y: 166, endPoint x: 464, endPoint y: 166, distance: 91.0
click at [464, 166] on div "Stockton Stockton K i n g s Tickets, swag bag" at bounding box center [784, 363] width 707 height 457
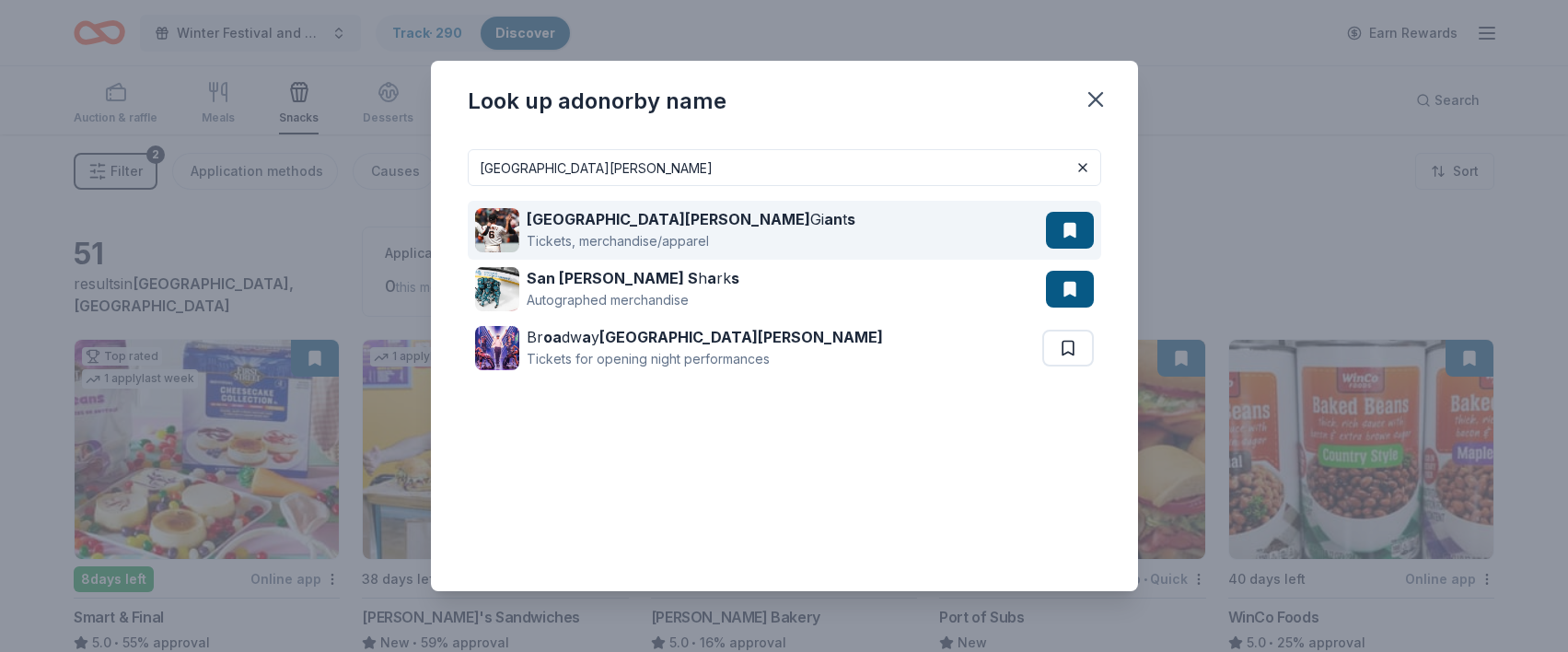
click at [648, 218] on div "San Jose Gi an t s" at bounding box center [690, 219] width 329 height 22
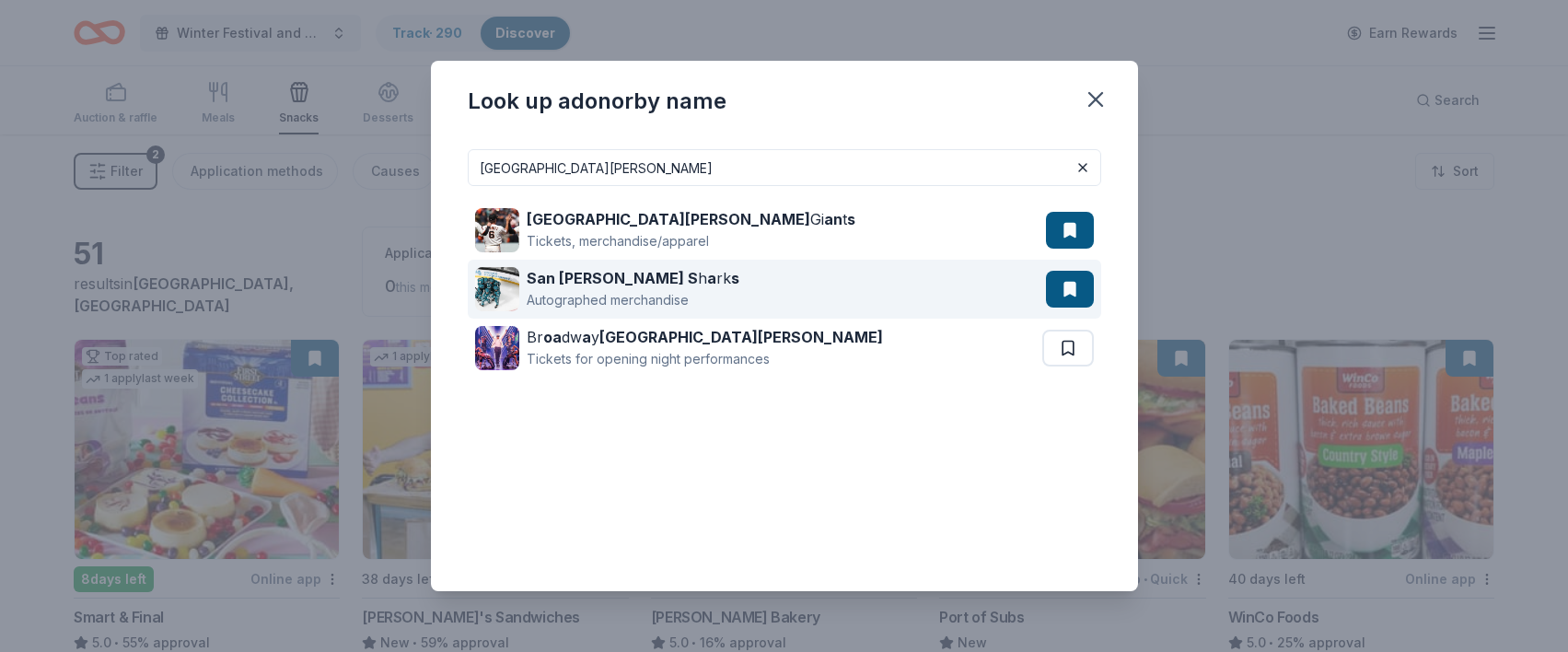
click at [592, 284] on strong "San Jose S" at bounding box center [612, 277] width 172 height 18
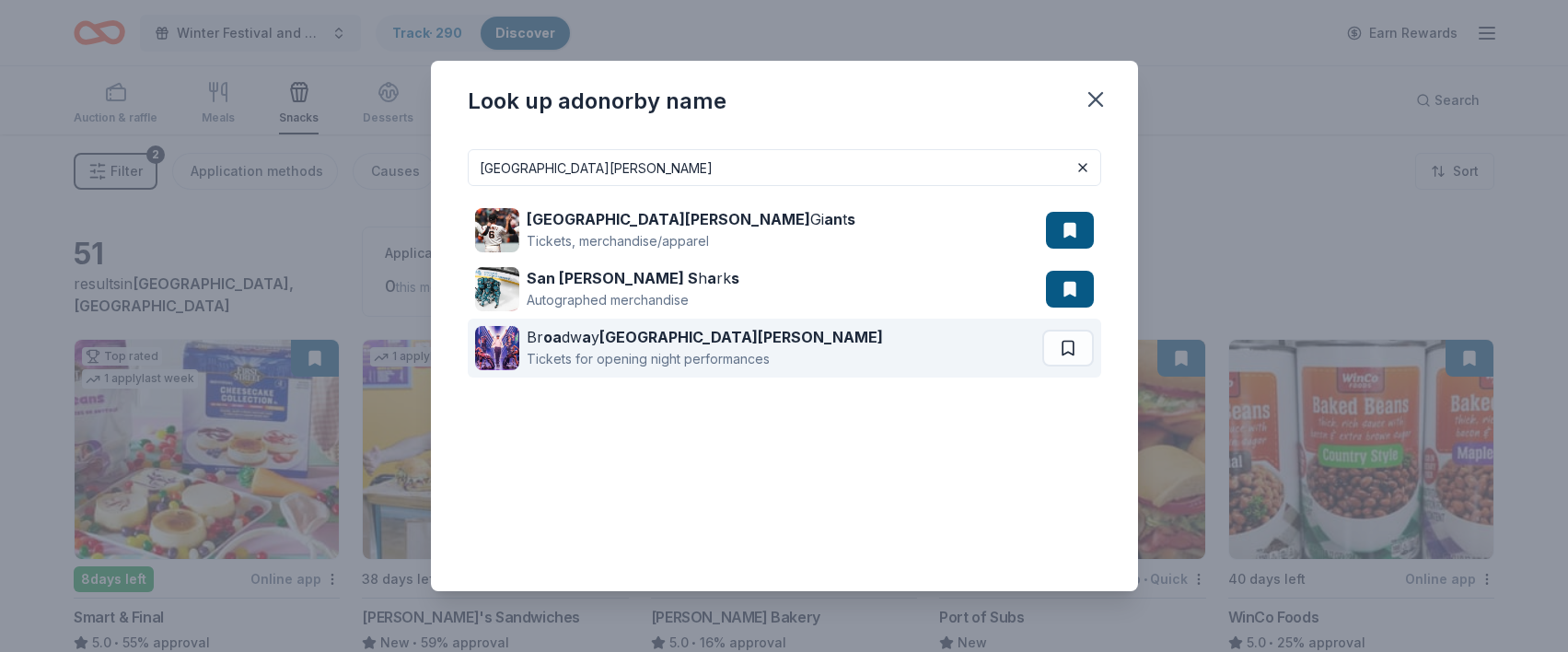
click at [615, 333] on strong "San Jose" at bounding box center [741, 337] width 283 height 18
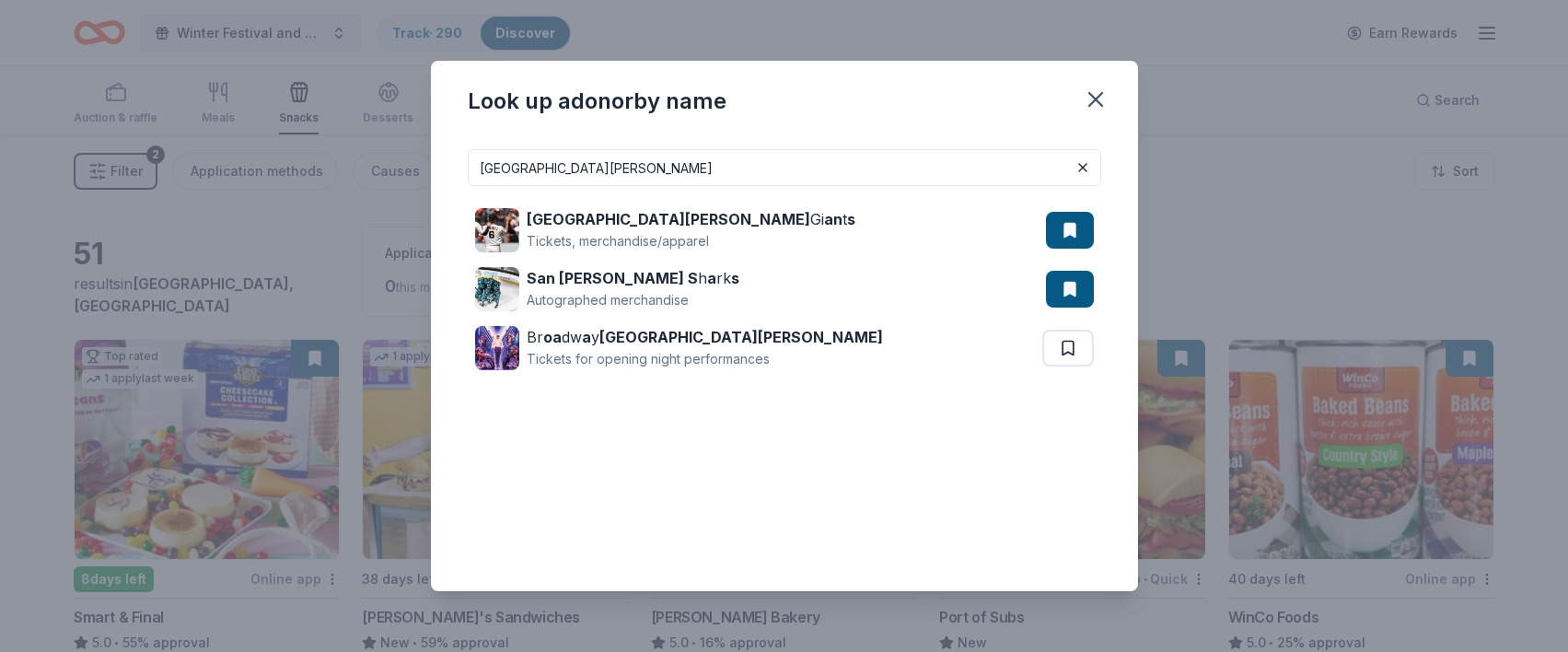
drag, startPoint x: 556, startPoint y: 166, endPoint x: 458, endPoint y: 165, distance: 98.0
click at [458, 165] on div "San Jose San Jose Gi an t s Tickets, merchandise/apparel San Jose S h a rk s Au…" at bounding box center [784, 363] width 707 height 457
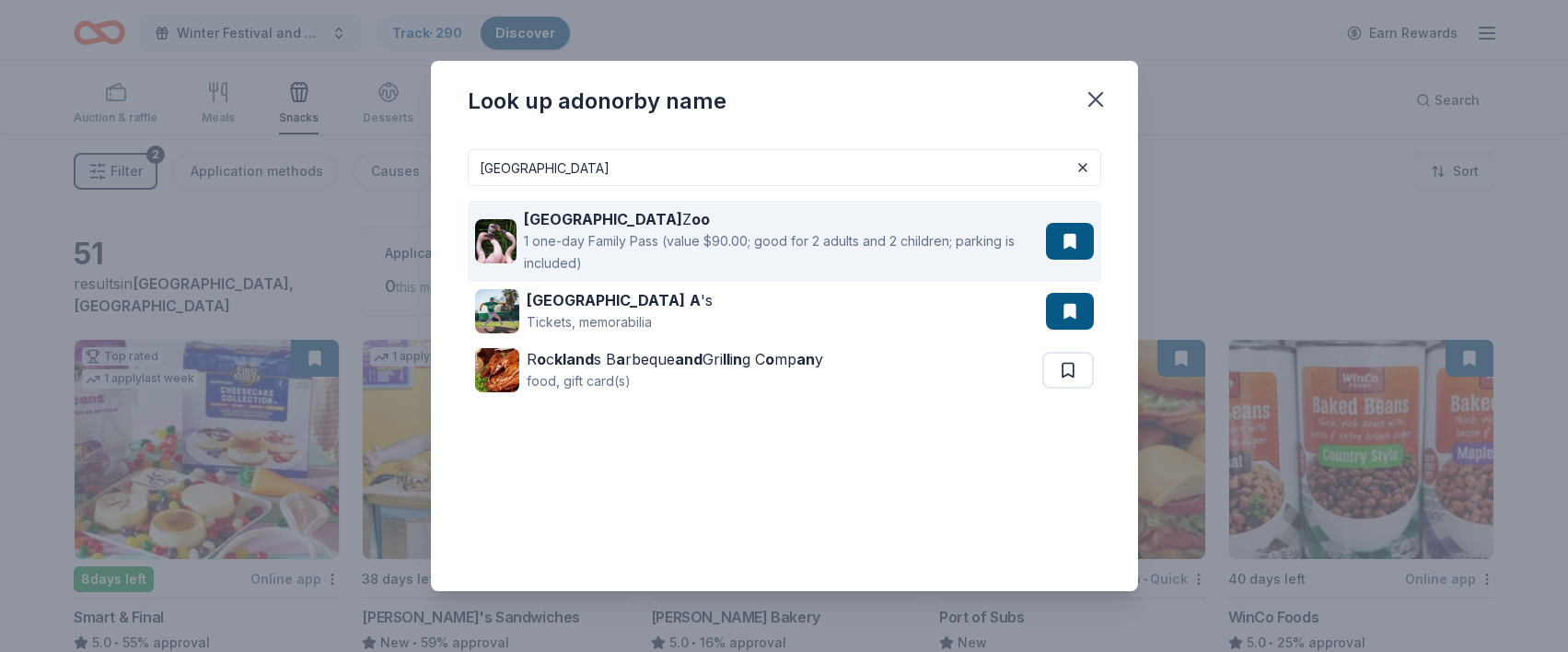
click at [572, 213] on strong "Oakland" at bounding box center [602, 219] width 158 height 18
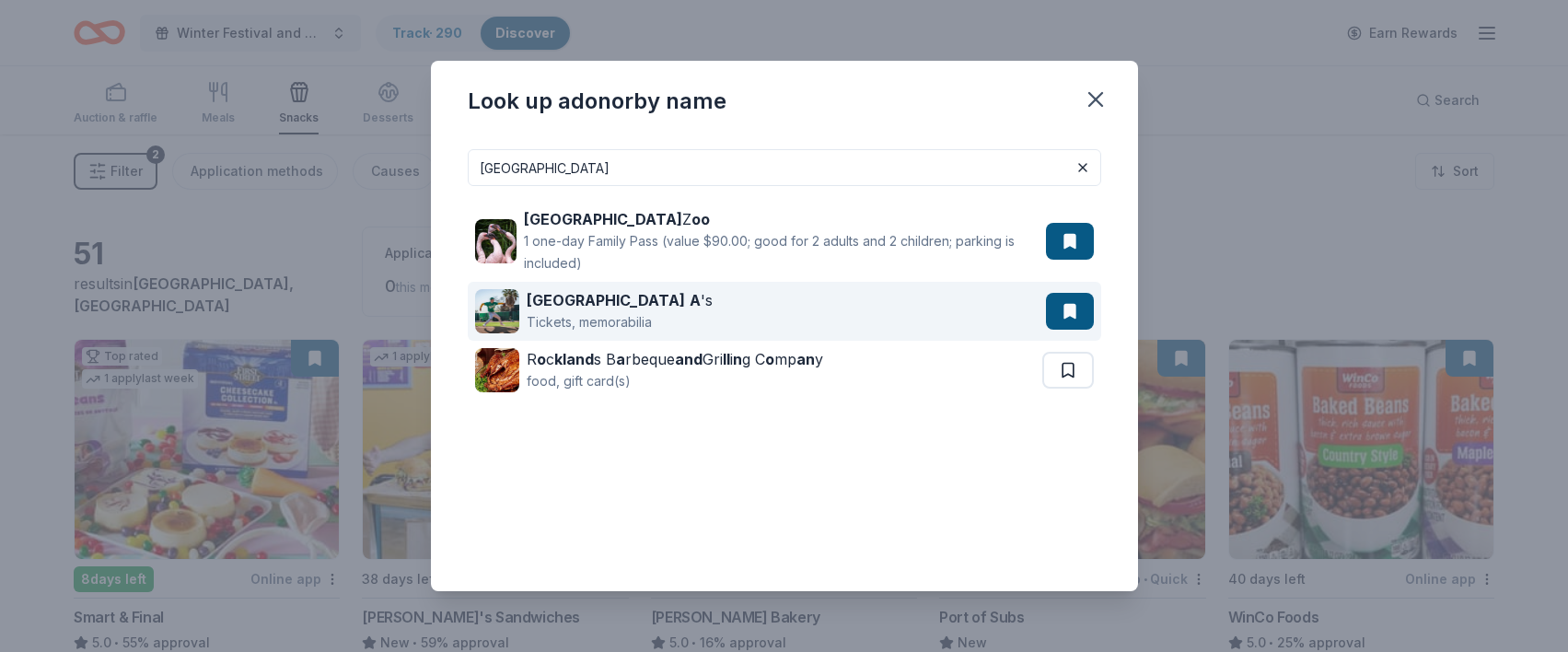
click at [566, 294] on strong "Oakland" at bounding box center [605, 300] width 158 height 18
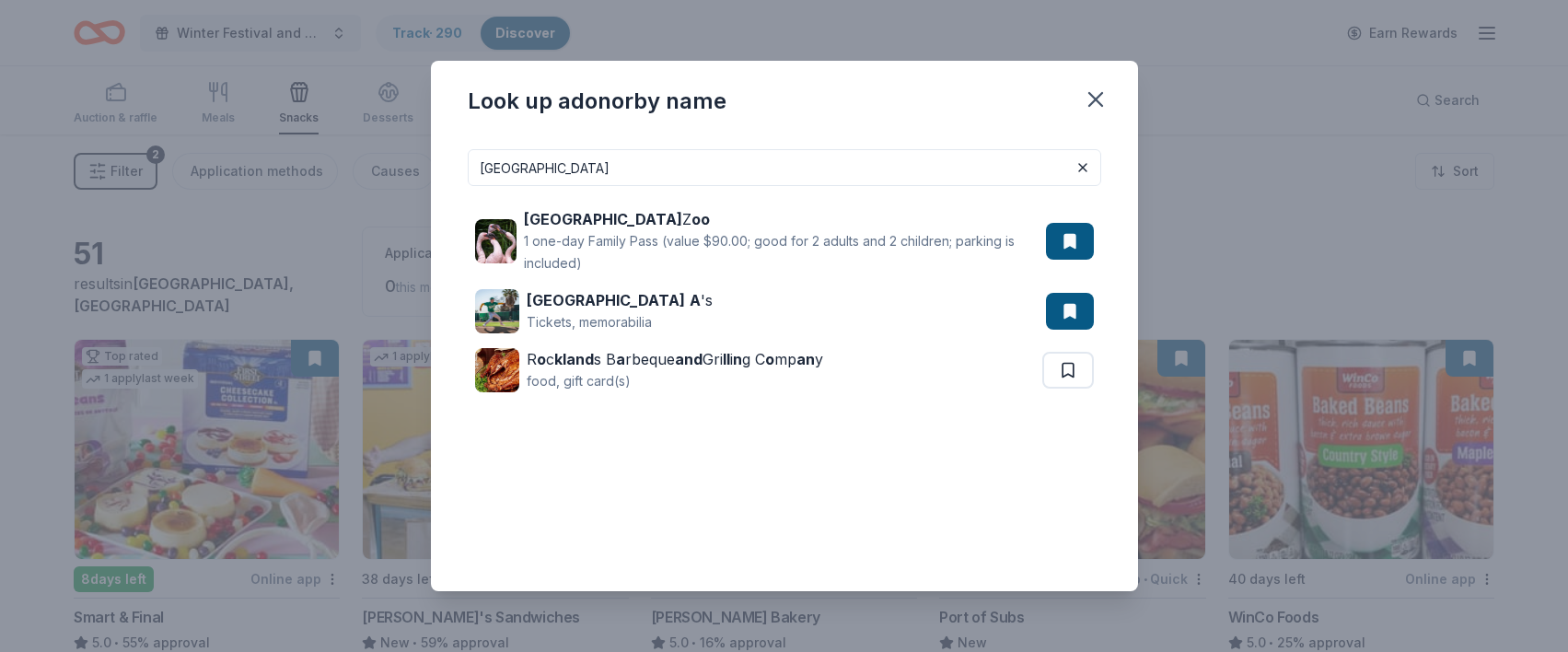
drag, startPoint x: 576, startPoint y: 169, endPoint x: 453, endPoint y: 167, distance: 123.0
click at [453, 167] on div "Oakland Oakland Z oo 1 one-day Family Pass (value $90.00; good for 2 adults and…" at bounding box center [784, 363] width 707 height 457
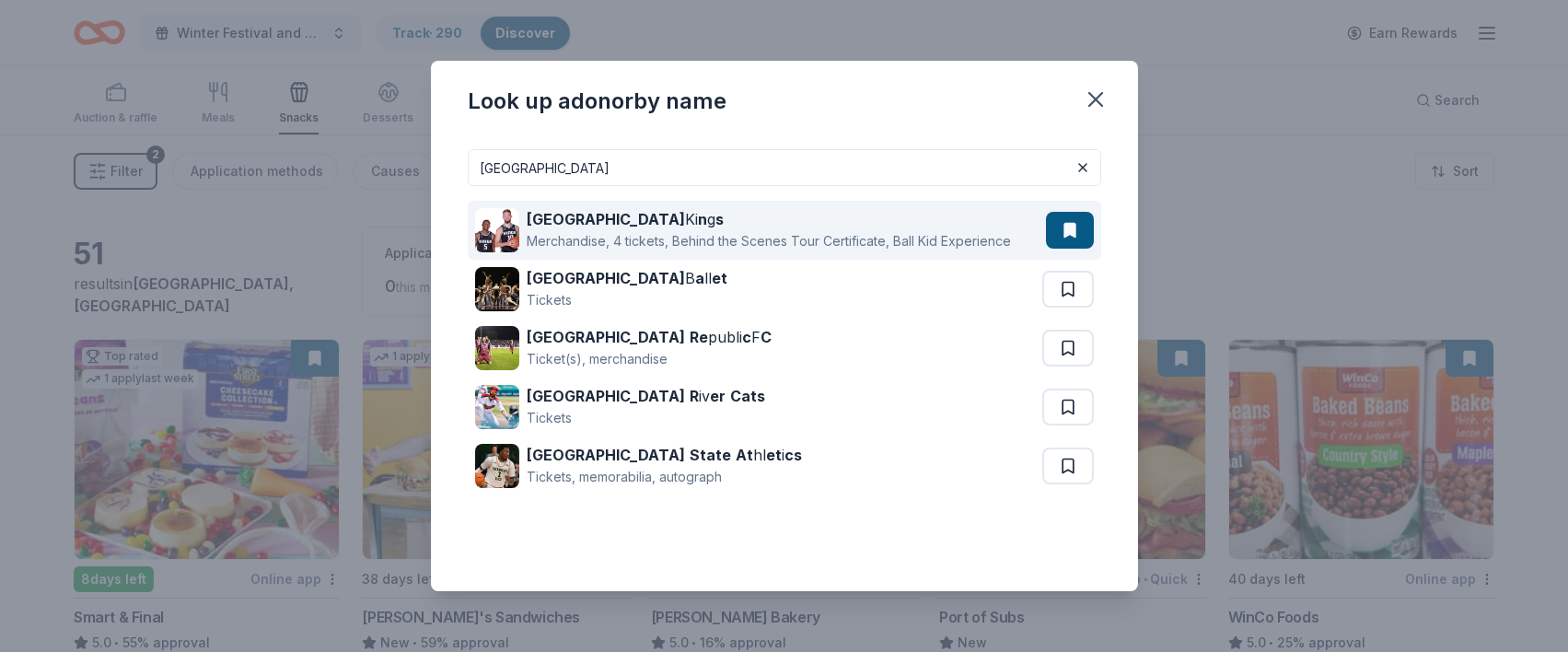
click at [578, 213] on strong "Sacramento" at bounding box center [605, 219] width 158 height 18
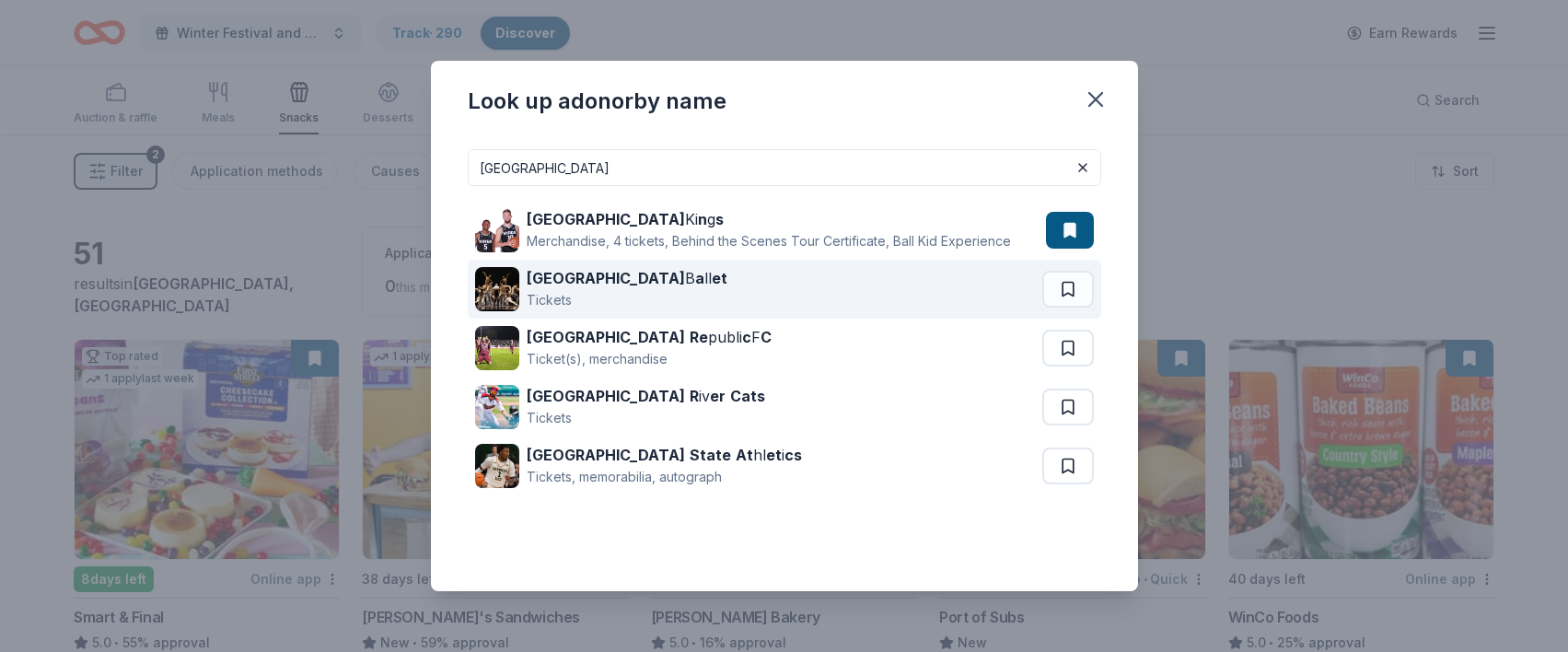
click at [575, 282] on strong "Sacramento" at bounding box center [605, 277] width 158 height 18
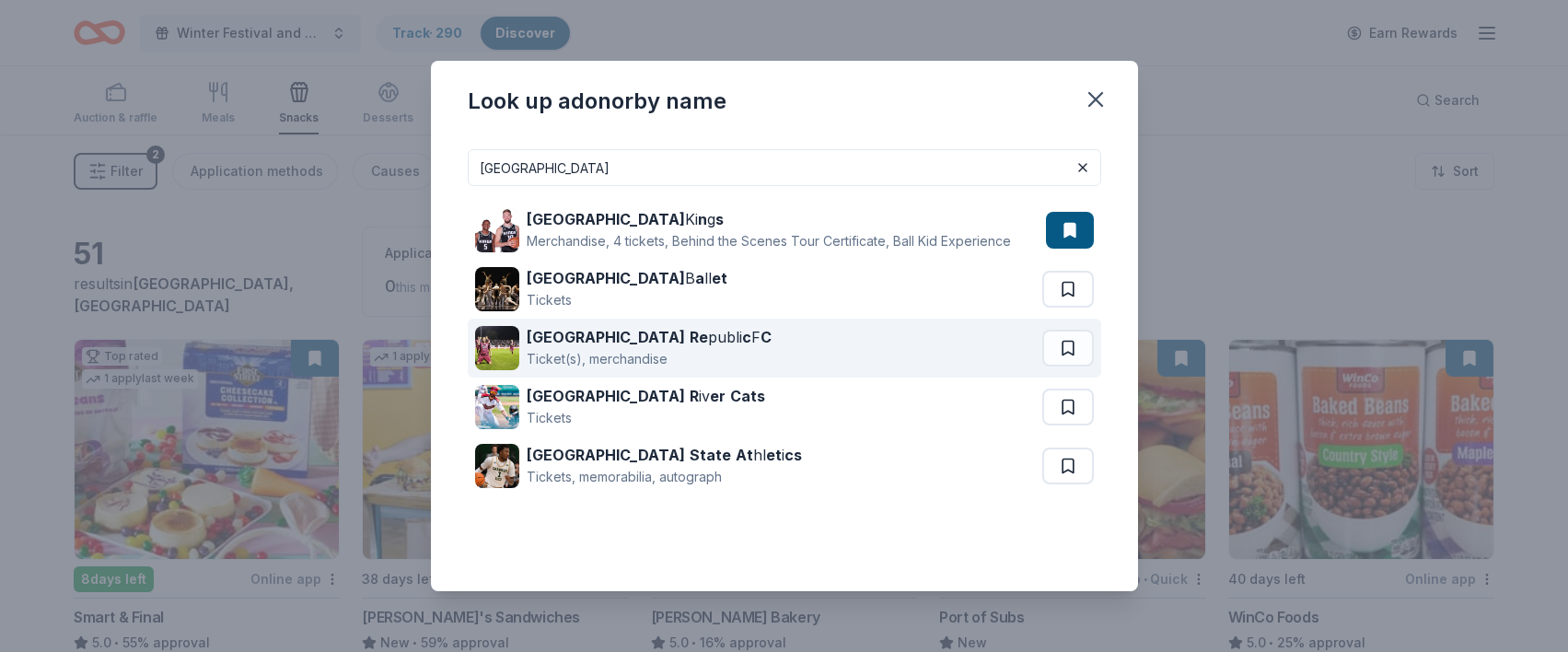
click at [689, 331] on strong "Re" at bounding box center [698, 337] width 18 height 18
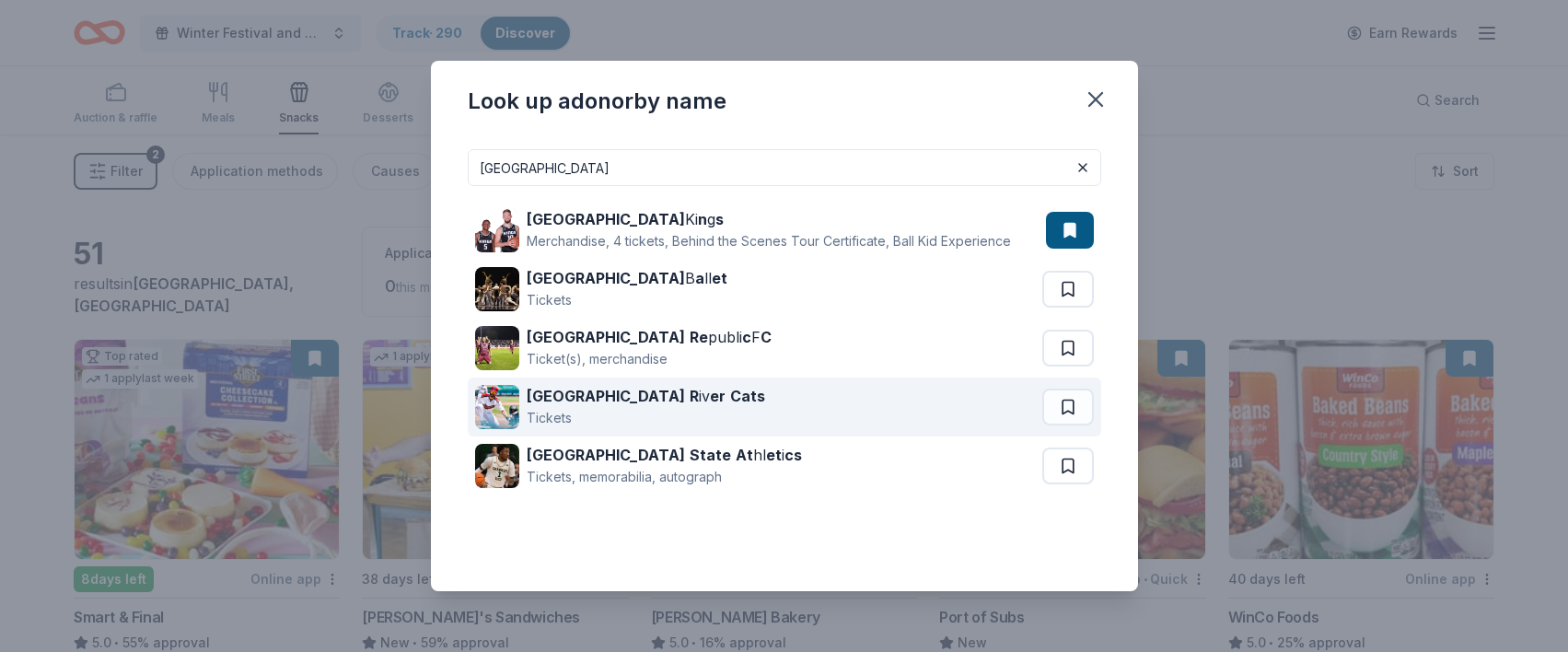
click at [592, 392] on strong "Sacramento" at bounding box center [605, 396] width 158 height 18
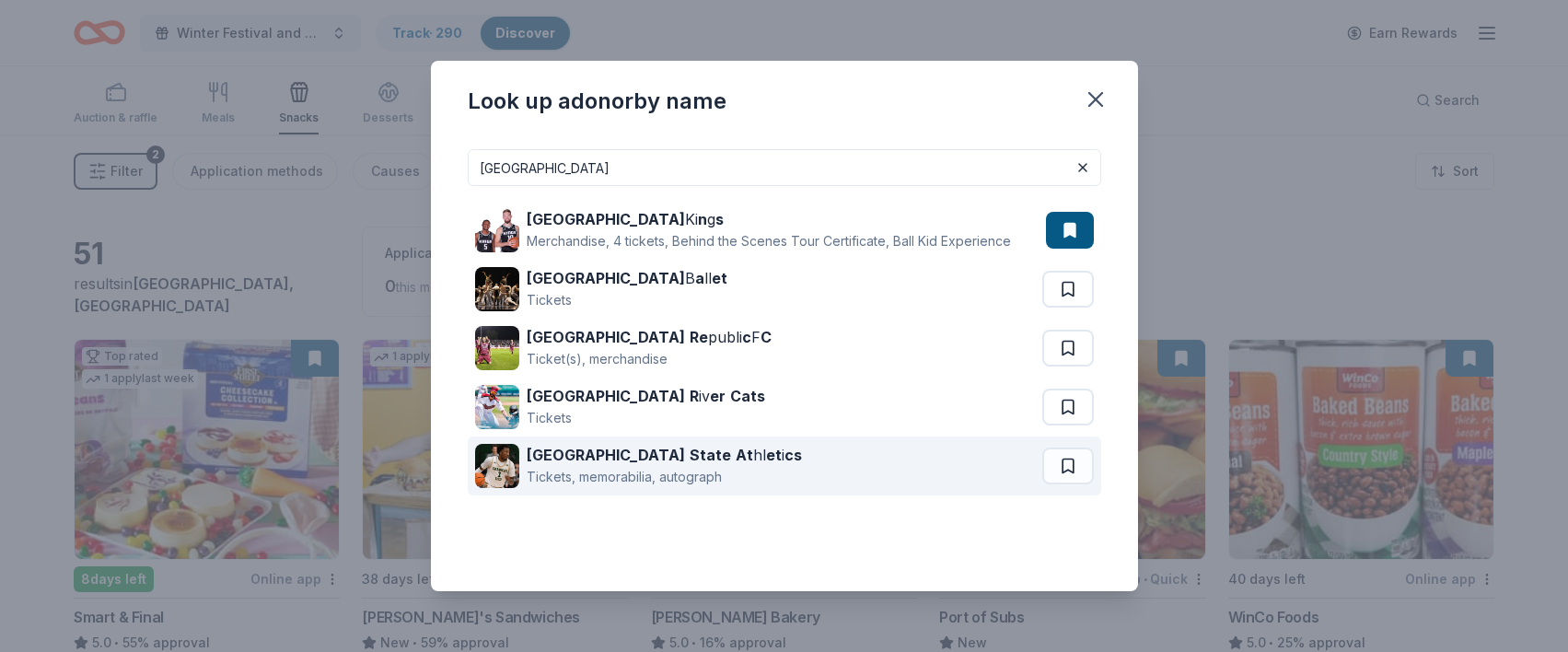
click at [689, 458] on strong "State" at bounding box center [710, 455] width 42 height 18
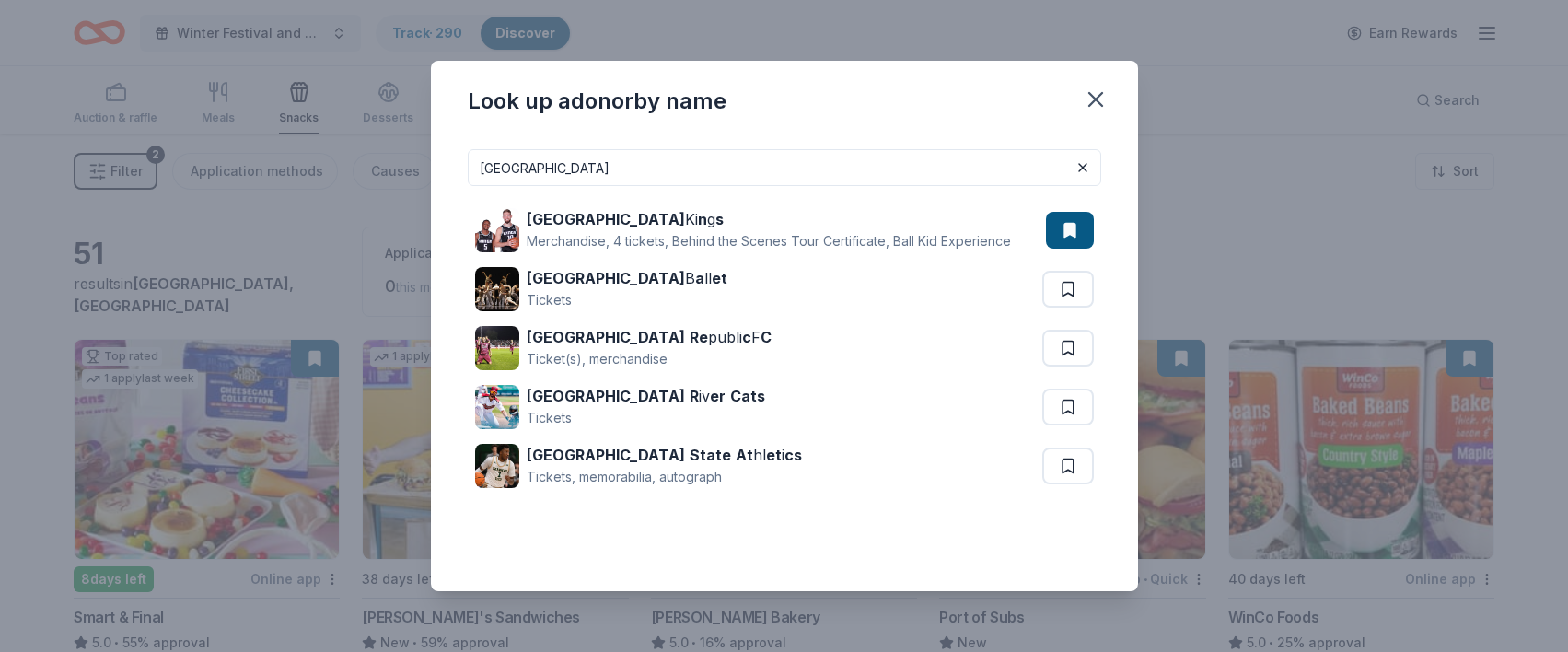
drag, startPoint x: 587, startPoint y: 164, endPoint x: 432, endPoint y: 149, distance: 155.7
click at [432, 149] on div "Sacramento Sacramento Ki n g s Merchandise, 4 tickets, Behind the Scenes Tour C…" at bounding box center [784, 363] width 707 height 457
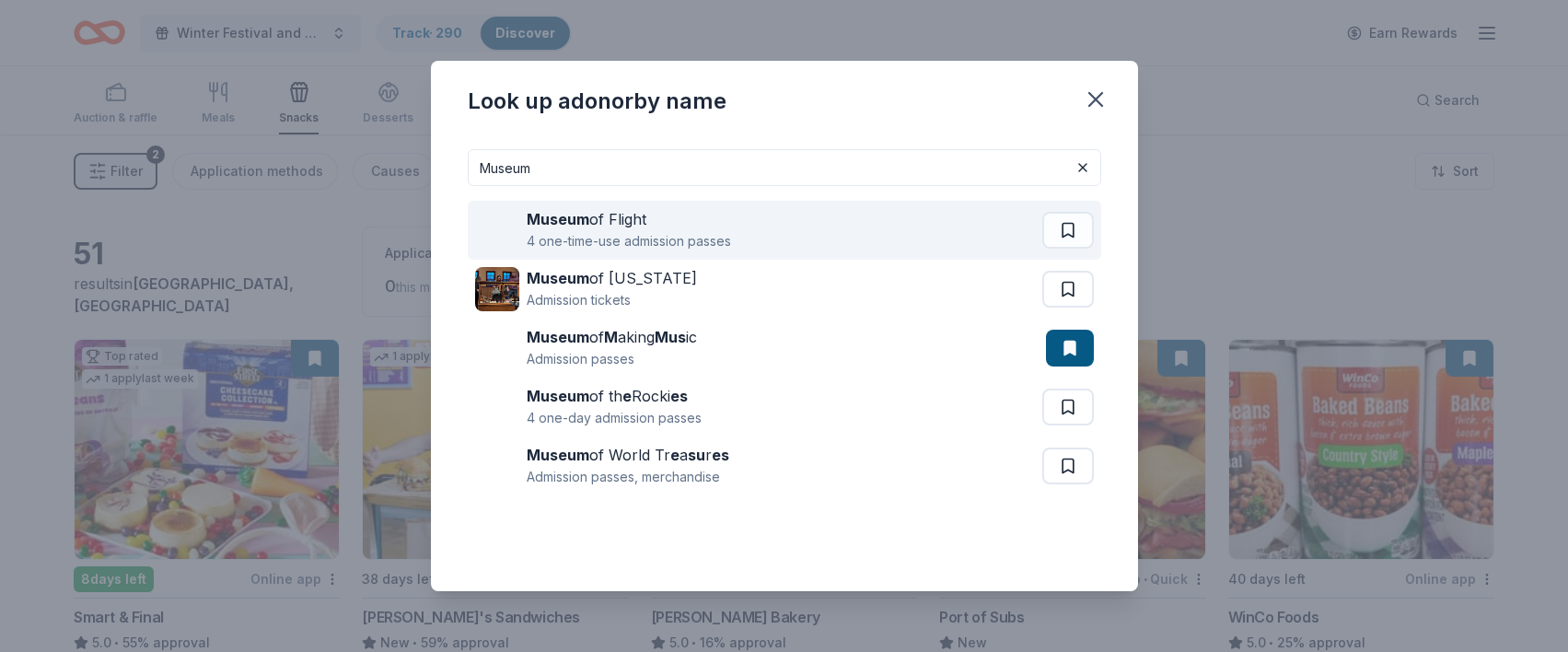
type input "Museum"
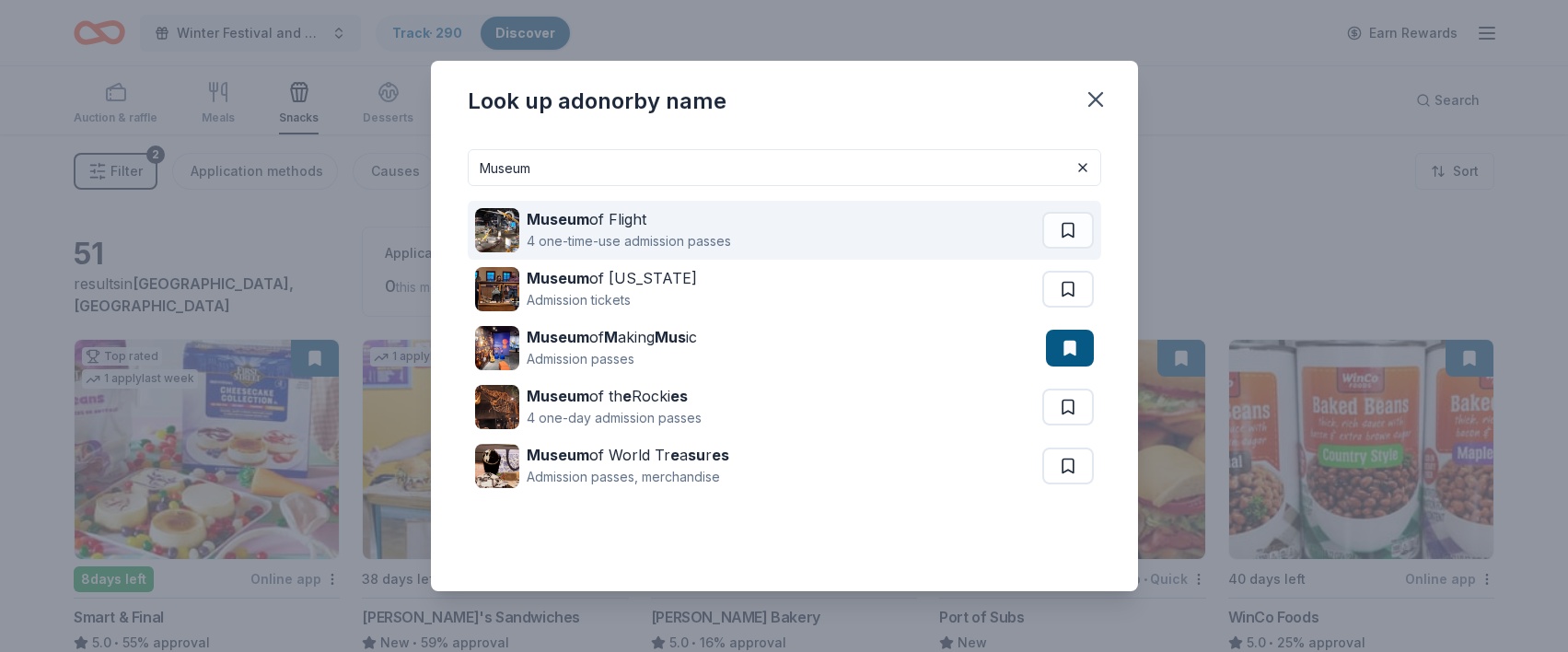
click at [611, 218] on div "Museum of Flight" at bounding box center [628, 219] width 205 height 22
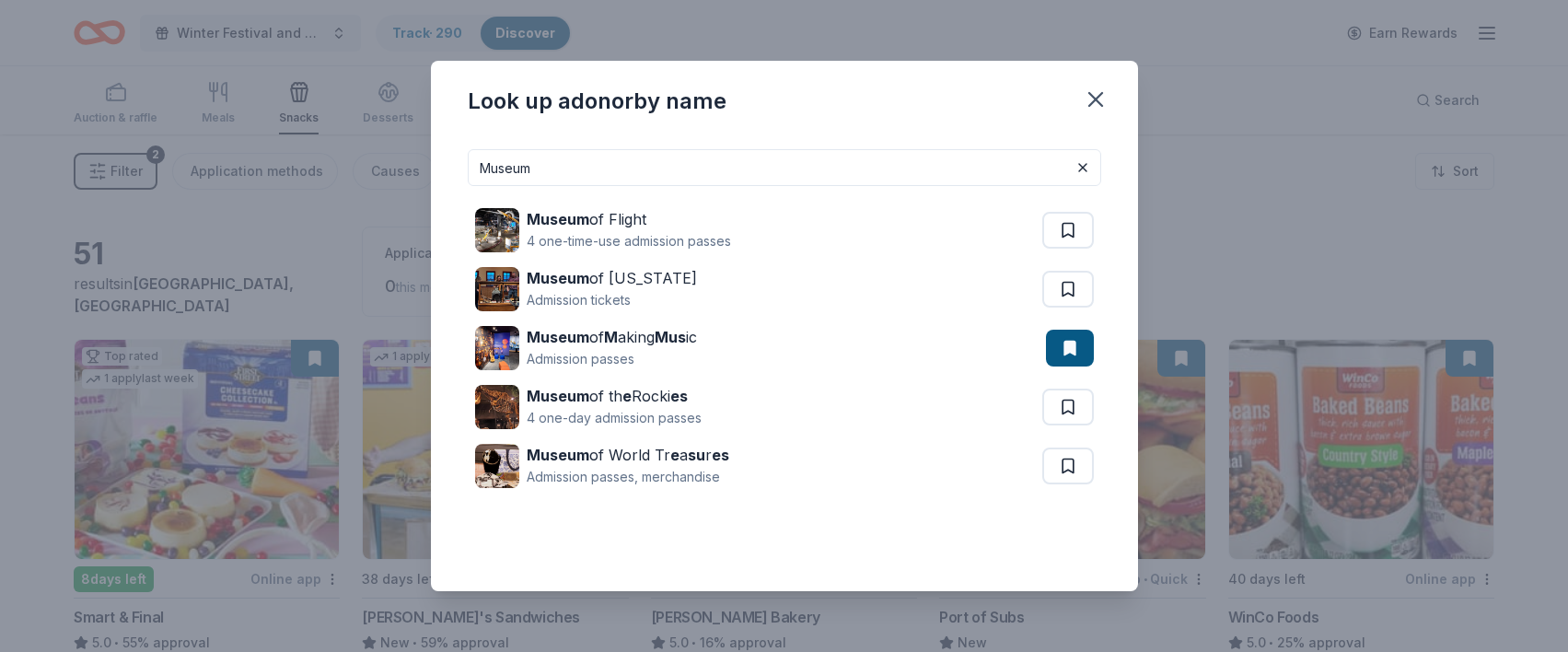
drag, startPoint x: 542, startPoint y: 168, endPoint x: 481, endPoint y: 168, distance: 61.0
click at [481, 168] on input "Museum" at bounding box center [784, 168] width 633 height 37
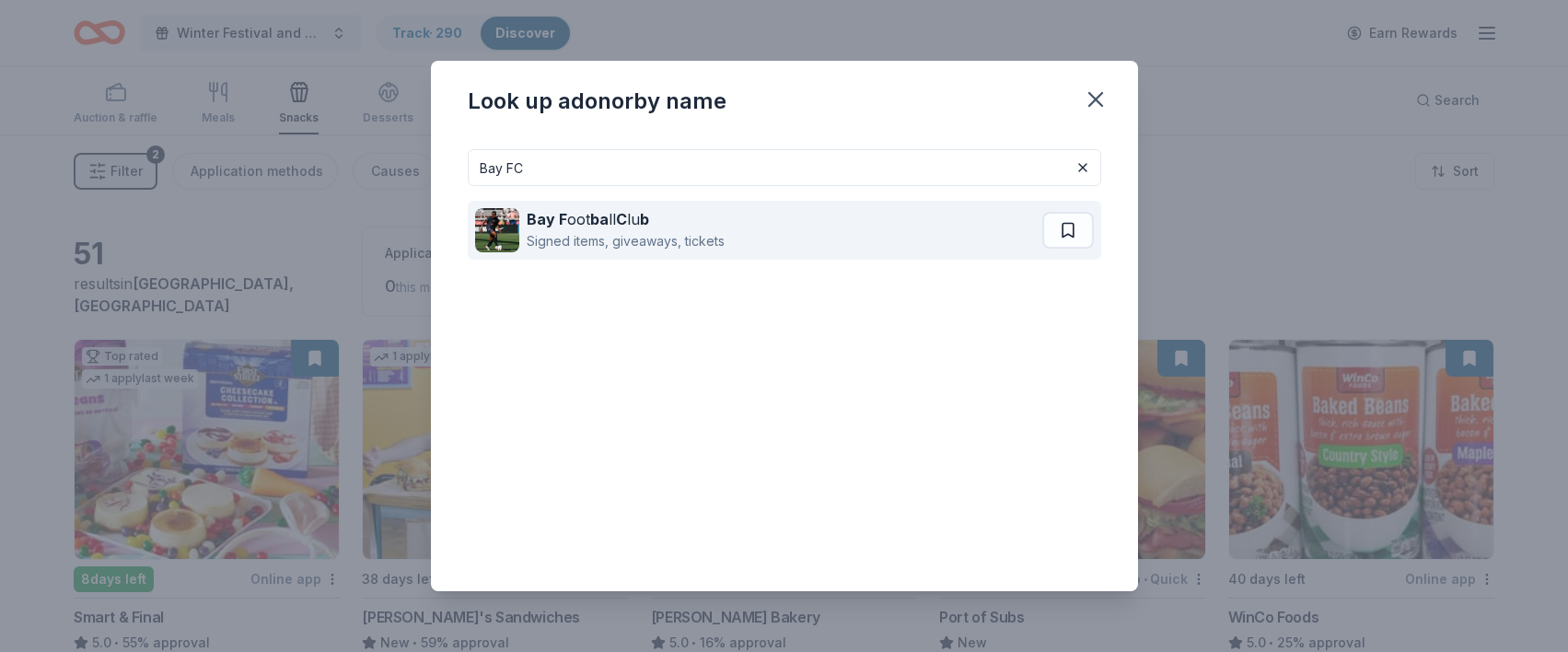
click at [606, 221] on div "Bay F oot ba ll C lu b" at bounding box center [625, 219] width 198 height 22
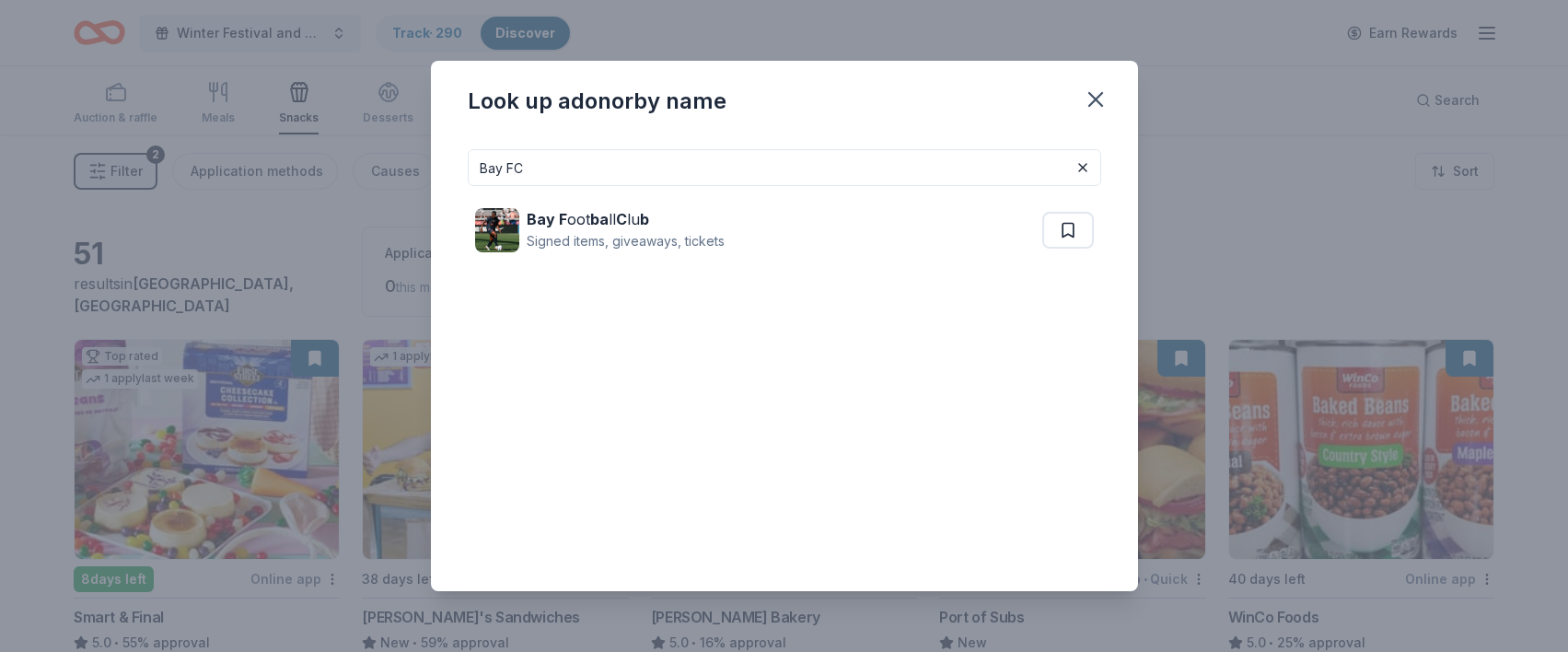
drag, startPoint x: 557, startPoint y: 167, endPoint x: 447, endPoint y: 165, distance: 110.0
click at [447, 165] on div "Bay FC Bay F oot ba ll C lu b Signed items, giveaways, tickets" at bounding box center [784, 363] width 707 height 457
type input "WNBA"
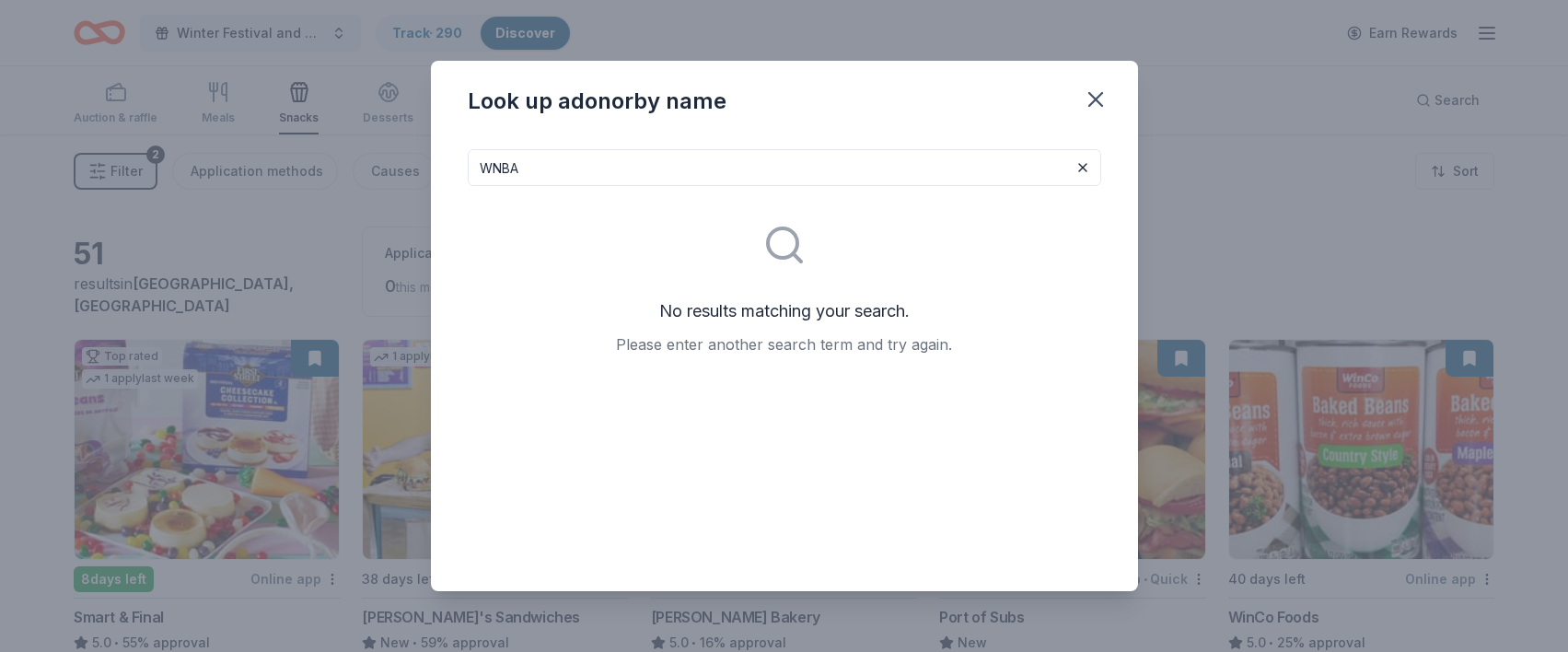
drag, startPoint x: 535, startPoint y: 167, endPoint x: 458, endPoint y: 164, distance: 77.1
click at [458, 164] on div "WNBA No results matching your search. Please enter another search term and try …" at bounding box center [784, 363] width 707 height 457
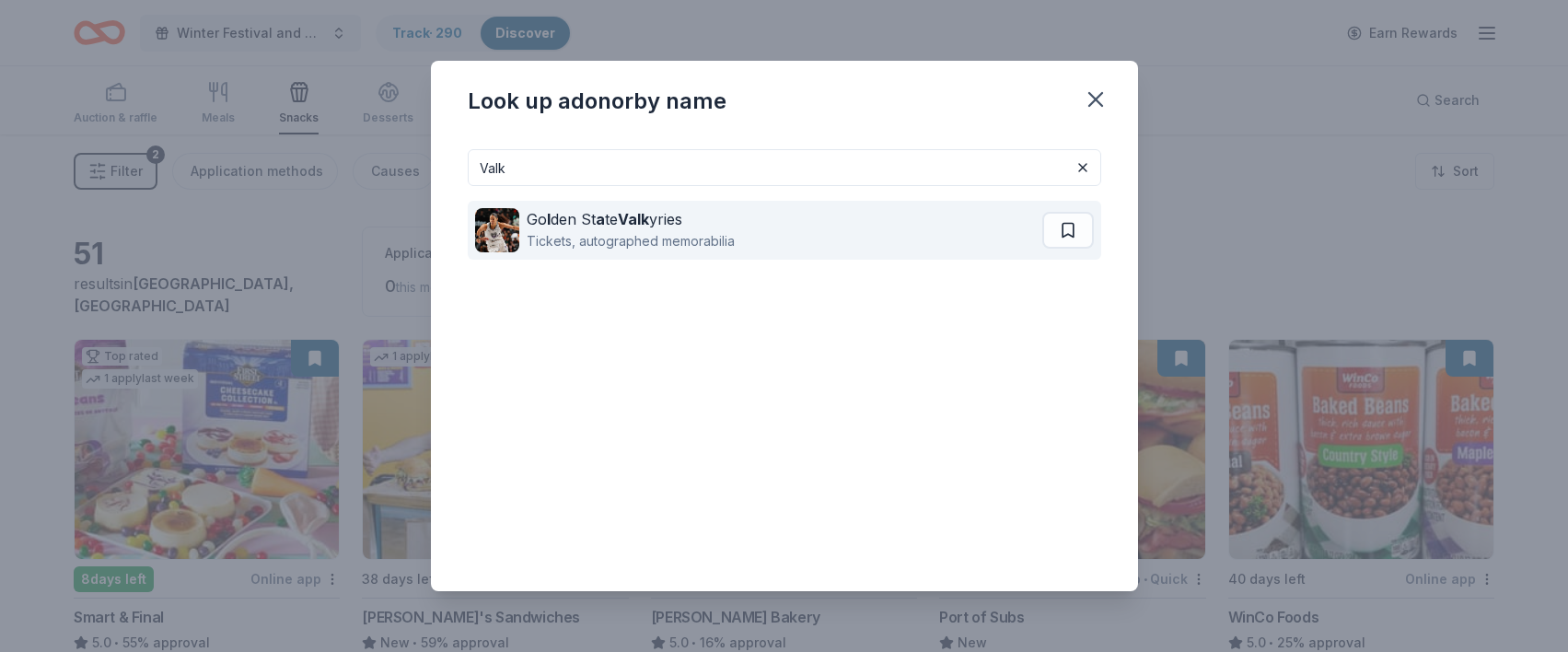
click at [585, 221] on div "Go l den St a te Valk yries" at bounding box center [630, 219] width 208 height 22
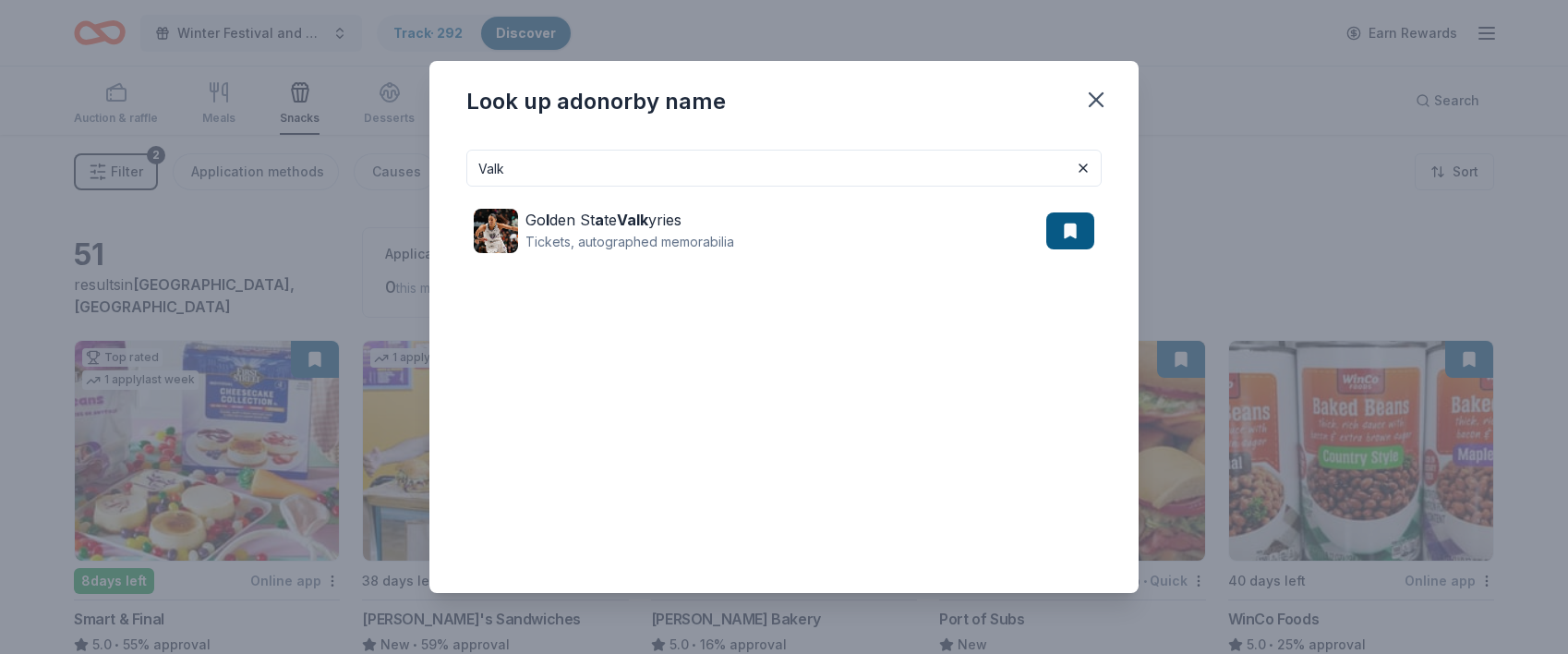
drag, startPoint x: 619, startPoint y: 165, endPoint x: 487, endPoint y: 163, distance: 132.0
click at [489, 166] on input "Valk" at bounding box center [784, 168] width 635 height 37
type input "V"
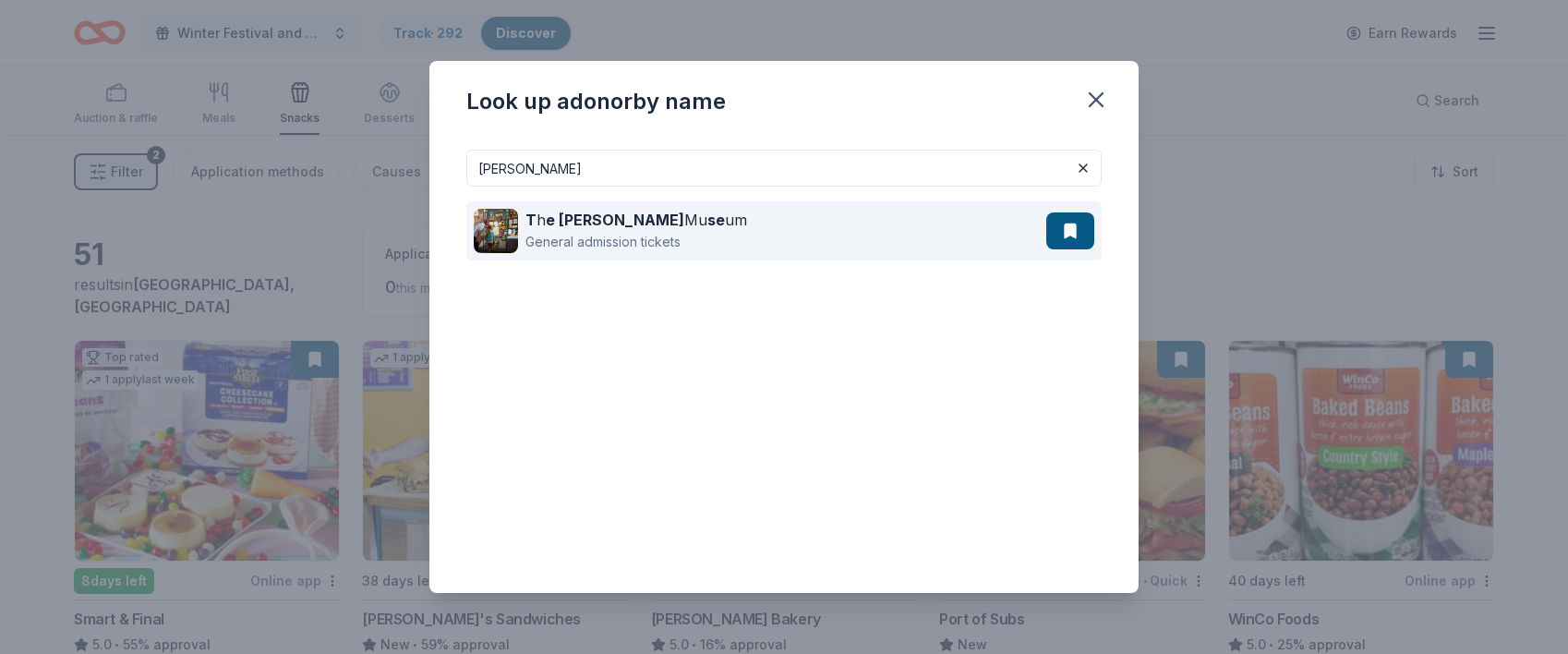
click at [645, 226] on strong "e Walt Disney" at bounding box center [615, 220] width 138 height 18
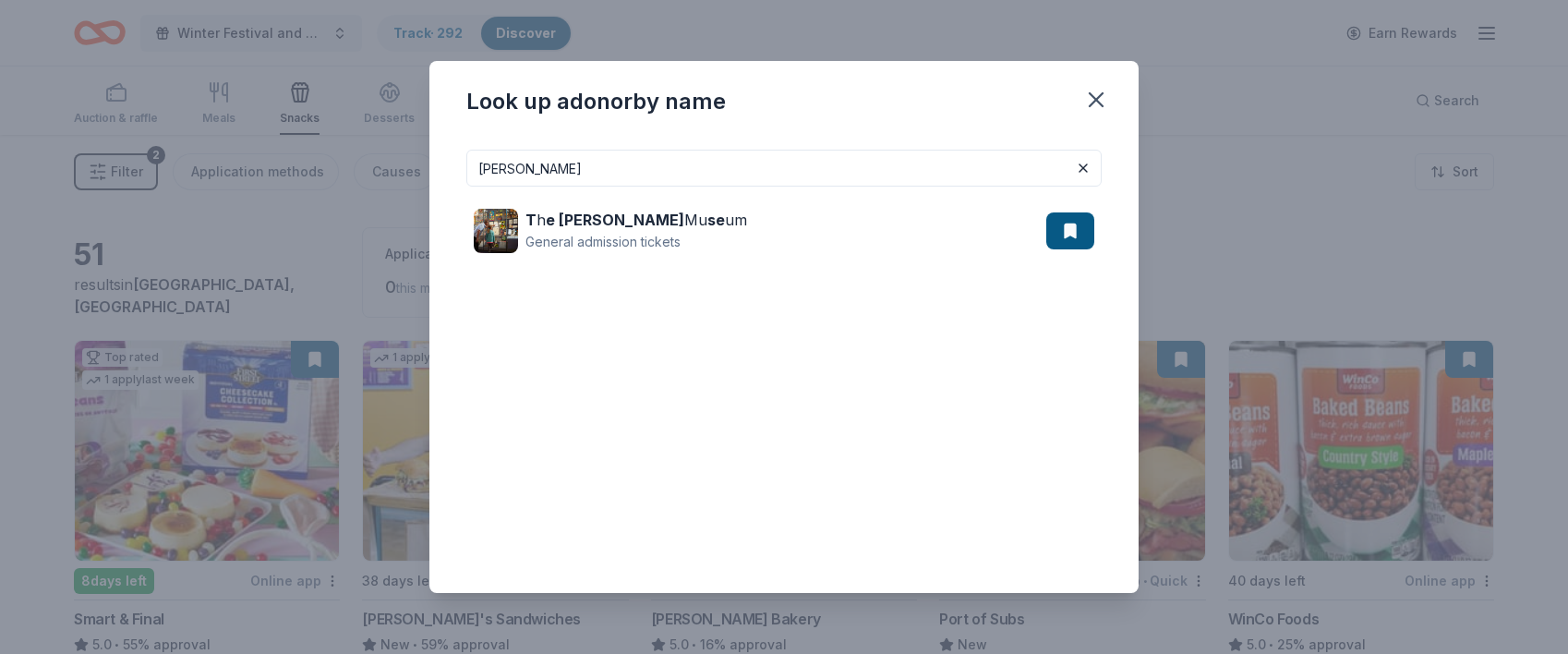
click at [588, 168] on input "Walt Disney" at bounding box center [784, 168] width 635 height 37
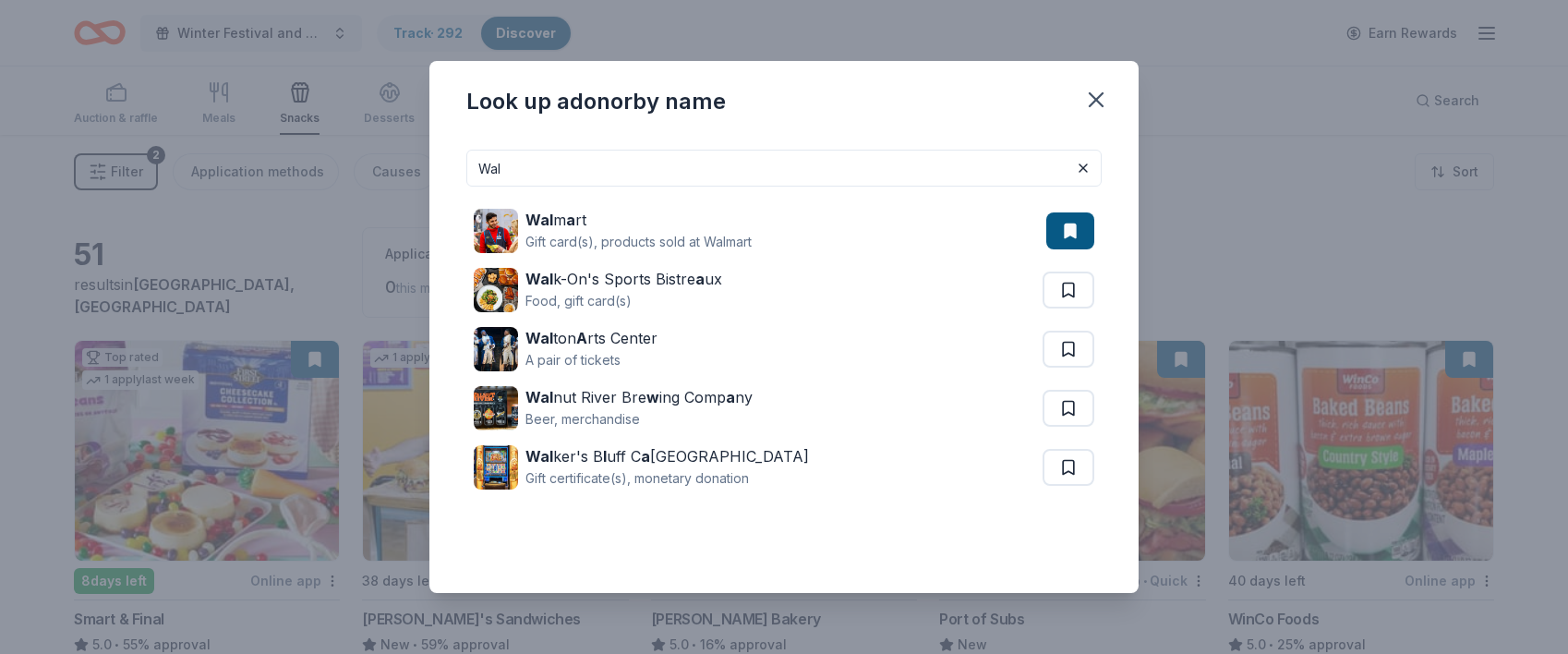
drag, startPoint x: 512, startPoint y: 165, endPoint x: 415, endPoint y: 165, distance: 97.0
click at [414, 165] on div "Look up a donor by name Wal Wal m a rt Gift card(s), products sold at Walmart W…" at bounding box center [784, 327] width 1568 height 654
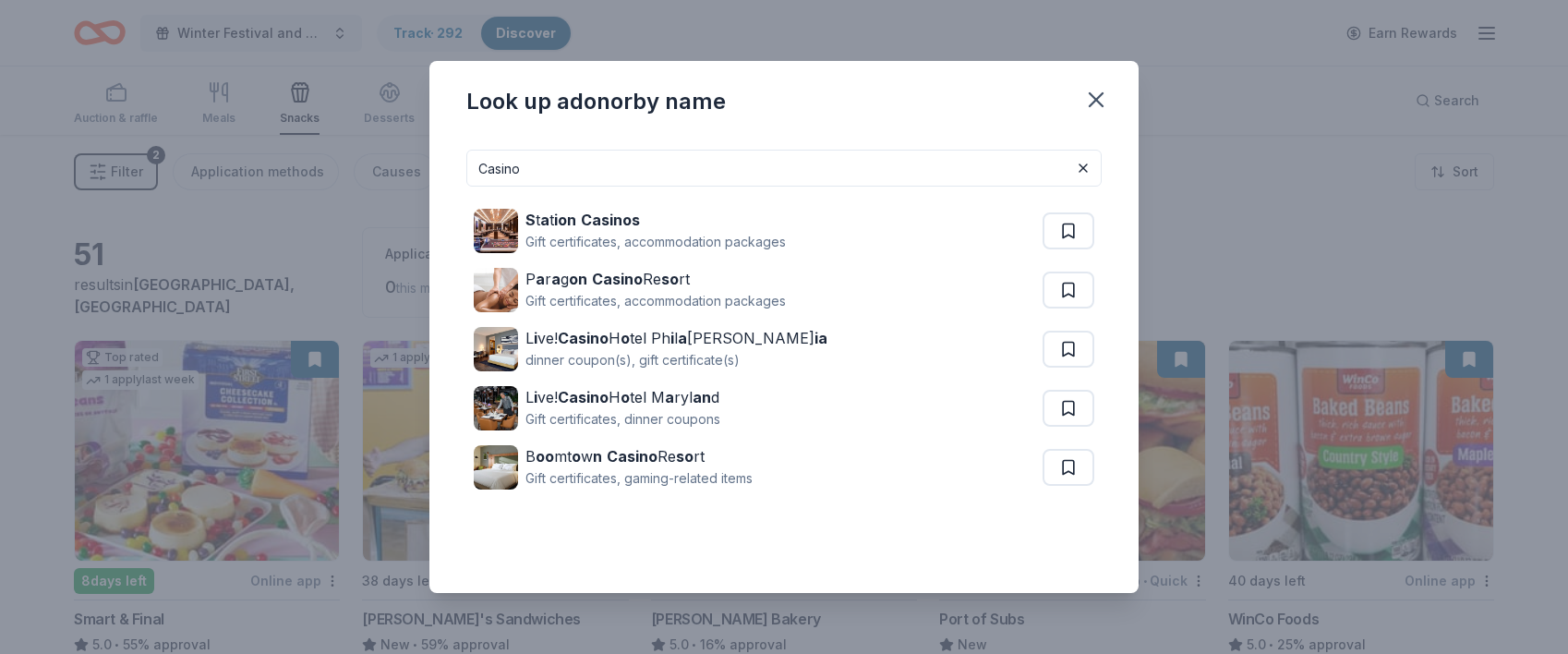
type input "Casino"
click at [1142, 189] on div "Look up a donor by name Casino S t a t ion Casinos Gift certificates, accommoda…" at bounding box center [784, 327] width 1568 height 654
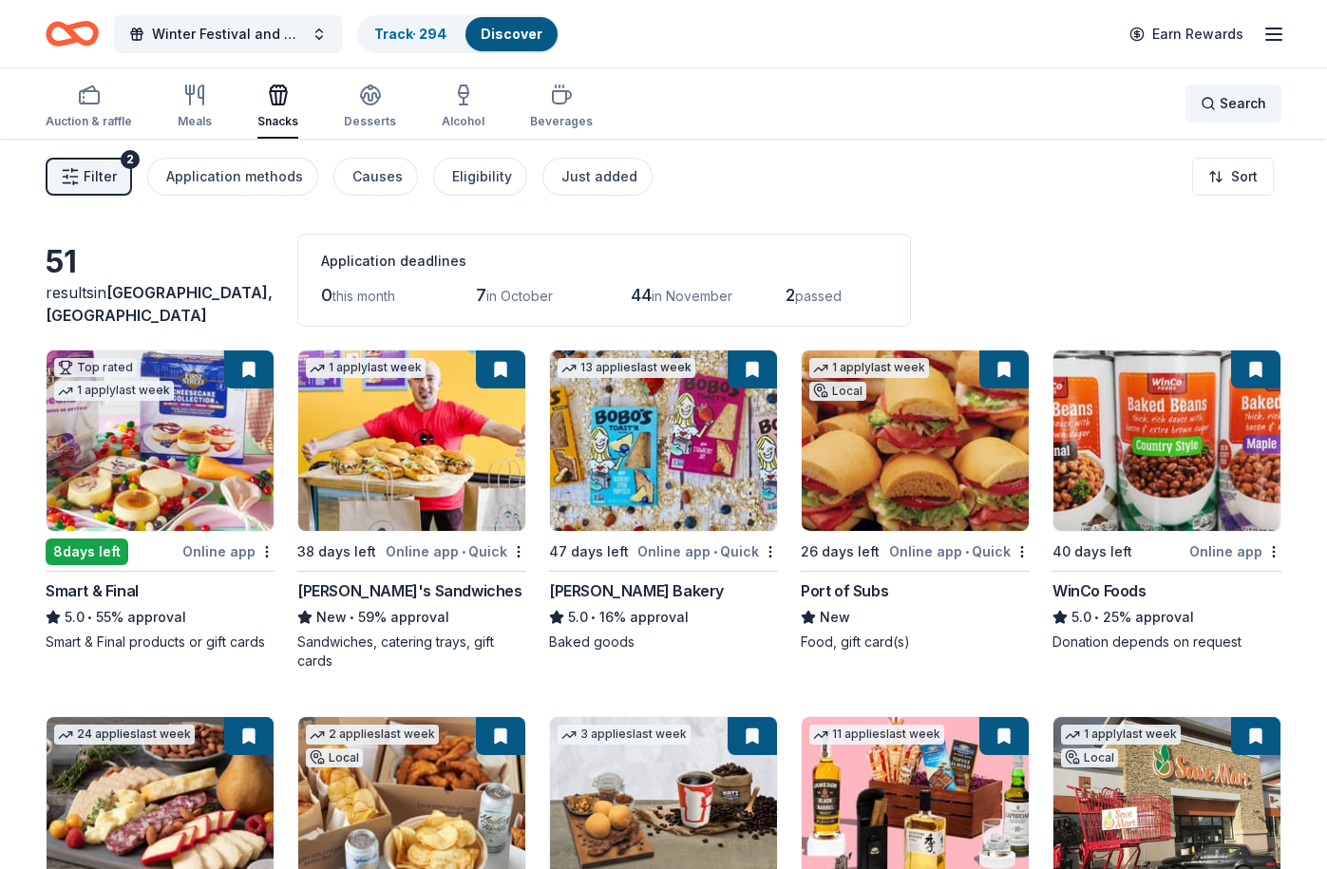
click at [1174, 104] on span "Search" at bounding box center [1242, 103] width 47 height 23
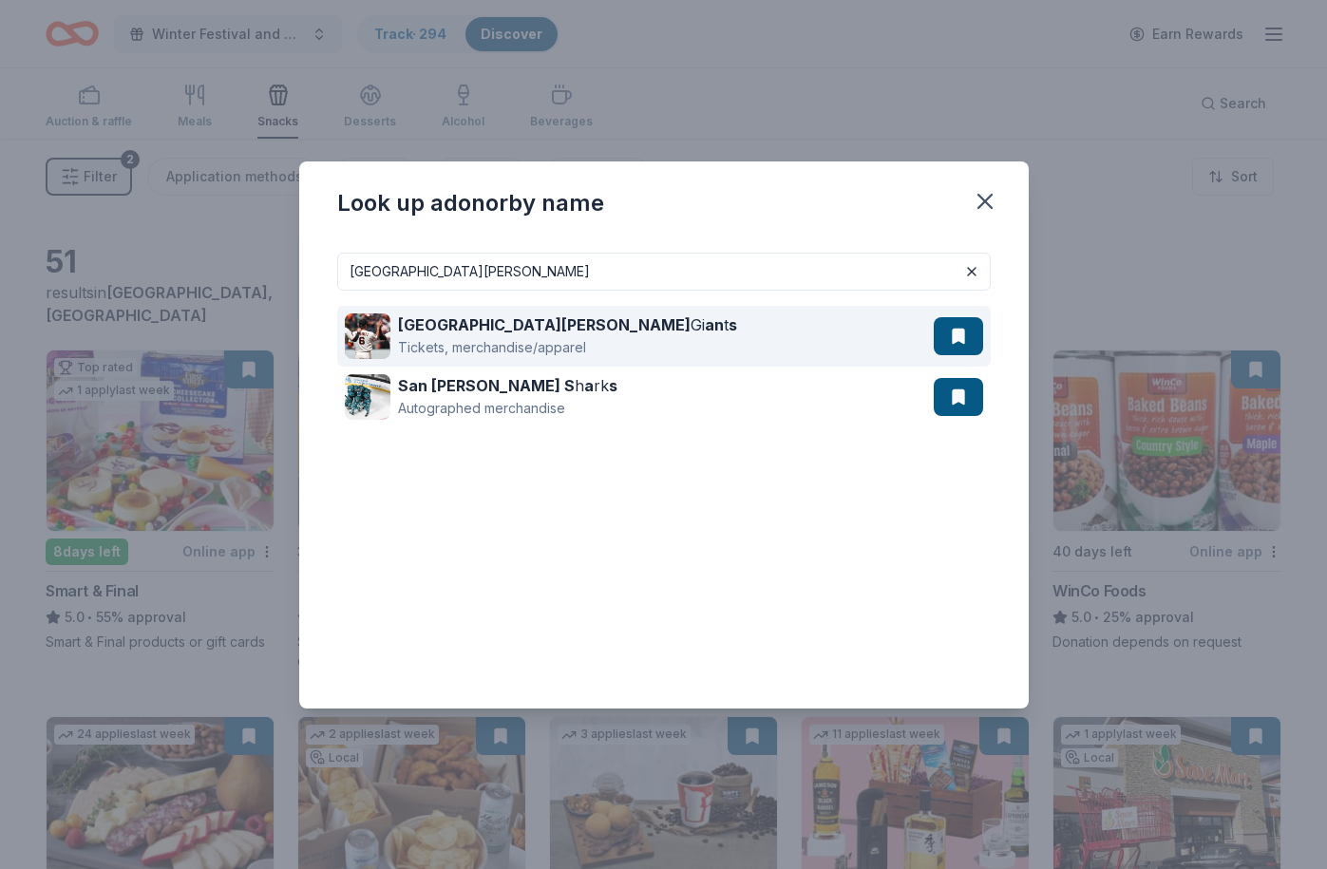
type input "San Jose"
click at [553, 330] on div "San Jose Gi an t s" at bounding box center [567, 324] width 339 height 23
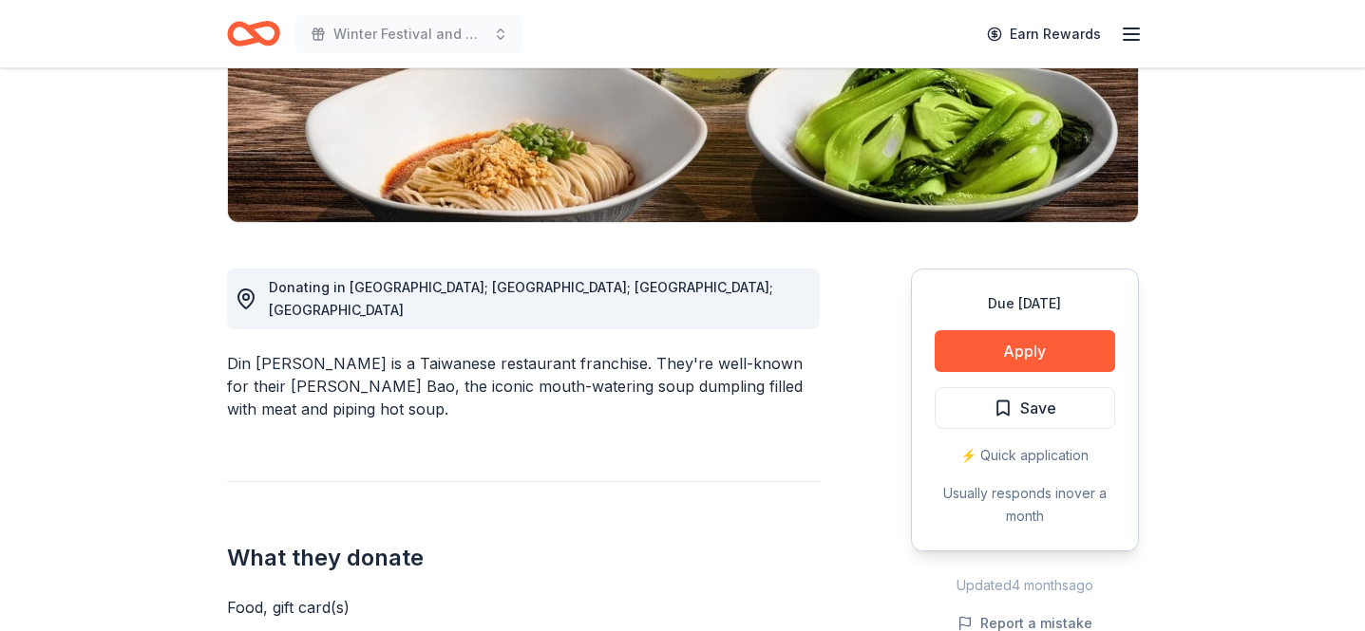
scroll to position [379, 0]
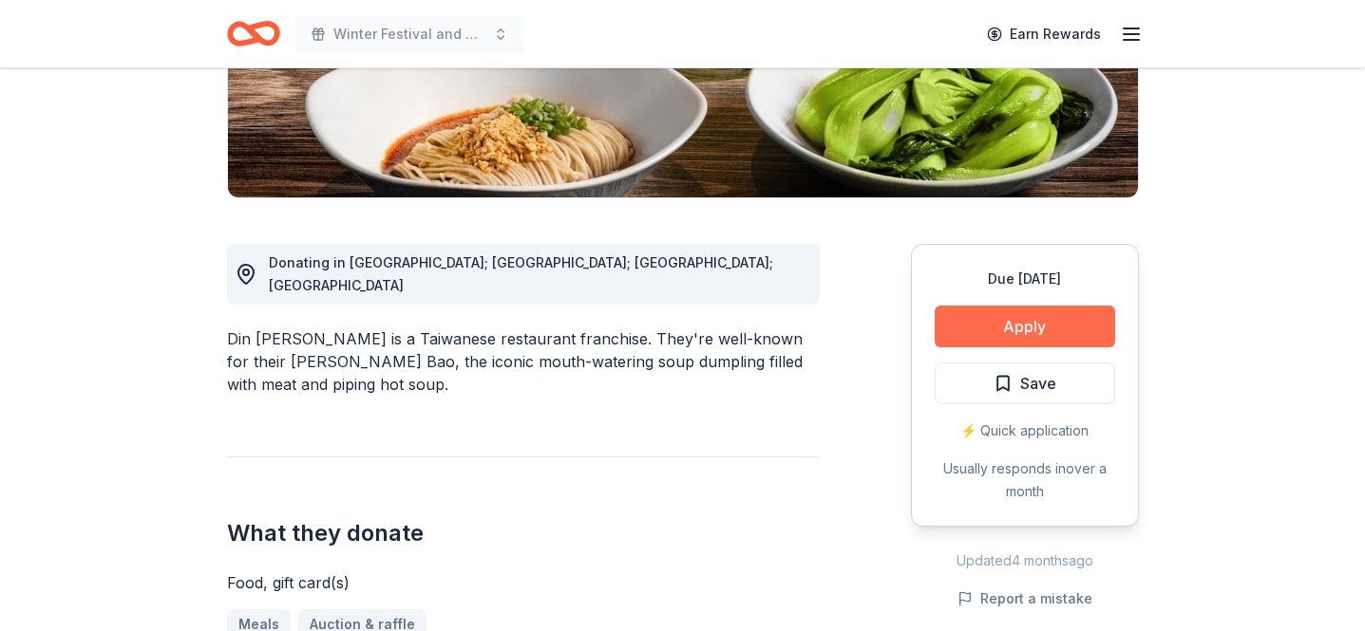
click at [1012, 321] on button "Apply" at bounding box center [1024, 327] width 180 height 42
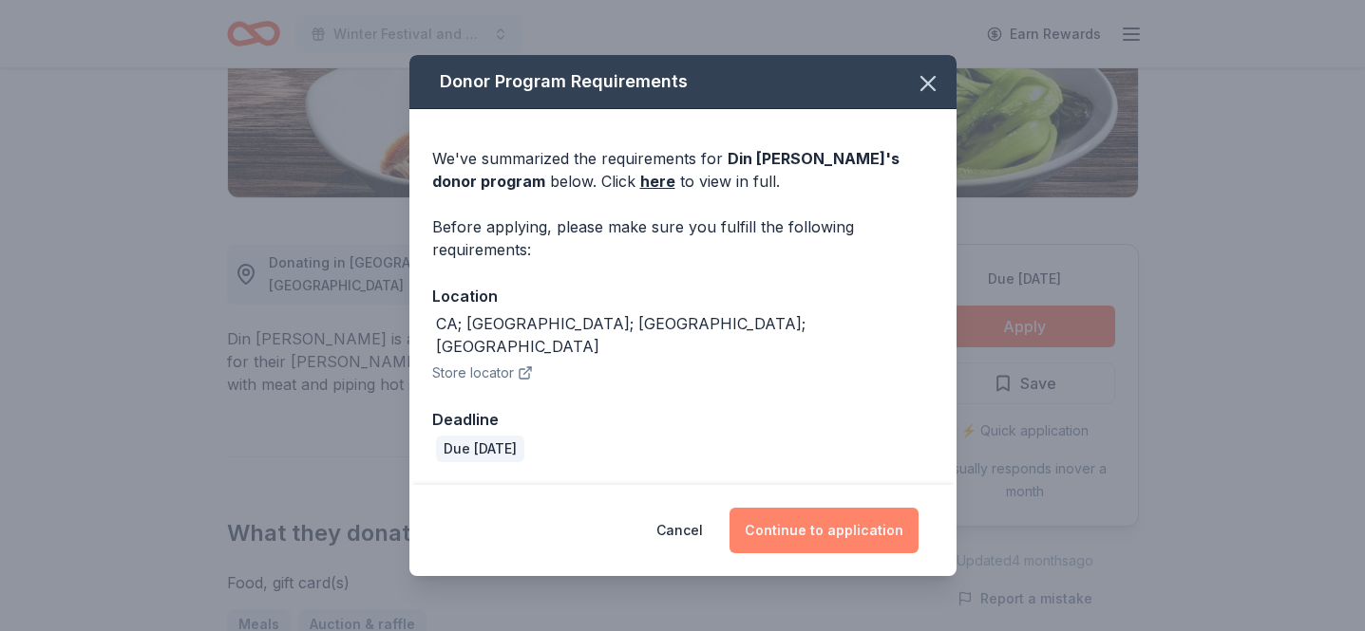
click at [823, 515] on button "Continue to application" at bounding box center [823, 531] width 189 height 46
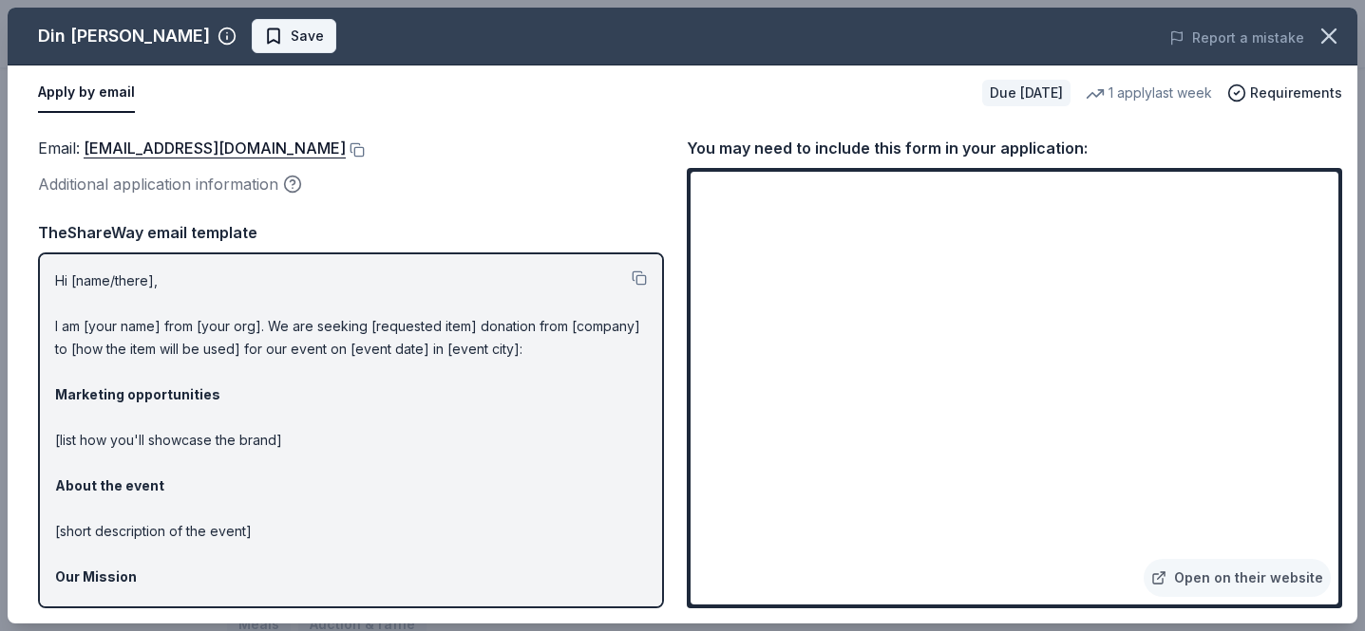
click at [291, 31] on span "Save" at bounding box center [307, 36] width 33 height 23
click at [263, 35] on html "Winter Festival and Silent Auction Earn Rewards Due [DATE] Share Din [PERSON_NA…" at bounding box center [682, 315] width 1365 height 631
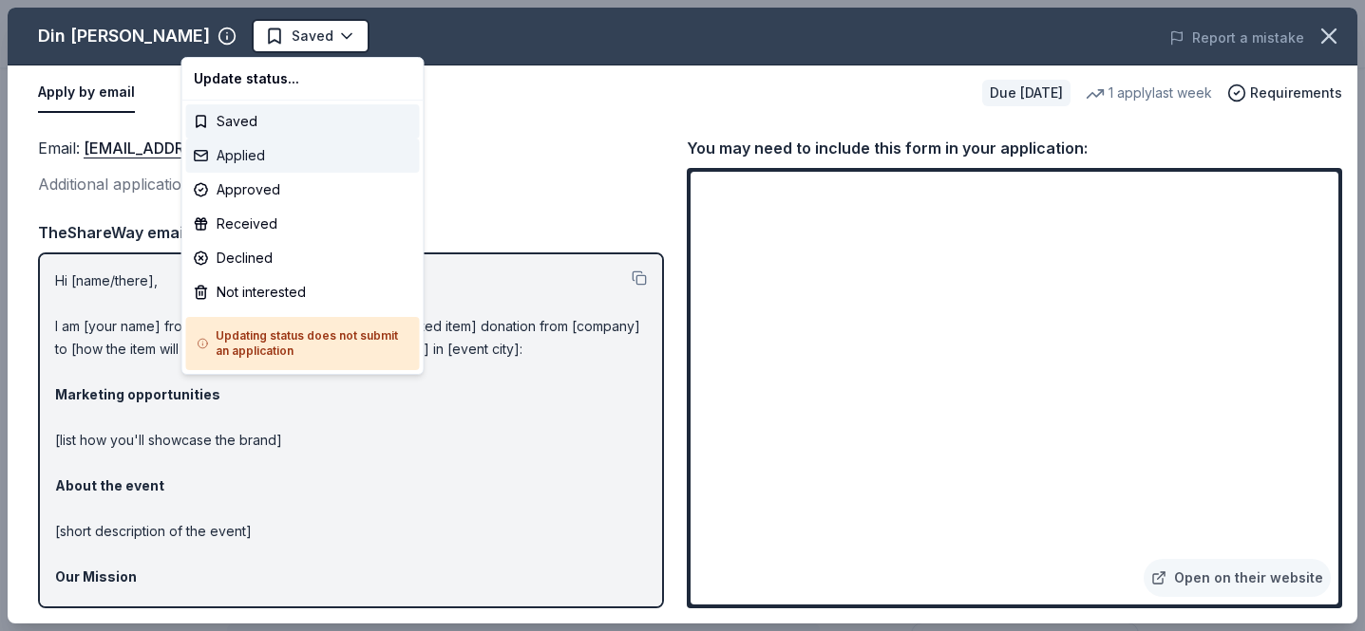
click at [288, 159] on div "Applied" at bounding box center [303, 156] width 234 height 34
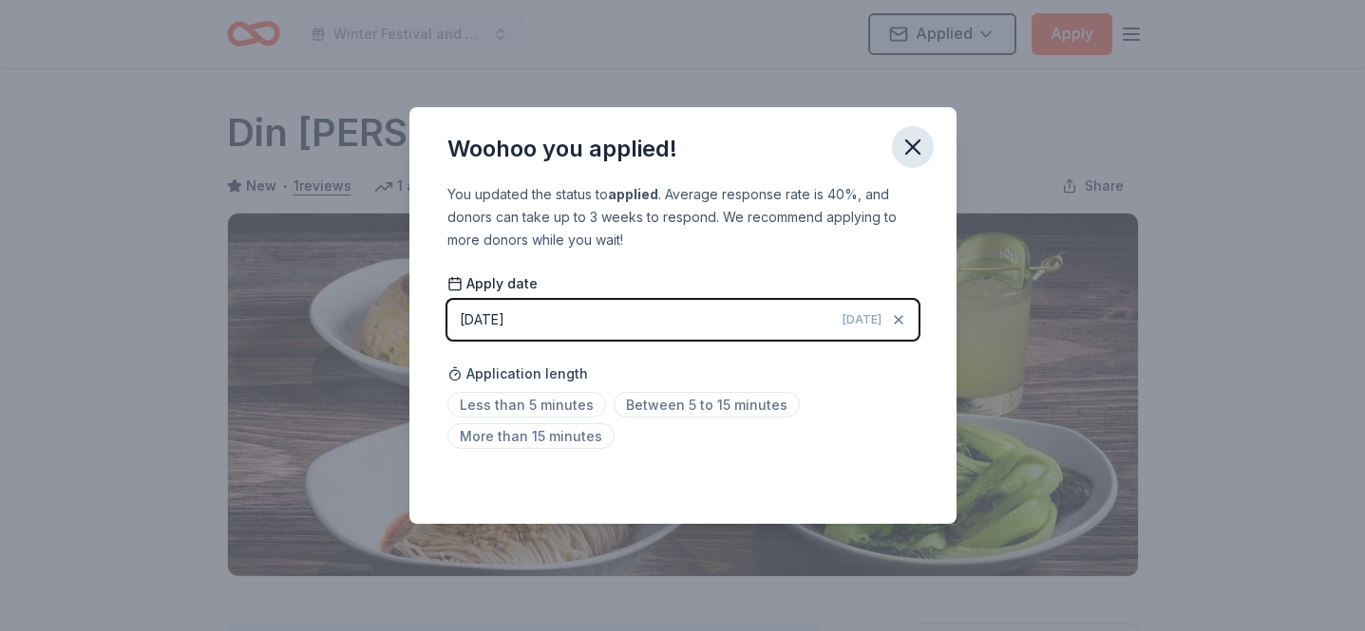
click at [918, 146] on icon "button" at bounding box center [912, 147] width 27 height 27
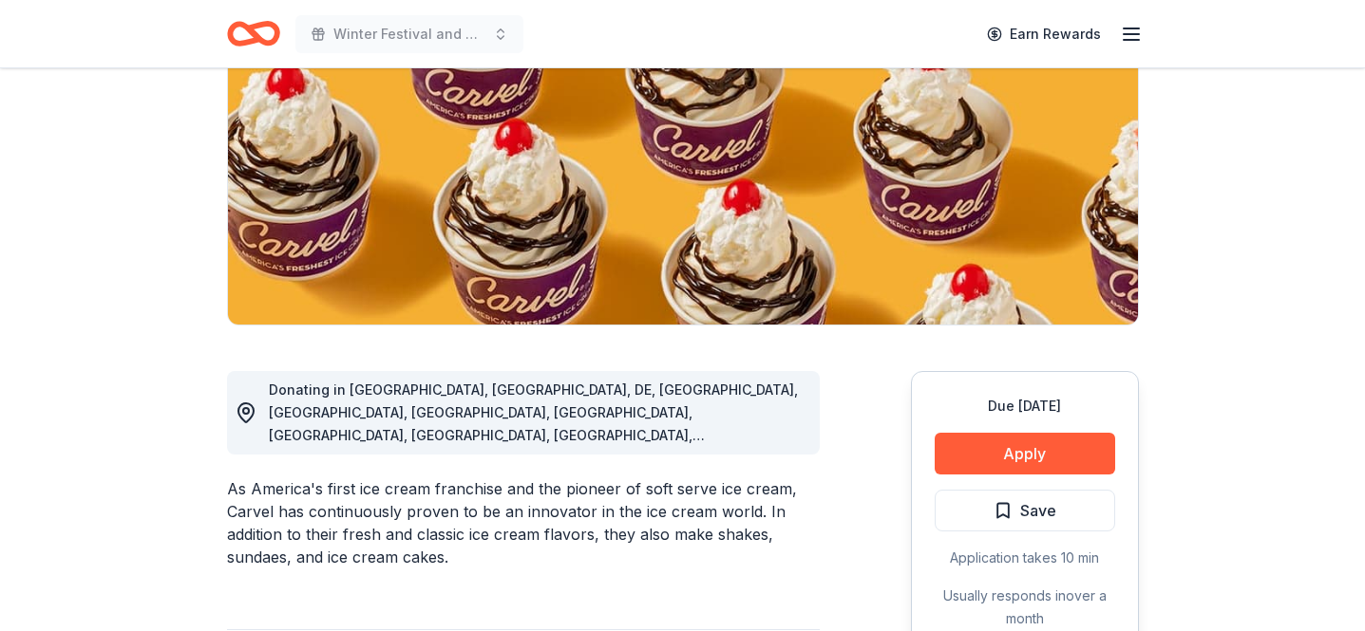
scroll to position [268, 0]
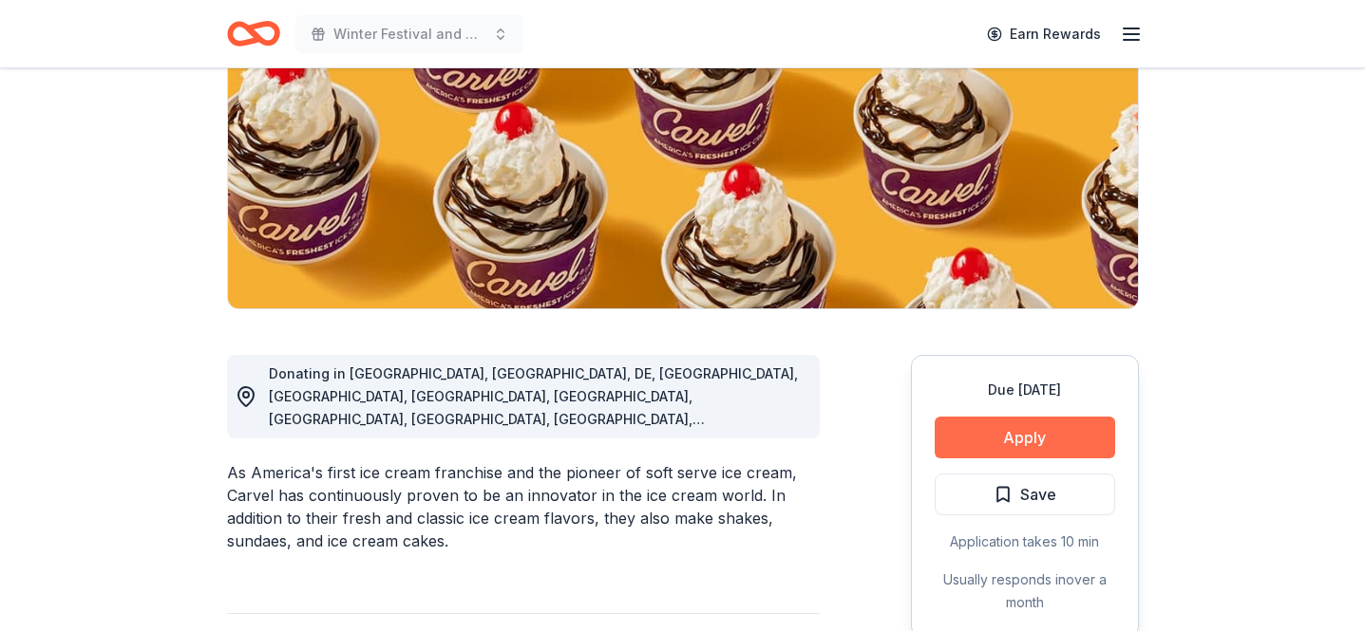
click at [1012, 443] on button "Apply" at bounding box center [1024, 438] width 180 height 42
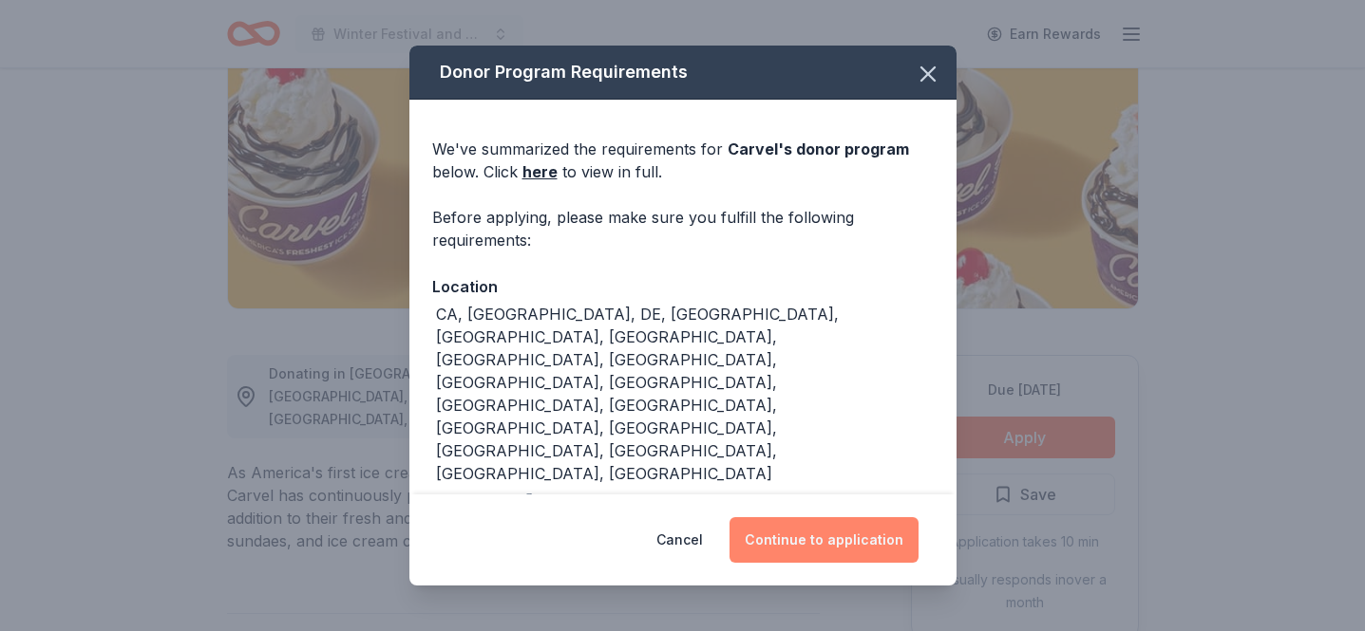
click at [835, 528] on button "Continue to application" at bounding box center [823, 541] width 189 height 46
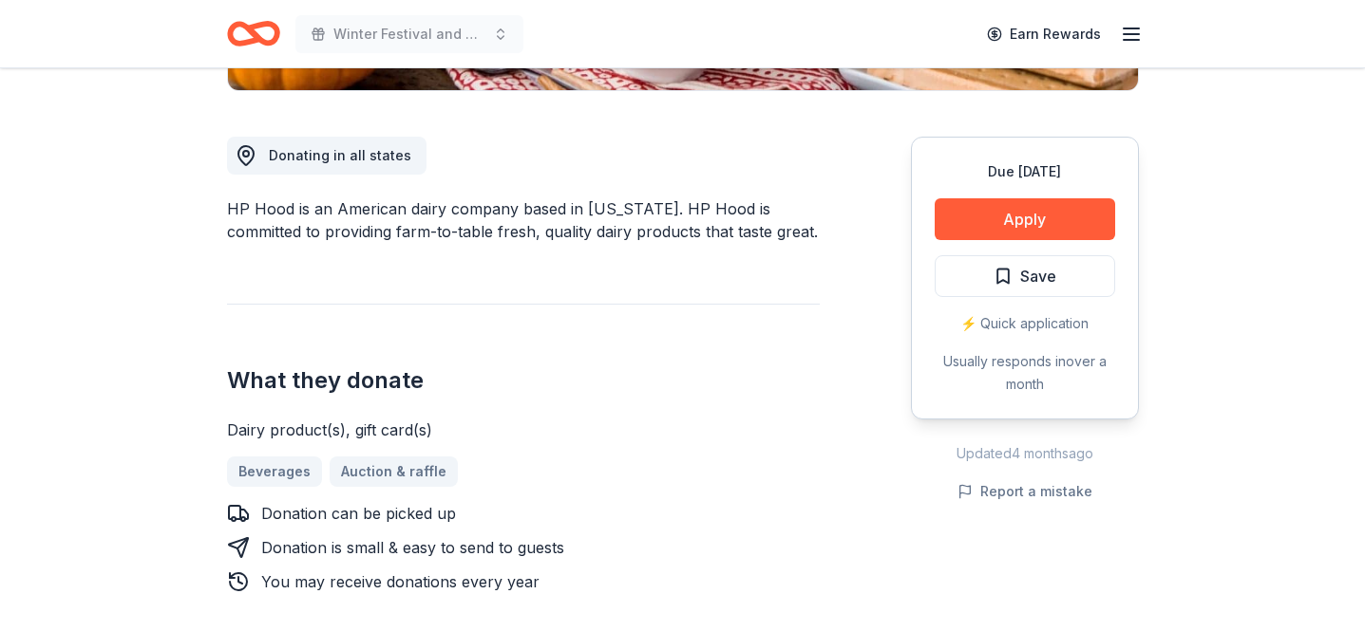
scroll to position [508, 0]
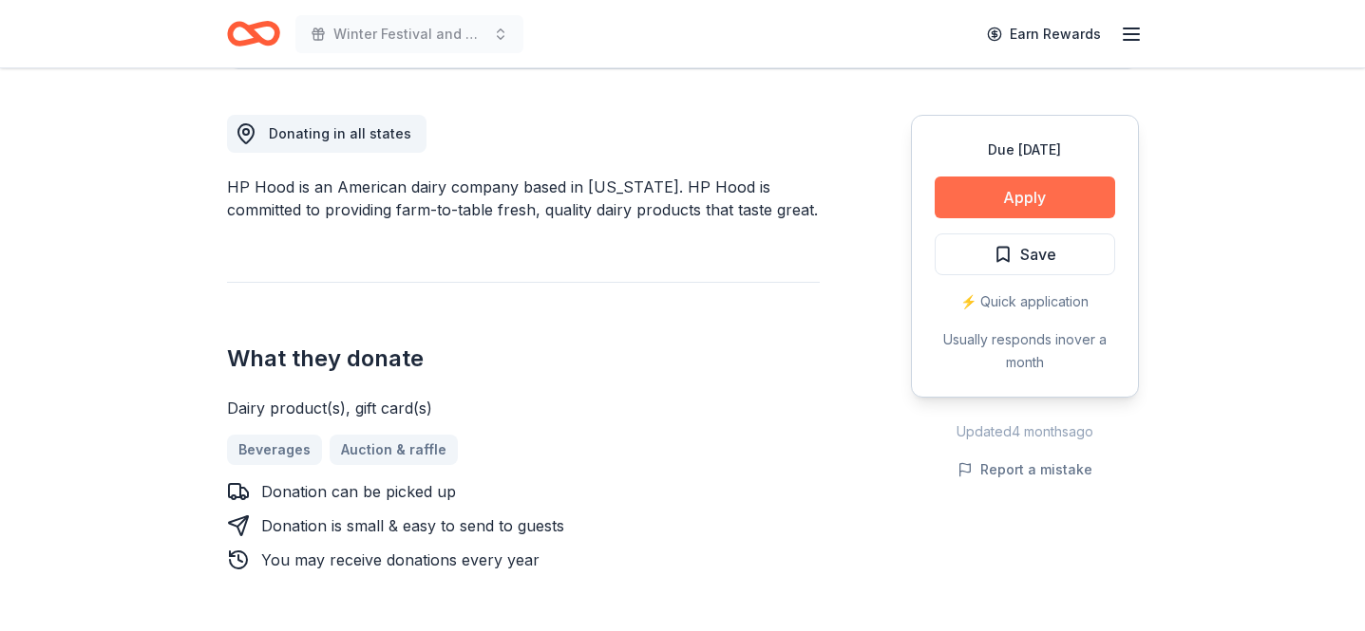
click at [1023, 195] on button "Apply" at bounding box center [1024, 198] width 180 height 42
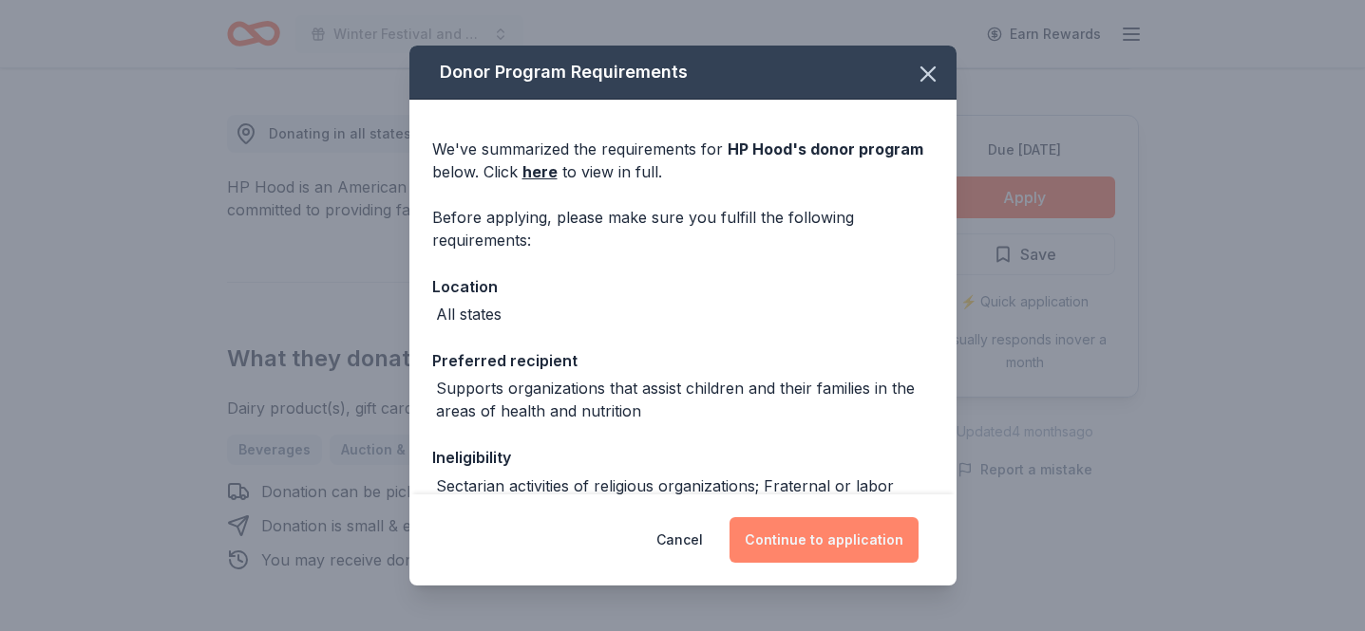
click at [794, 539] on button "Continue to application" at bounding box center [823, 541] width 189 height 46
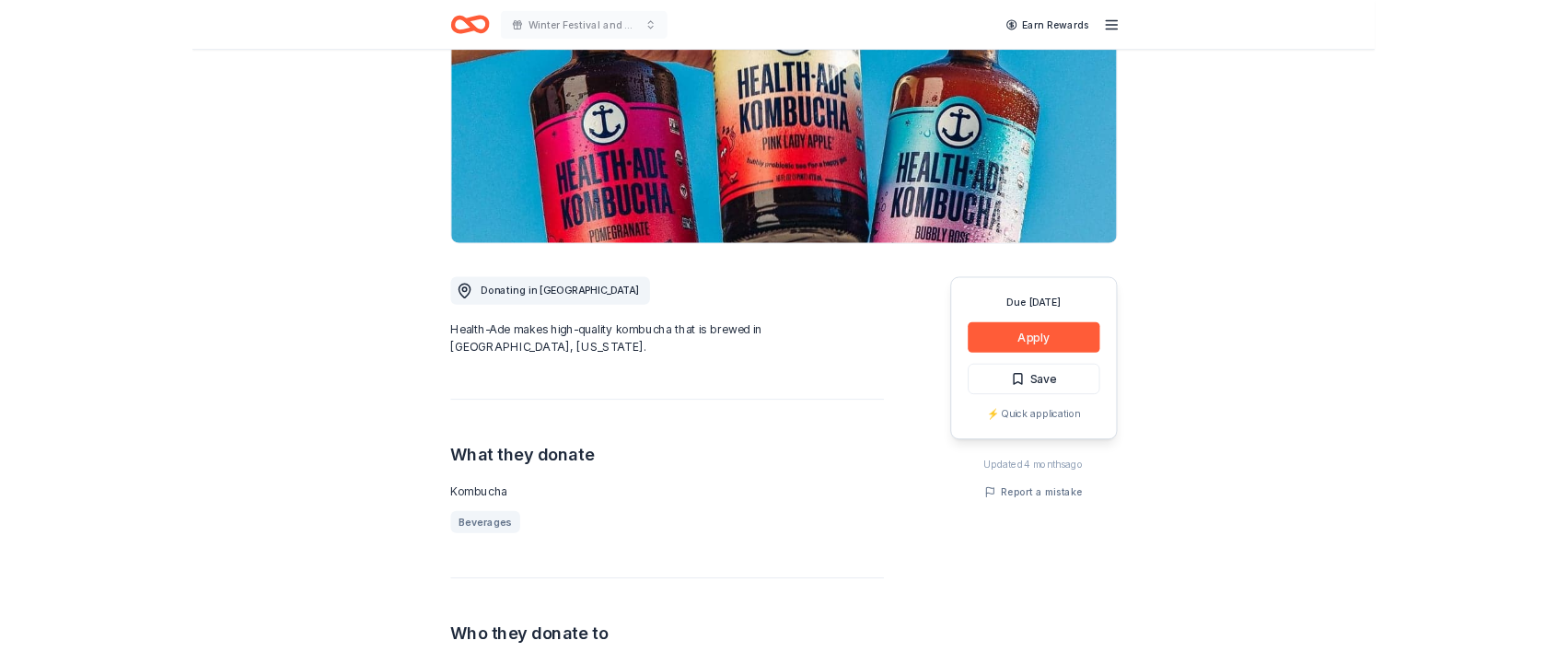
scroll to position [344, 0]
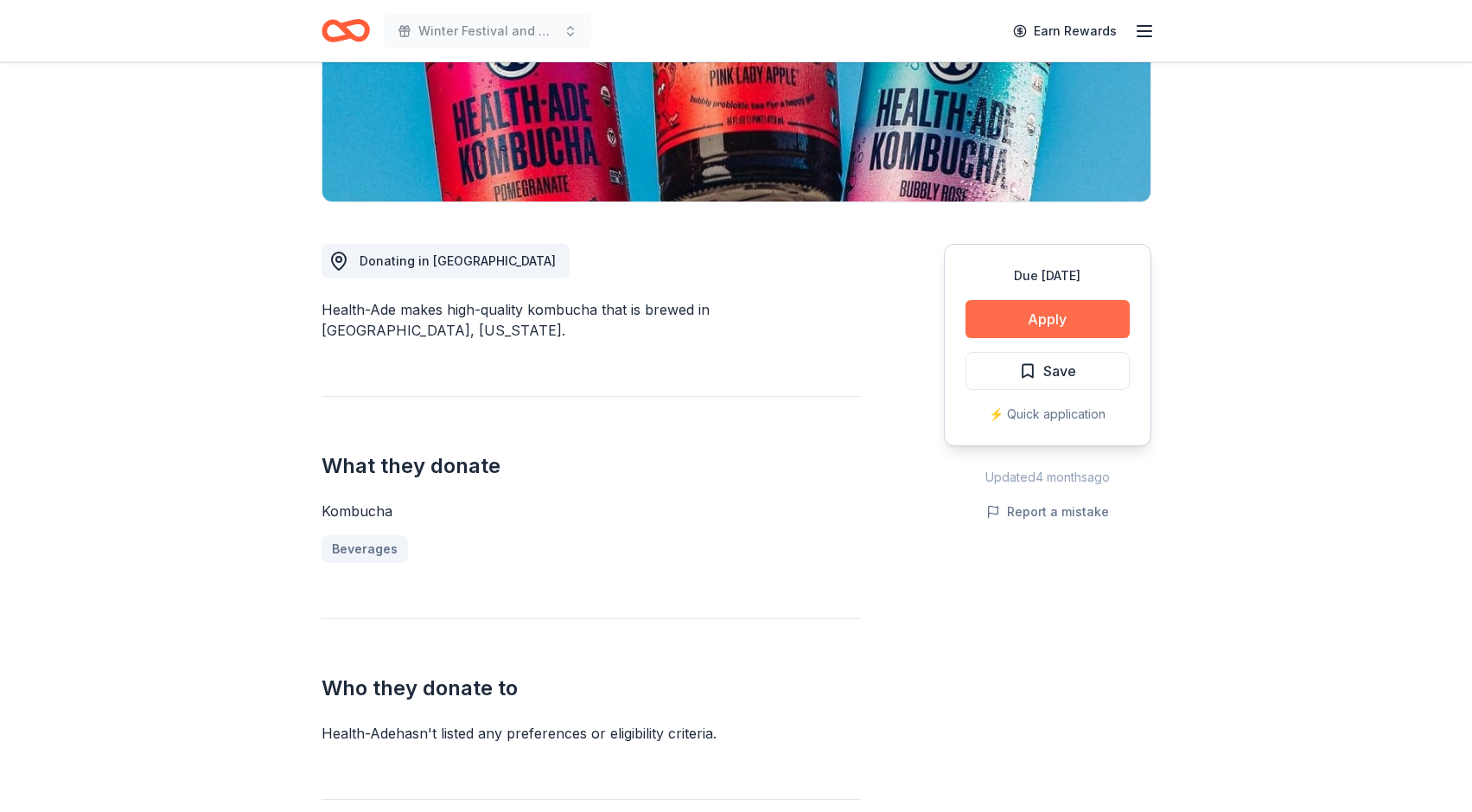
click at [1050, 310] on button "Apply" at bounding box center [1048, 320] width 164 height 38
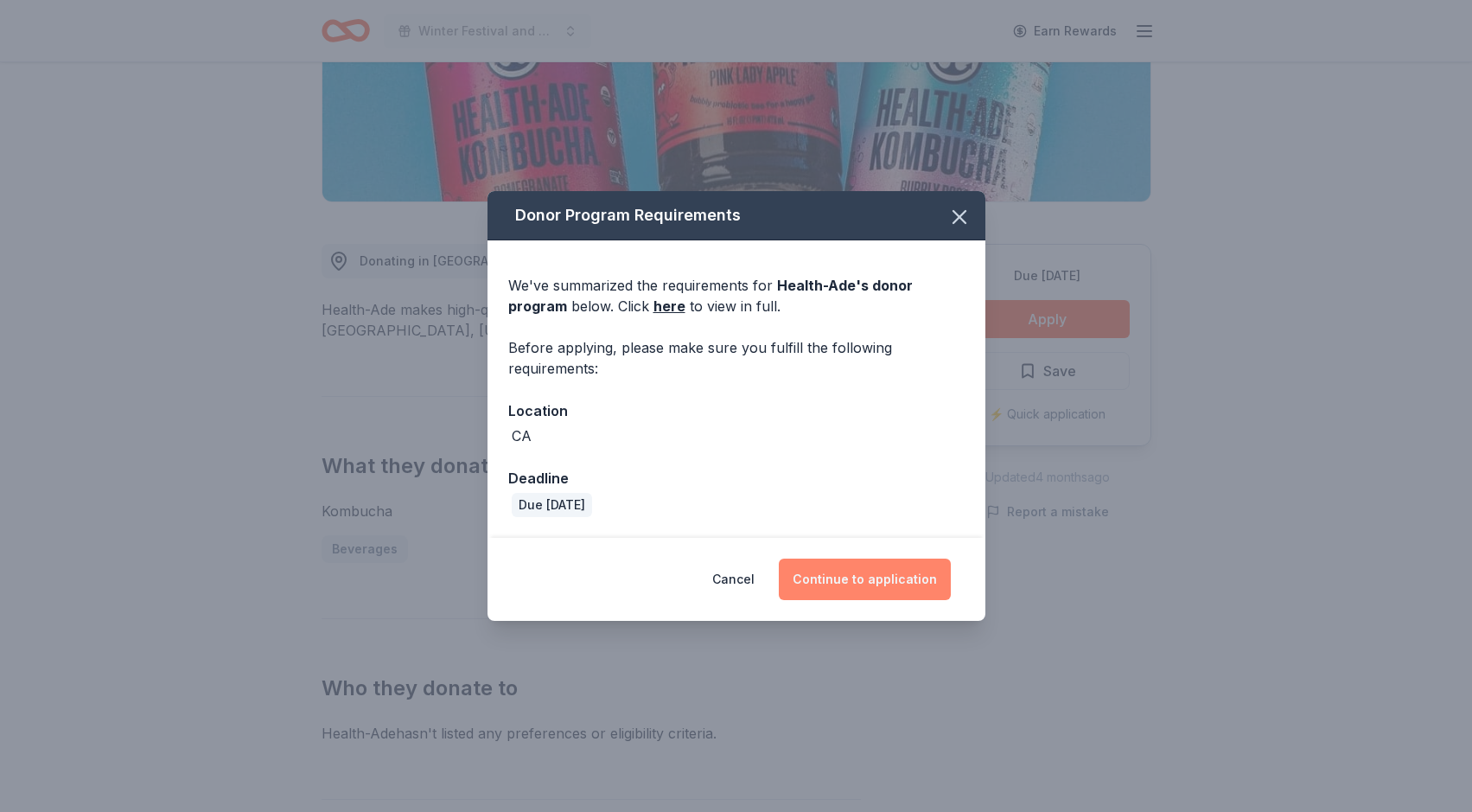
click at [882, 583] on button "Continue to application" at bounding box center [865, 579] width 172 height 42
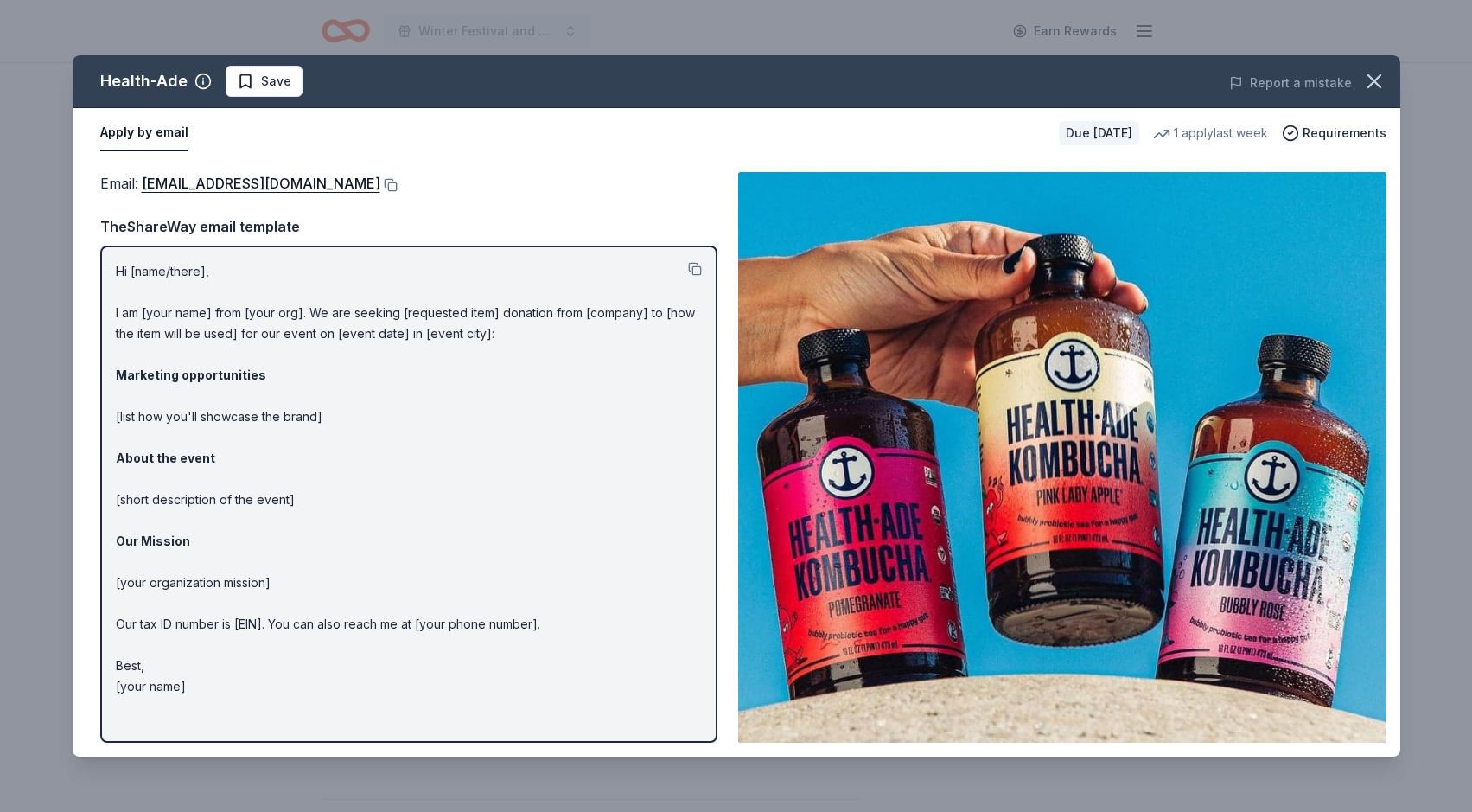
click at [716, 763] on div "Health-Ade Save Report a mistake Apply by email Due [DATE] 1 apply last week Re…" at bounding box center [736, 406] width 1472 height 812
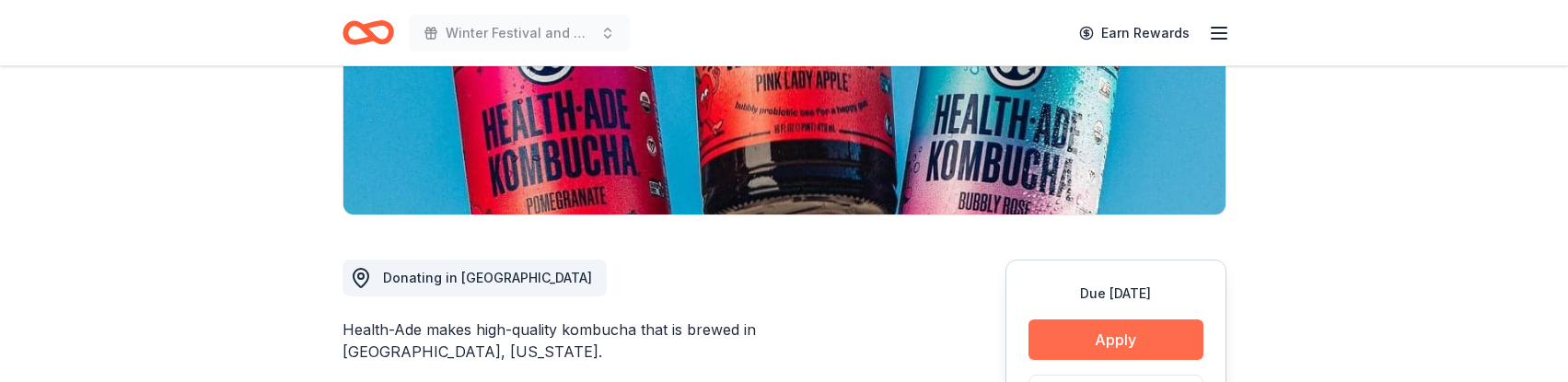
click at [1070, 340] on button "Apply" at bounding box center [1116, 340] width 175 height 41
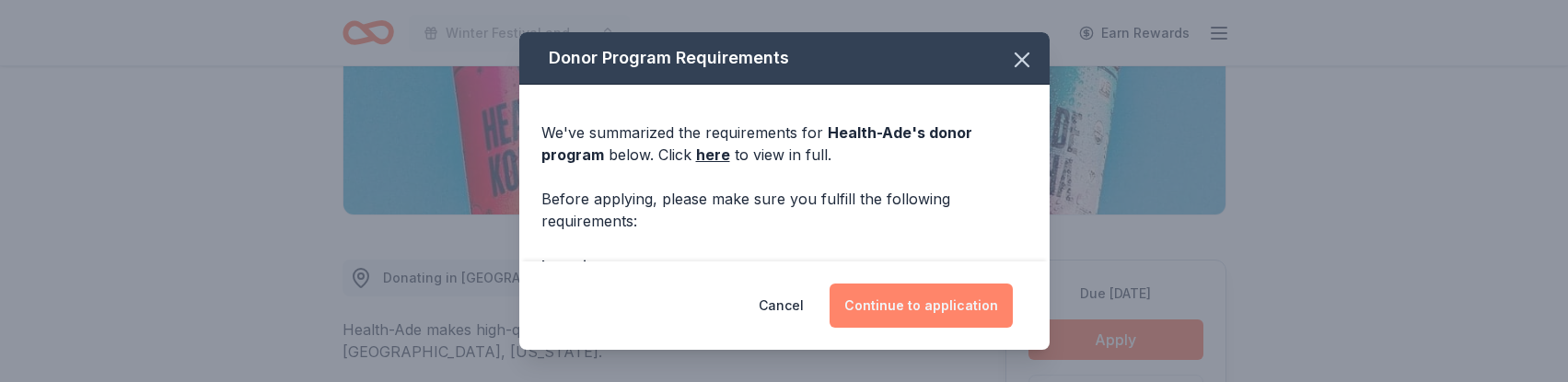
click at [929, 292] on button "Continue to application" at bounding box center [921, 305] width 183 height 45
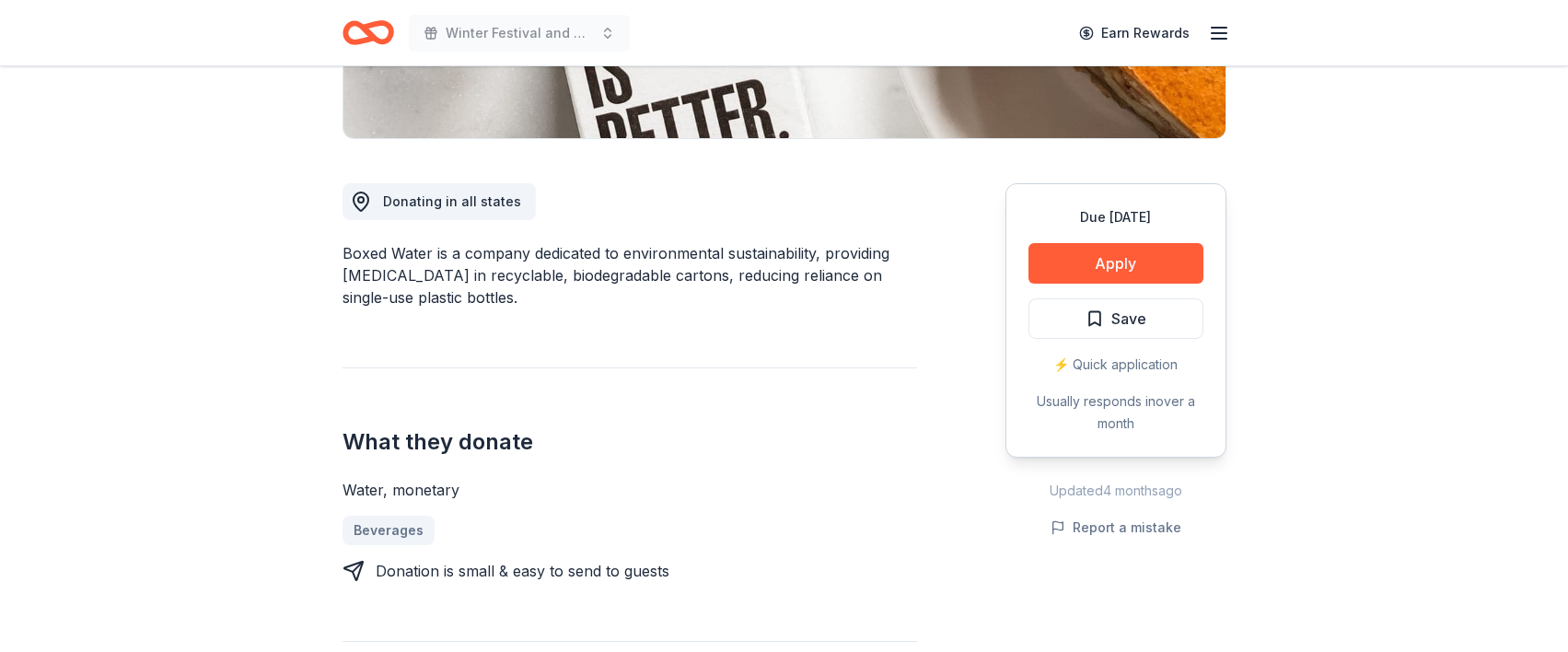
scroll to position [420, 0]
click at [1108, 262] on button "Apply" at bounding box center [1116, 265] width 175 height 41
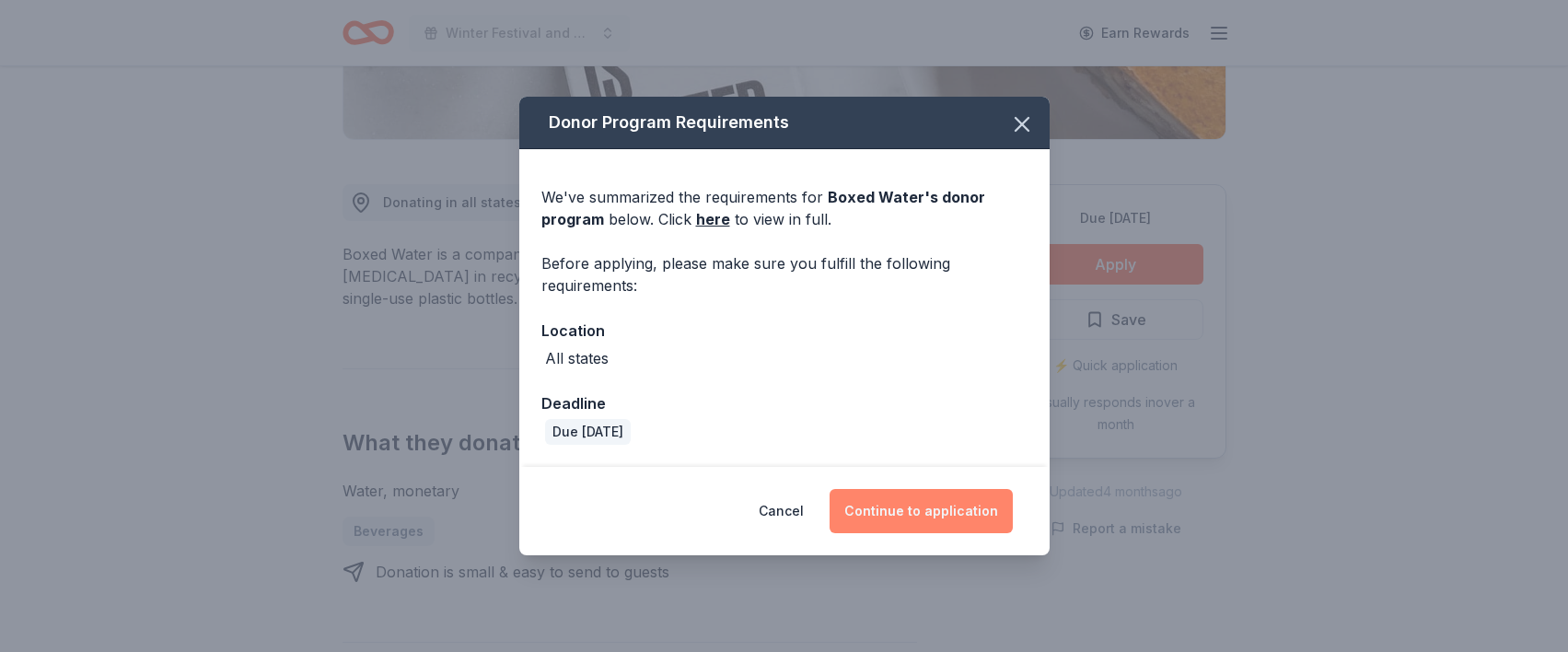
click at [933, 505] on button "Continue to application" at bounding box center [921, 511] width 183 height 45
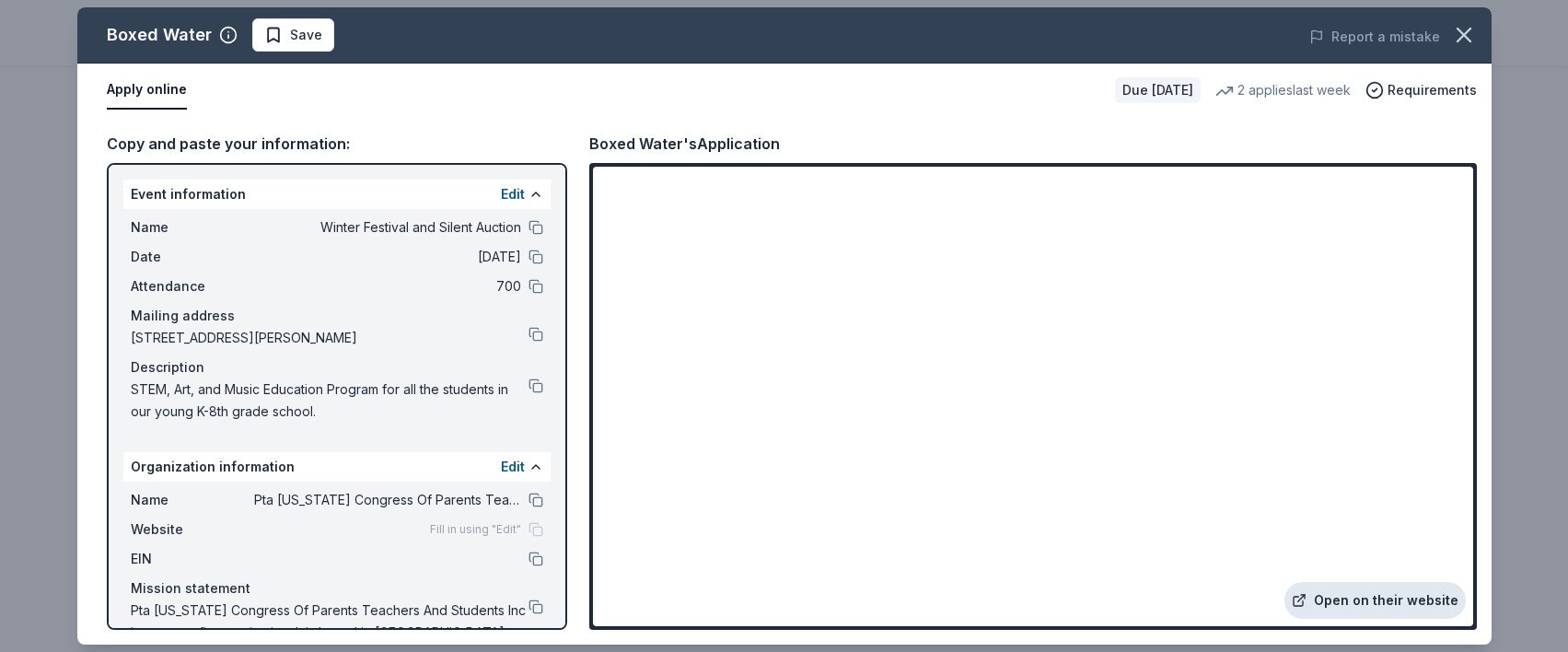
click at [1323, 601] on link "Open on their website" at bounding box center [1375, 601] width 181 height 37
click at [306, 39] on span "Save" at bounding box center [305, 35] width 32 height 22
click at [306, 39] on html "Winter Festival and Silent Auction Earn Rewards Due in 38 days Share Boxed Wate…" at bounding box center [784, 326] width 1568 height 652
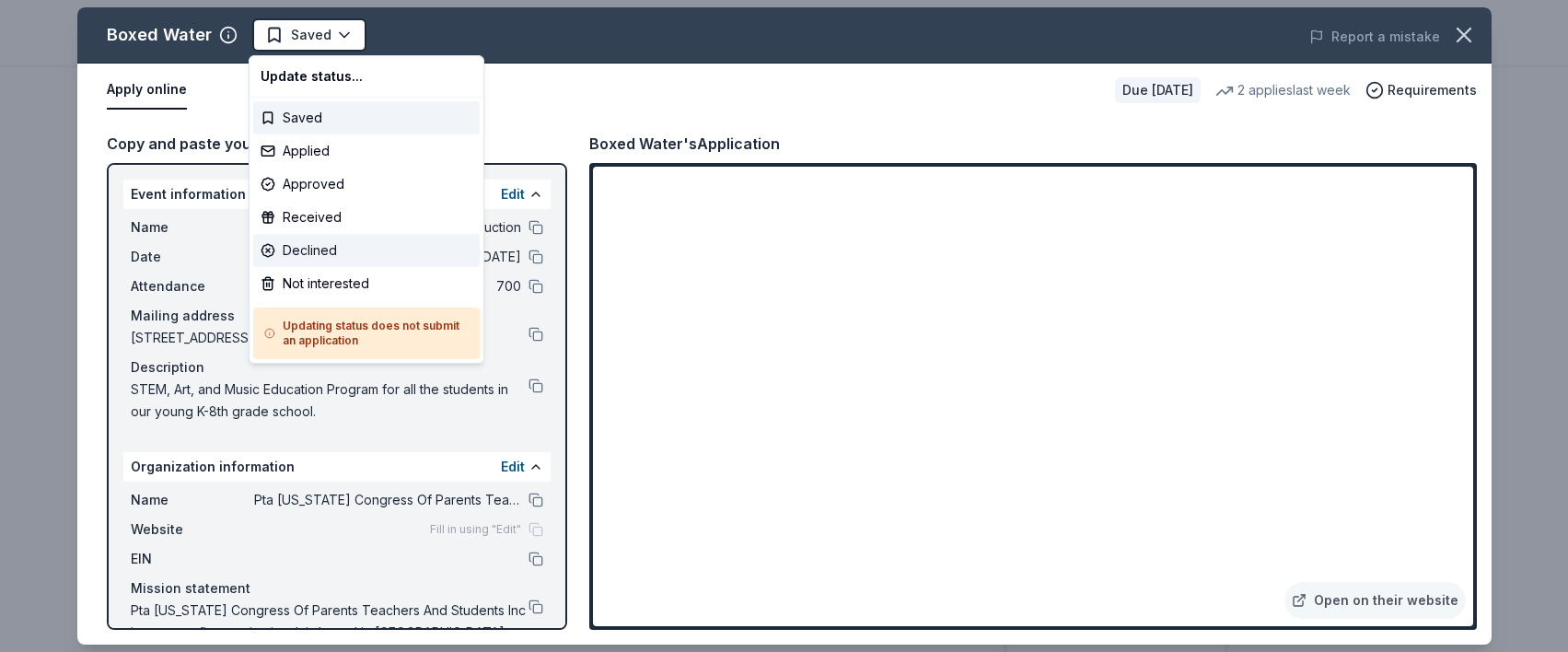
click at [325, 247] on div "Declined" at bounding box center [367, 250] width 227 height 33
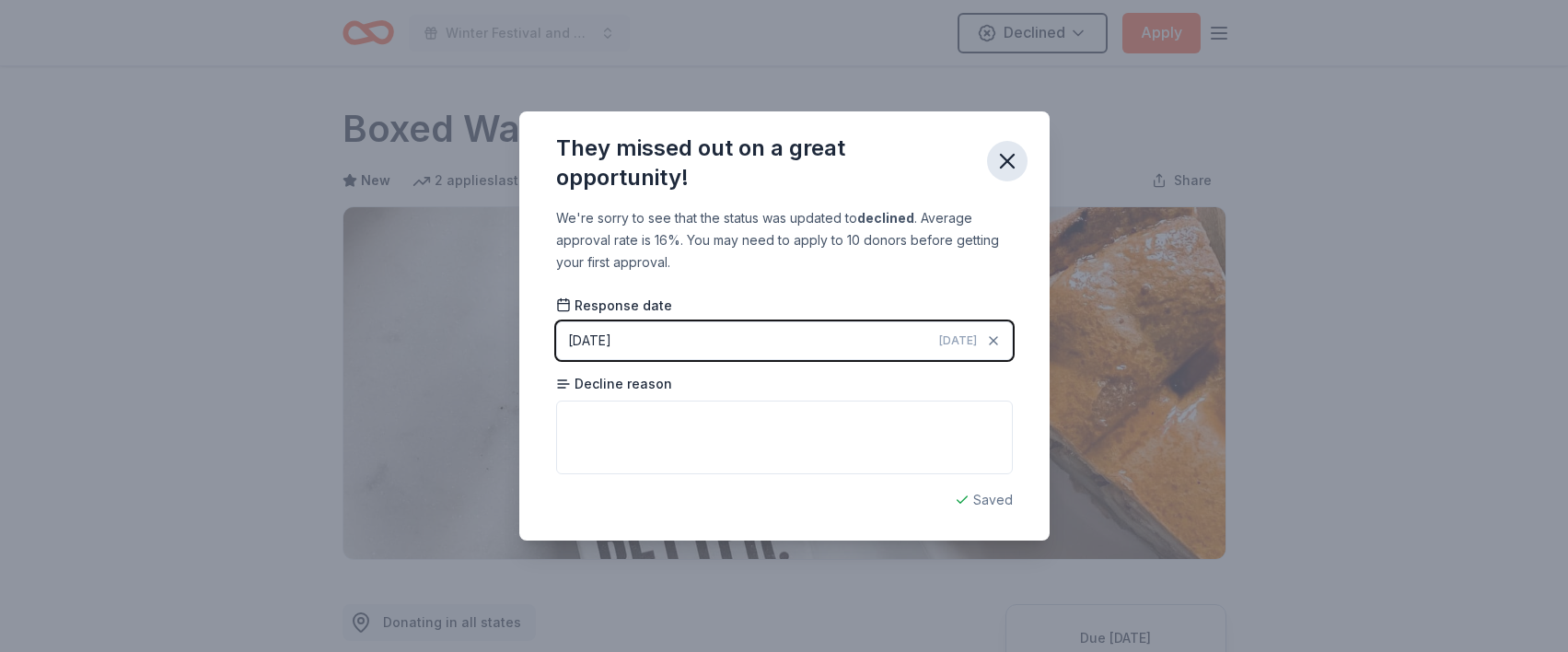
click at [1010, 165] on icon "button" at bounding box center [1007, 161] width 13 height 13
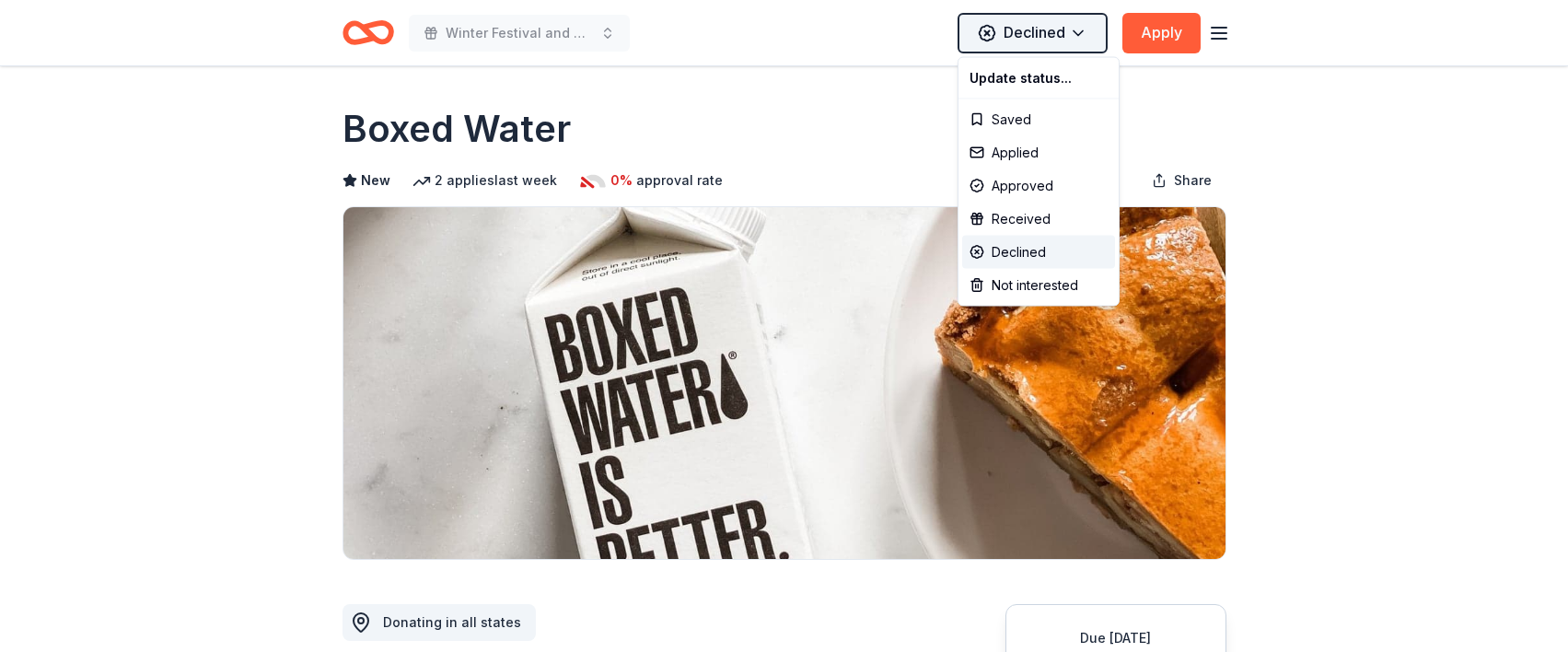
click at [1073, 24] on html "Winter Festival and Silent Auction Declined Apply Due in 38 days Share Boxed Wa…" at bounding box center [784, 326] width 1568 height 652
click at [1033, 151] on div "Applied" at bounding box center [1039, 153] width 153 height 33
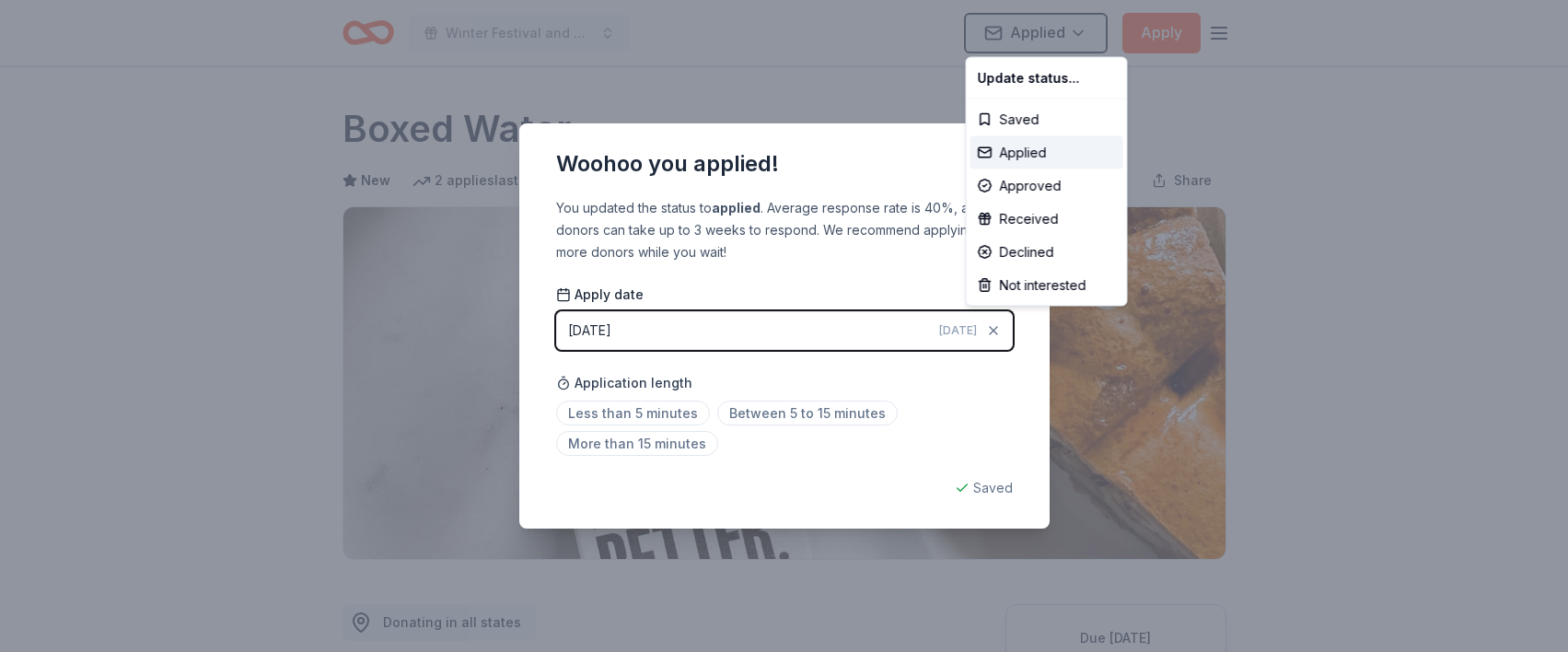
click at [773, 57] on html "Winter Festival and Silent Auction Applied Apply Due in 38 days Share Boxed Wat…" at bounding box center [784, 326] width 1568 height 652
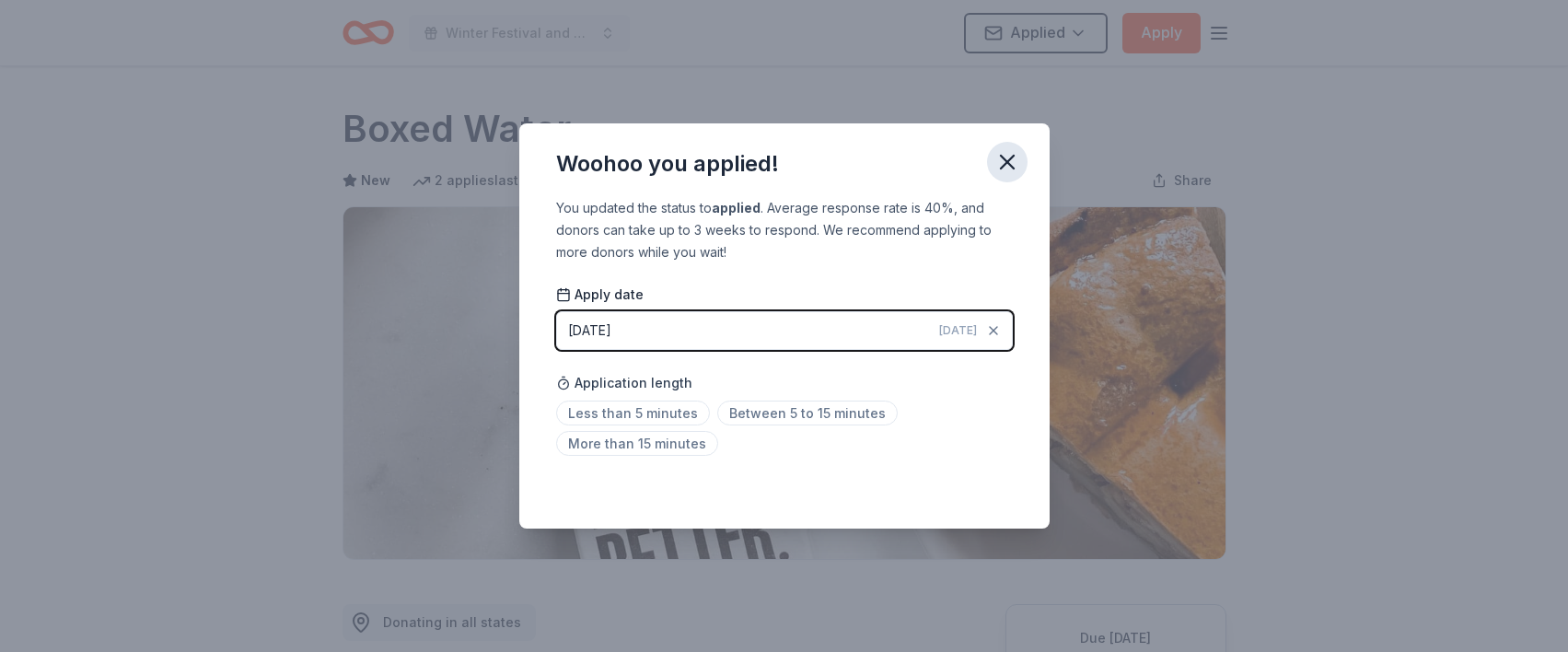
click at [1008, 162] on icon "button" at bounding box center [1007, 161] width 13 height 13
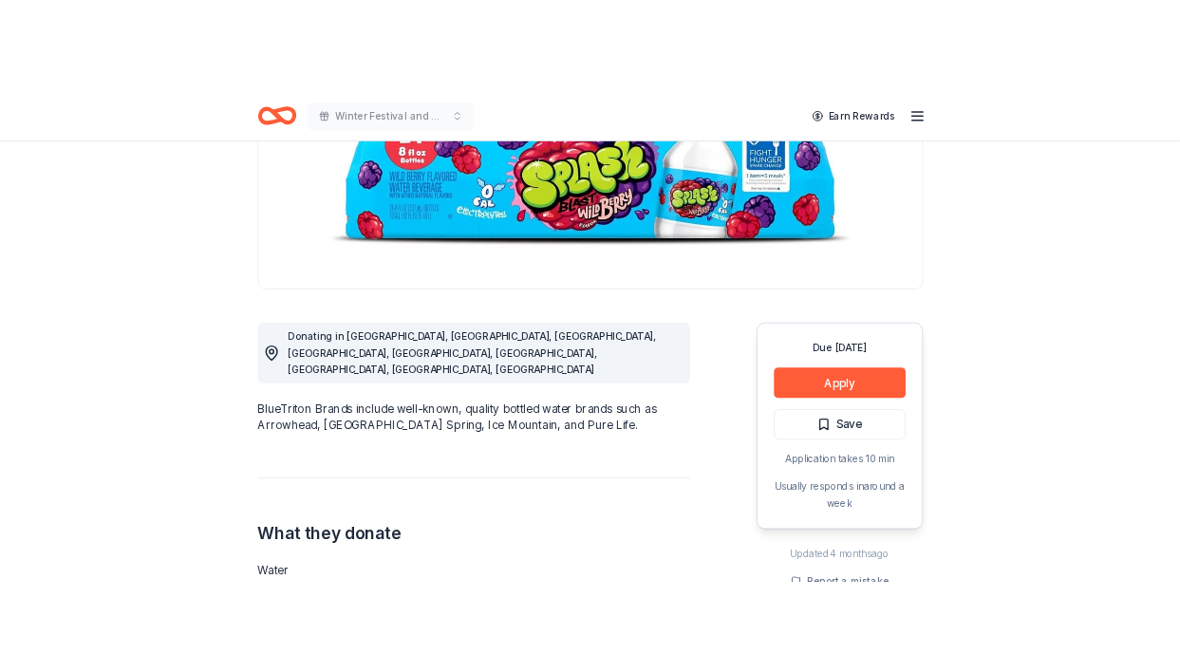
scroll to position [319, 0]
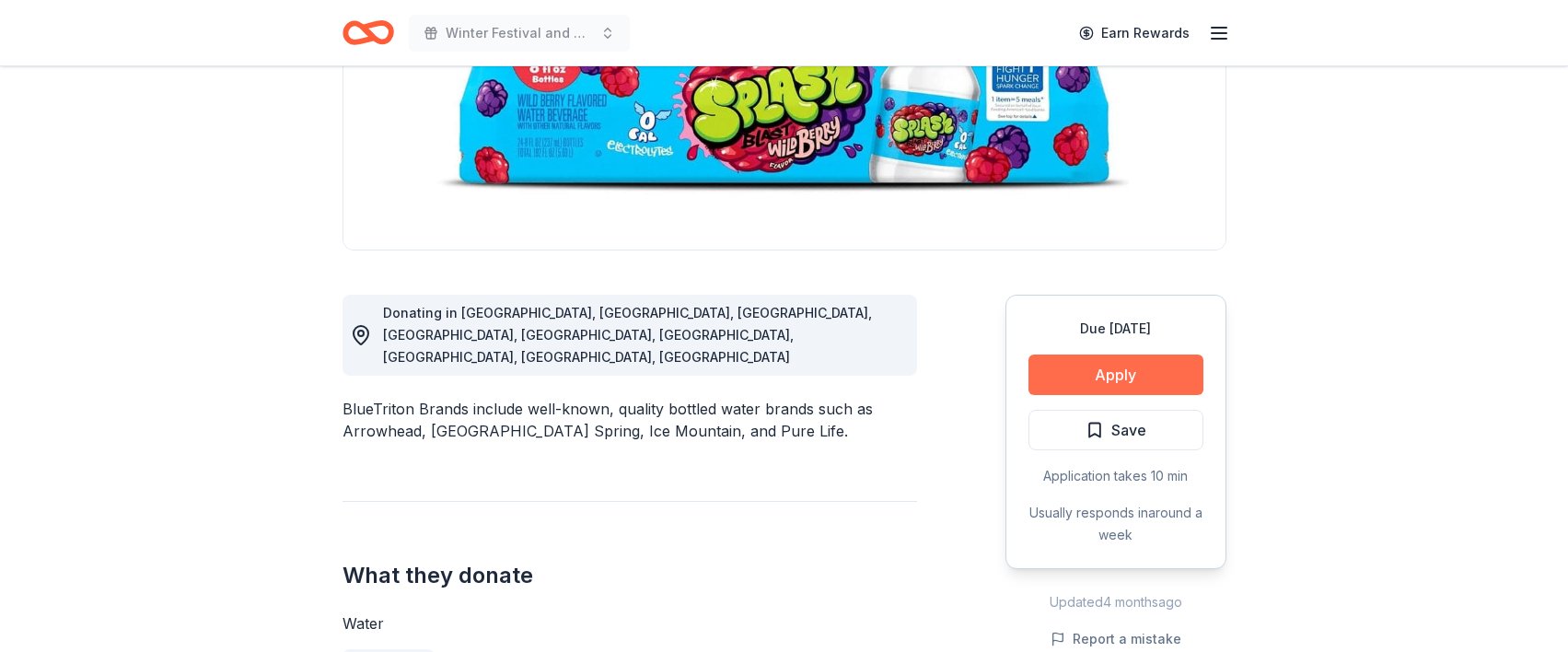
click at [1119, 372] on button "Apply" at bounding box center [1116, 375] width 175 height 41
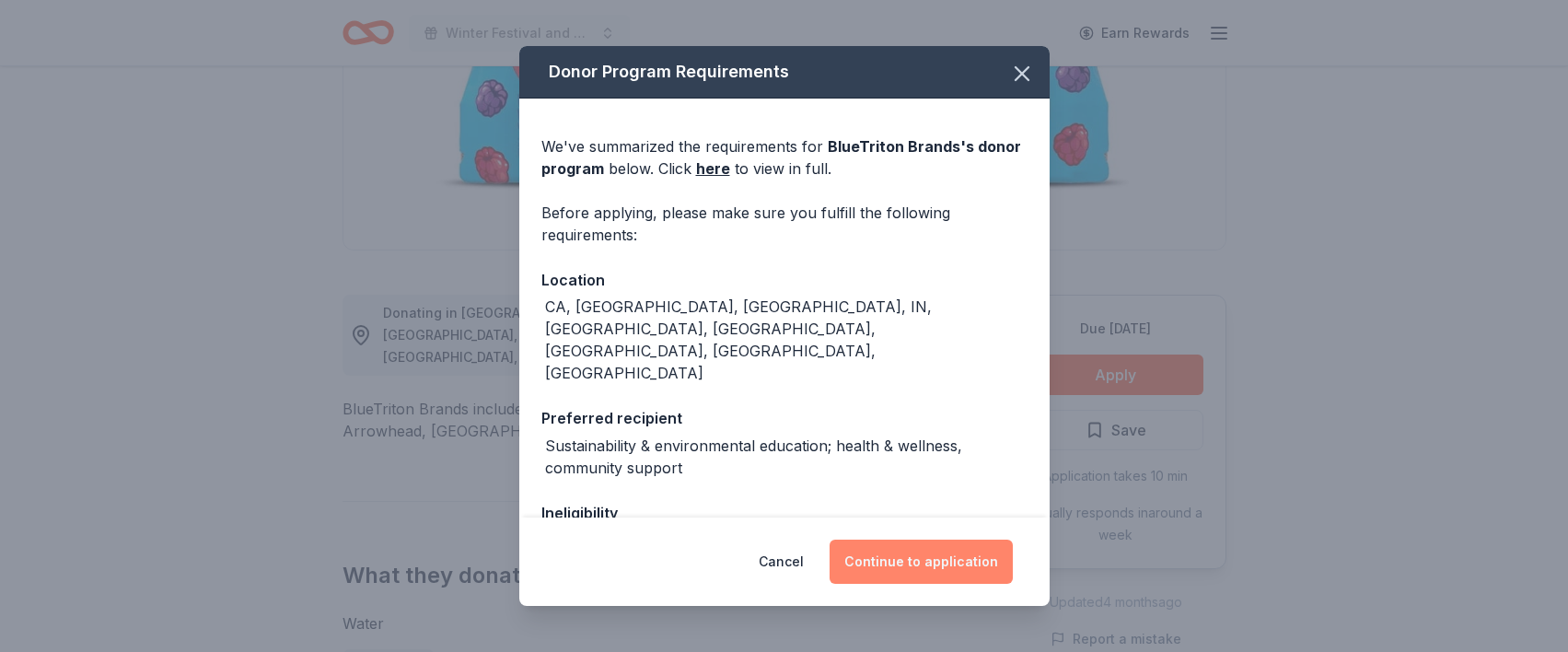
click at [909, 568] on button "Continue to application" at bounding box center [921, 562] width 183 height 45
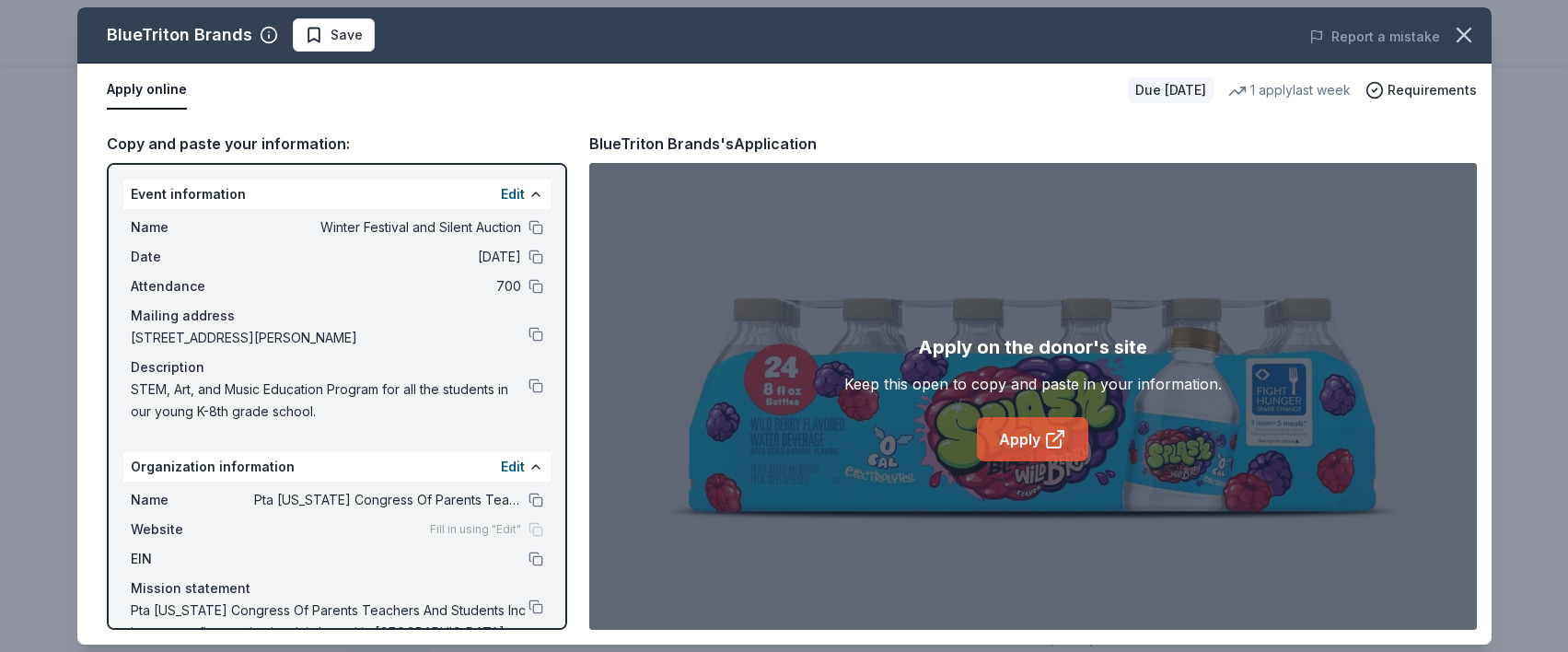
click at [1015, 438] on link "Apply" at bounding box center [1033, 440] width 112 height 45
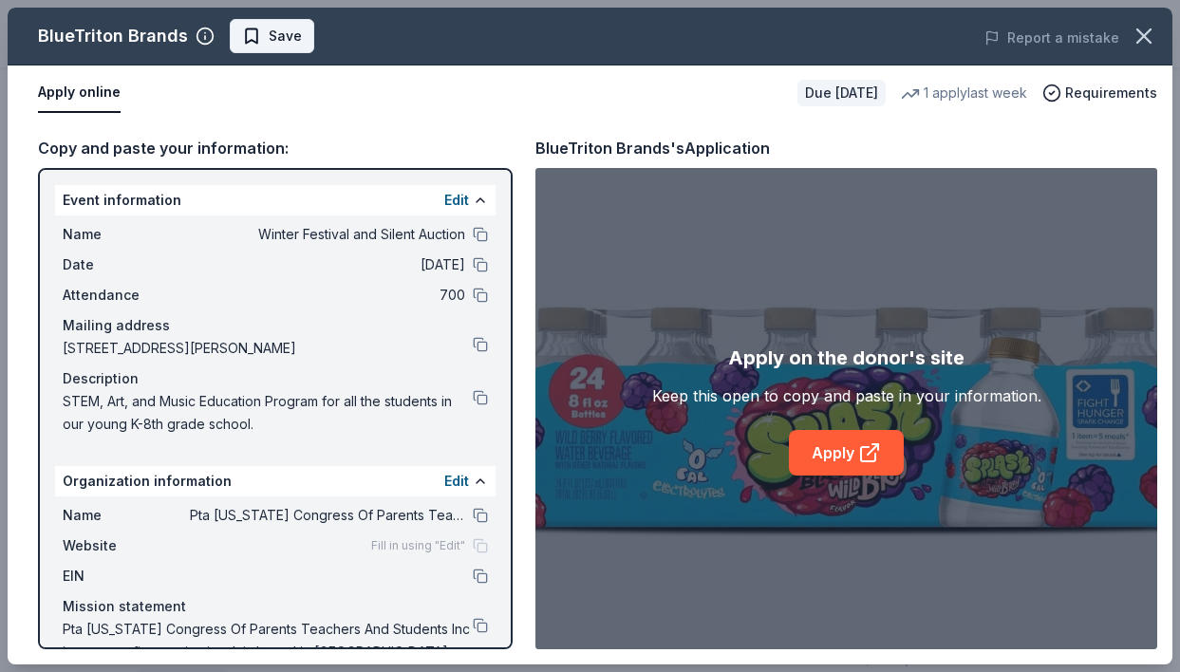
click at [283, 41] on span "Save" at bounding box center [285, 36] width 33 height 23
click at [283, 41] on body "Winter Festival and Silent Auction Earn Rewards Due [DATE] Share BlueTriton Bra…" at bounding box center [590, 17] width 1180 height 672
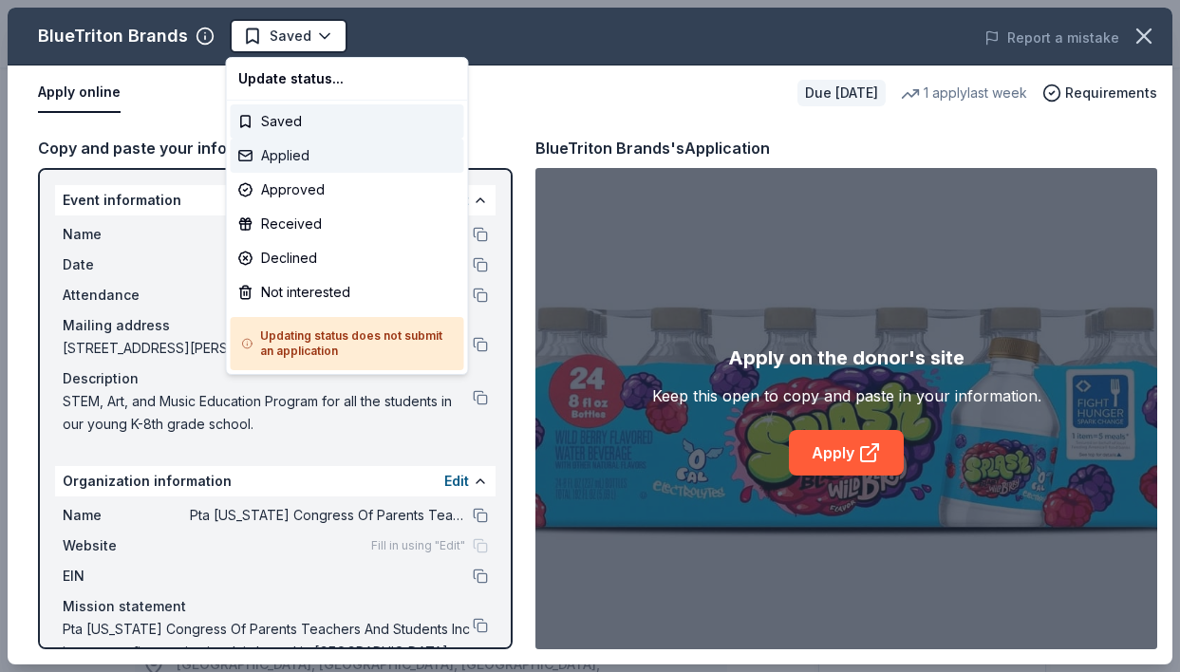
click at [337, 157] on div "Applied" at bounding box center [348, 156] width 234 height 34
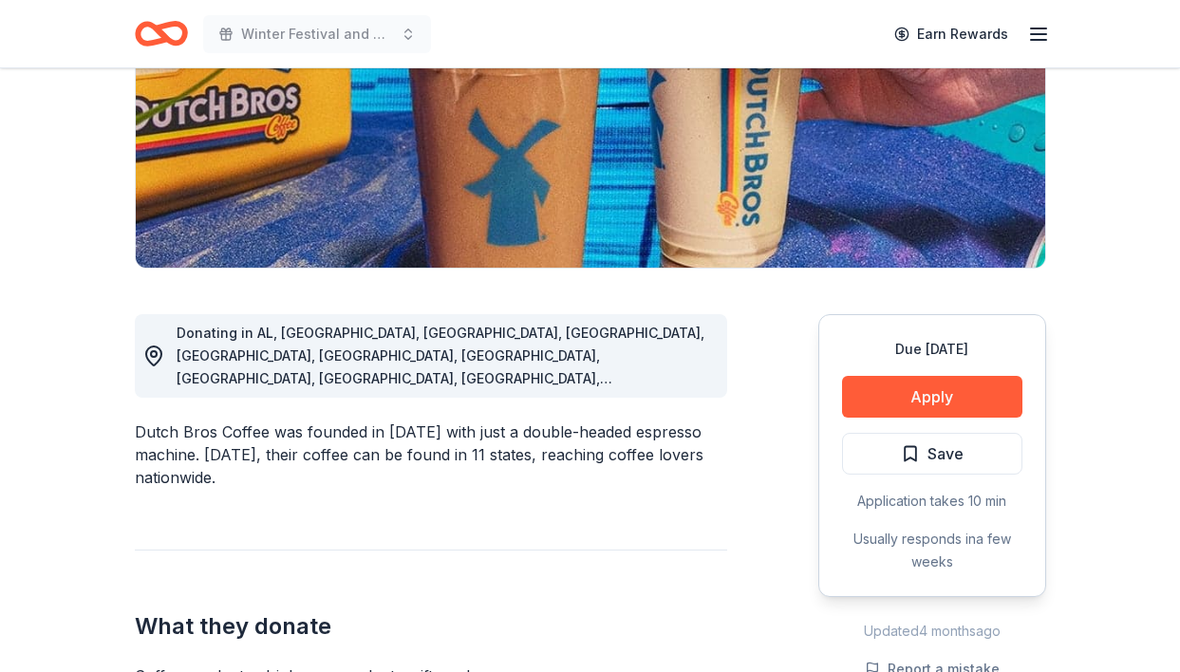
scroll to position [352, 0]
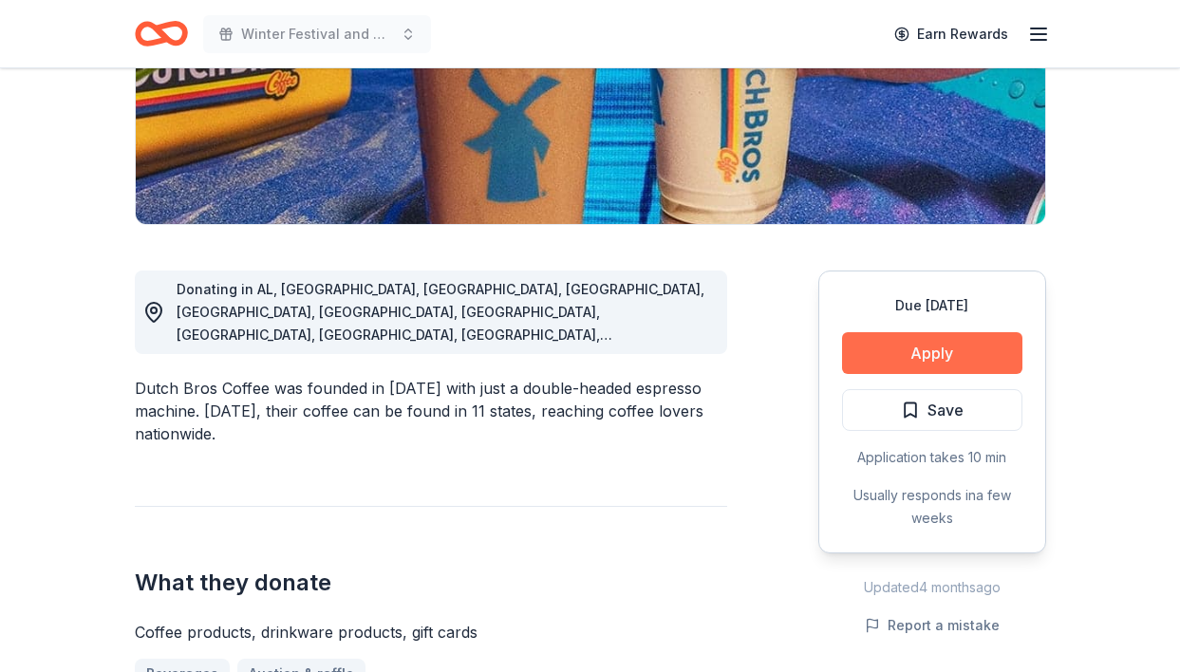
click at [965, 349] on button "Apply" at bounding box center [932, 353] width 180 height 42
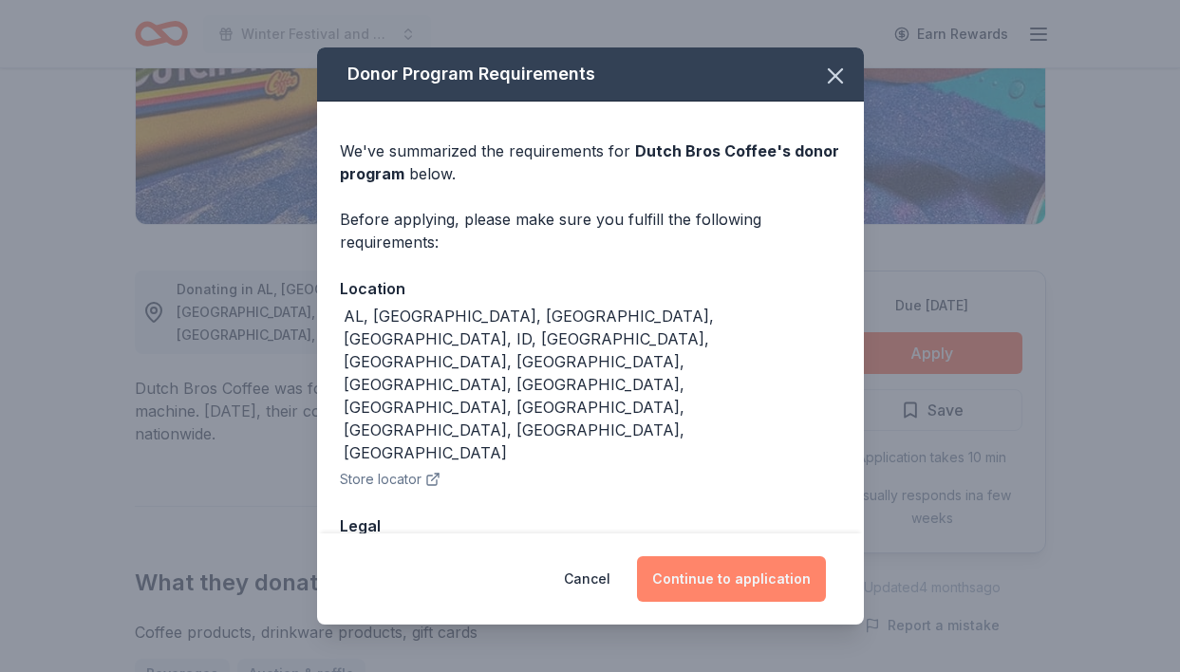
click at [739, 585] on button "Continue to application" at bounding box center [731, 579] width 189 height 46
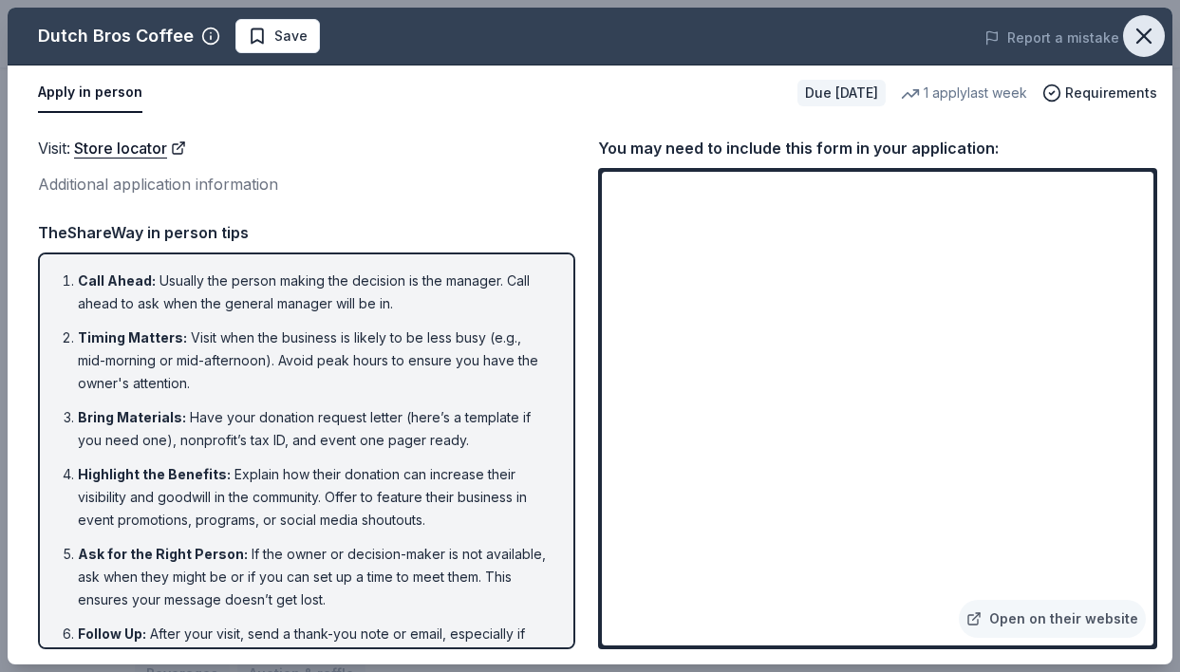
click at [1146, 28] on icon "button" at bounding box center [1144, 36] width 27 height 27
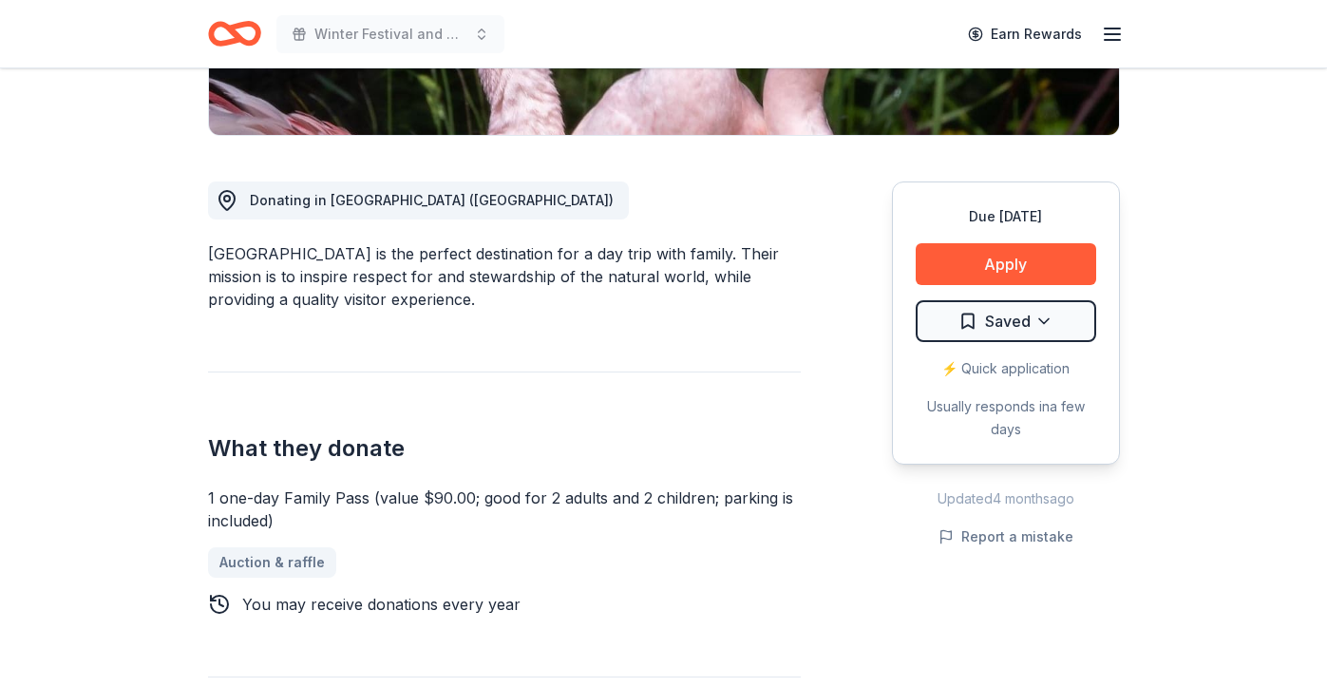
scroll to position [520, 0]
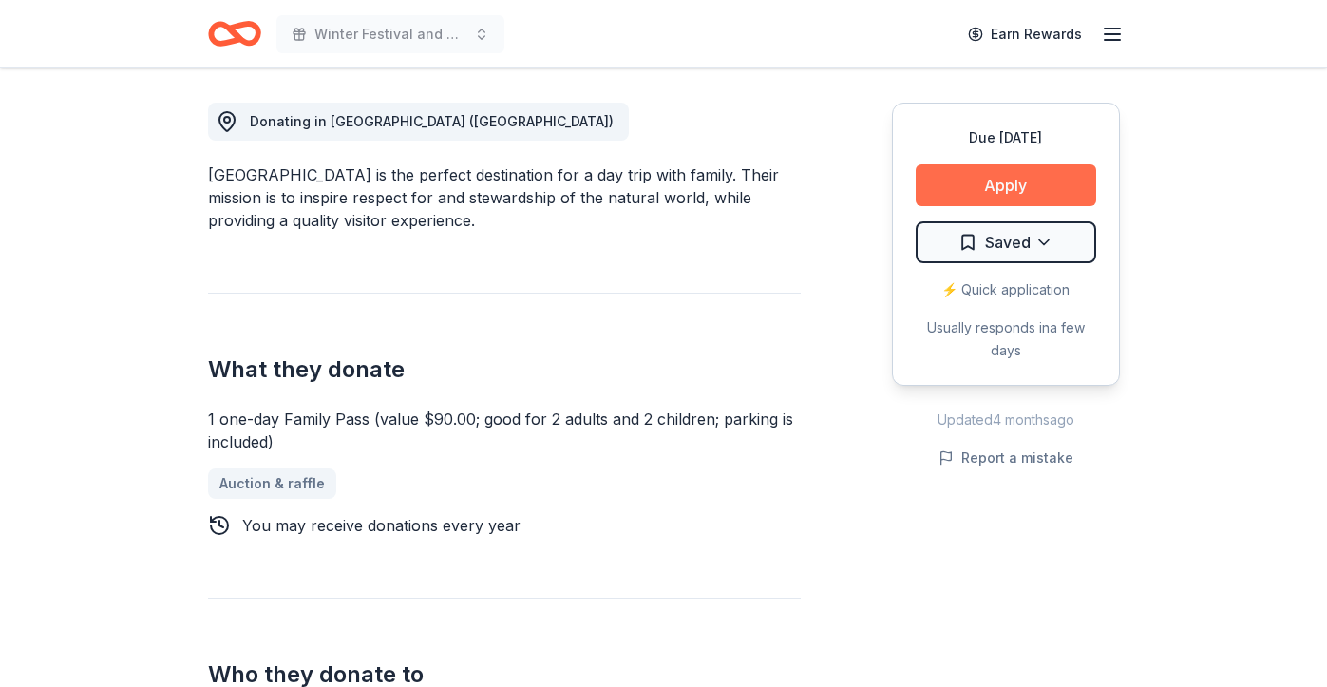
click at [997, 179] on button "Apply" at bounding box center [1005, 185] width 180 height 42
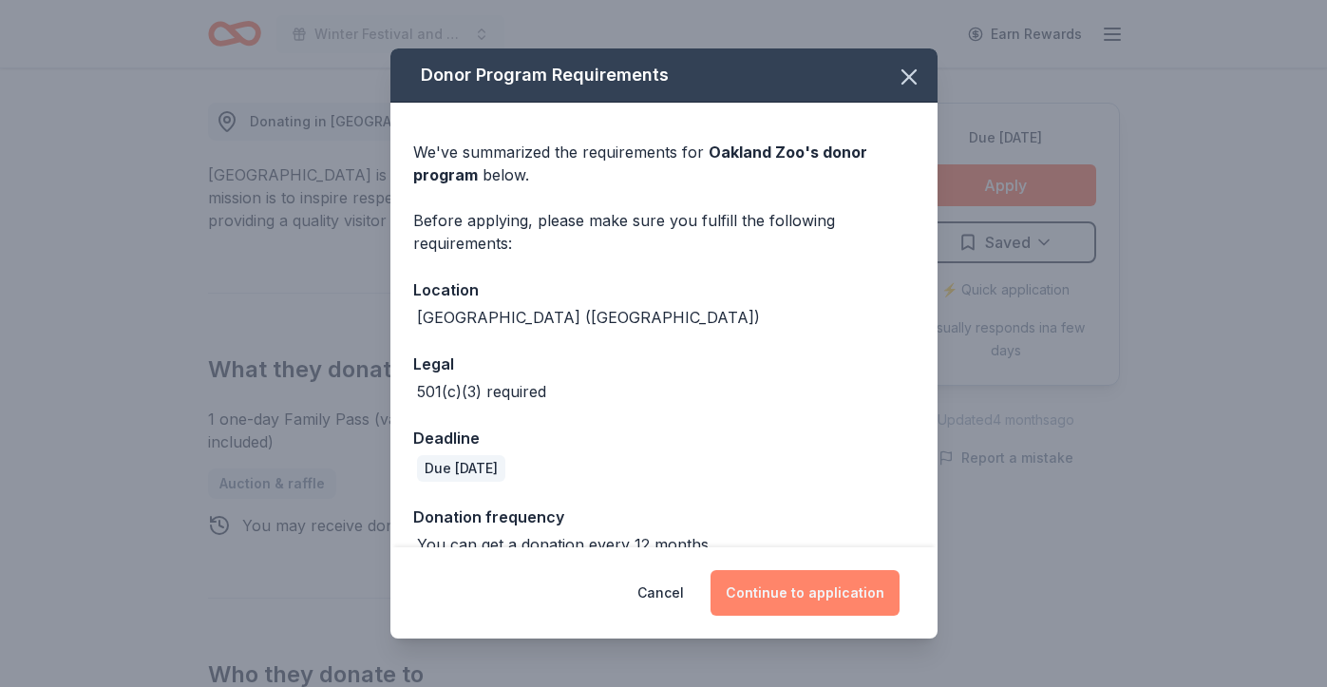
click at [795, 595] on button "Continue to application" at bounding box center [804, 593] width 189 height 46
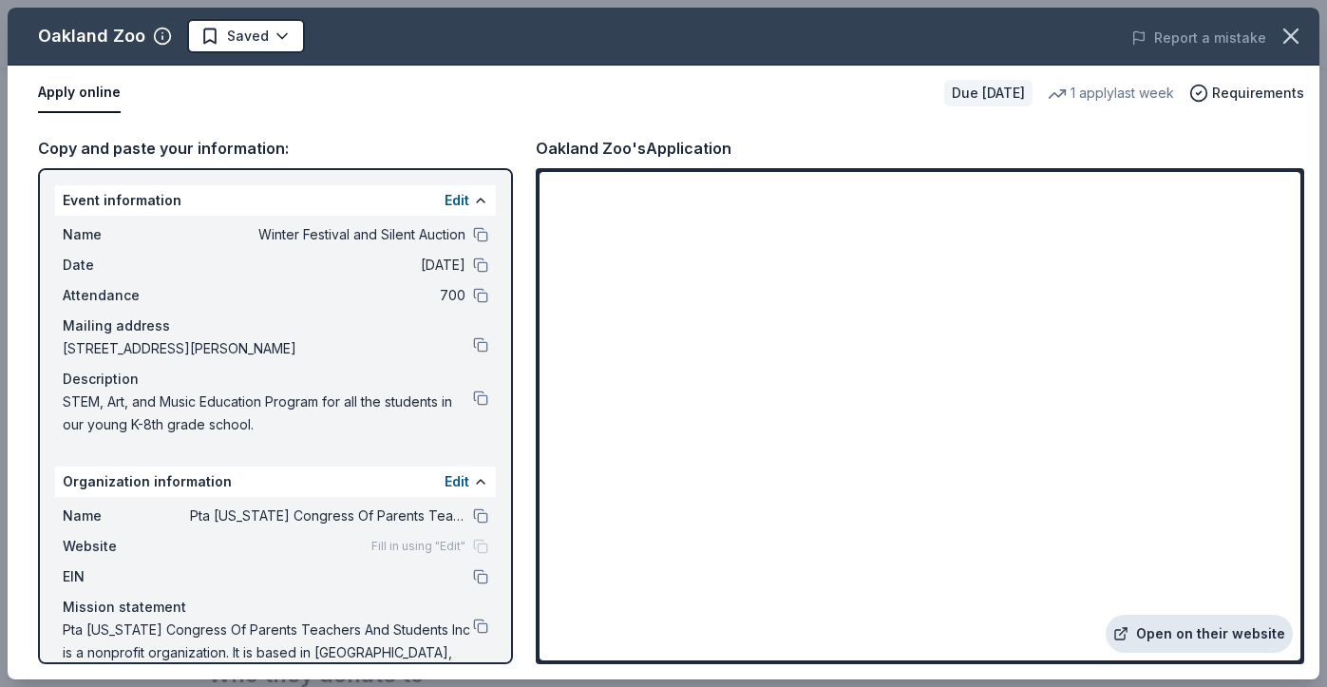
click at [1214, 633] on link "Open on their website" at bounding box center [1198, 633] width 187 height 38
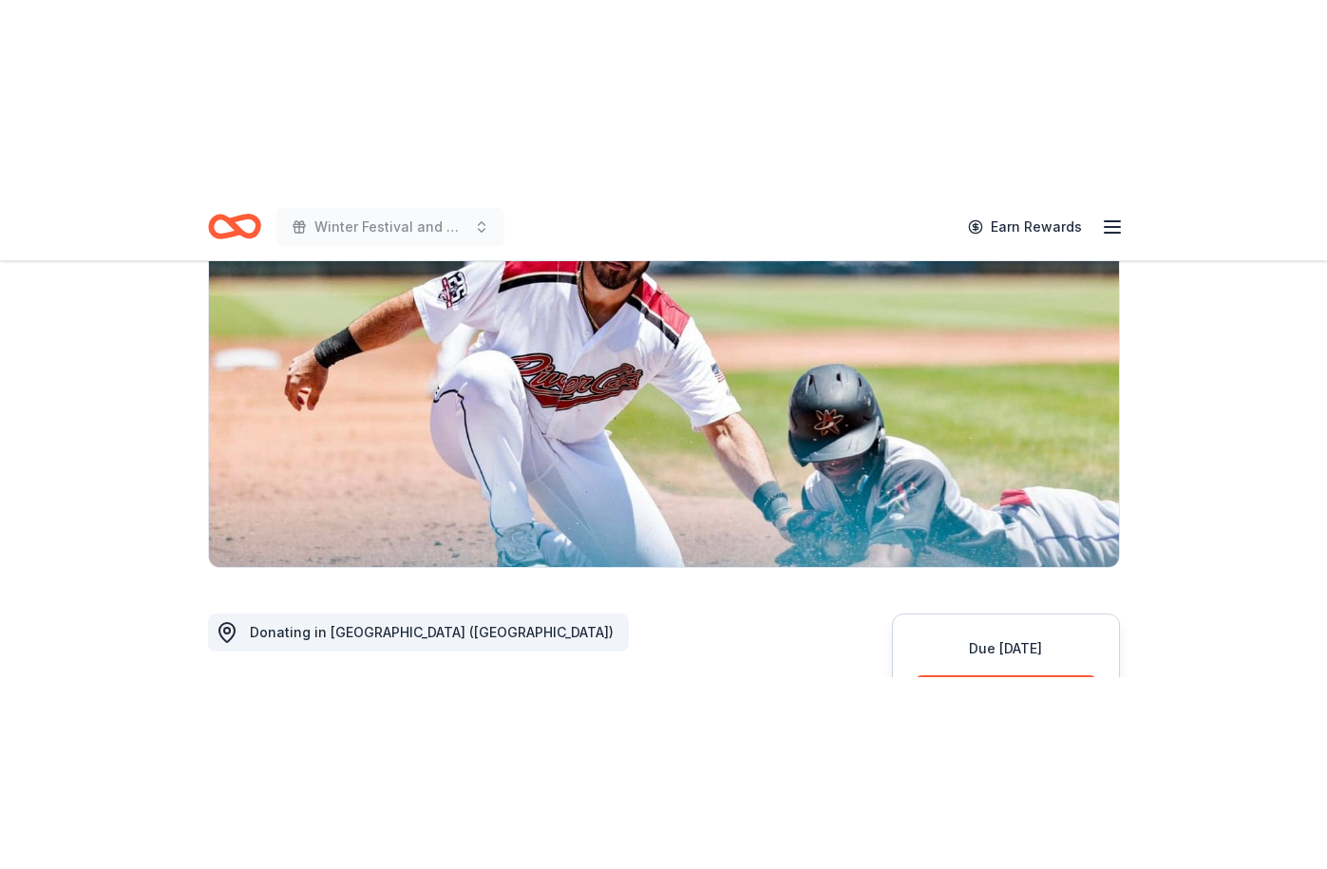
scroll to position [461, 0]
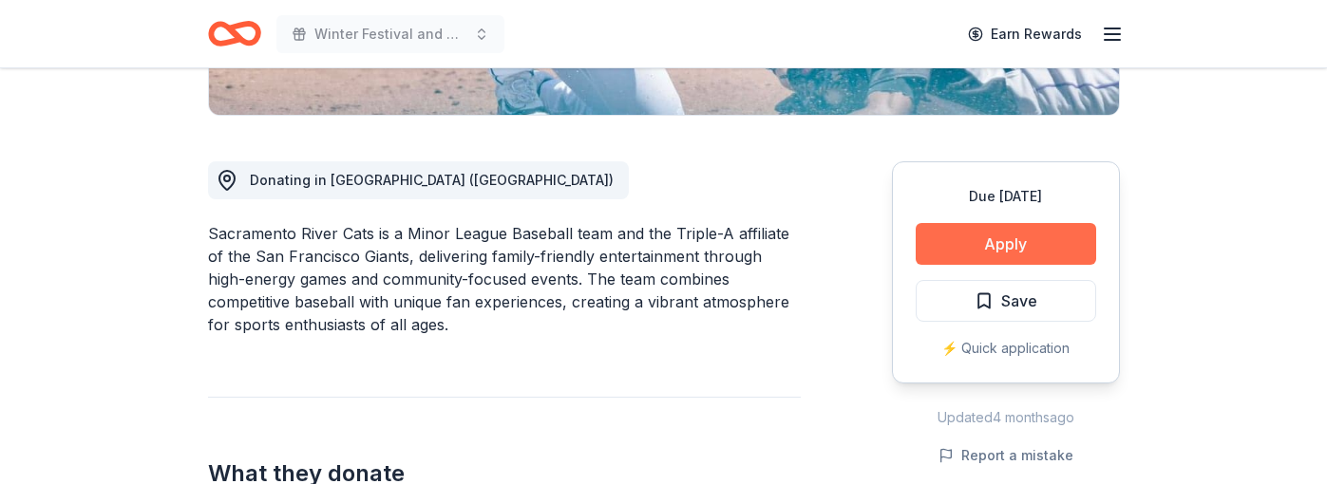
click at [996, 241] on button "Apply" at bounding box center [1005, 244] width 180 height 42
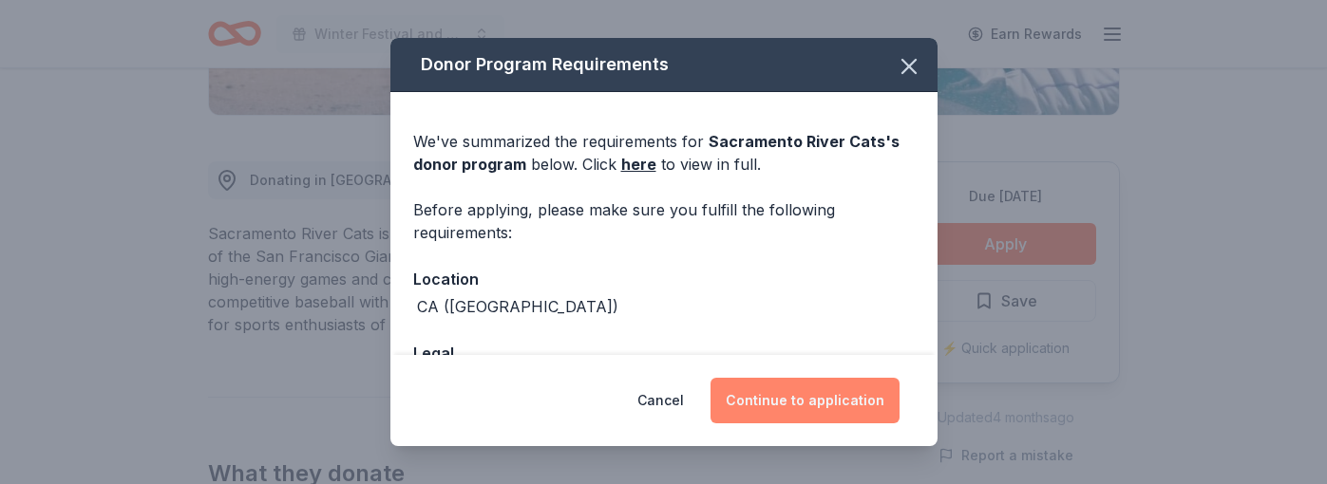
click at [789, 405] on button "Continue to application" at bounding box center [804, 401] width 189 height 46
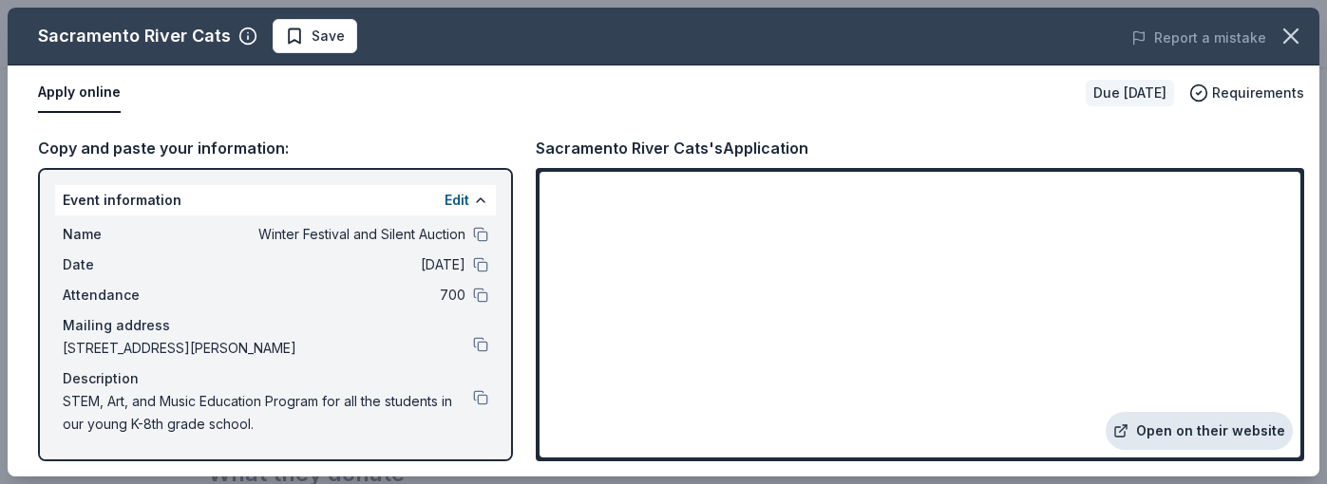
click at [1211, 433] on link "Open on their website" at bounding box center [1198, 431] width 187 height 38
click at [629, 475] on div "Copy and paste your information: Event information Edit Name Winter Festival an…" at bounding box center [663, 299] width 1311 height 356
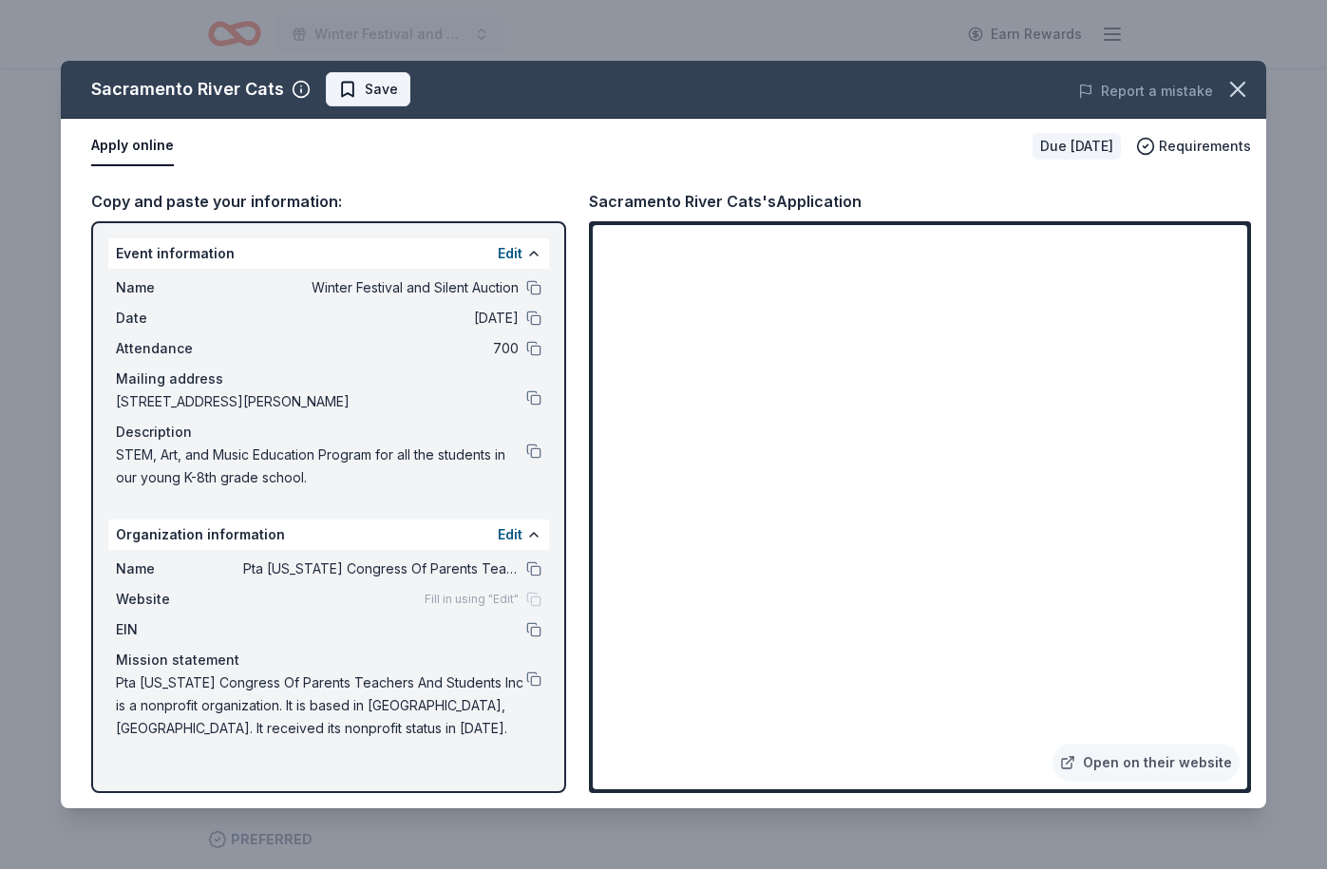
click at [392, 88] on button "Save" at bounding box center [368, 89] width 85 height 34
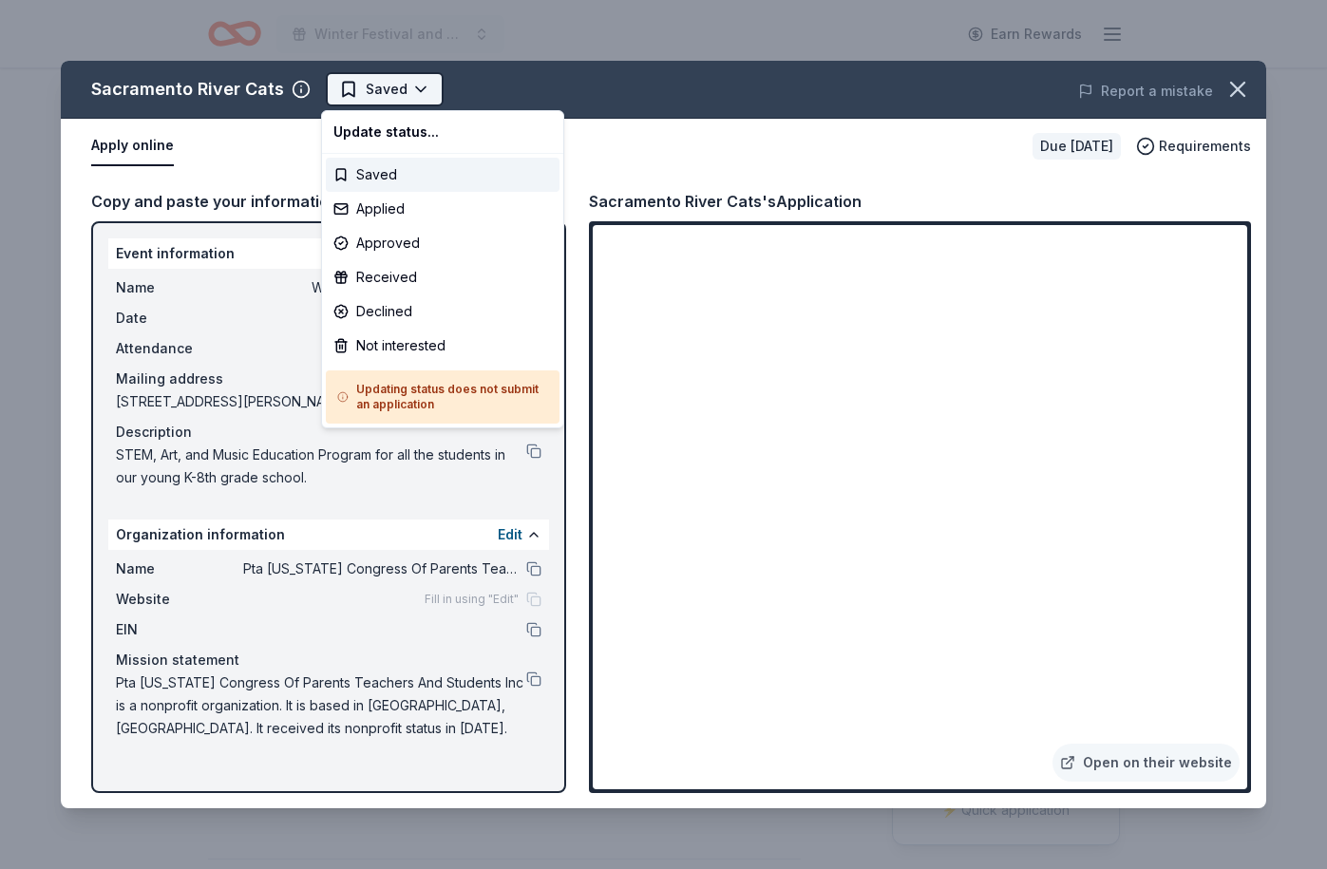
scroll to position [0, 0]
click at [418, 90] on html "Winter Festival and Silent Auction Earn Rewards Due in 26 days Share Sacramento…" at bounding box center [663, 434] width 1327 height 869
click at [543, 97] on html "Winter Festival and Silent Auction Earn Rewards Due in 26 days Share Sacramento…" at bounding box center [663, 434] width 1327 height 869
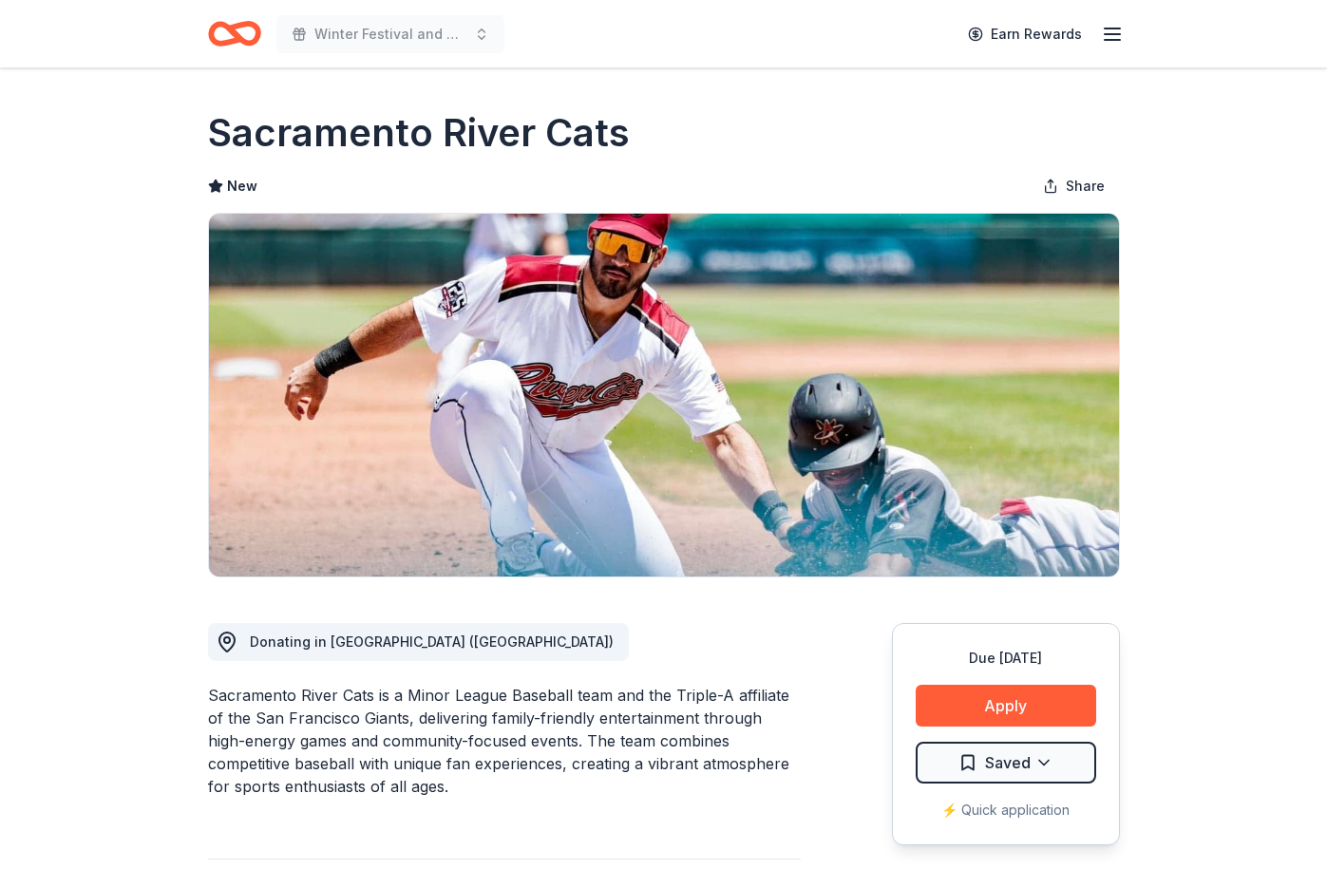
click at [736, 174] on div "New Share" at bounding box center [664, 186] width 912 height 38
click at [514, 138] on h1 "Sacramento River Cats" at bounding box center [419, 132] width 422 height 53
click at [1051, 671] on html "Winter Festival and Silent Auction Earn Rewards Due in 26 days Share Sacramento…" at bounding box center [663, 434] width 1327 height 869
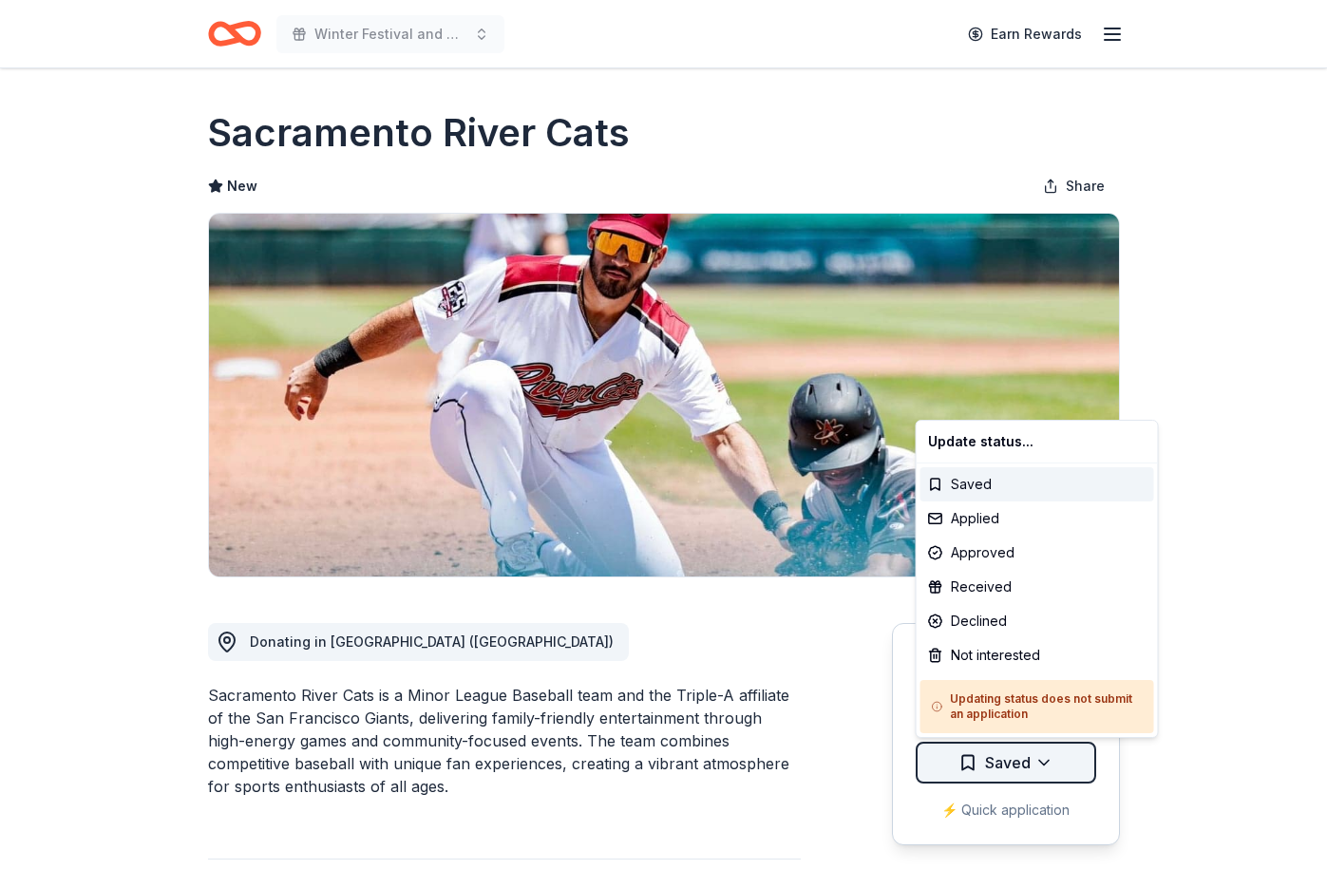
click at [1072, 671] on html "Winter Festival and Silent Auction Earn Rewards Due in 26 days Share Sacramento…" at bounding box center [663, 434] width 1327 height 869
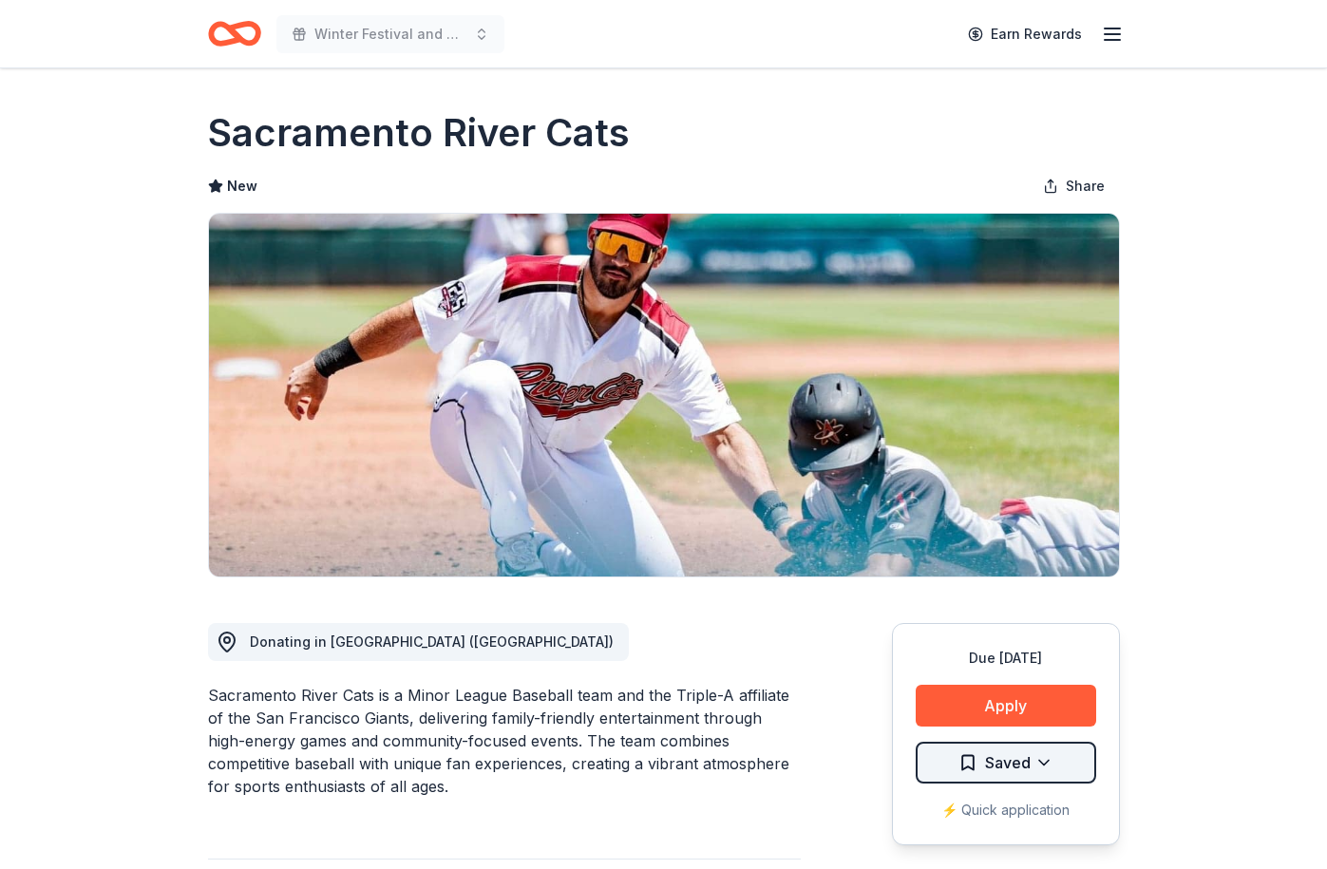
click at [1072, 671] on html "Winter Festival and Silent Auction Earn Rewards Due in 26 days Share Sacramento…" at bounding box center [663, 434] width 1327 height 869
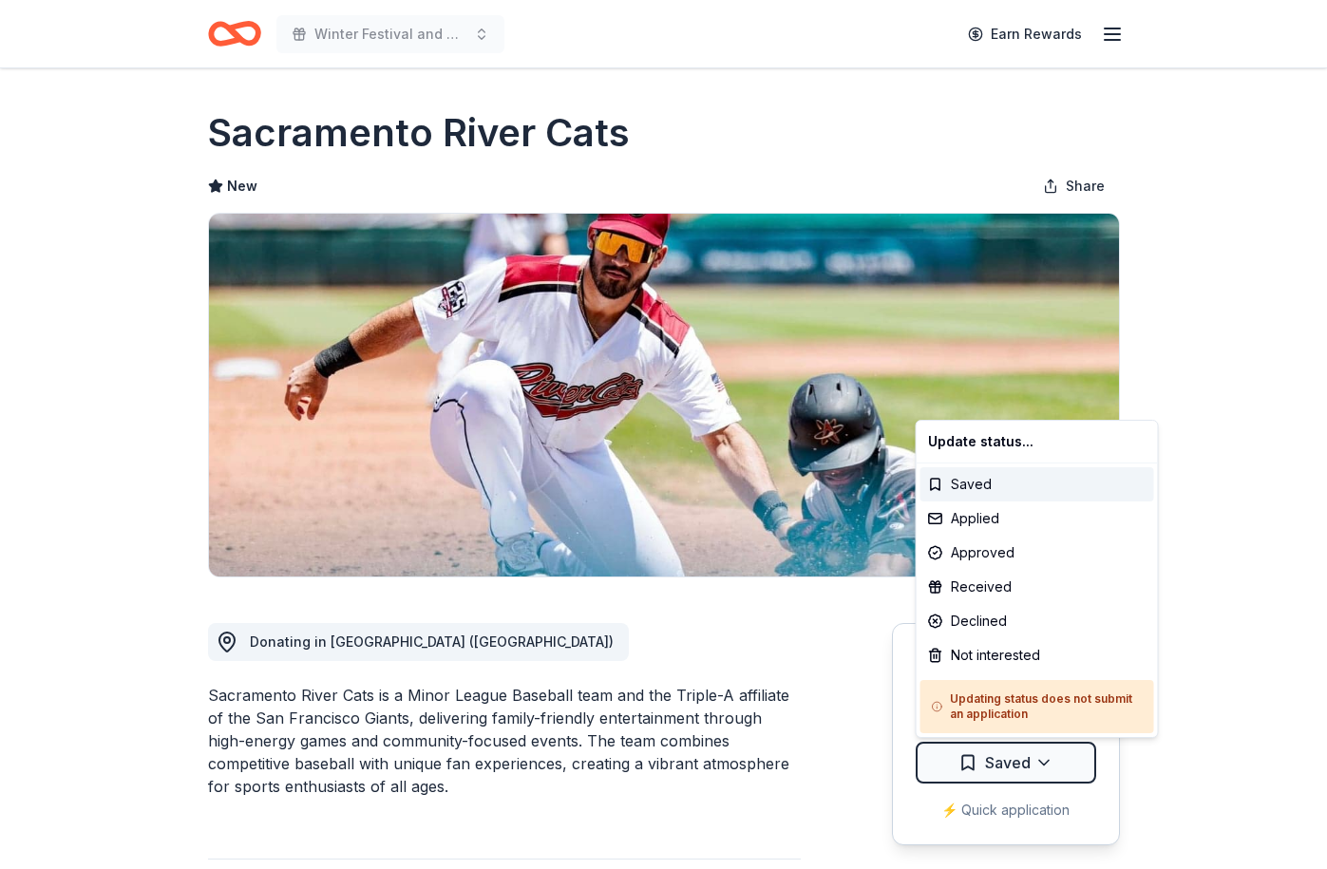
click at [857, 671] on html "Winter Festival and Silent Auction Earn Rewards Due in 26 days Share Sacramento…" at bounding box center [663, 434] width 1327 height 869
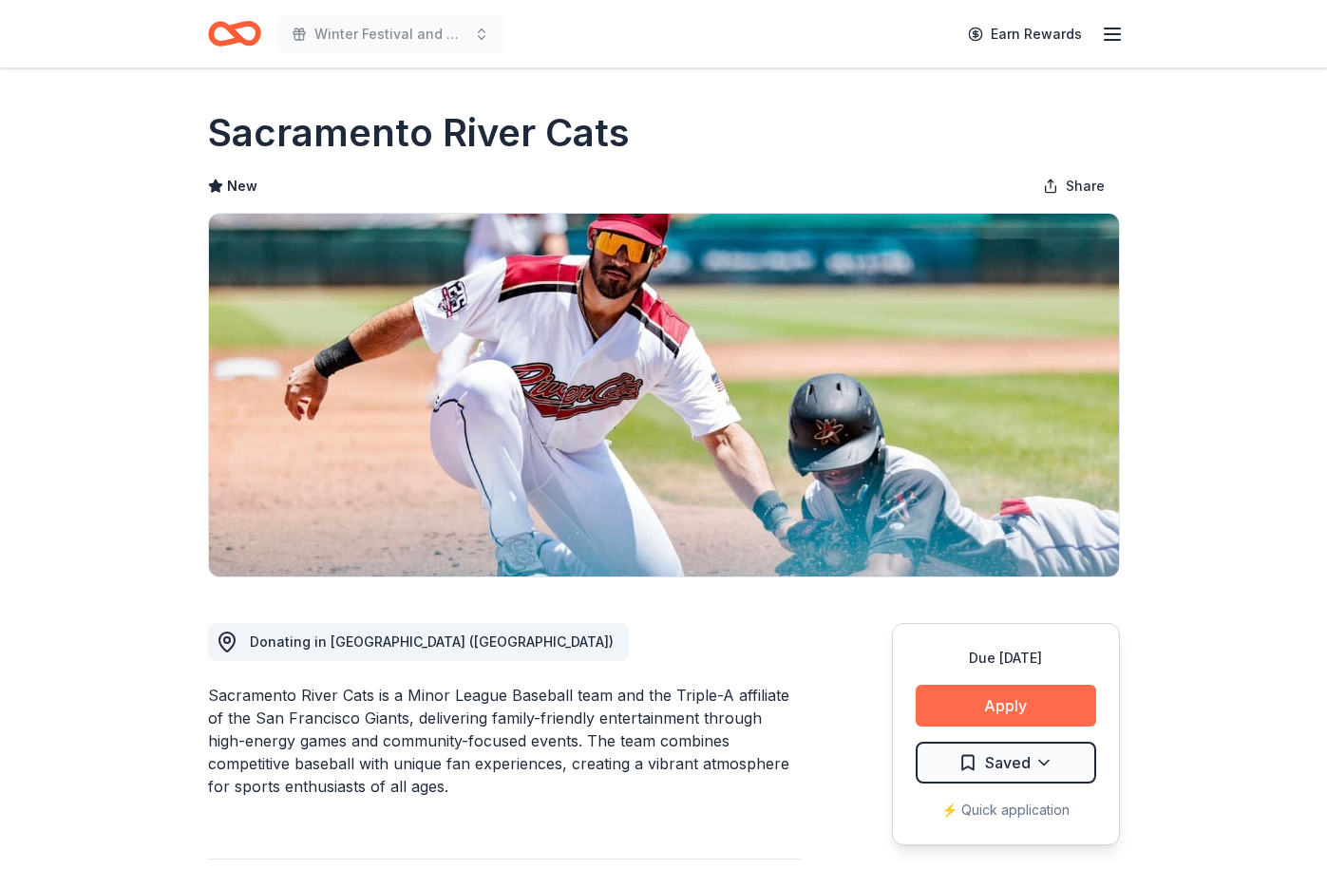
click at [1009, 671] on button "Apply" at bounding box center [1005, 706] width 180 height 42
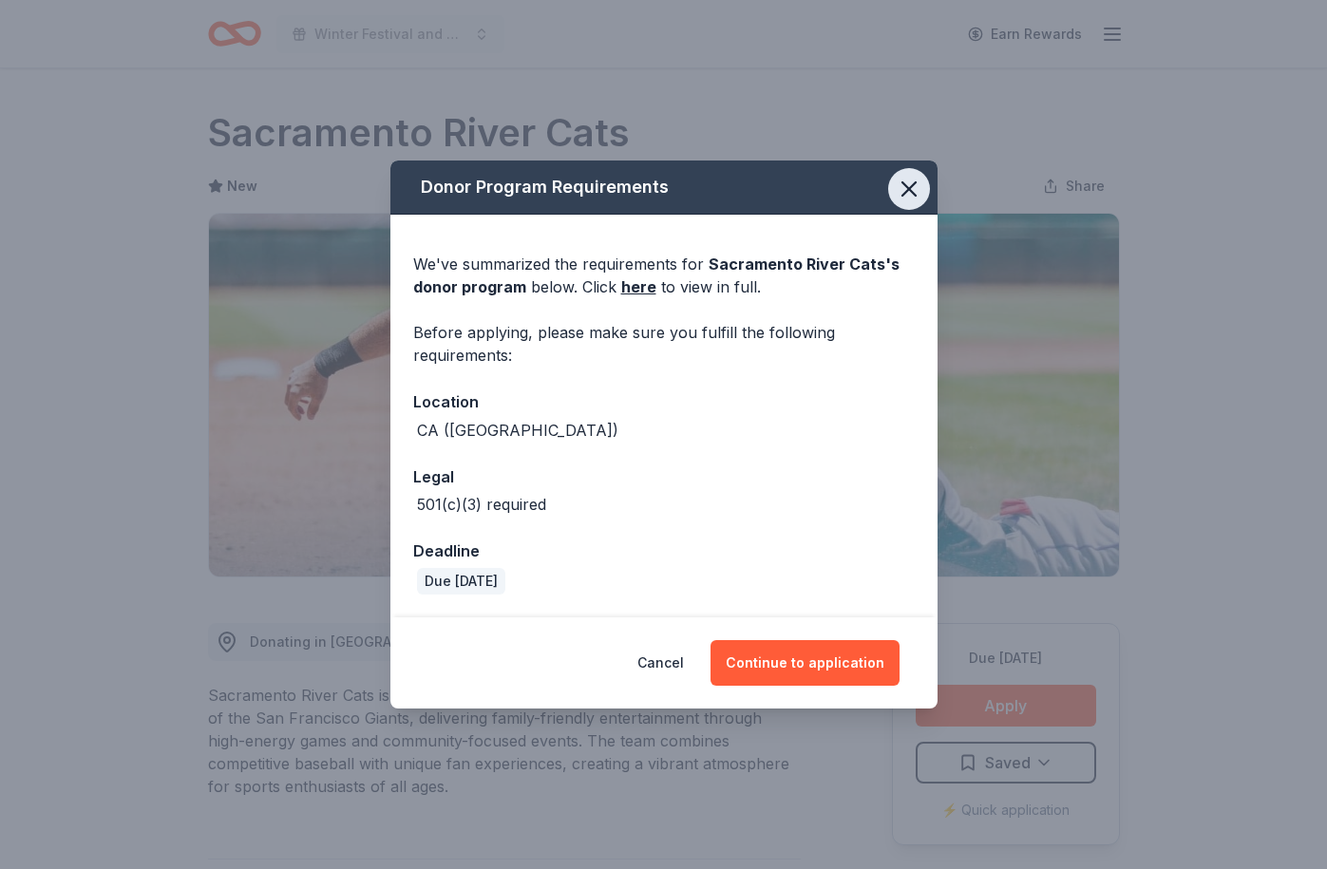
click at [911, 182] on icon "button" at bounding box center [908, 189] width 27 height 27
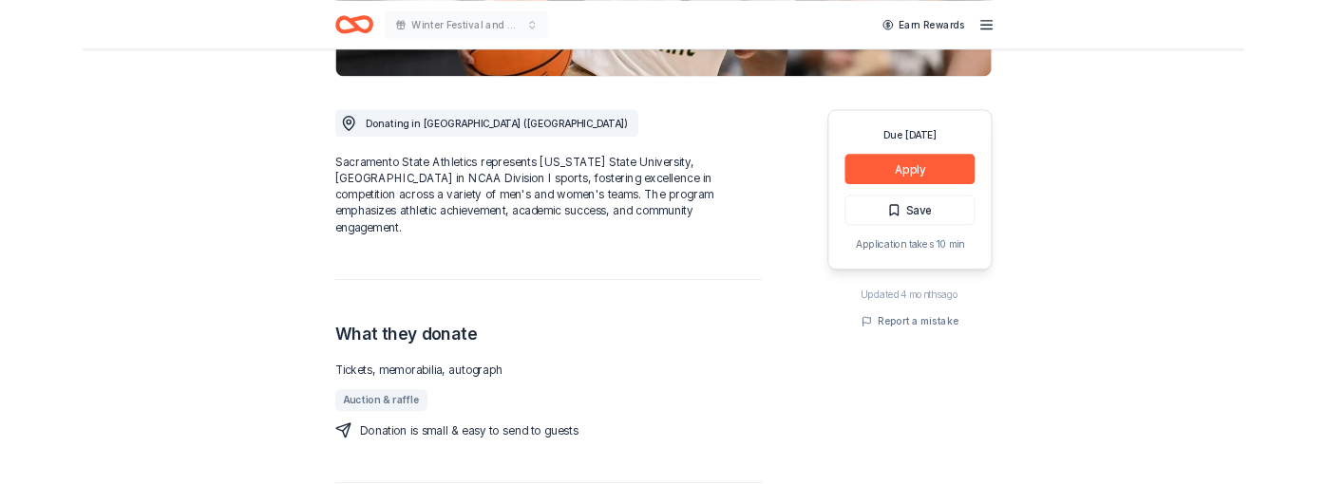
scroll to position [460, 0]
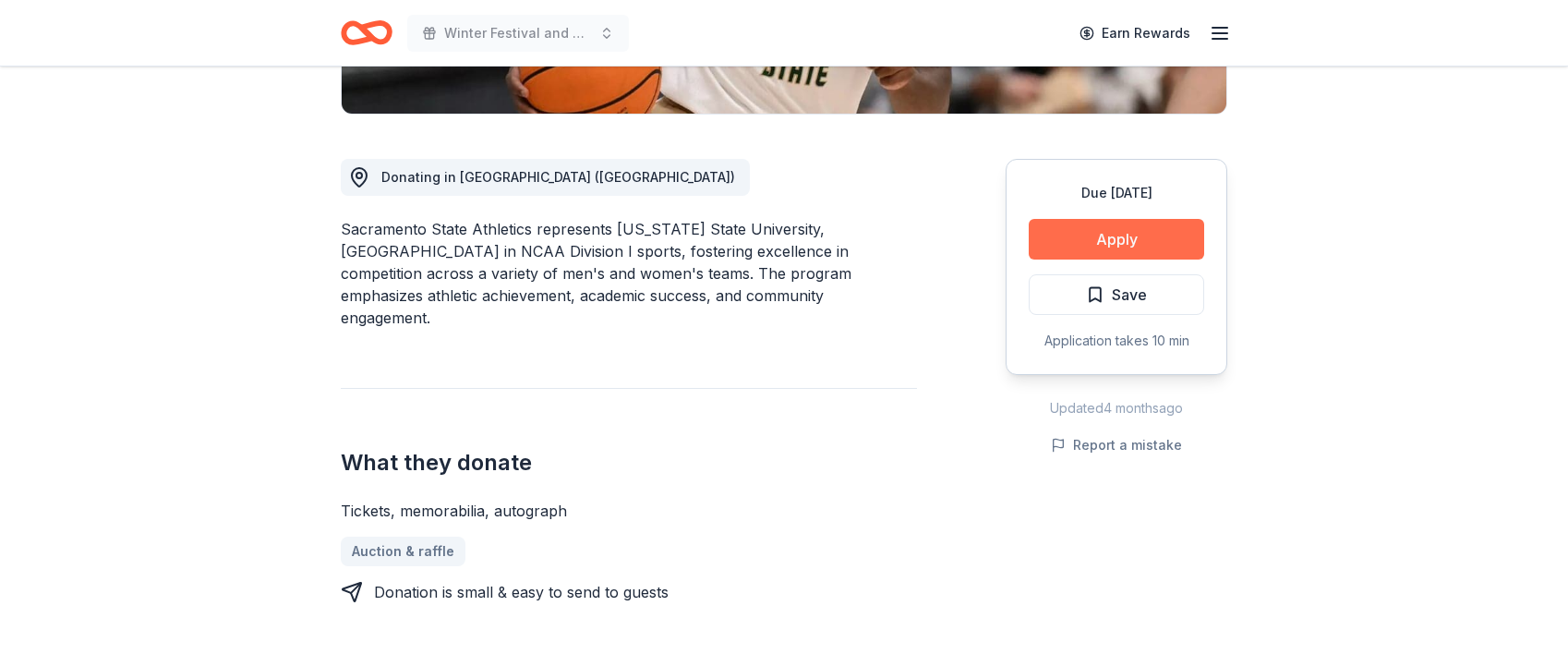
click at [1129, 239] on button "Apply" at bounding box center [1117, 239] width 175 height 41
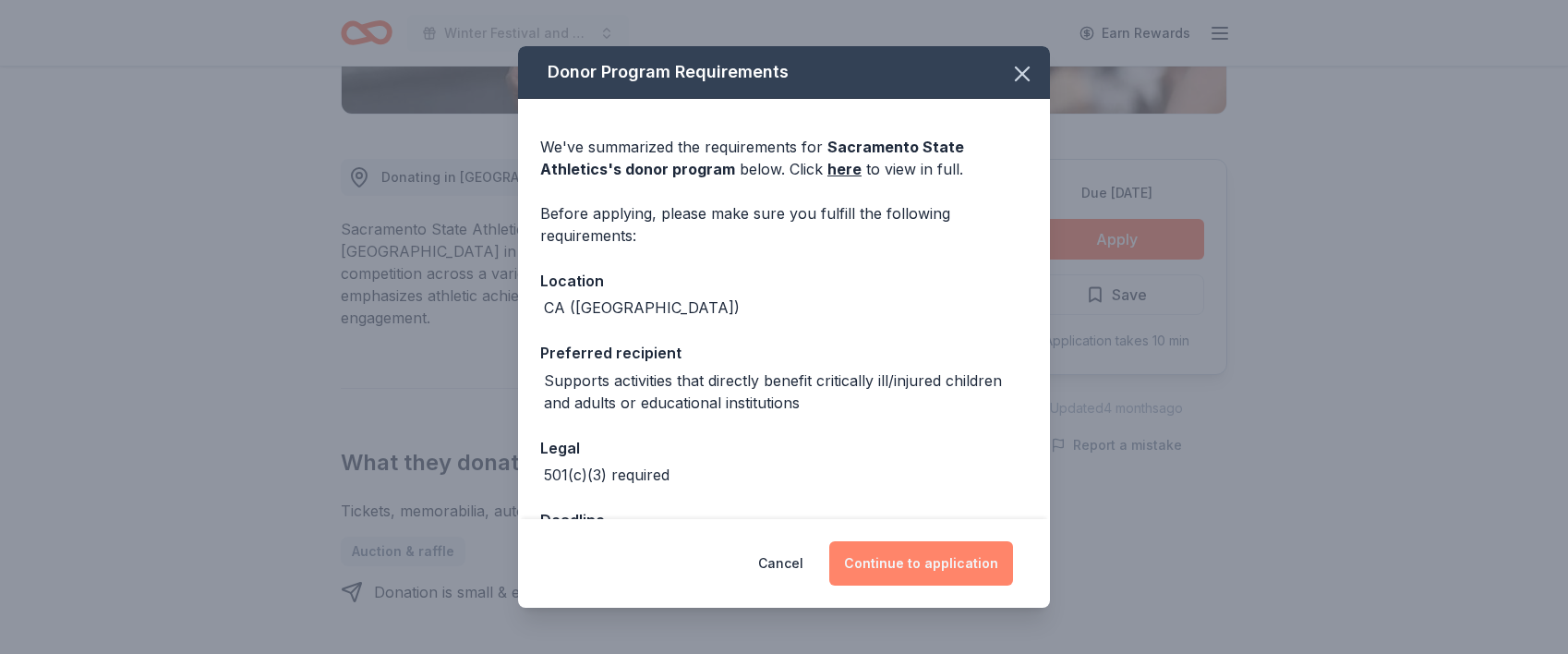
click at [936, 564] on button "Continue to application" at bounding box center [921, 563] width 184 height 45
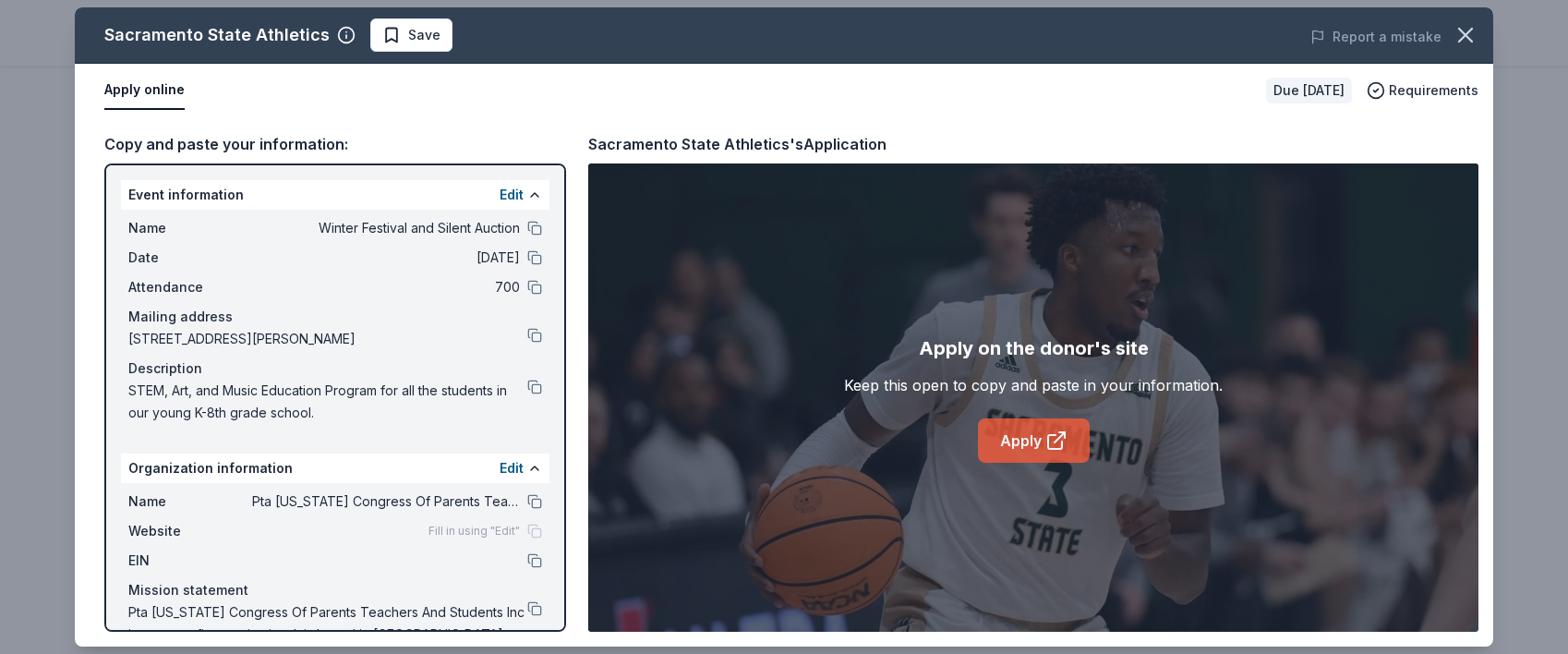
click at [1020, 445] on link "Apply" at bounding box center [1034, 441] width 112 height 45
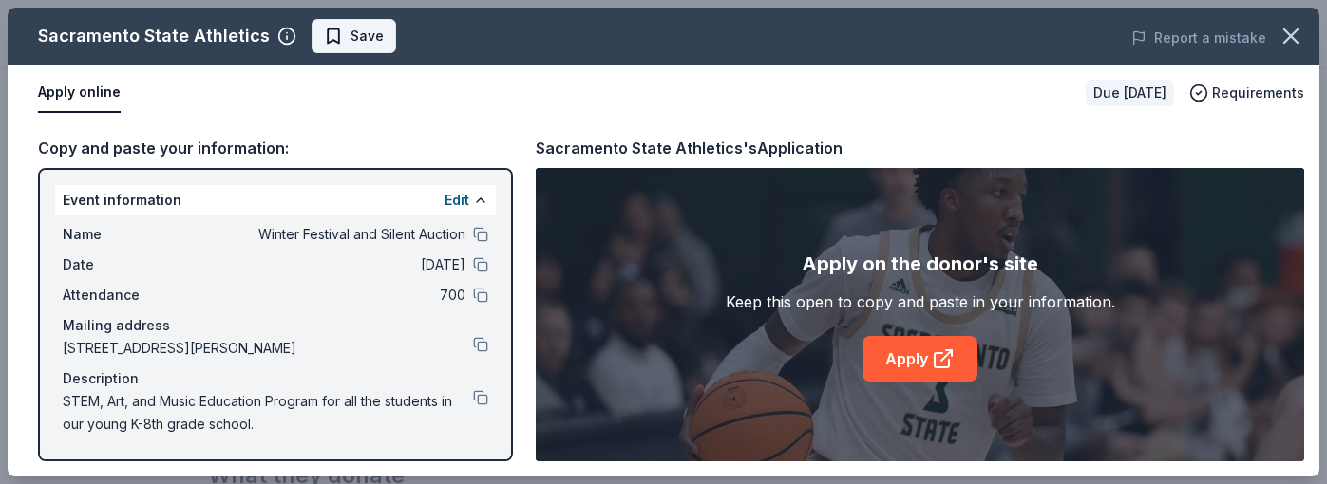
click at [352, 29] on span "Save" at bounding box center [366, 36] width 33 height 23
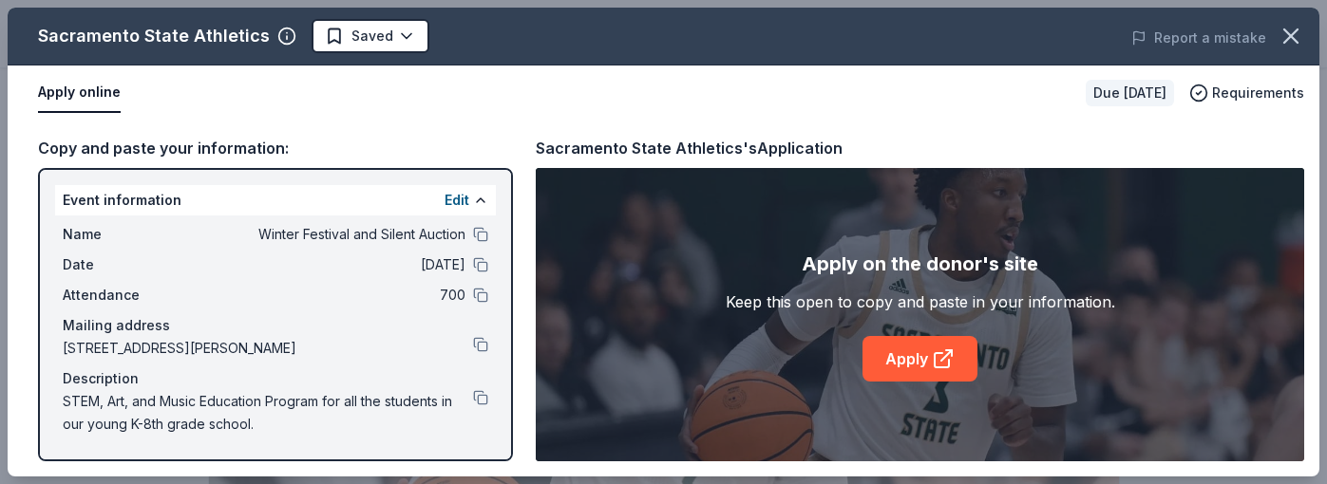
click at [352, 29] on body "Winter Festival and Silent Auction Earn Rewards Due in 54 days Share Sacramento…" at bounding box center [663, 242] width 1327 height 484
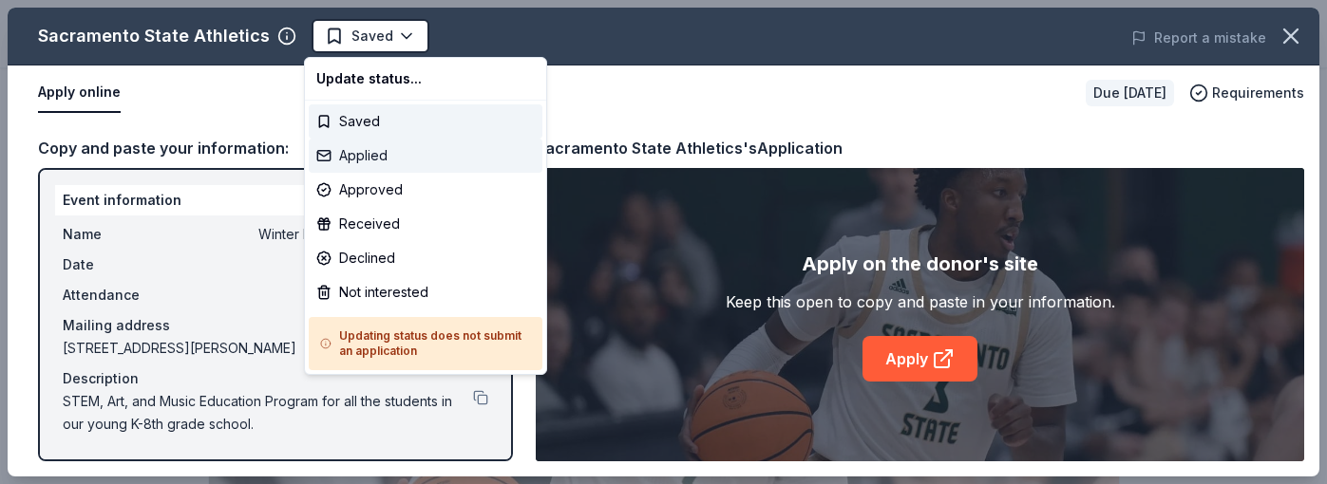
click at [369, 154] on div "Applied" at bounding box center [426, 156] width 234 height 34
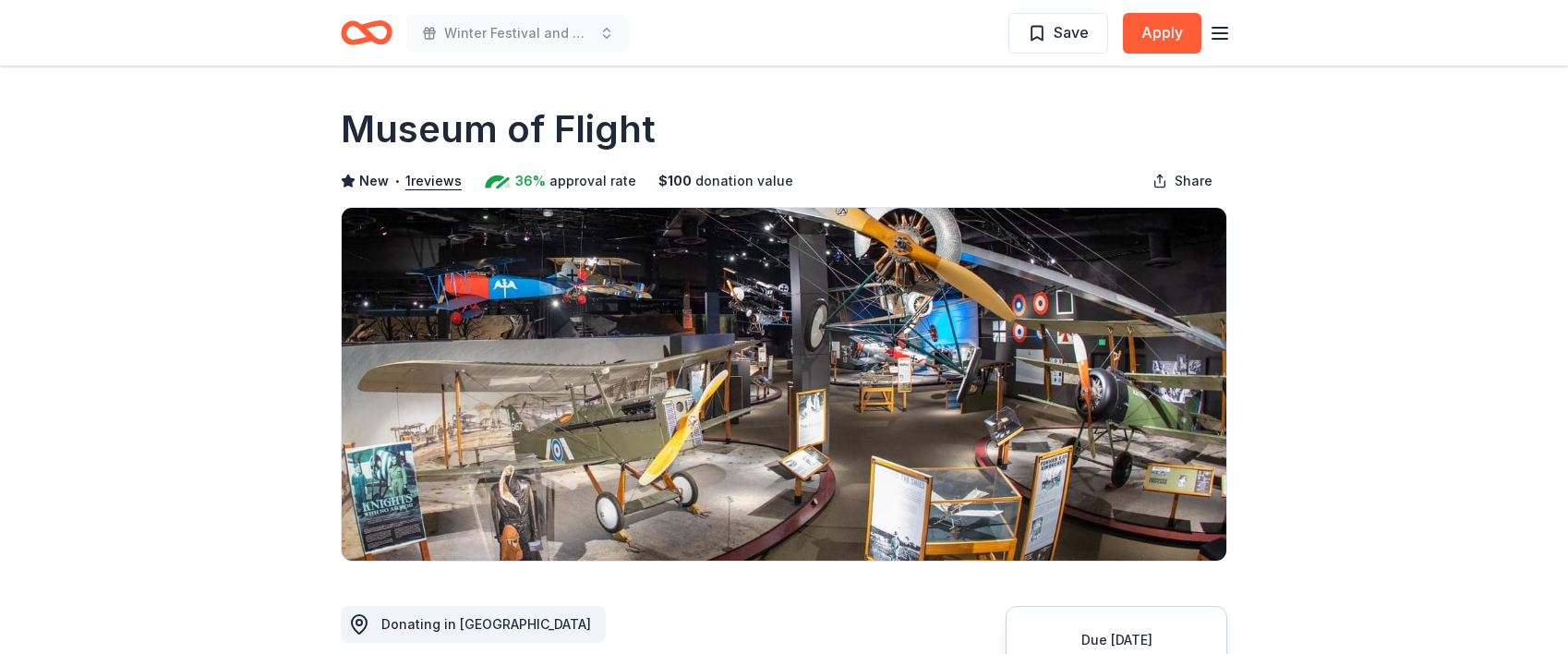
drag, startPoint x: 464, startPoint y: 406, endPoint x: 1291, endPoint y: 7, distance: 918.2
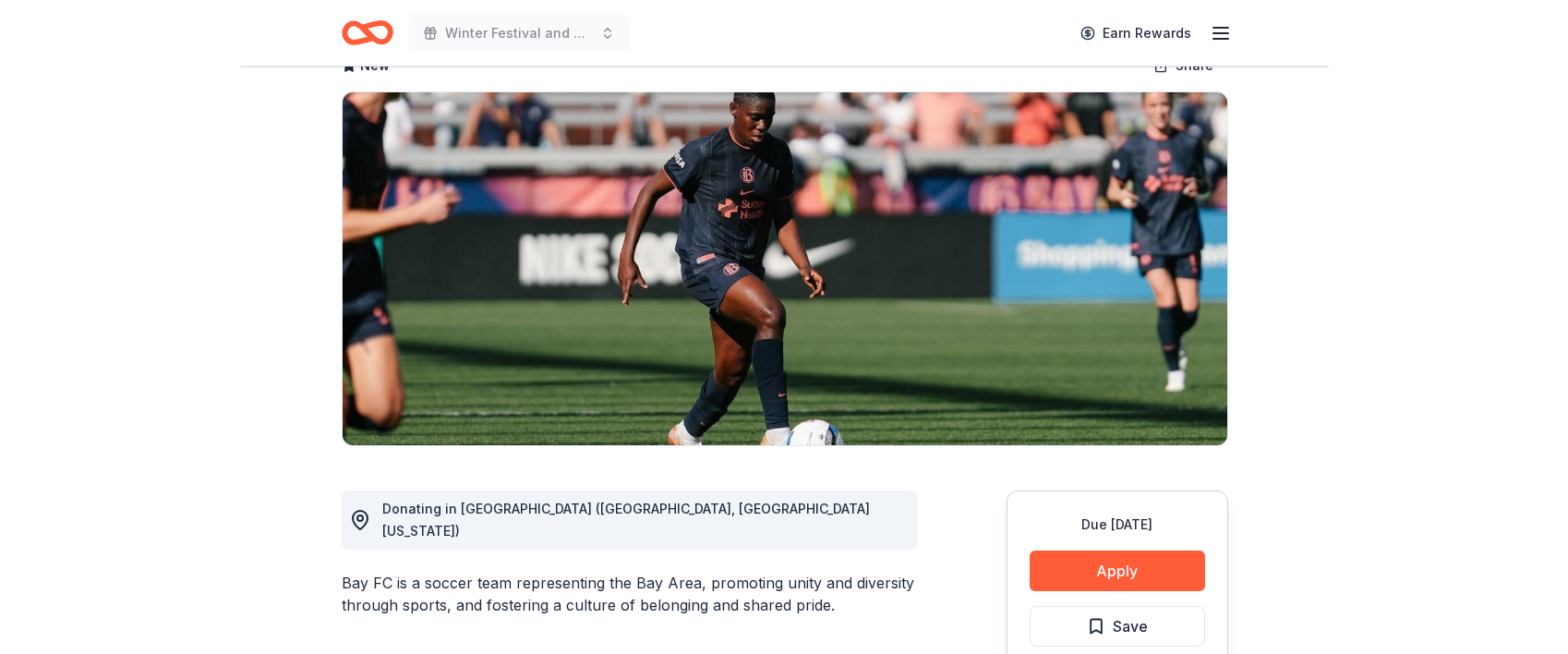
scroll to position [122, 0]
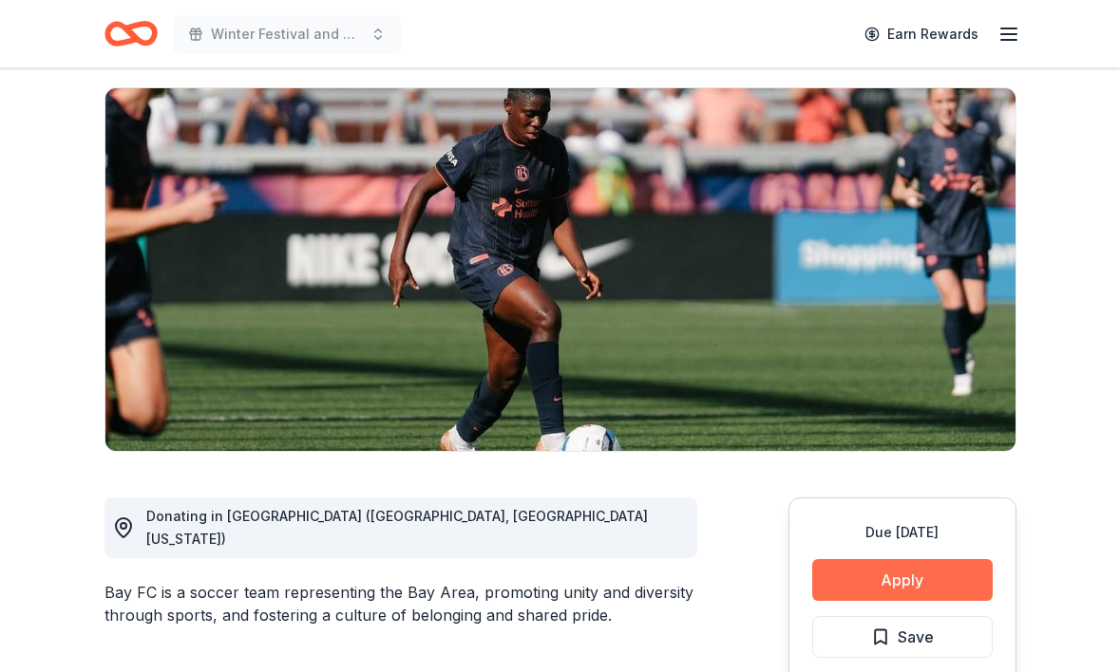
click at [910, 576] on button "Apply" at bounding box center [902, 580] width 180 height 42
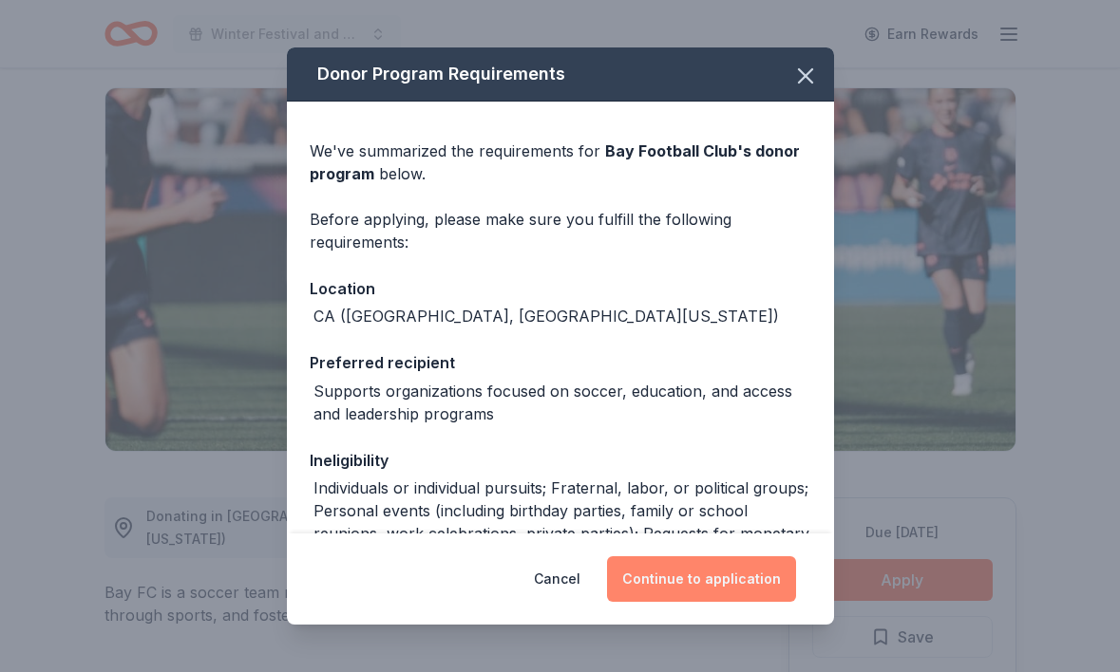
click at [699, 580] on button "Continue to application" at bounding box center [701, 579] width 189 height 46
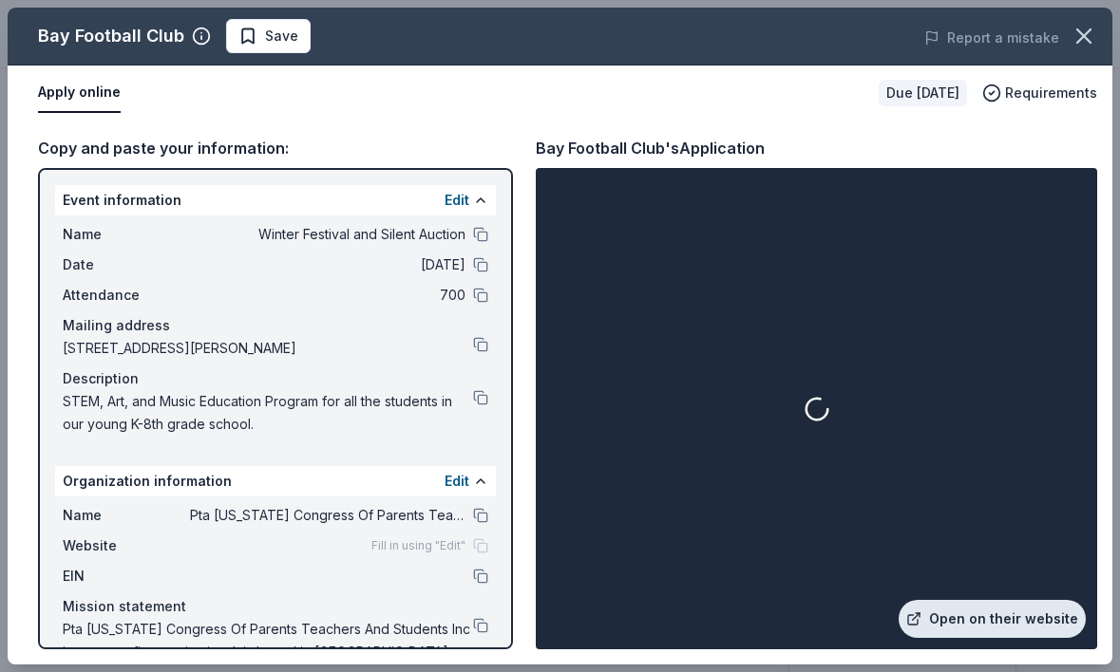
click at [972, 619] on link "Open on their website" at bounding box center [991, 619] width 187 height 38
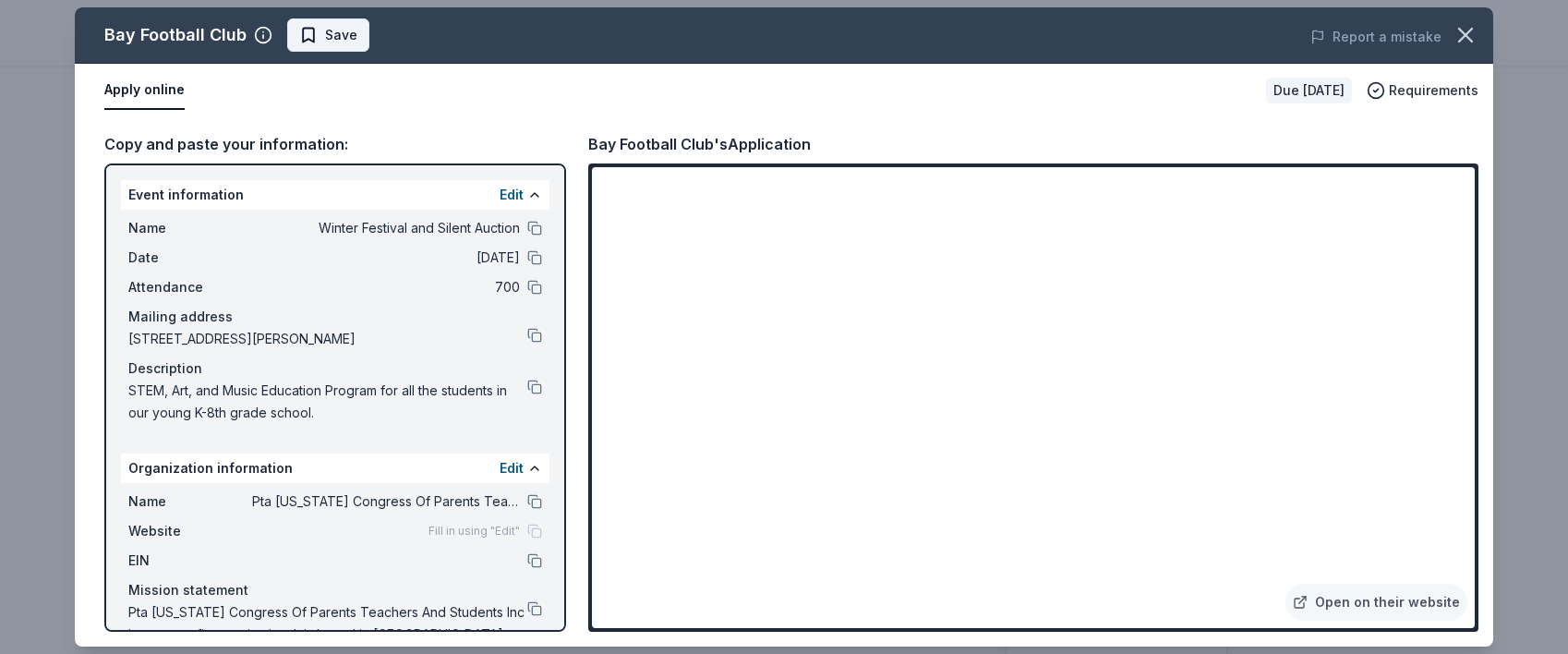
click at [316, 29] on span "Save" at bounding box center [329, 35] width 58 height 22
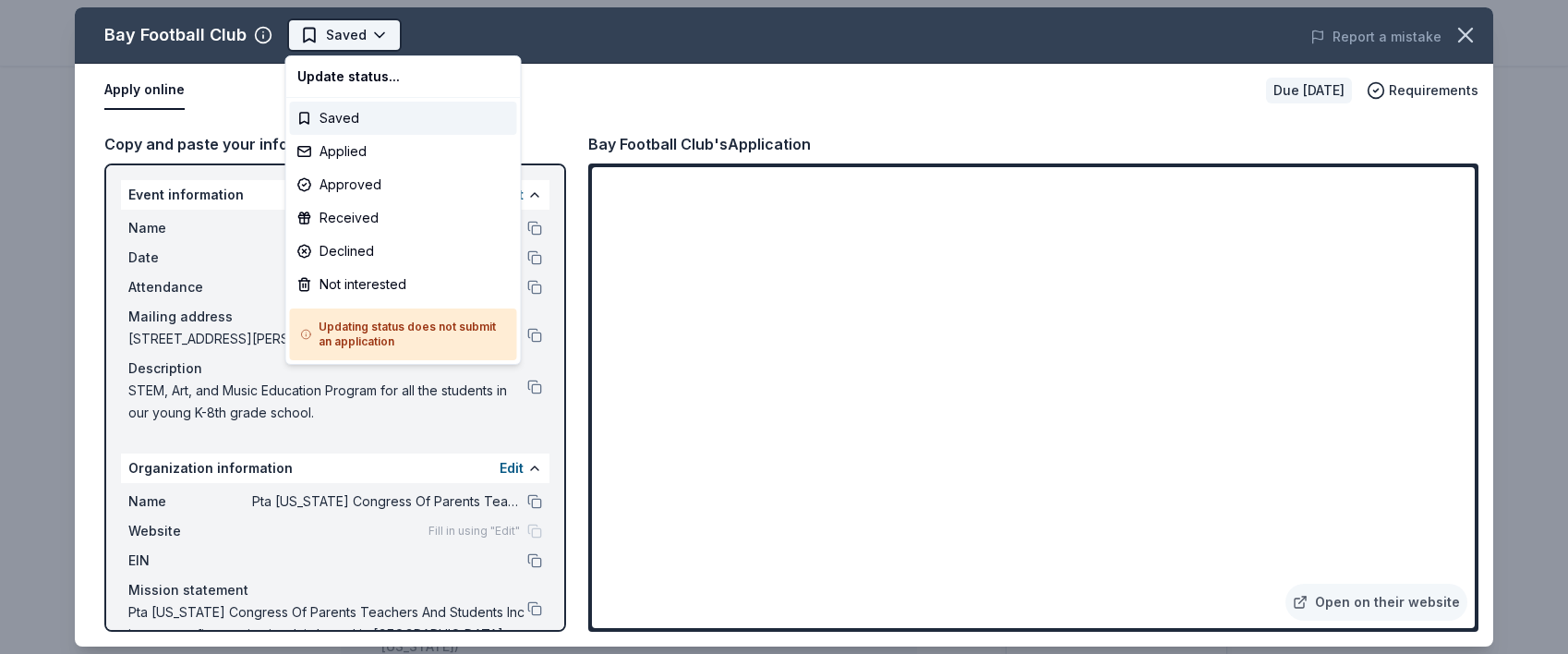
scroll to position [0, 0]
click at [348, 44] on html "Winter Festival and Silent Auction Saved Apply Due [DATE] Share Bay Football Cl…" at bounding box center [784, 327] width 1568 height 654
click at [363, 155] on div "Applied" at bounding box center [404, 152] width 228 height 33
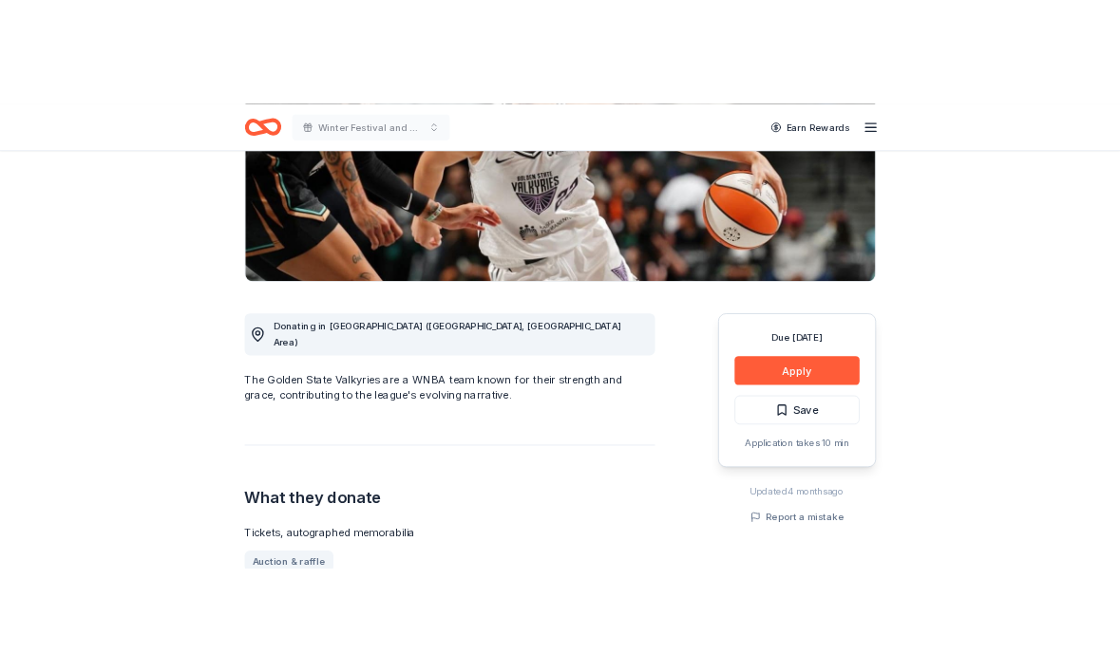
scroll to position [332, 0]
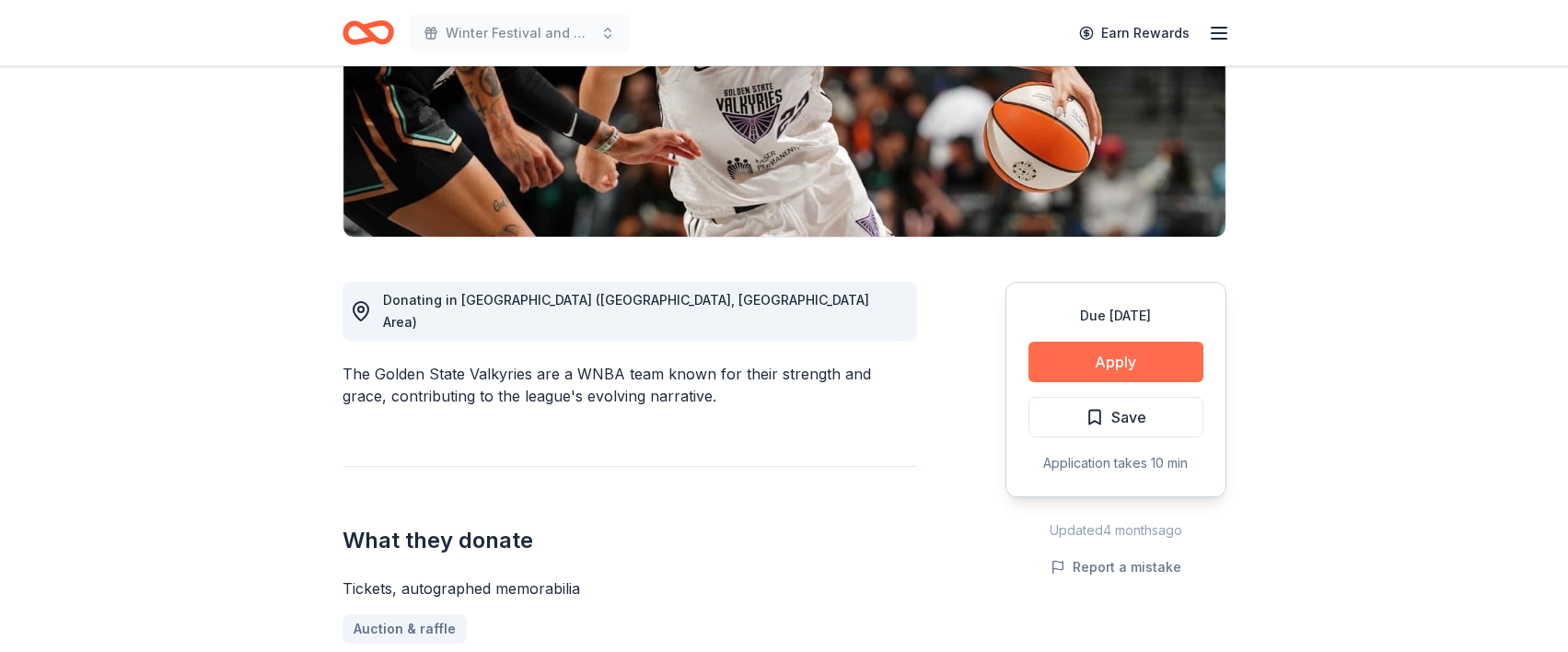
click at [1118, 365] on button "Apply" at bounding box center [1116, 362] width 175 height 41
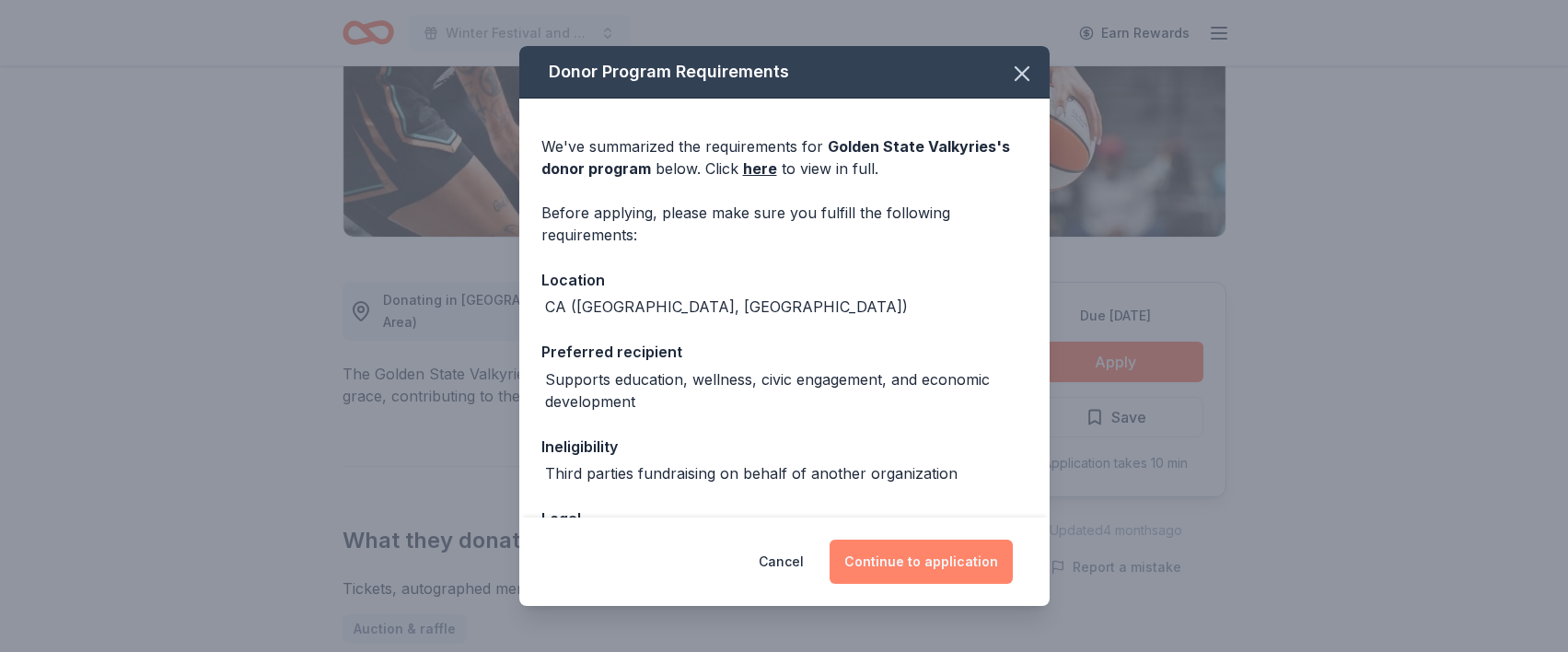
click at [924, 560] on button "Continue to application" at bounding box center [921, 562] width 183 height 45
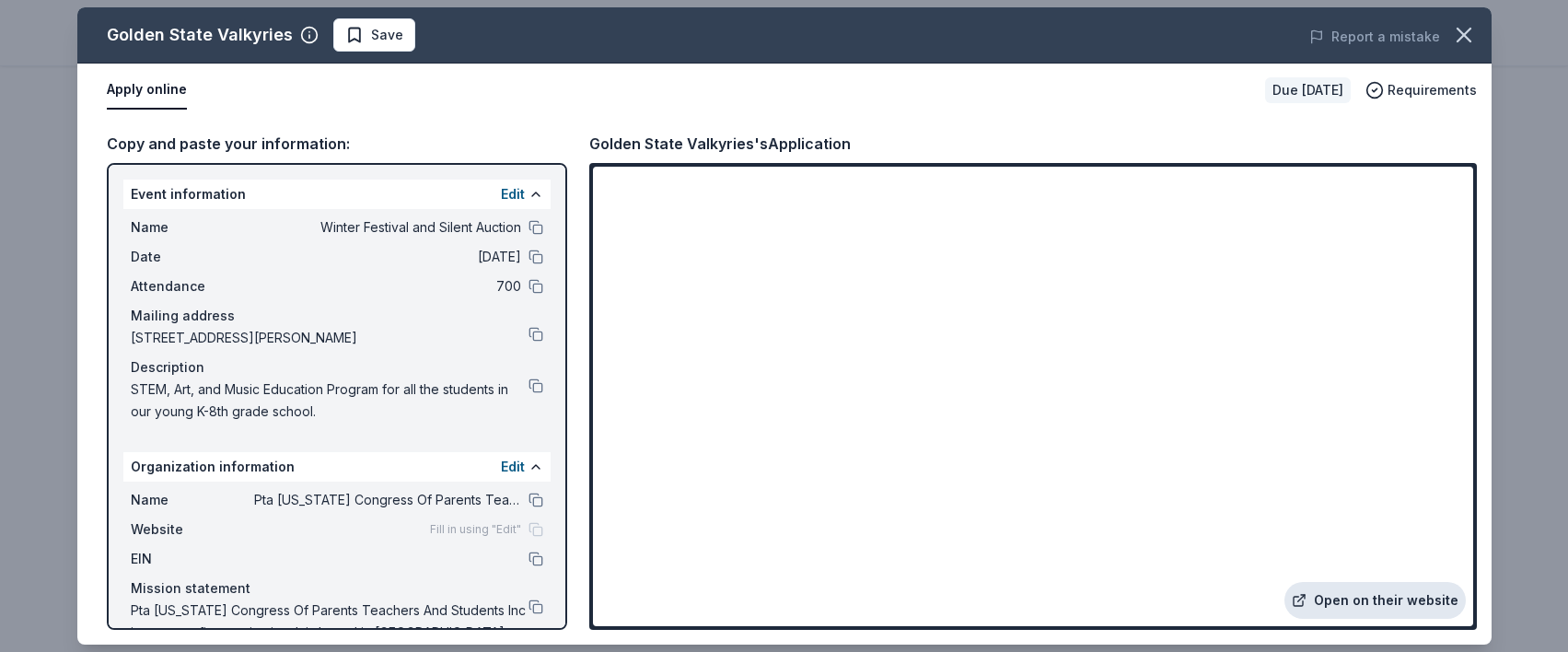
click at [1392, 603] on link "Open on their website" at bounding box center [1375, 601] width 181 height 37
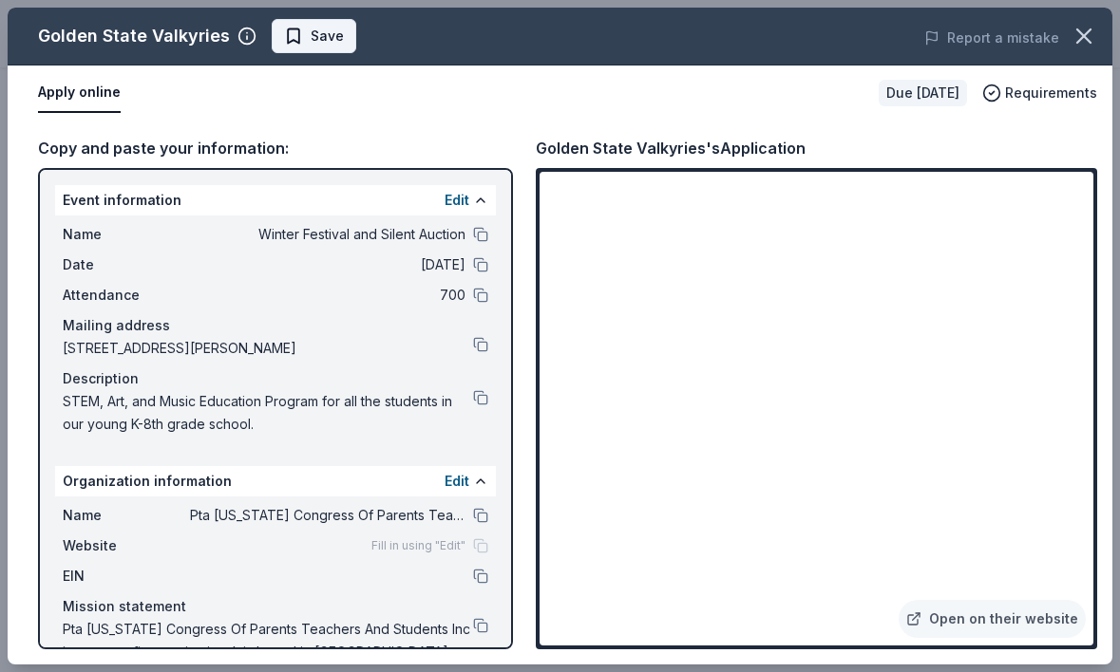
click at [316, 32] on span "Save" at bounding box center [327, 36] width 33 height 23
click at [348, 35] on body "Winter Festival and Silent Auction Earn Rewards Due in 38 days Share Golden Sta…" at bounding box center [560, 336] width 1120 height 672
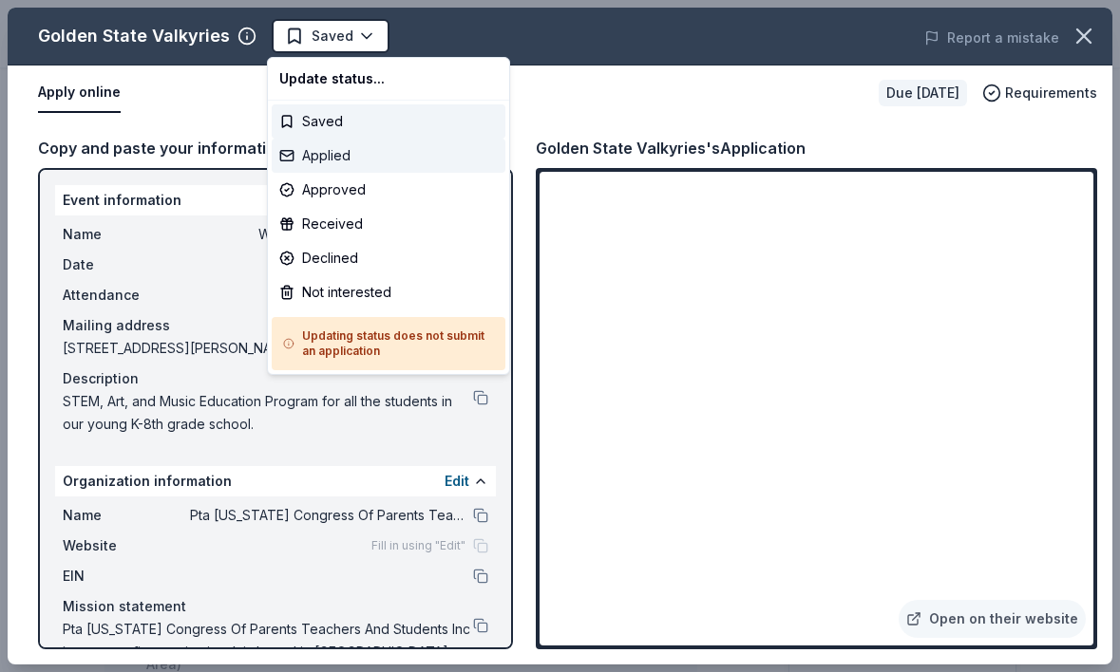
click at [338, 159] on div "Applied" at bounding box center [389, 156] width 234 height 34
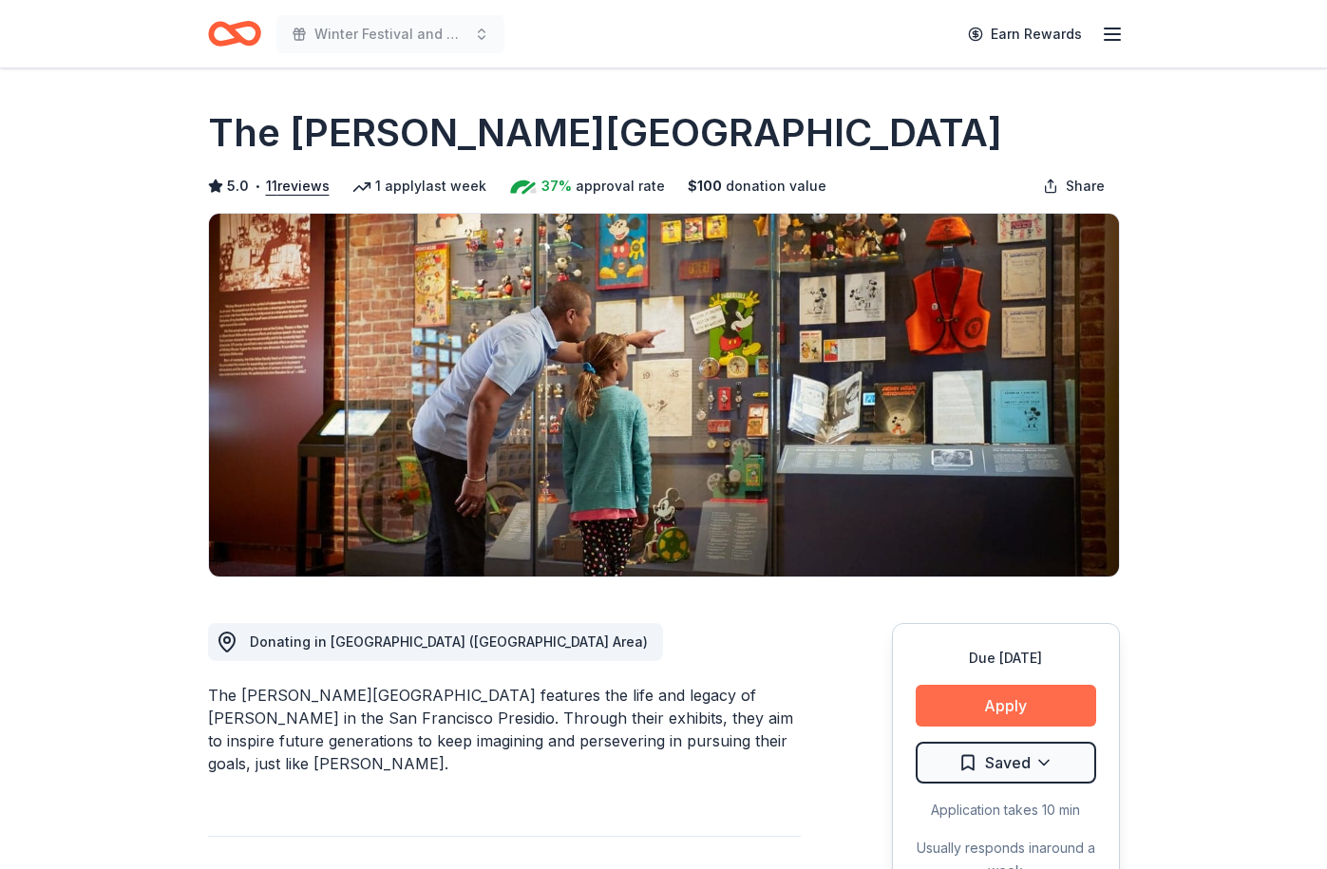
click at [1008, 671] on button "Apply" at bounding box center [1005, 706] width 180 height 42
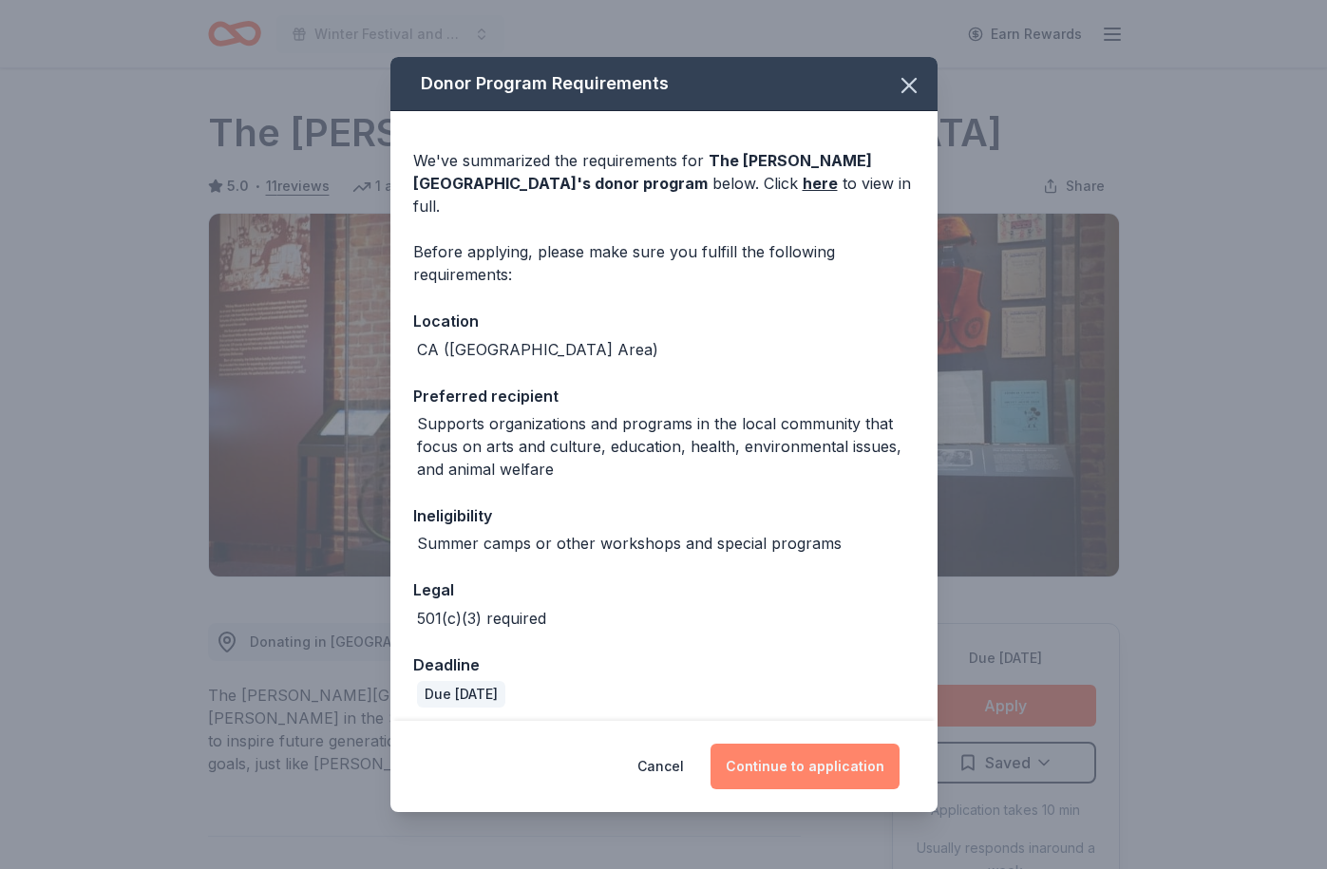
click at [822, 671] on button "Continue to application" at bounding box center [804, 767] width 189 height 46
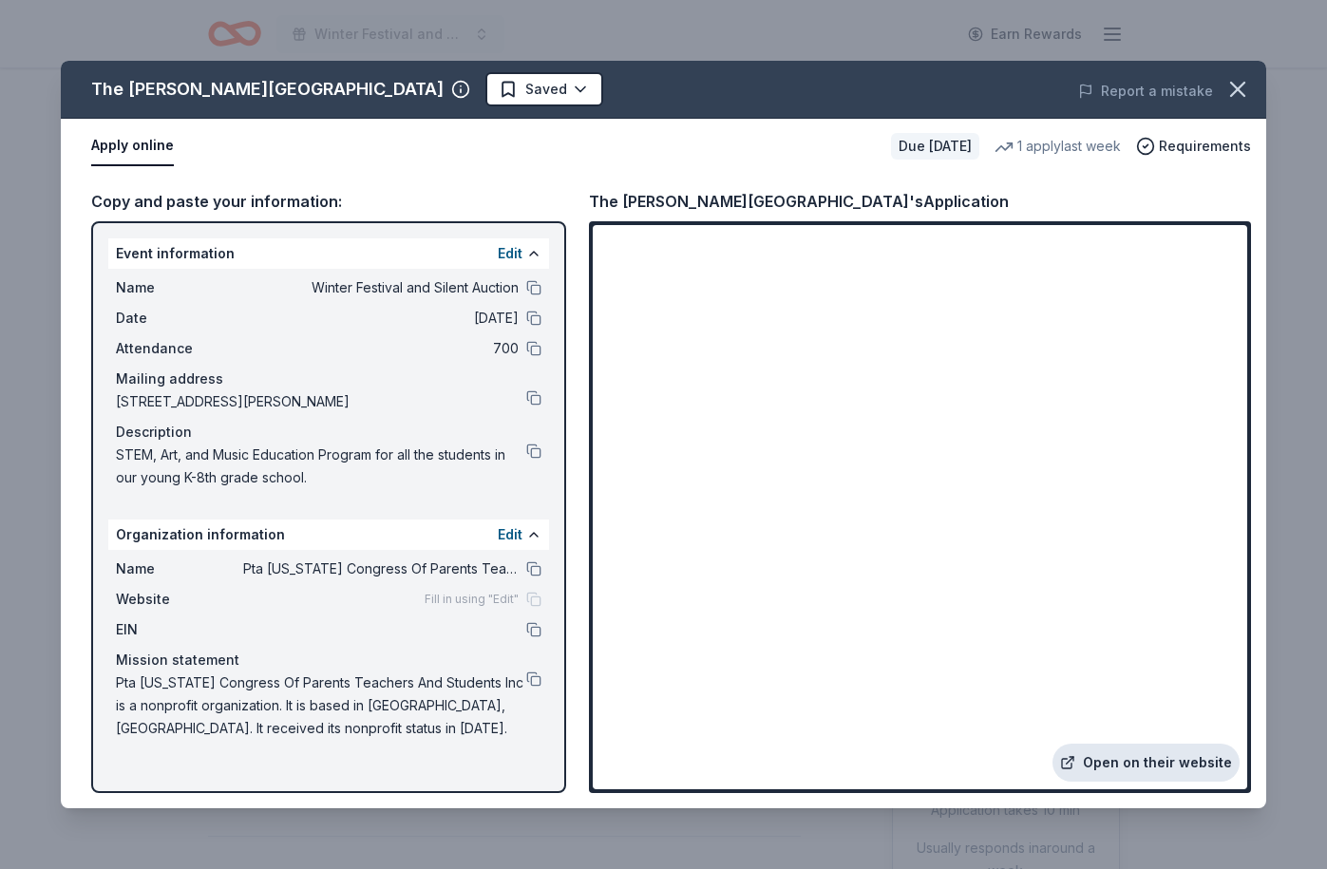
click at [1124, 671] on link "Open on their website" at bounding box center [1145, 763] width 187 height 38
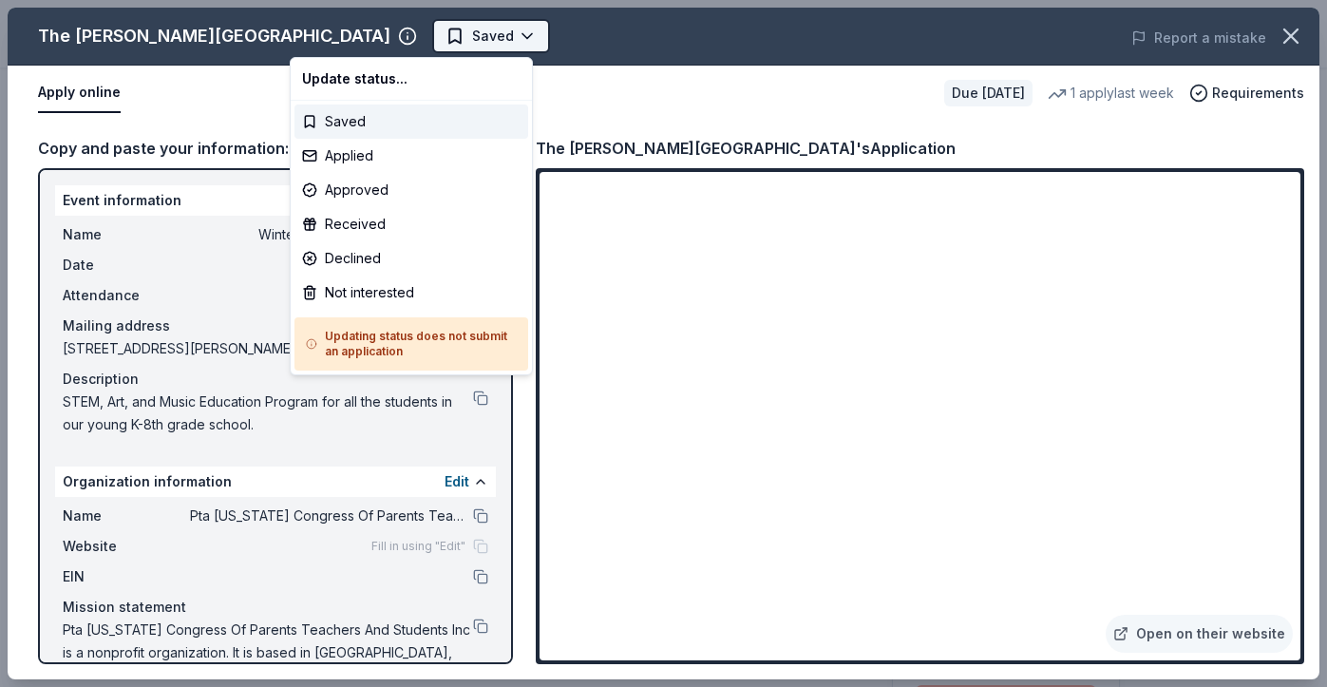
click at [384, 33] on body "Winter Festival and Silent Auction Earn Rewards Due [DATE] Share The [PERSON_NA…" at bounding box center [663, 343] width 1327 height 687
click at [395, 160] on div "Applied" at bounding box center [411, 156] width 234 height 34
